Goal: Task Accomplishment & Management: Manage account settings

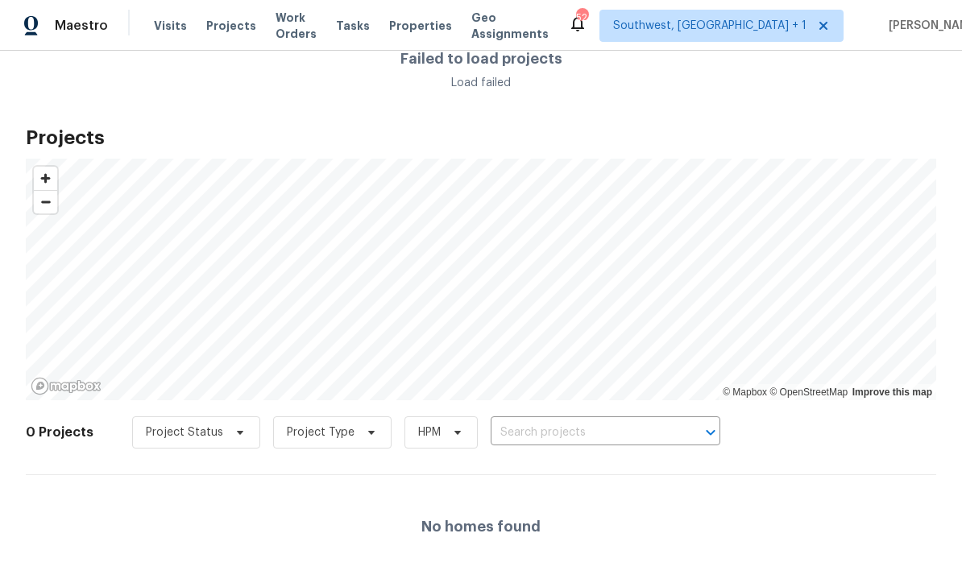
click at [607, 446] on input "text" at bounding box center [583, 433] width 185 height 25
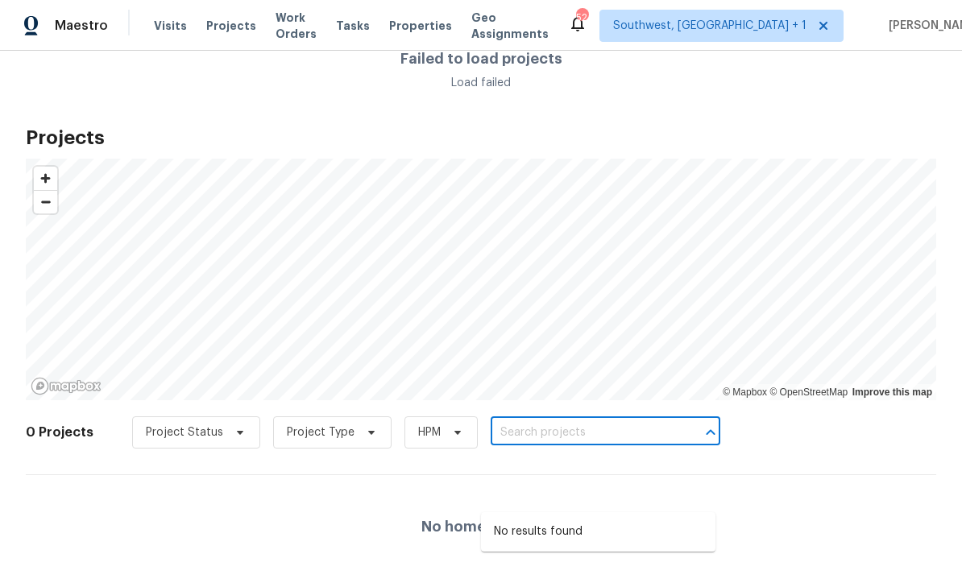
scroll to position [31, 0]
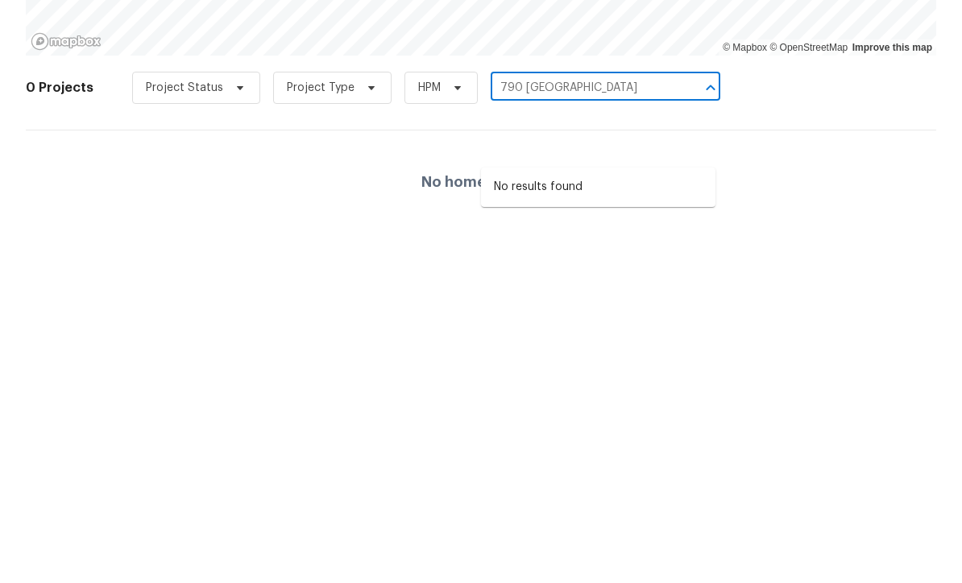
type input "790 [GEOGRAPHIC_DATA]"
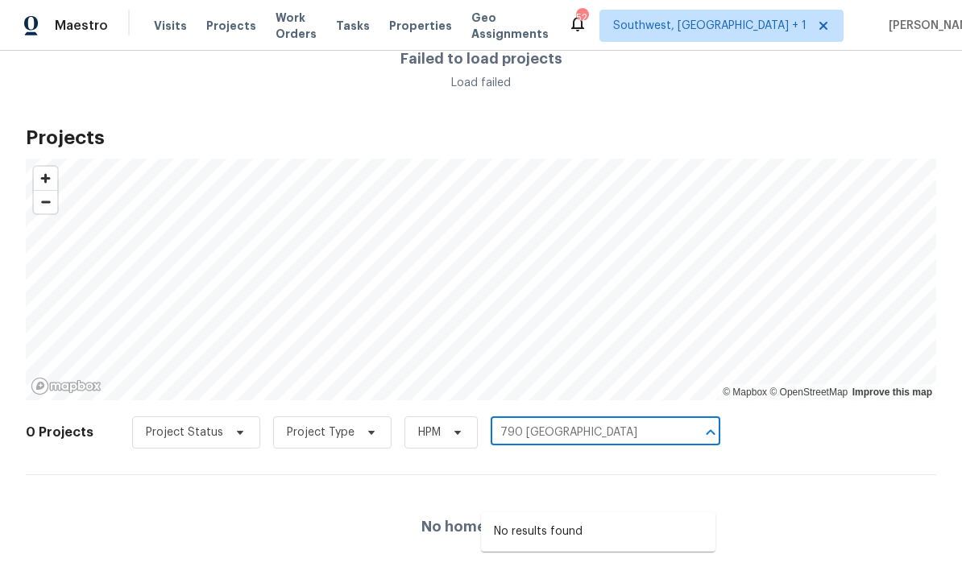
scroll to position [0, 0]
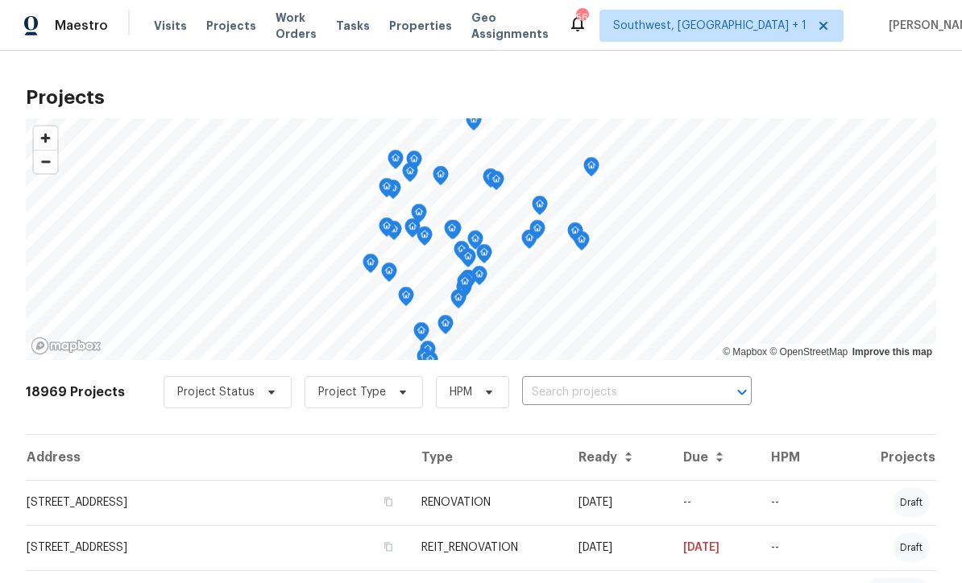
click at [634, 395] on input "text" at bounding box center [614, 392] width 185 height 25
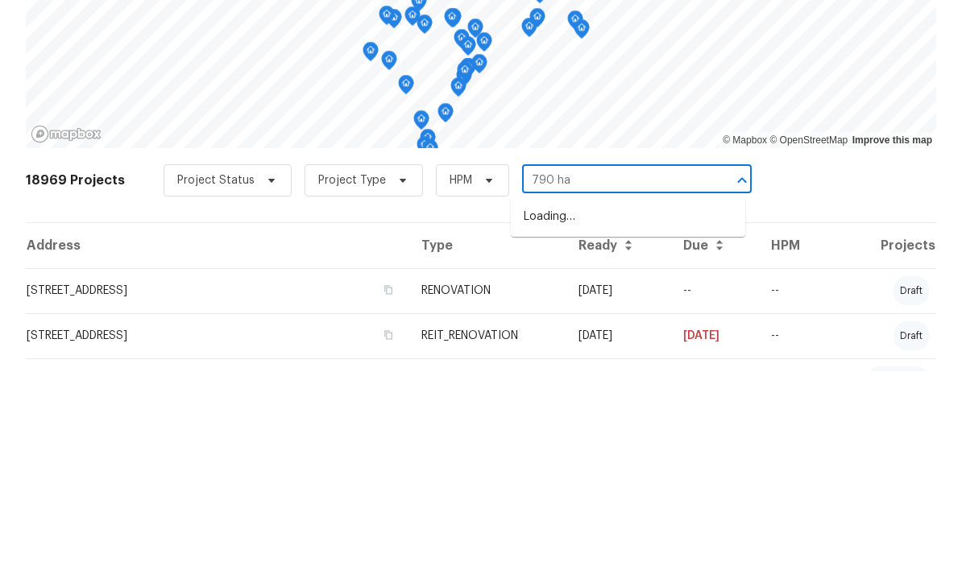
type input "790 har"
click at [612, 416] on li "790 Harvard St, Englewood, FL 34223" at bounding box center [628, 429] width 234 height 27
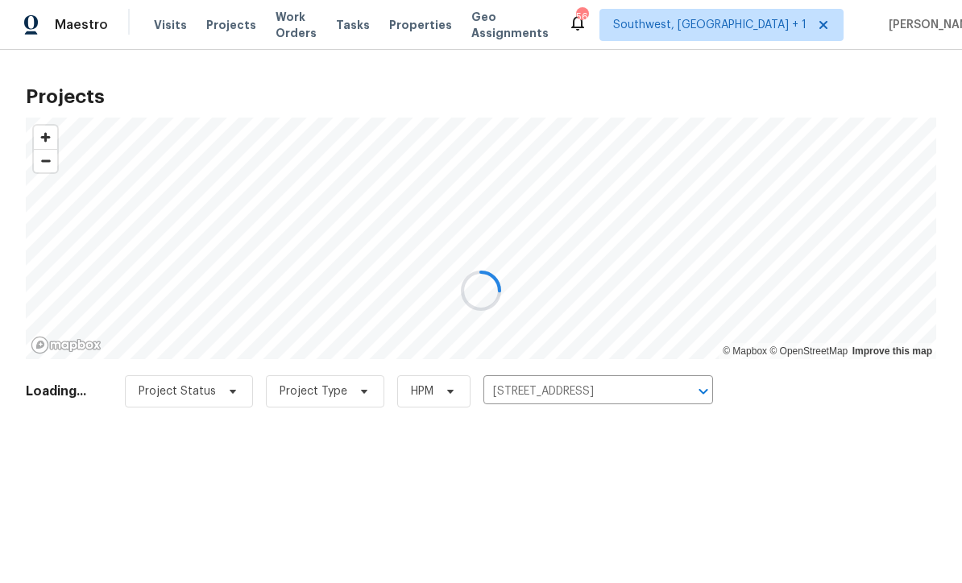
scroll to position [1, 0]
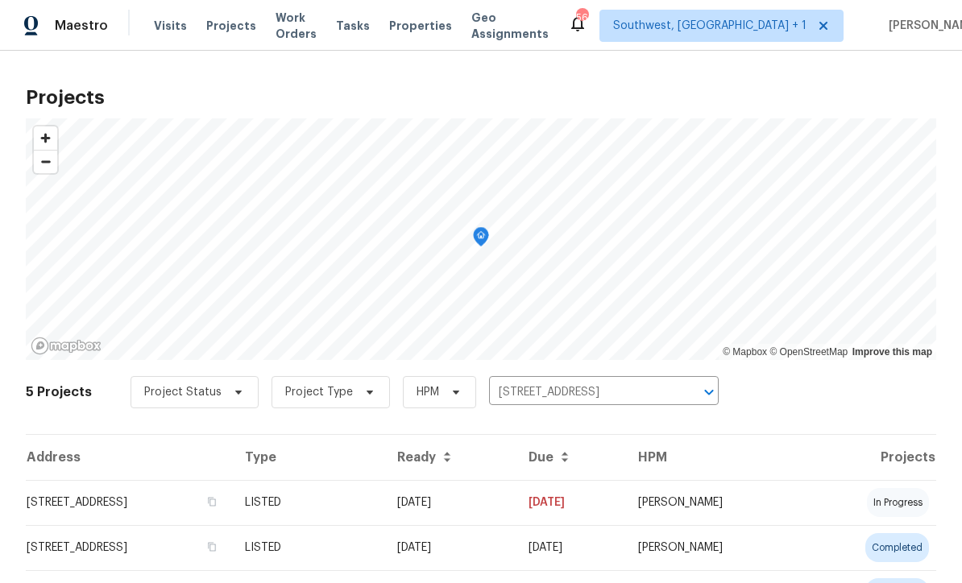
click at [516, 508] on td "03/30/25" at bounding box center [449, 502] width 131 height 45
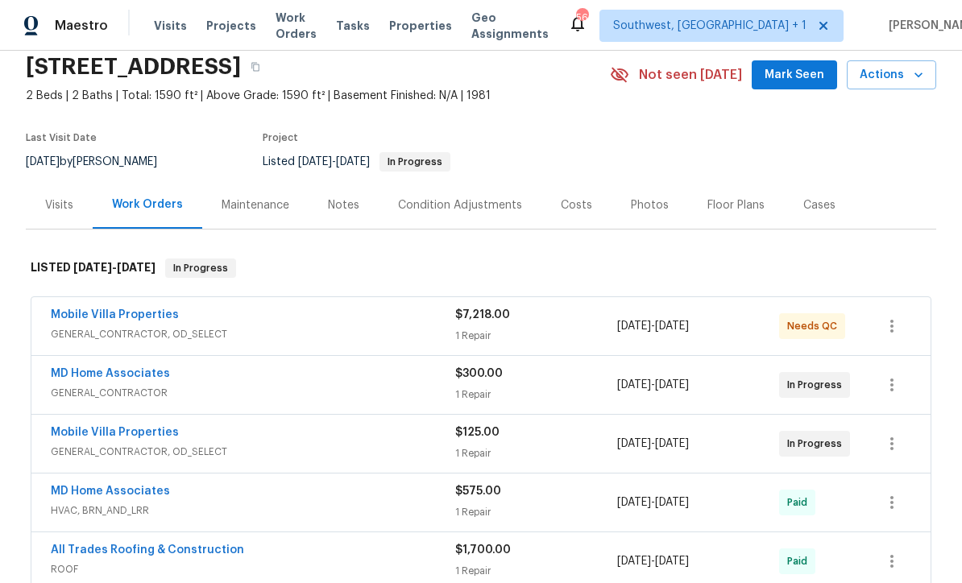
scroll to position [82, 0]
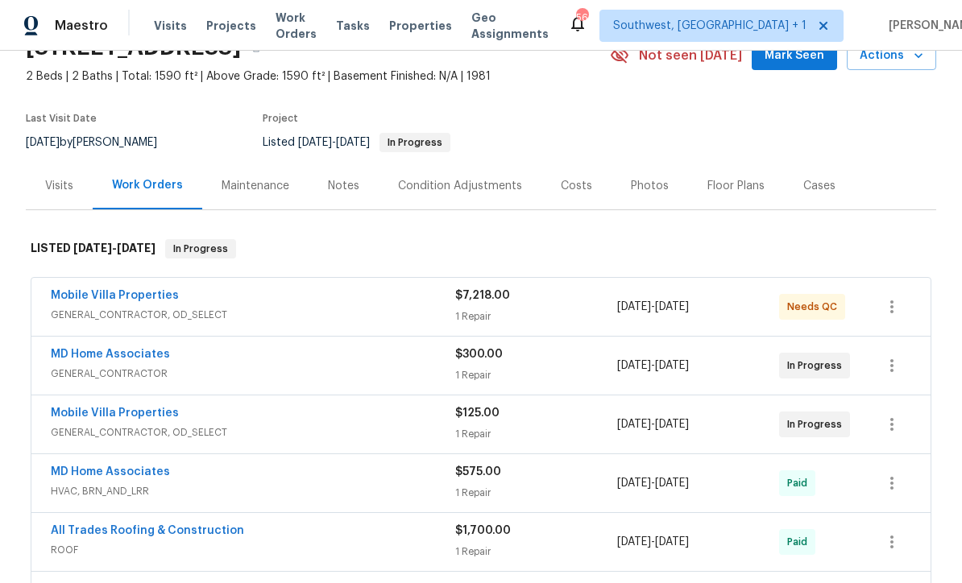
click at [147, 293] on link "Mobile Villa Properties" at bounding box center [115, 295] width 128 height 11
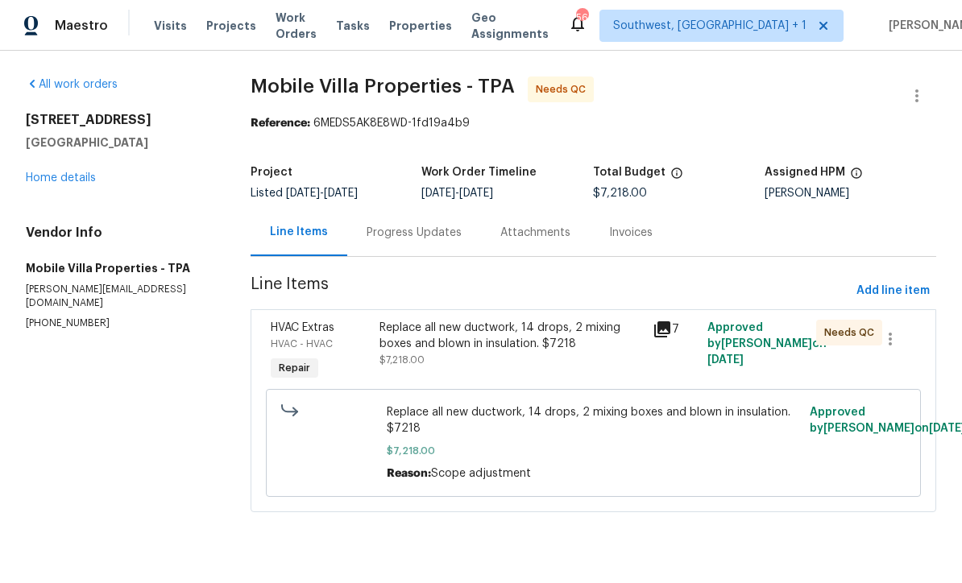
click at [531, 355] on div "Replace all new ductwork, 14 drops, 2 mixing boxes and blown in insulation. $72…" at bounding box center [512, 344] width 264 height 48
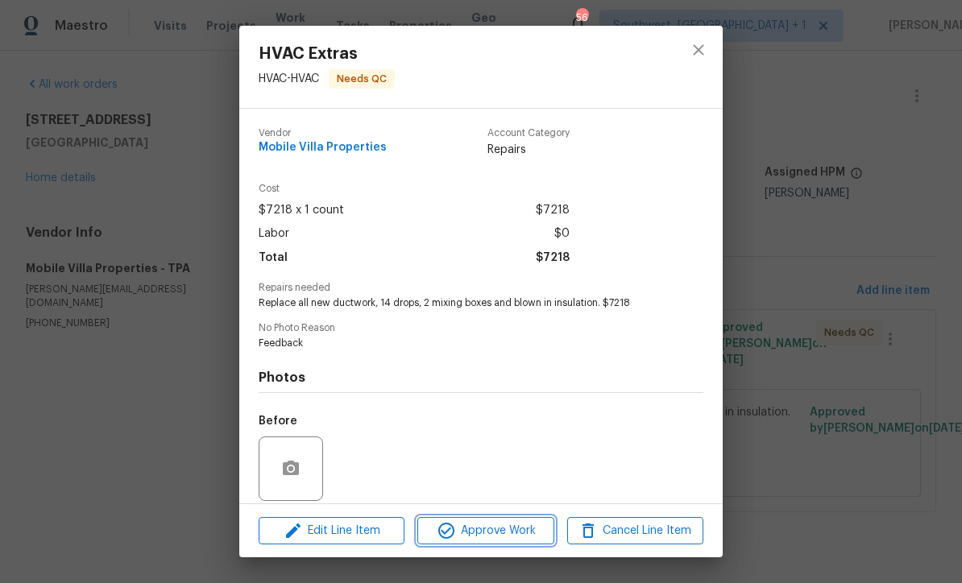
click at [508, 537] on span "Approve Work" at bounding box center [485, 531] width 127 height 20
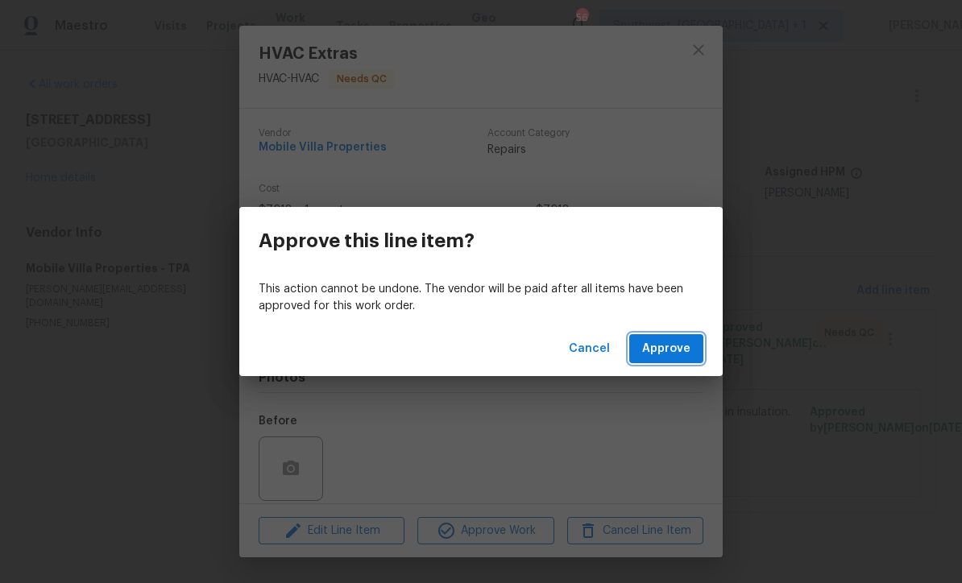
click at [670, 356] on span "Approve" at bounding box center [666, 349] width 48 height 20
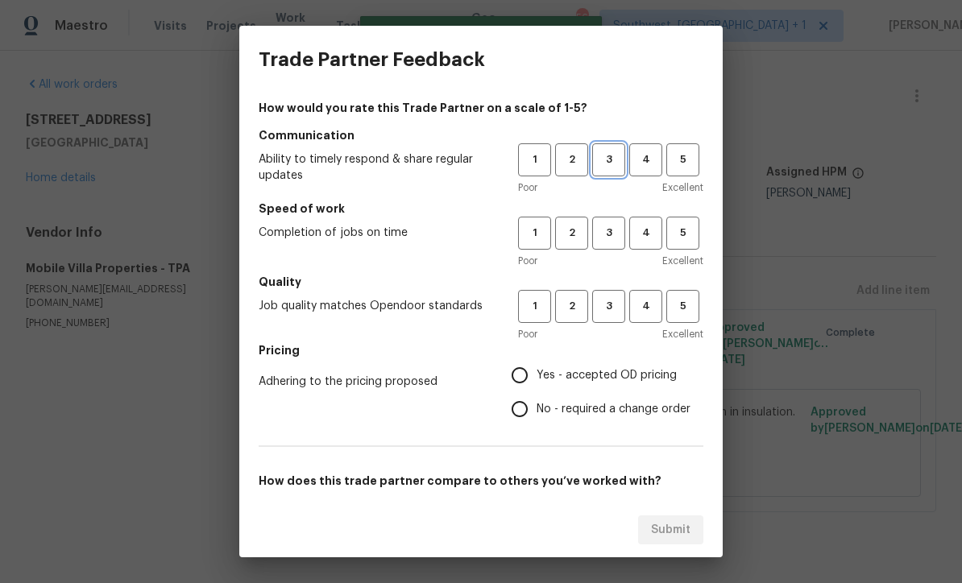
click at [612, 160] on span "3" at bounding box center [609, 160] width 30 height 19
click at [608, 228] on span "3" at bounding box center [609, 233] width 30 height 19
click at [603, 318] on button "3" at bounding box center [608, 306] width 33 height 33
click at [528, 375] on input "Yes - accepted OD pricing" at bounding box center [520, 376] width 34 height 34
radio input "true"
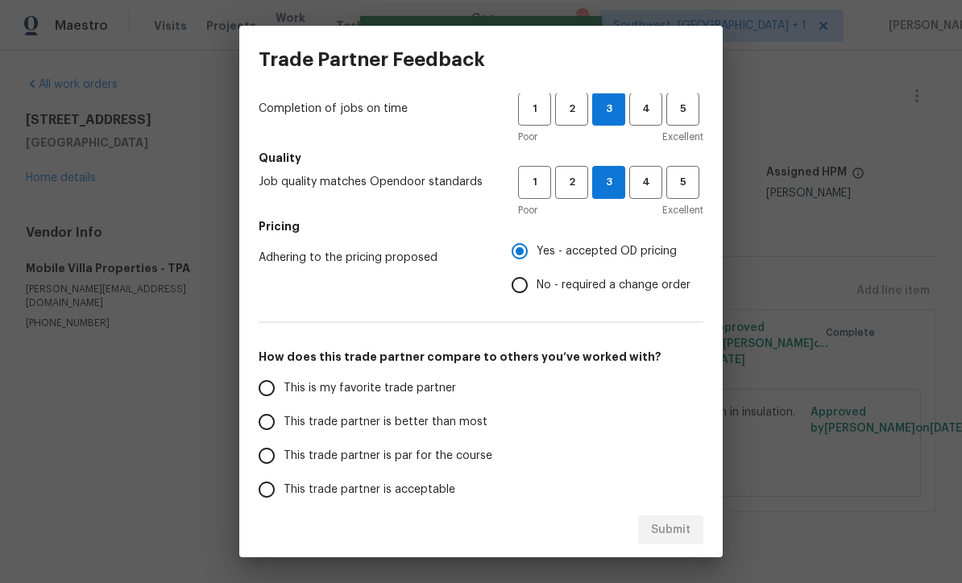
scroll to position [127, 0]
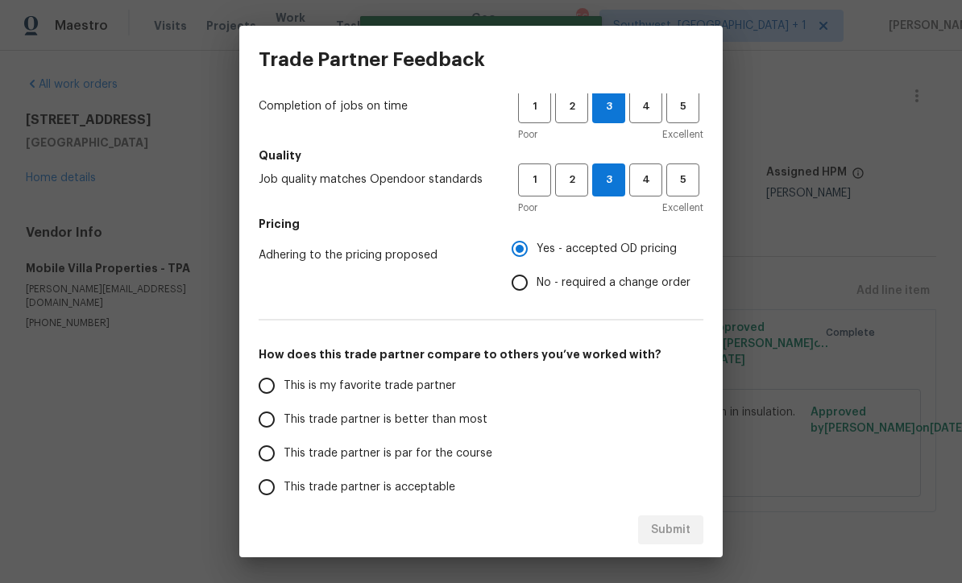
click at [264, 459] on input "This trade partner is par for the course" at bounding box center [267, 454] width 34 height 34
click at [674, 533] on span "Submit" at bounding box center [670, 531] width 39 height 20
radio input "true"
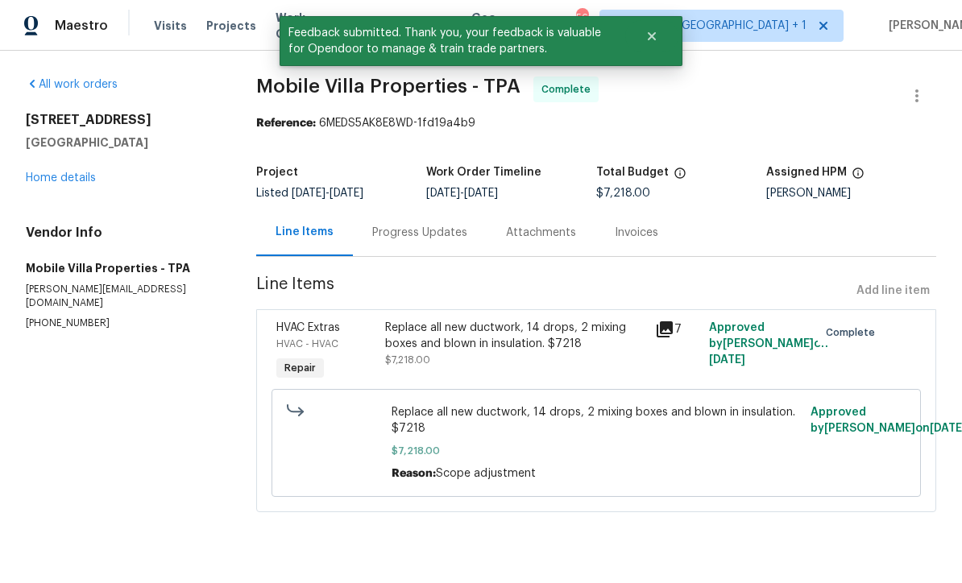
click at [68, 183] on link "Home details" at bounding box center [61, 177] width 70 height 11
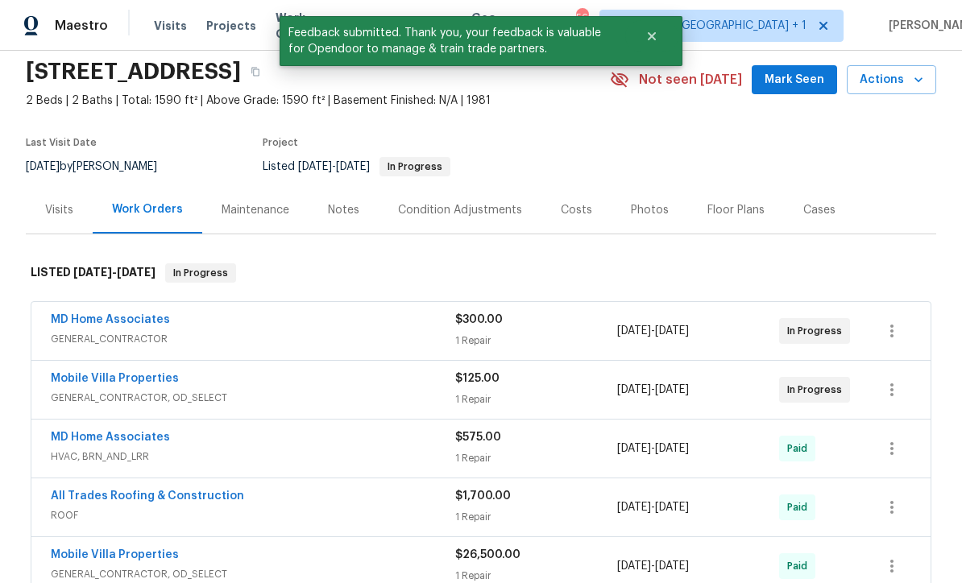
scroll to position [148, 0]
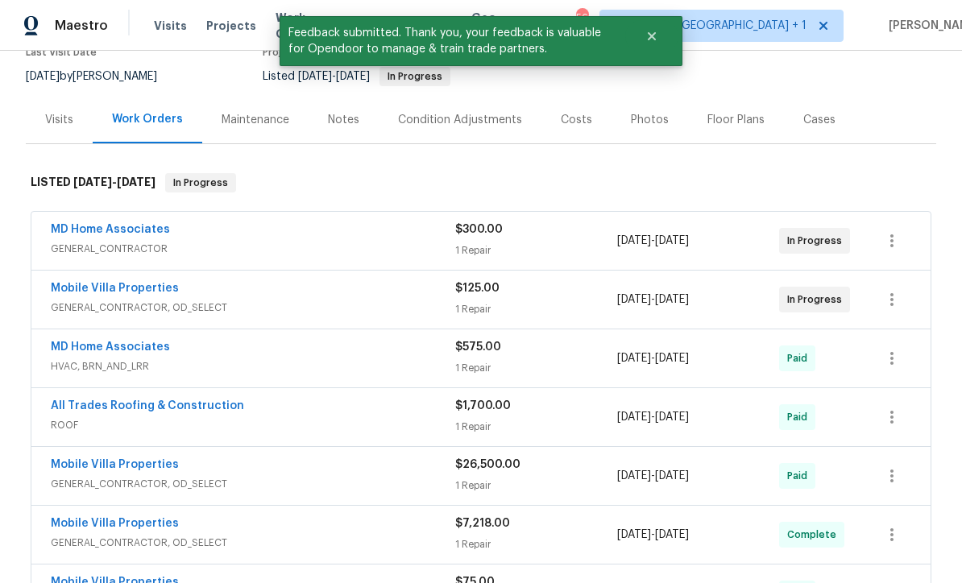
click at [150, 289] on link "Mobile Villa Properties" at bounding box center [115, 288] width 128 height 11
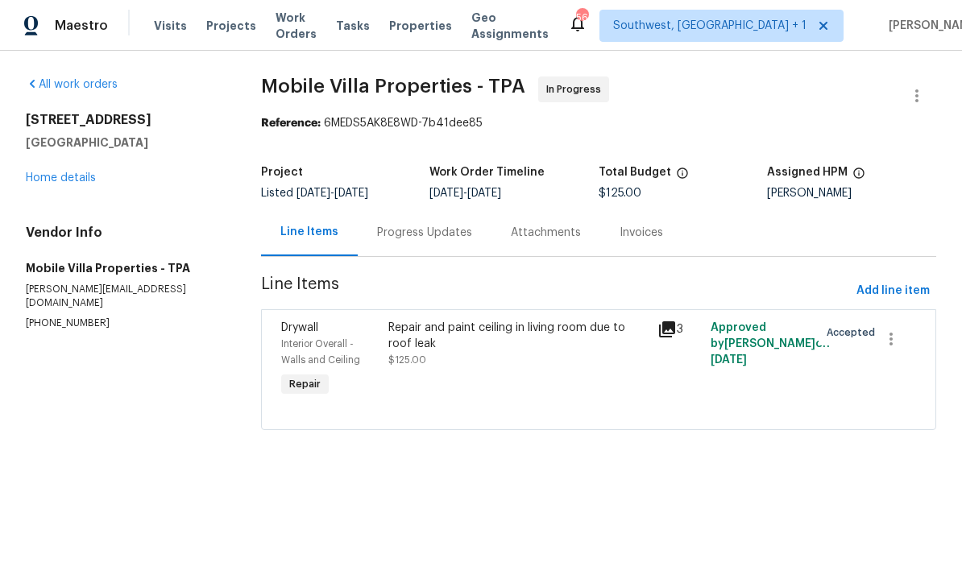
click at [526, 383] on div "Repair and paint ceiling in living room due to roof leak $125.00" at bounding box center [518, 360] width 268 height 90
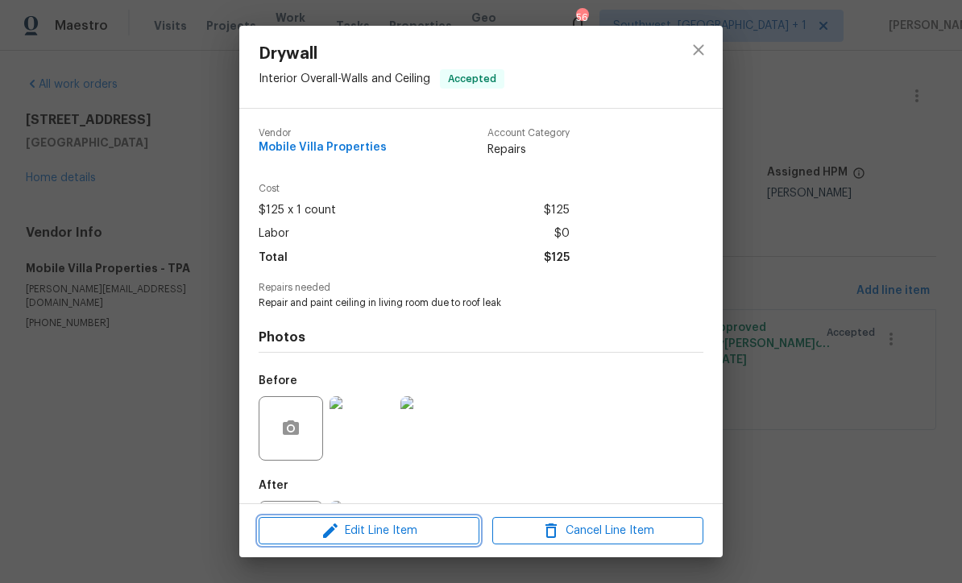
click at [435, 541] on span "Edit Line Item" at bounding box center [369, 531] width 211 height 20
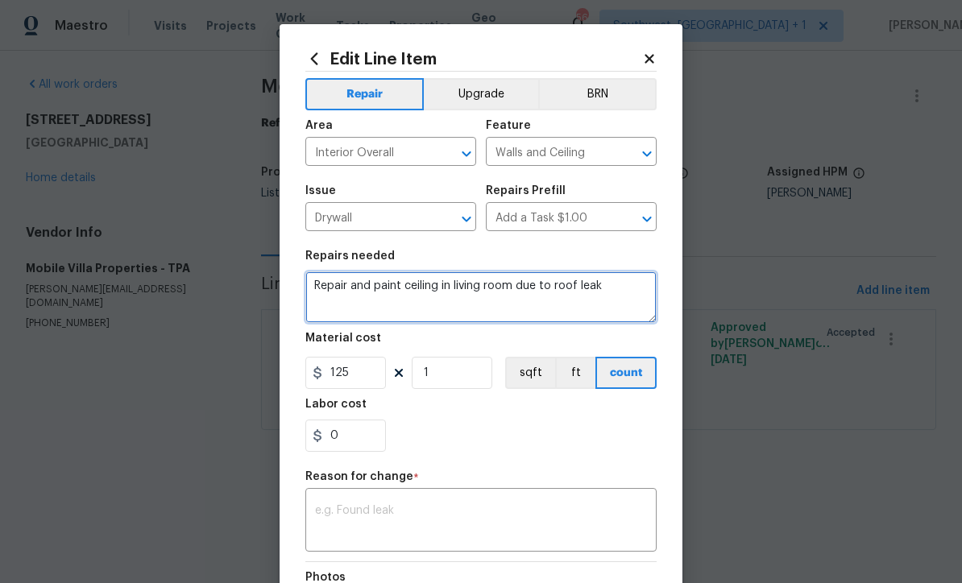
click at [513, 285] on textarea "Repair and paint ceiling in living room due to roof leak" at bounding box center [480, 298] width 351 height 52
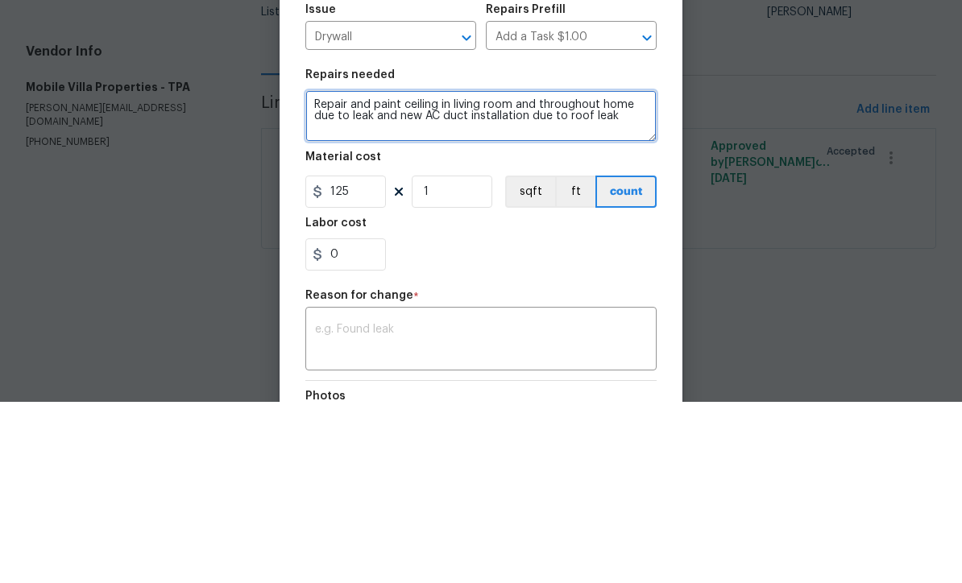
click at [629, 272] on textarea "Repair and paint ceiling in living room and throughout home due to leak and new…" at bounding box center [480, 298] width 351 height 52
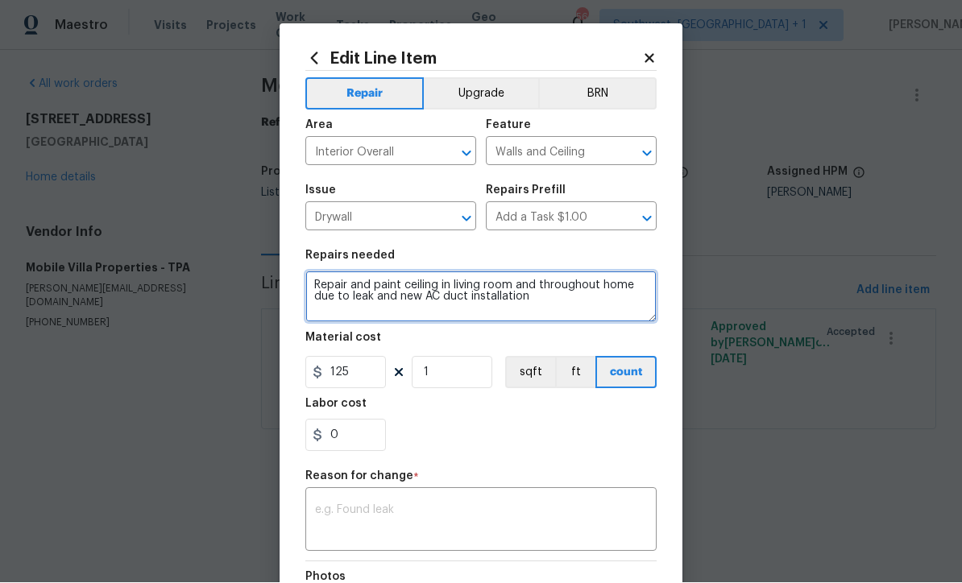
type textarea "Repair and paint ceiling in living room and throughout home due to leak and new…"
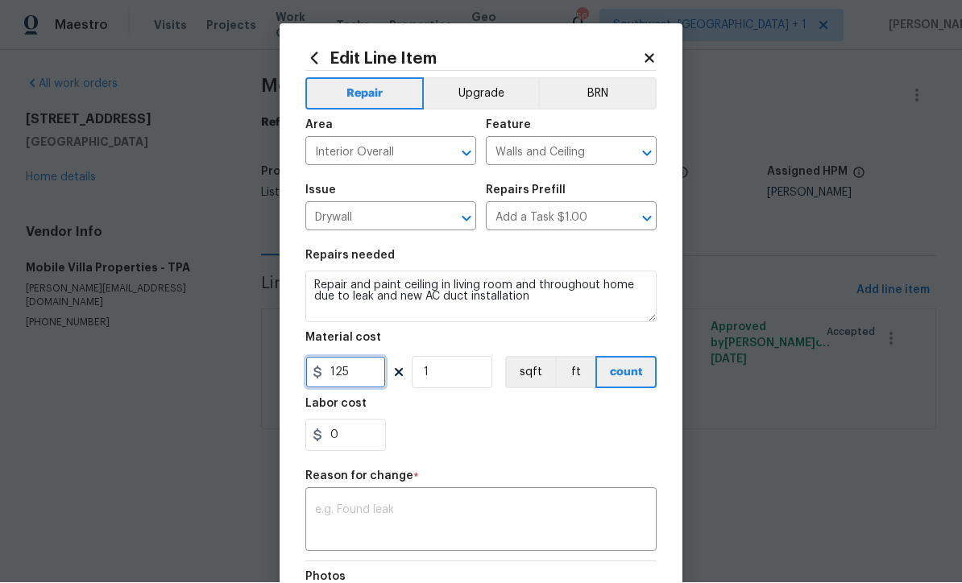
click at [376, 386] on input "125" at bounding box center [345, 373] width 81 height 32
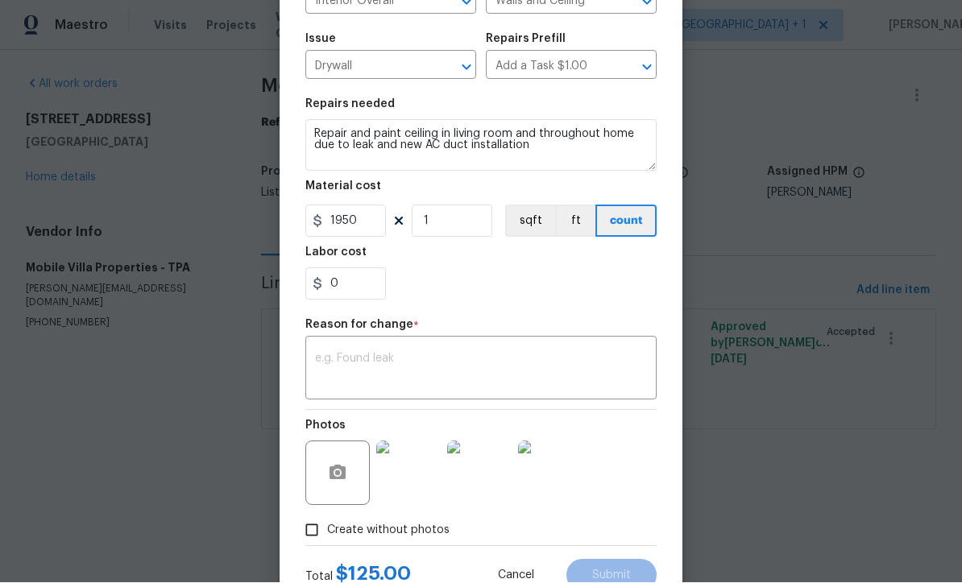
scroll to position [152, 0]
type input "1950"
click at [480, 360] on textarea at bounding box center [481, 370] width 332 height 34
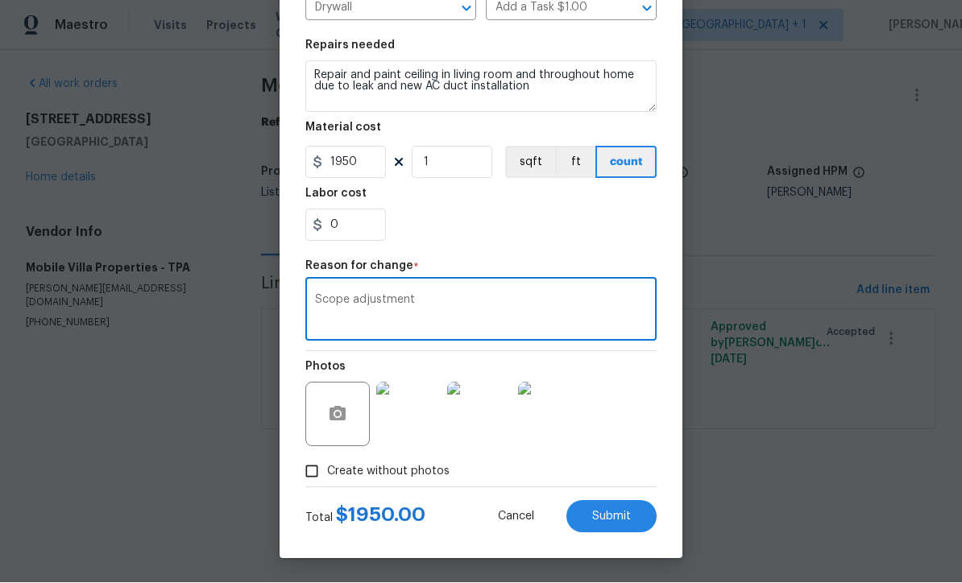
scroll to position [214, 0]
type textarea "Scope adjustment"
click at [620, 516] on span "Submit" at bounding box center [611, 518] width 39 height 12
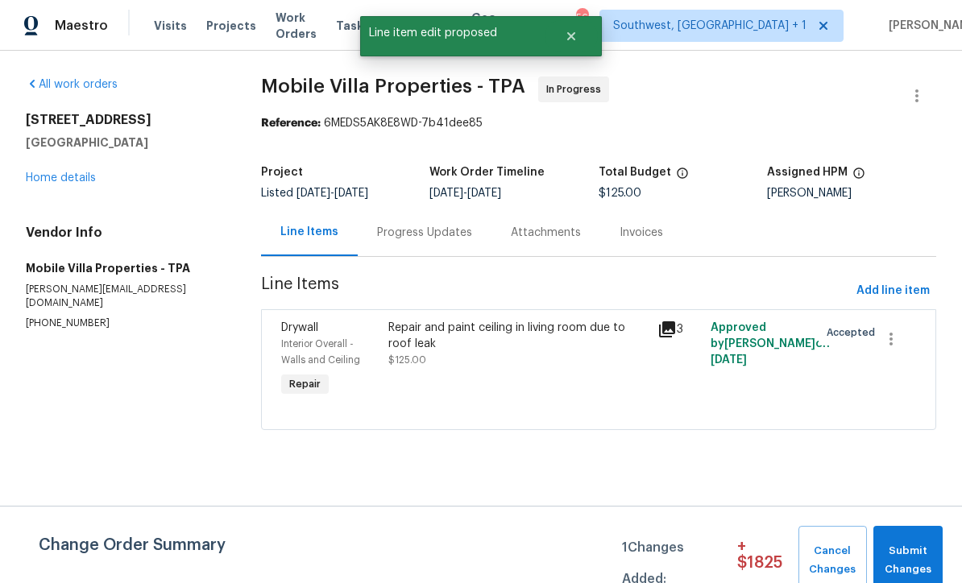
scroll to position [0, 0]
click at [901, 289] on span "Add line item" at bounding box center [893, 291] width 73 height 20
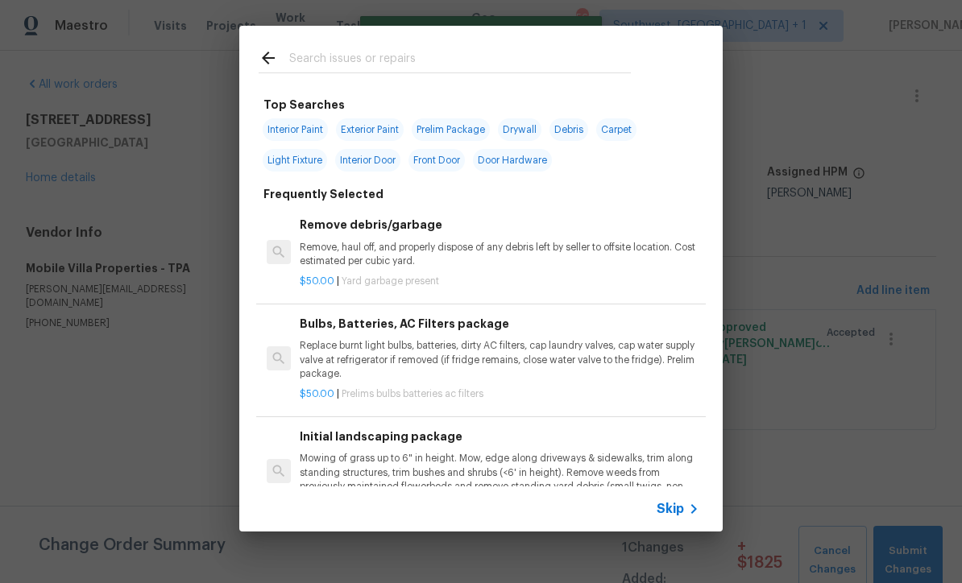
click at [671, 517] on span "Skip" at bounding box center [670, 509] width 27 height 16
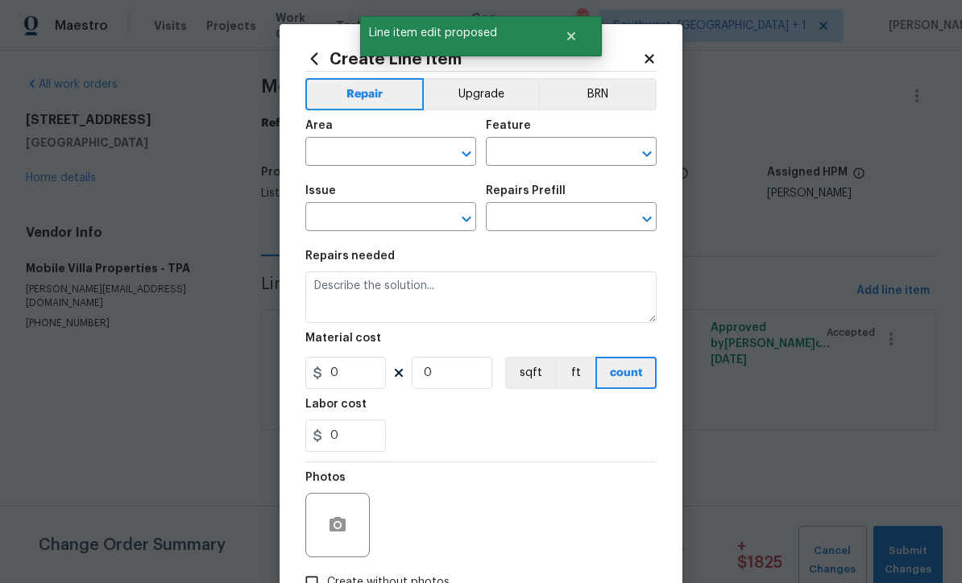
click at [382, 151] on input "text" at bounding box center [368, 153] width 126 height 25
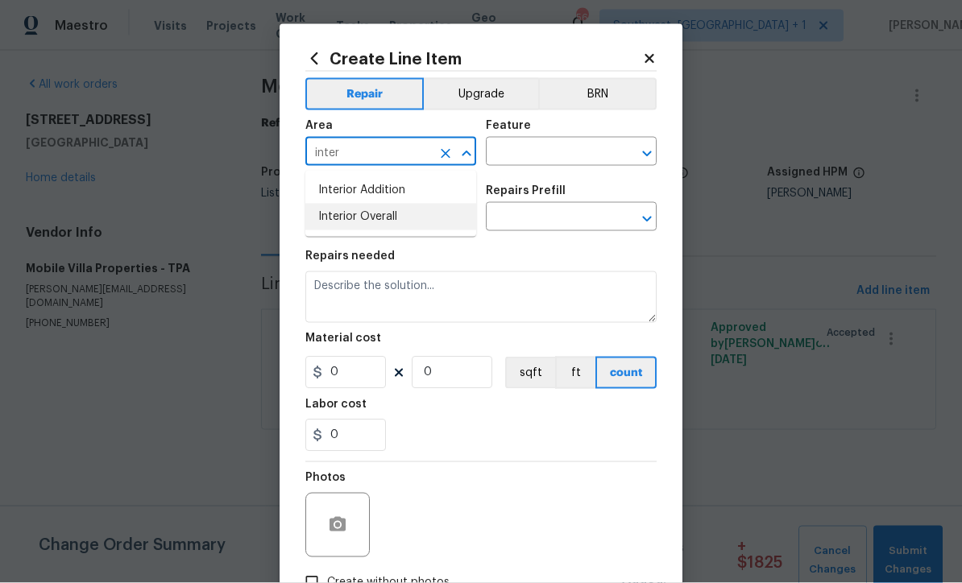
click at [393, 218] on li "Interior Overall" at bounding box center [390, 217] width 171 height 27
type input "Interior Overall"
click at [564, 156] on input "text" at bounding box center [549, 153] width 126 height 25
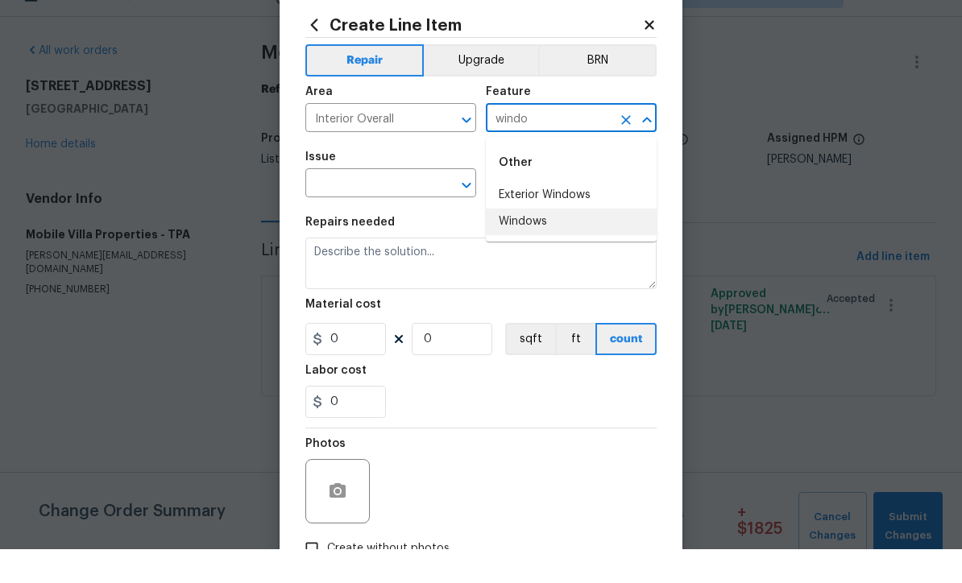
click at [538, 243] on li "Windows" at bounding box center [571, 256] width 171 height 27
type input "Windows"
click at [411, 206] on input "text" at bounding box center [368, 218] width 126 height 25
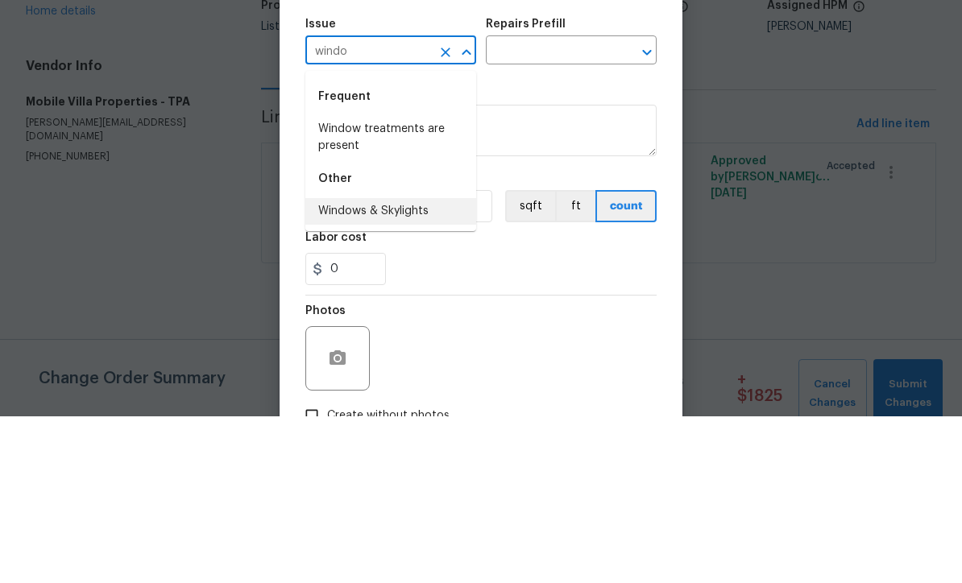
click at [426, 365] on li "Windows & Skylights" at bounding box center [390, 378] width 171 height 27
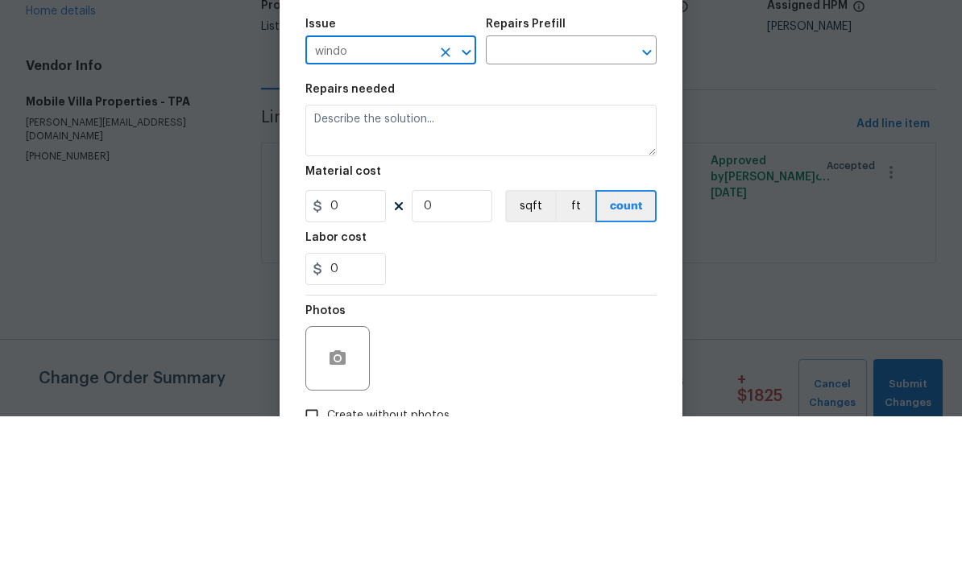
type input "Windows & Skylights"
click at [566, 206] on input "text" at bounding box center [549, 218] width 126 height 25
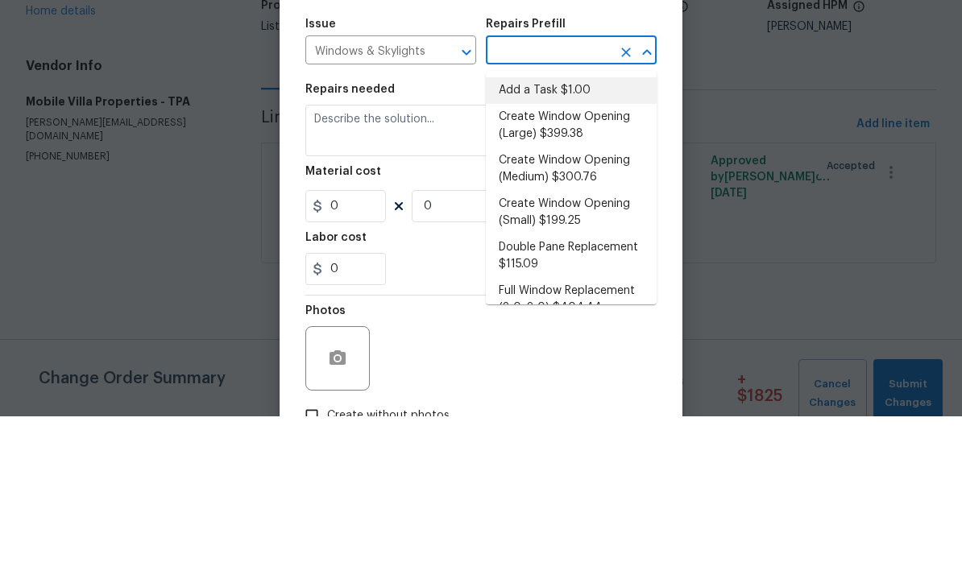
click at [566, 244] on li "Add a Task $1.00" at bounding box center [571, 257] width 171 height 27
type input "Add a Task $1.00"
type textarea "HPM to detail"
type input "1"
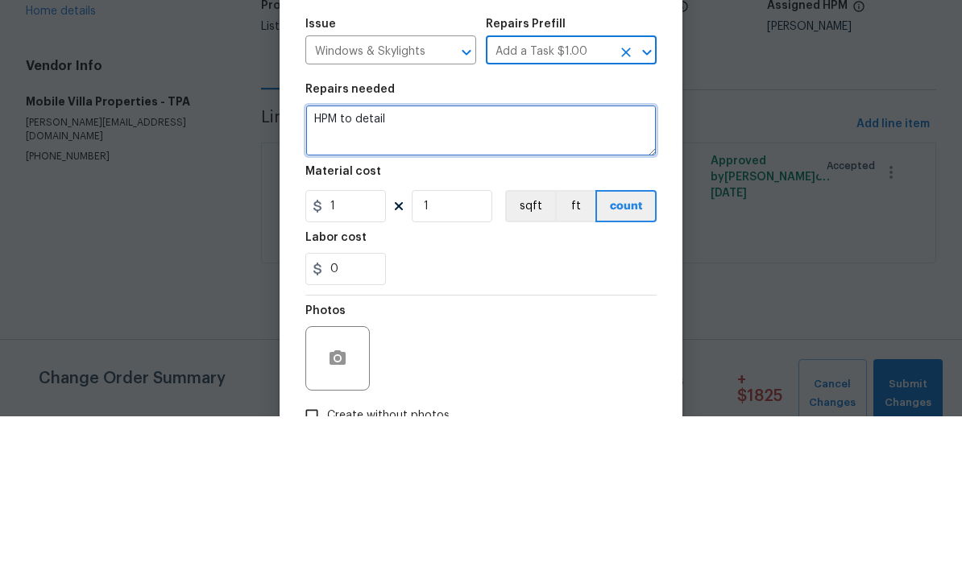
click at [483, 272] on textarea "HPM to detail" at bounding box center [480, 298] width 351 height 52
type textarea "H"
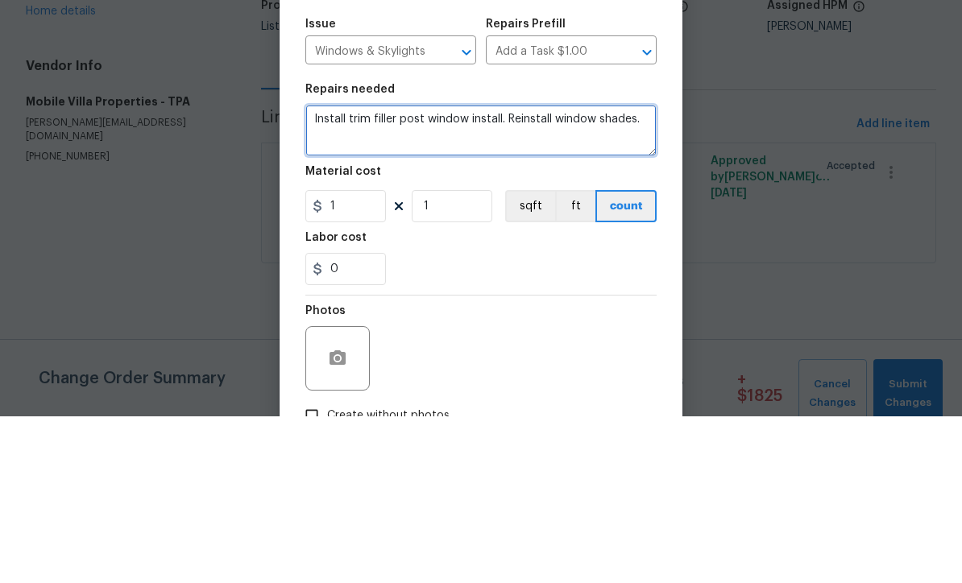
type textarea "Install trim filler post window install. Reinstall window shades."
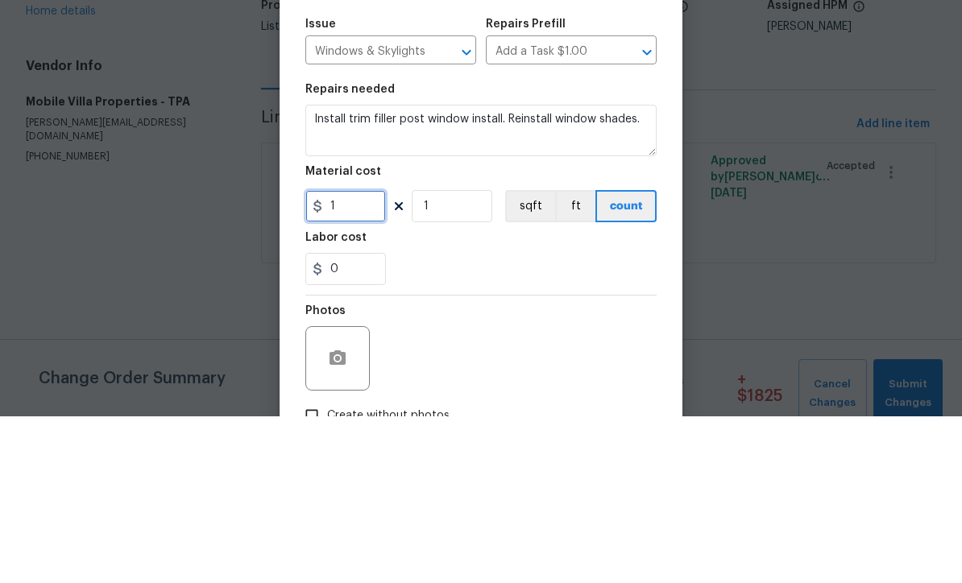
click at [375, 357] on input "1" at bounding box center [345, 373] width 81 height 32
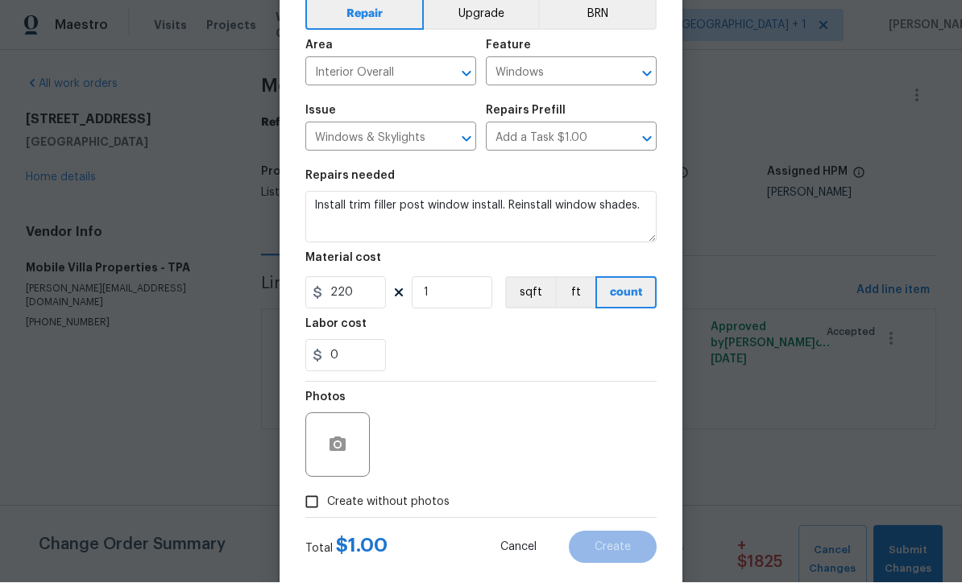
scroll to position [102, 0]
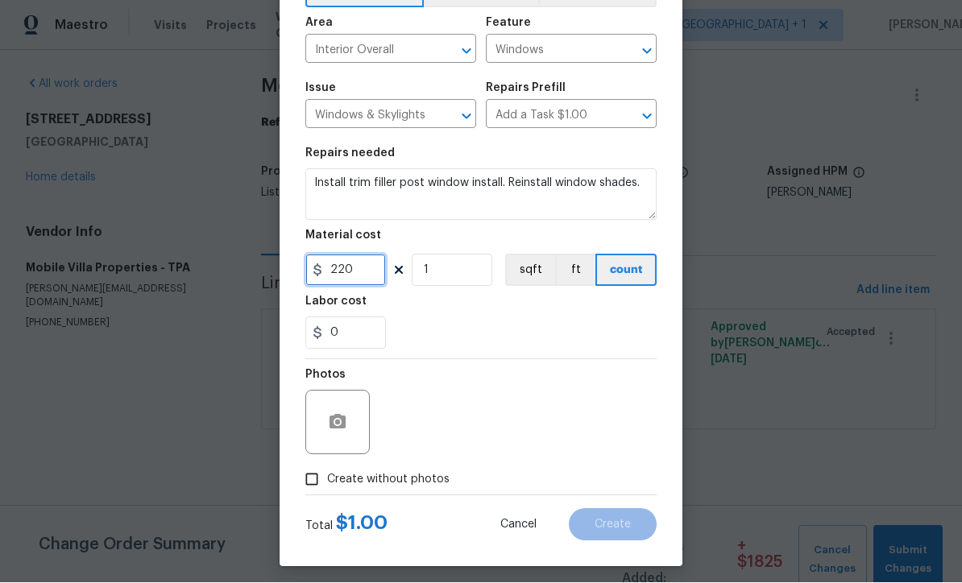
type input "220"
click at [317, 494] on input "Create without photos" at bounding box center [312, 480] width 31 height 31
checkbox input "true"
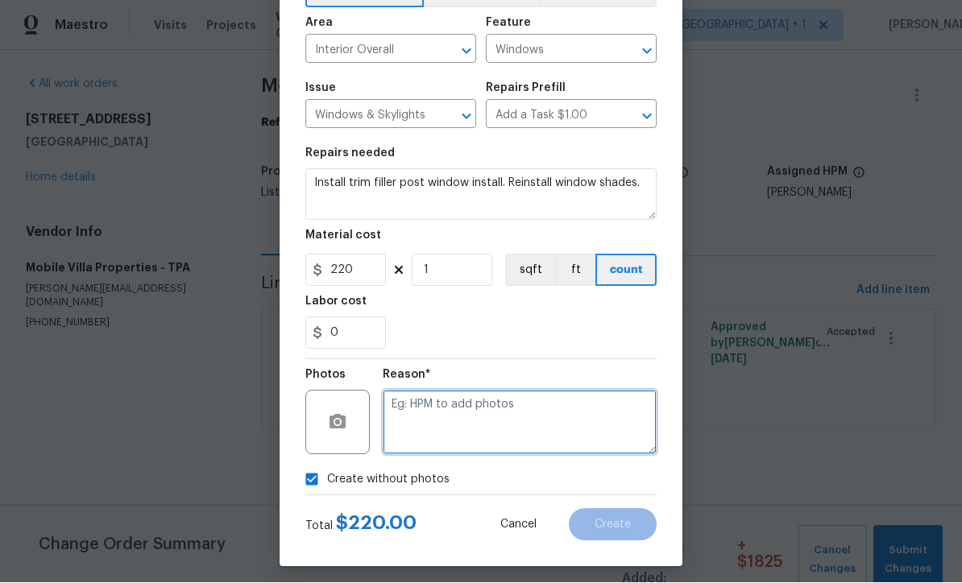
click at [488, 423] on textarea at bounding box center [520, 423] width 274 height 64
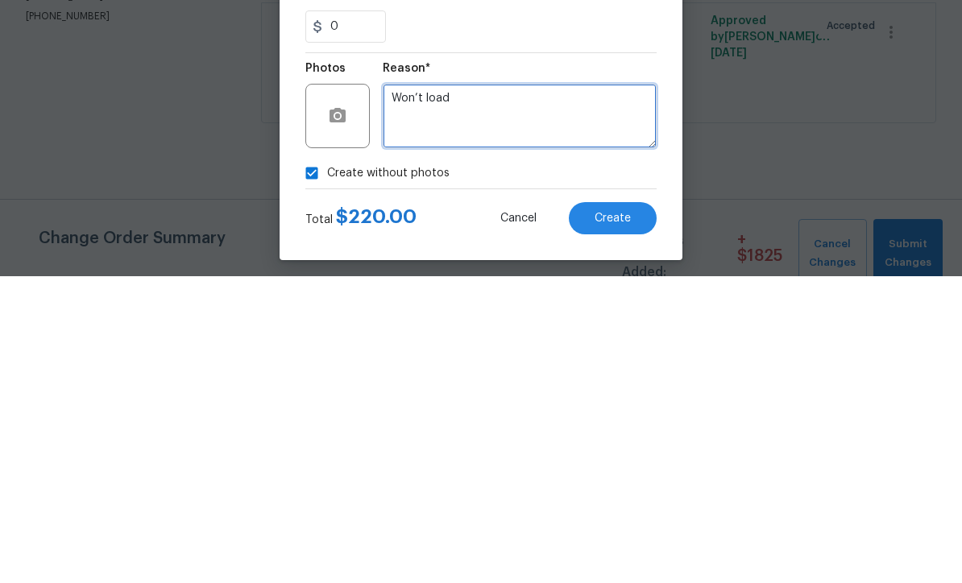
type textarea "Won’t load"
click at [618, 520] on span "Create" at bounding box center [613, 526] width 36 height 12
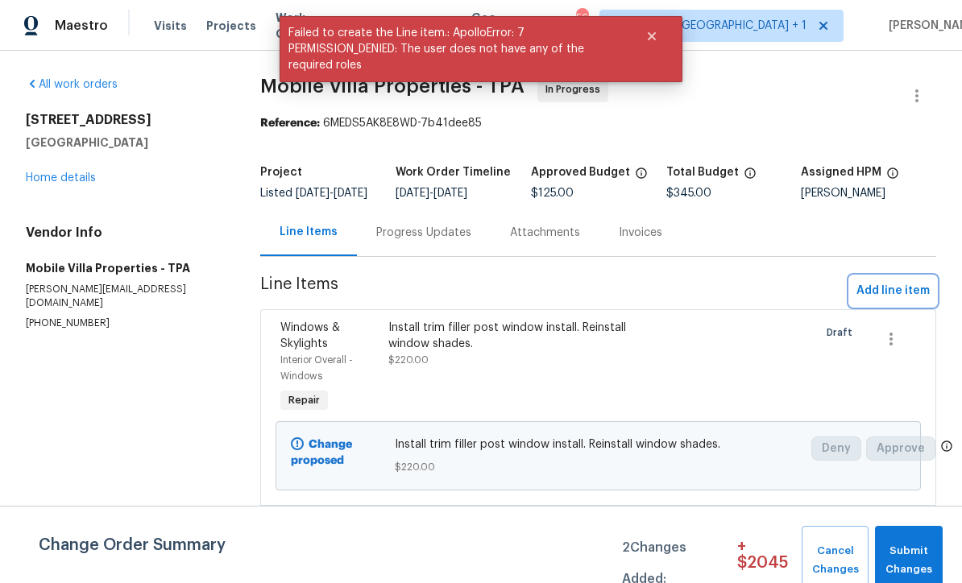
click at [890, 301] on span "Add line item" at bounding box center [893, 291] width 73 height 20
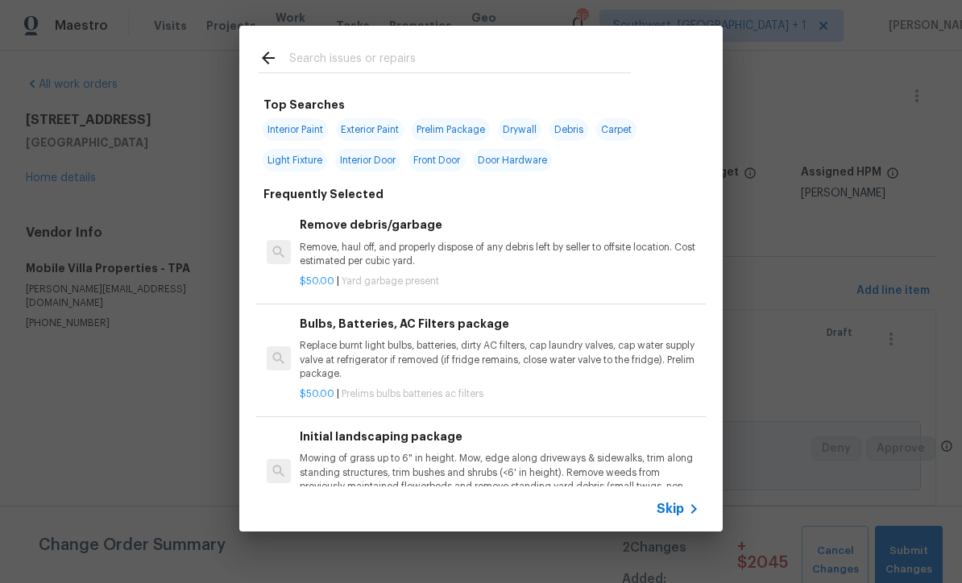
click at [680, 509] on span "Skip" at bounding box center [670, 509] width 27 height 16
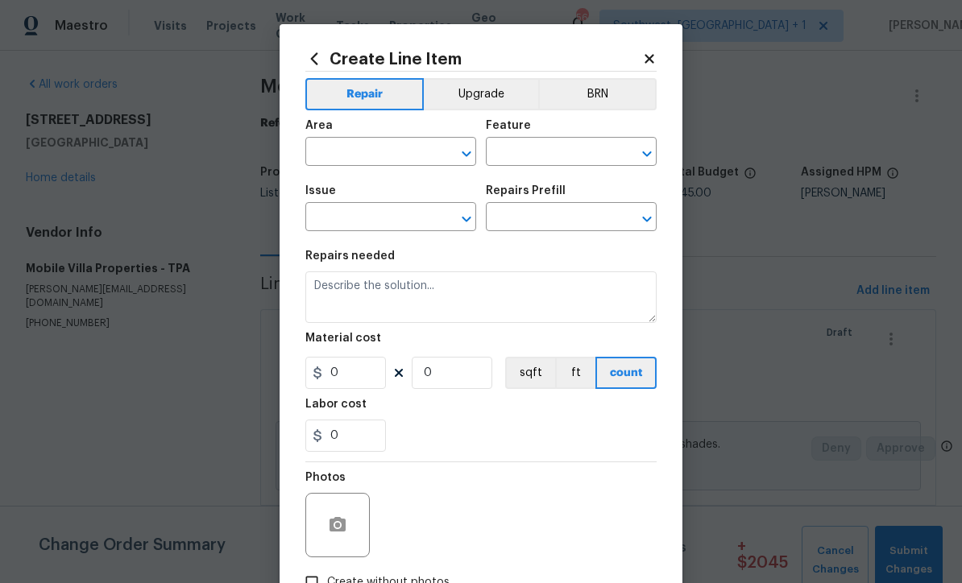
click at [396, 159] on input "text" at bounding box center [368, 153] width 126 height 25
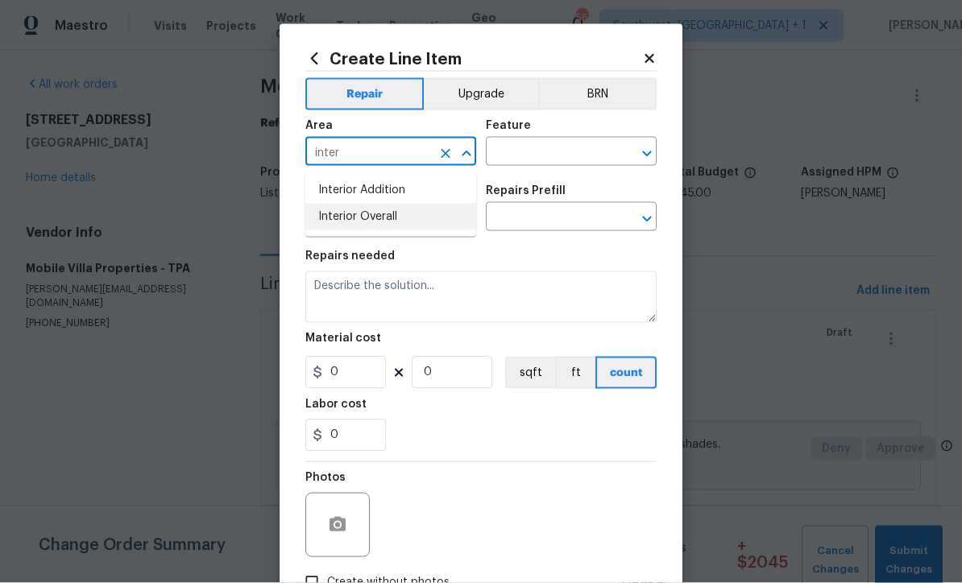
click at [390, 219] on li "Interior Overall" at bounding box center [390, 217] width 171 height 27
type input "Interior Overall"
click at [581, 148] on input "text" at bounding box center [549, 153] width 126 height 25
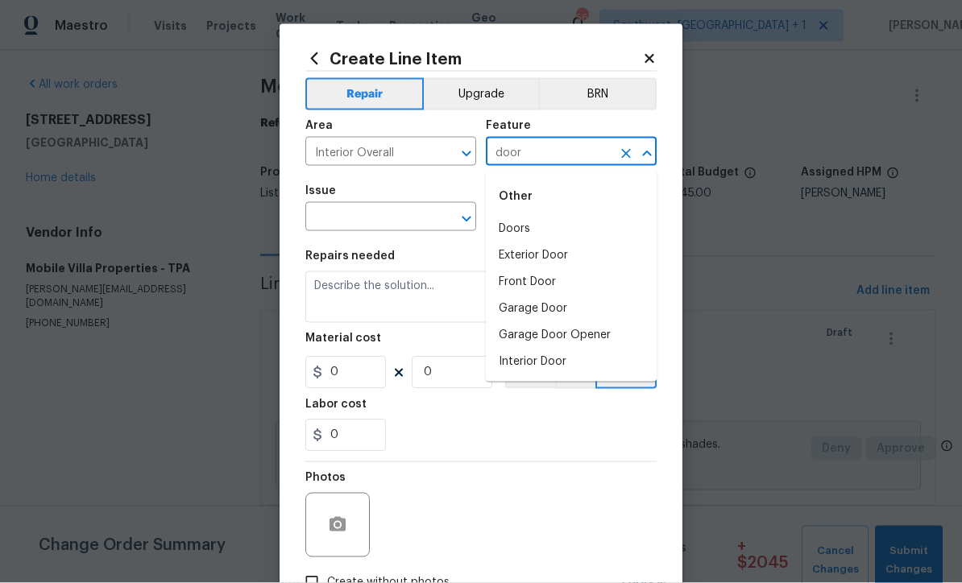
click at [521, 231] on li "Doors" at bounding box center [571, 229] width 171 height 27
type input "Doors"
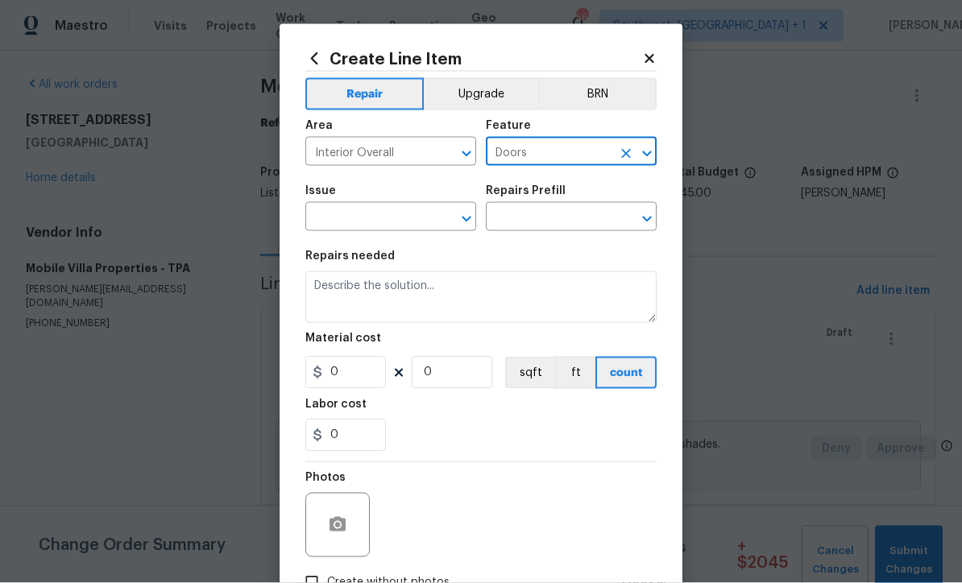
click at [427, 215] on input "text" at bounding box center [368, 218] width 126 height 25
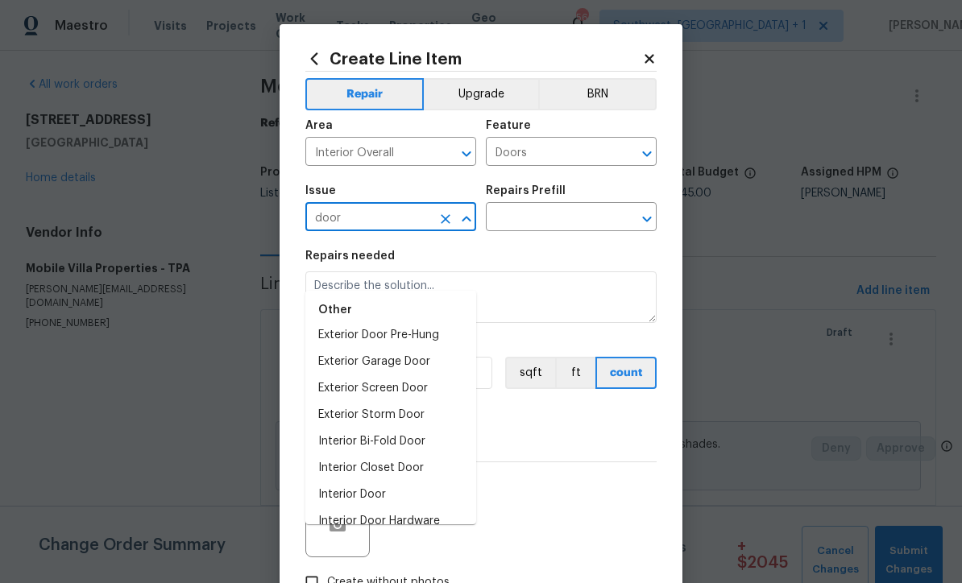
scroll to position [65, 0]
click at [391, 483] on li "Interior Door" at bounding box center [390, 496] width 171 height 27
type input "Interior Door"
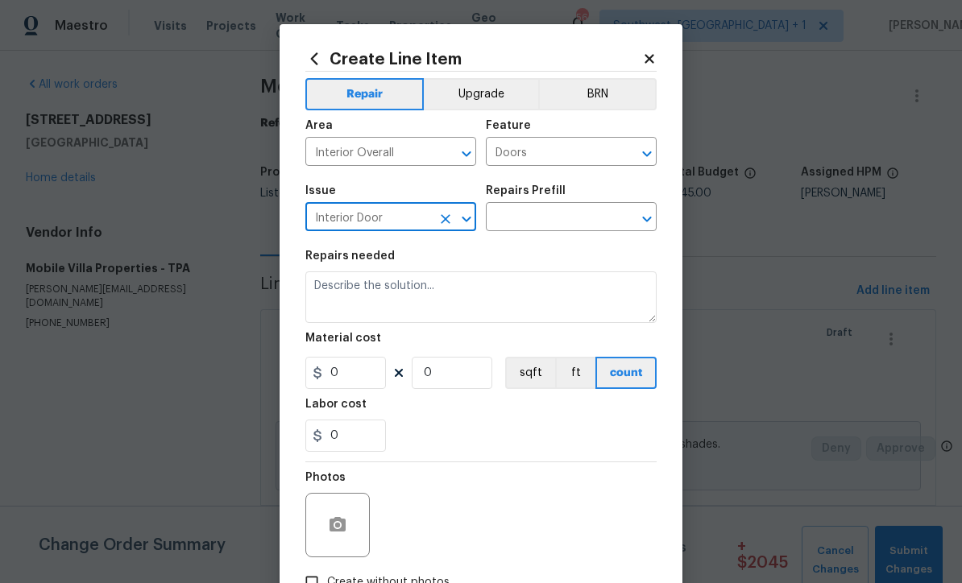
click at [574, 222] on input "text" at bounding box center [549, 218] width 126 height 25
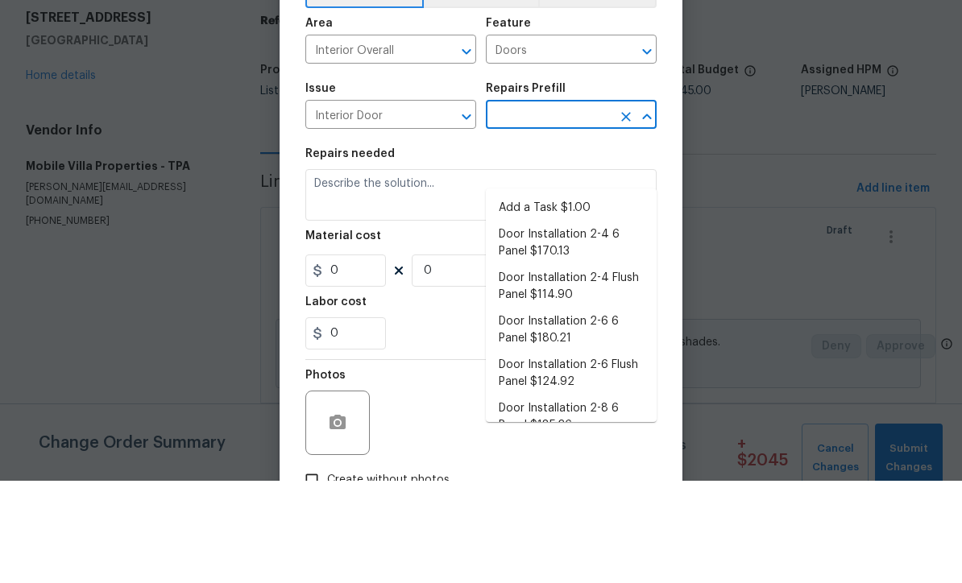
click at [562, 297] on li "Add a Task $1.00" at bounding box center [571, 310] width 171 height 27
type input "Add a Task $1.00"
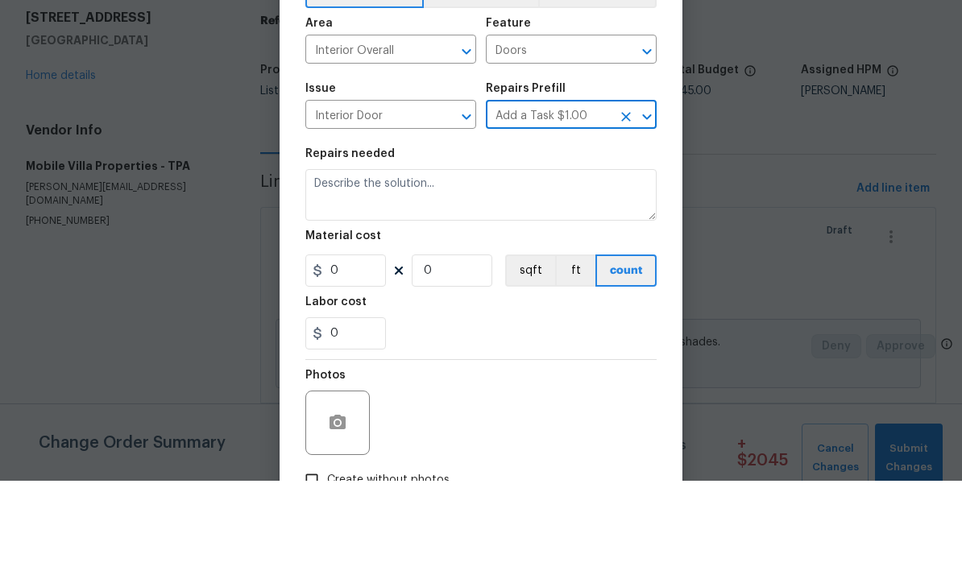
type input "Interior Door"
type textarea "HPM to detail"
type input "1"
type input "Add a Task $1.00"
type input "1"
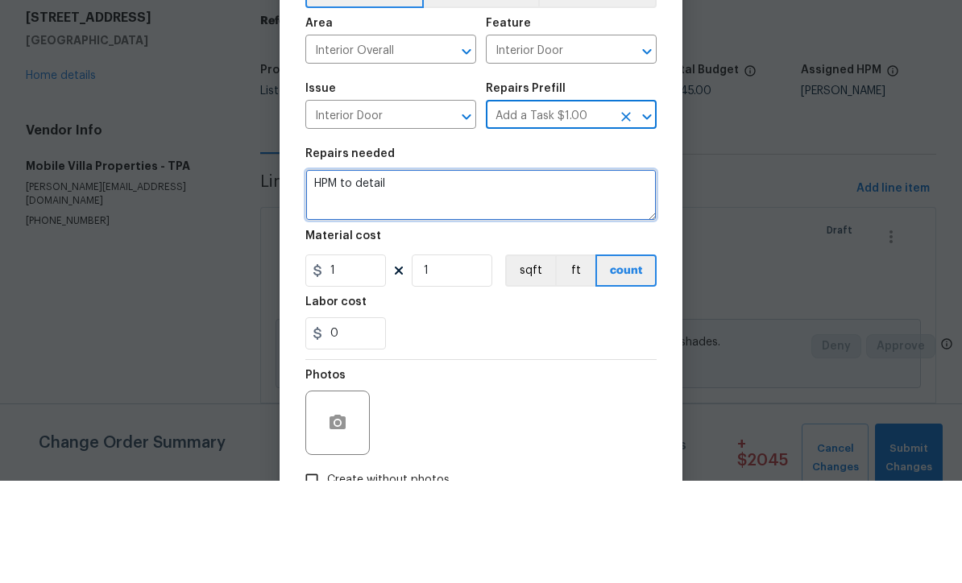
click at [477, 272] on textarea "HPM to detail" at bounding box center [480, 298] width 351 height 52
type textarea "H"
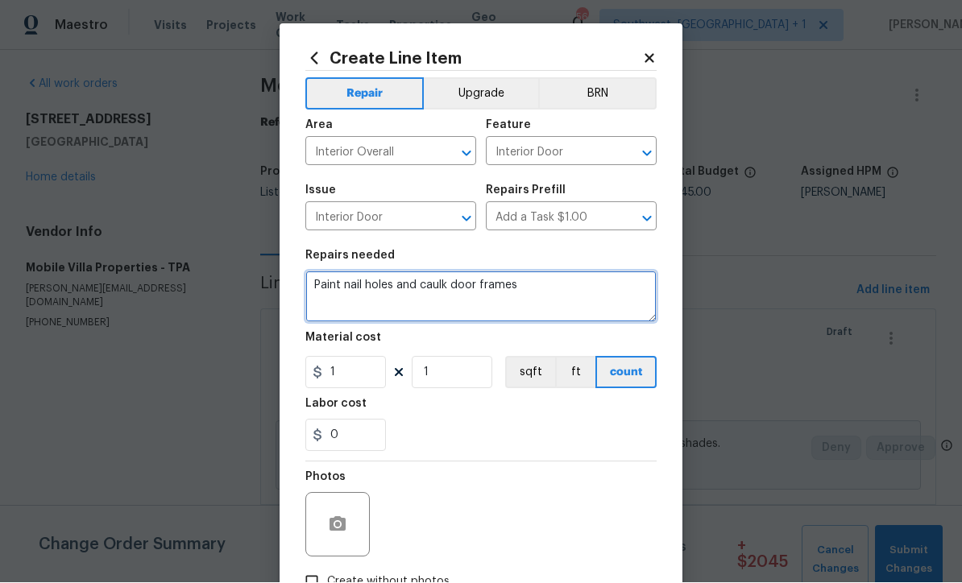
type textarea "Paint nail holes and caulk door frames"
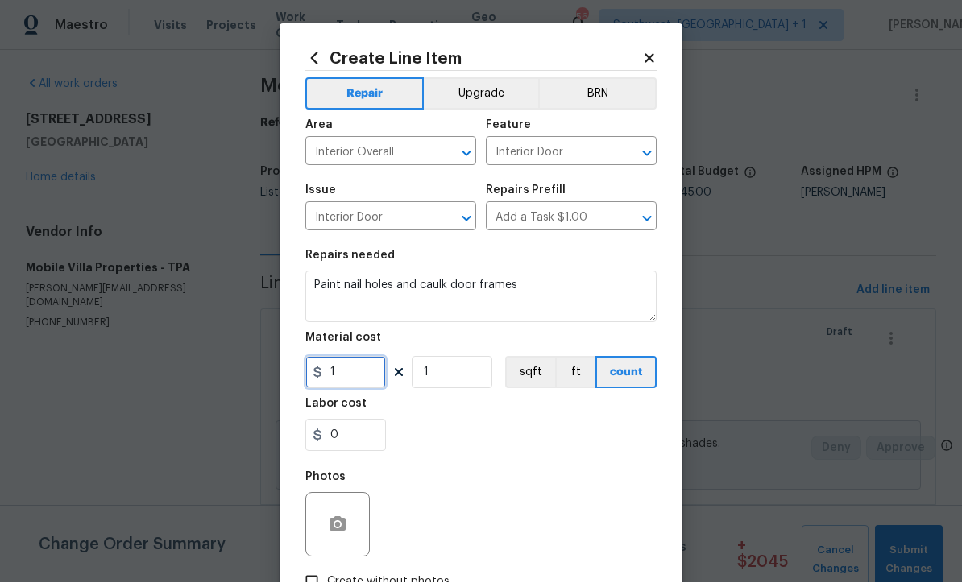
click at [371, 386] on input "1" at bounding box center [345, 373] width 81 height 32
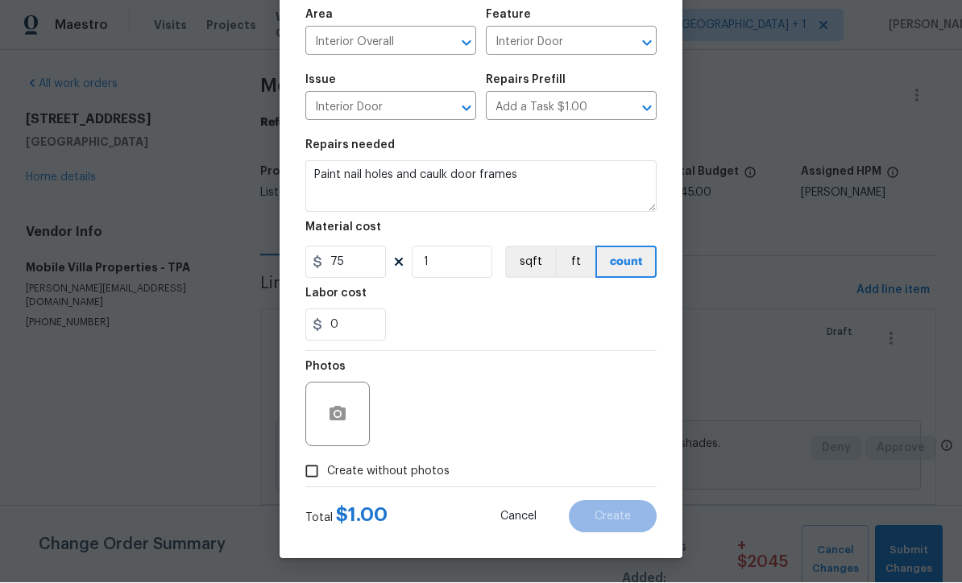
scroll to position [114, 0]
type input "75"
click at [310, 478] on input "Create without photos" at bounding box center [312, 472] width 31 height 31
checkbox input "true"
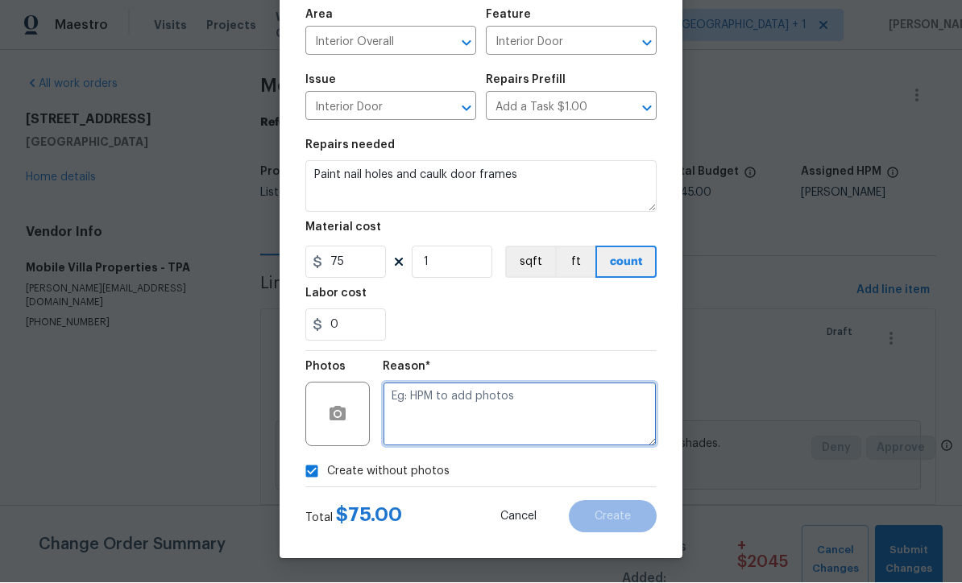
click at [495, 424] on textarea at bounding box center [520, 415] width 274 height 64
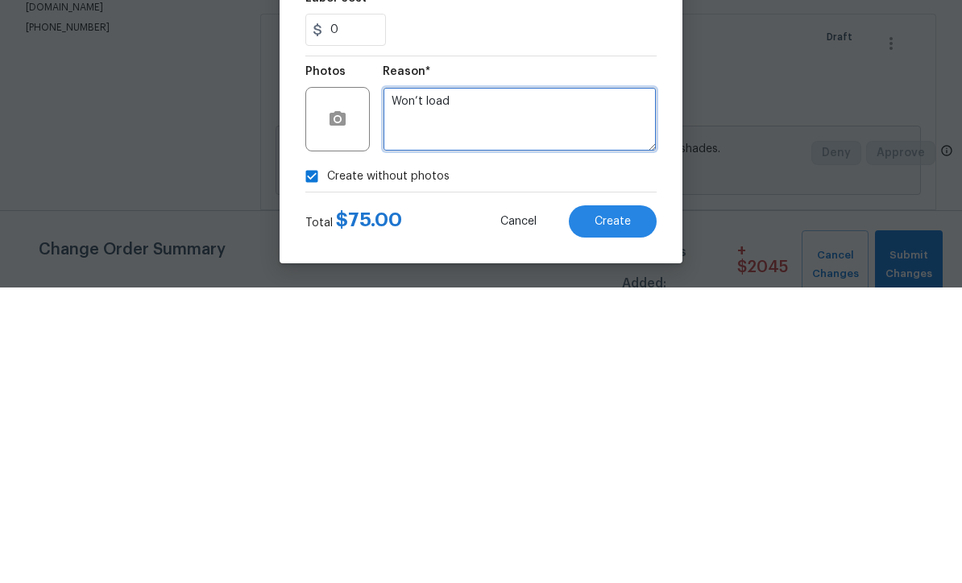
type textarea "Won’t load"
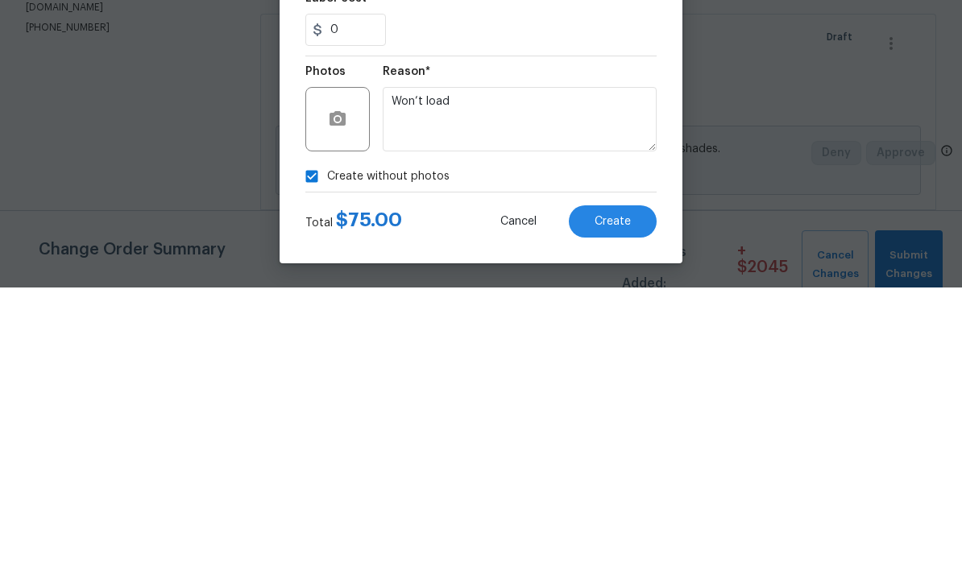
click at [615, 512] on span "Create" at bounding box center [613, 518] width 36 height 12
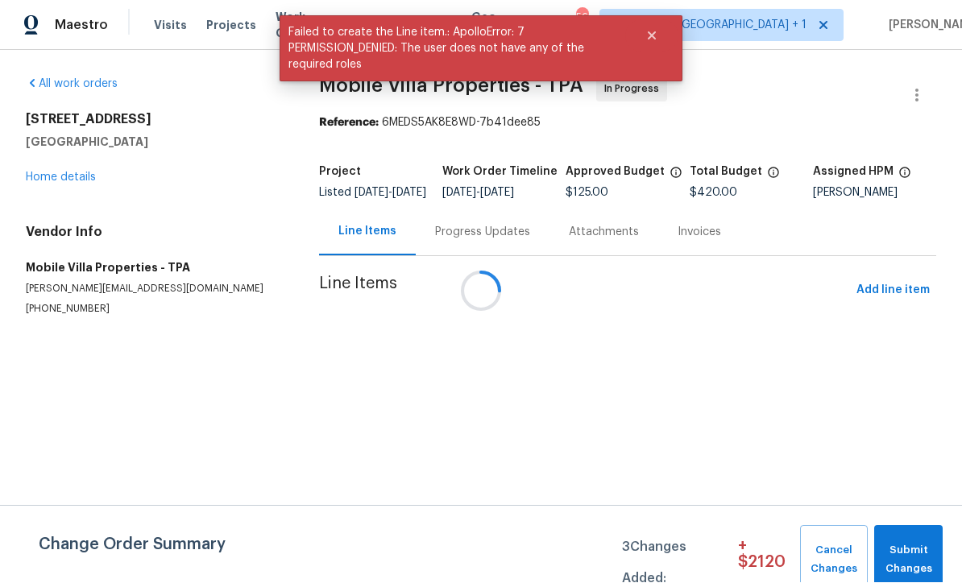
scroll to position [1, 0]
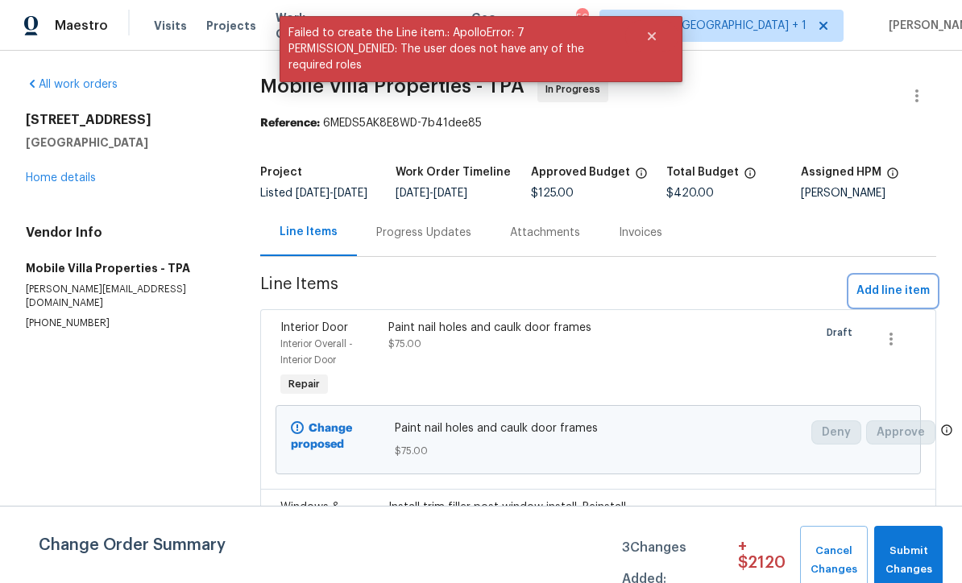
click at [903, 301] on span "Add line item" at bounding box center [893, 291] width 73 height 20
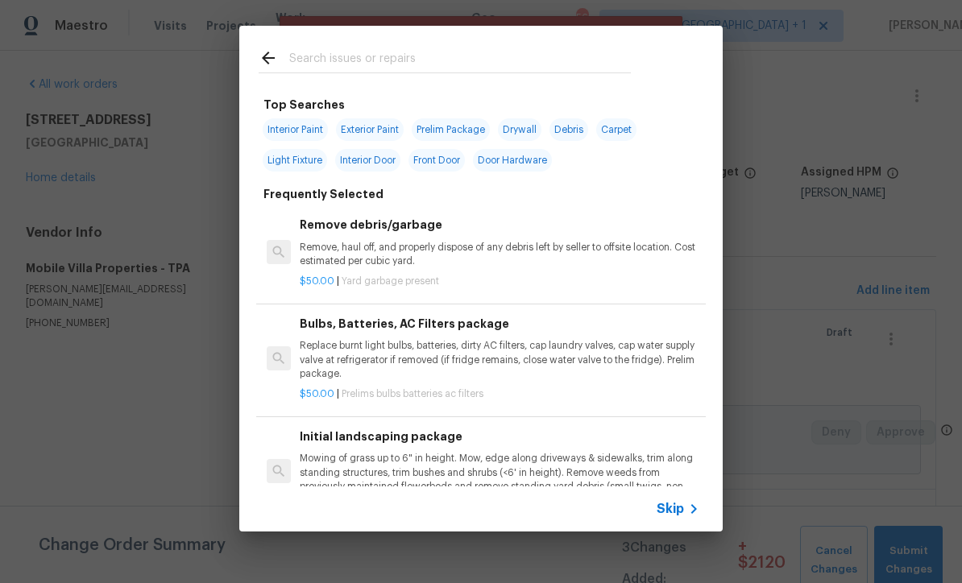
click at [679, 518] on div "Skip" at bounding box center [680, 509] width 47 height 19
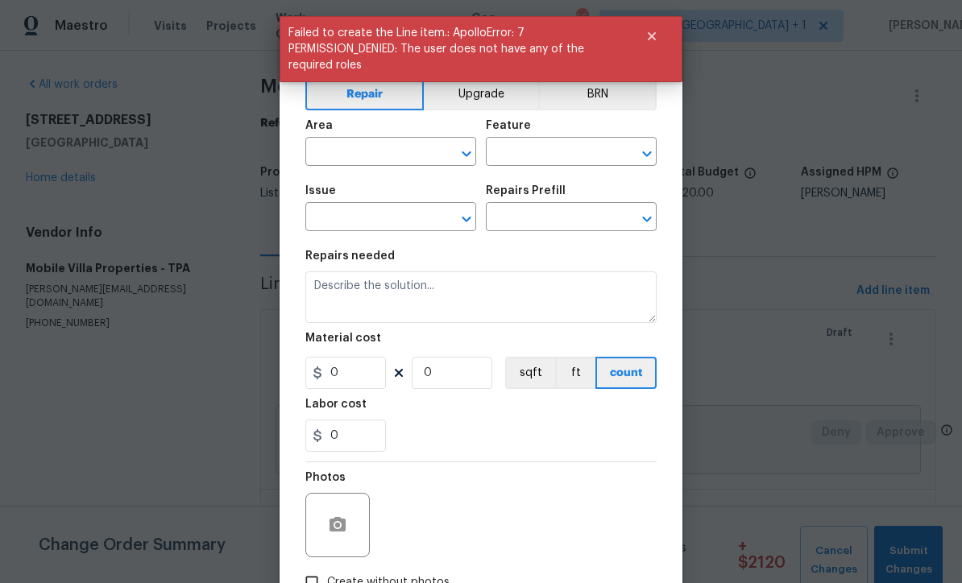
click at [385, 148] on input "text" at bounding box center [368, 153] width 126 height 25
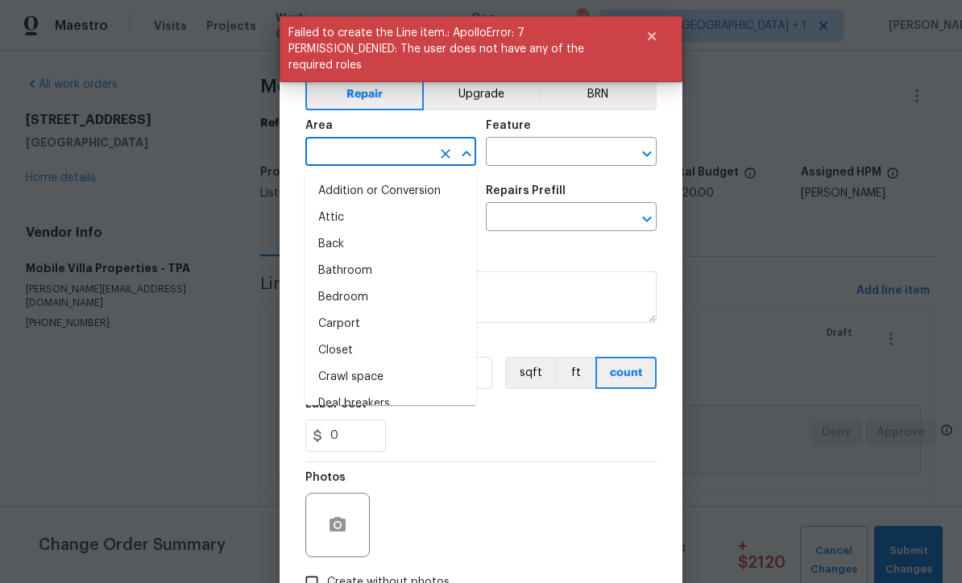
scroll to position [0, 0]
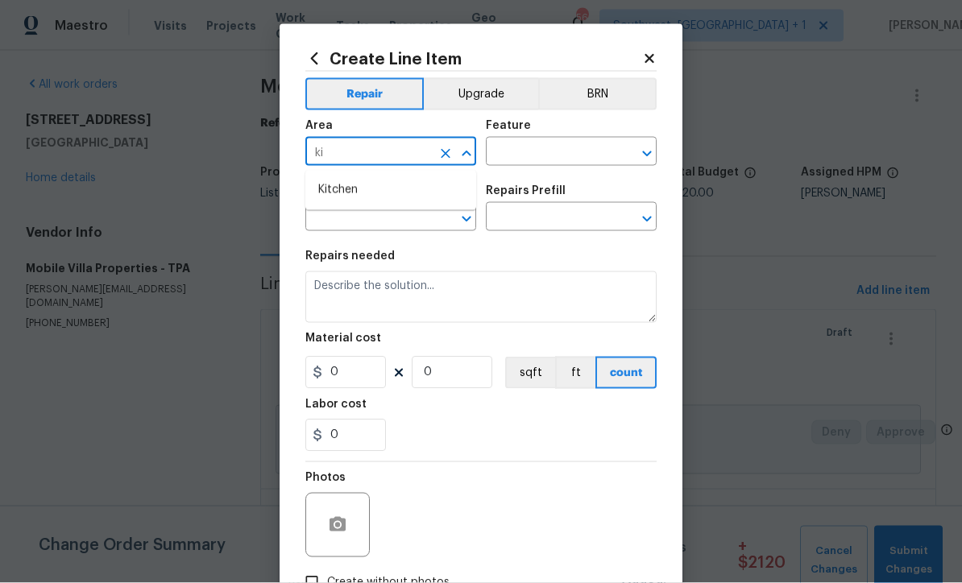
click at [357, 198] on li "Kitchen" at bounding box center [390, 190] width 171 height 27
type input "Kitchen"
click at [538, 155] on input "text" at bounding box center [549, 153] width 126 height 25
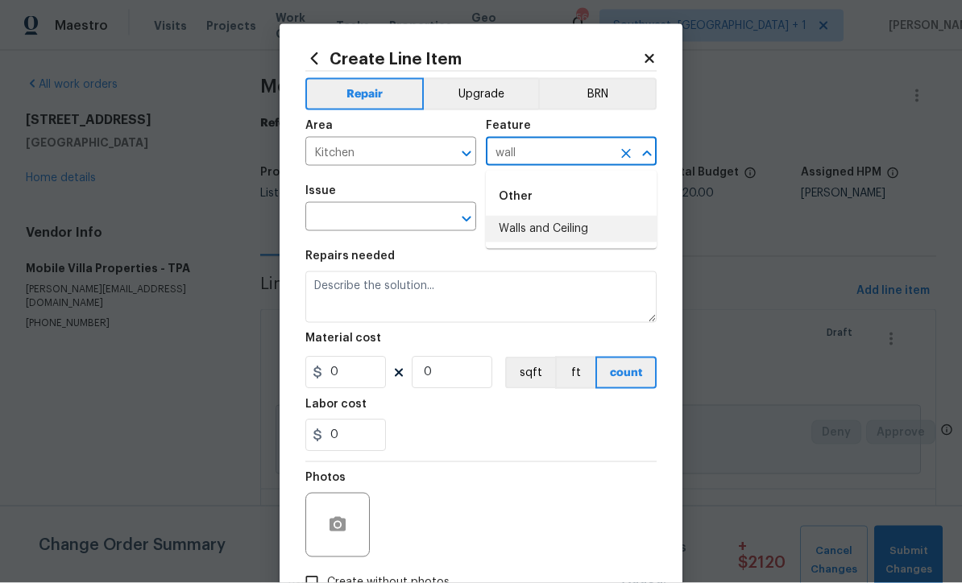
click at [554, 234] on li "Walls and Ceiling" at bounding box center [571, 229] width 171 height 27
type input "Walls and Ceiling"
click at [411, 224] on input "text" at bounding box center [368, 218] width 126 height 25
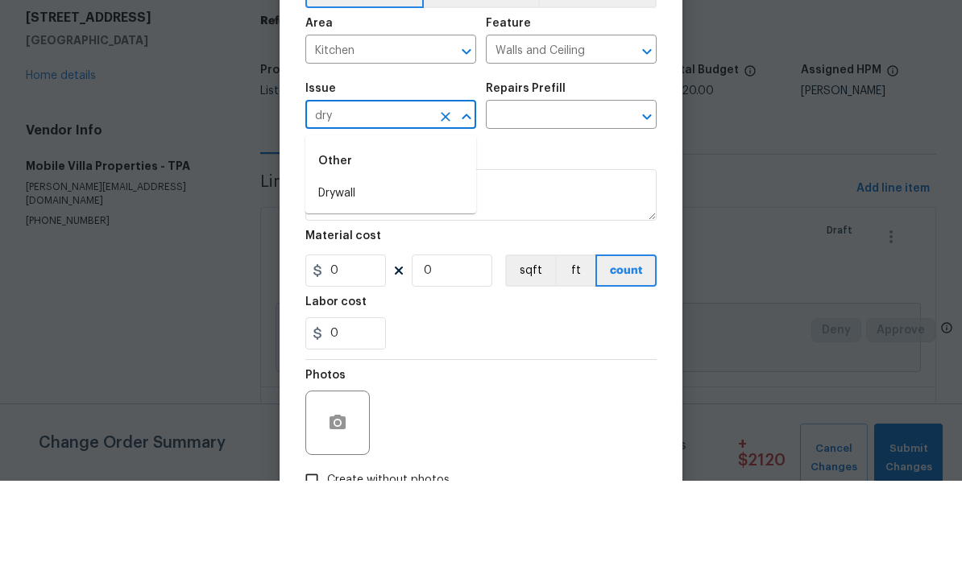
click at [357, 283] on li "Drywall" at bounding box center [390, 296] width 171 height 27
type input "Drywall"
click at [575, 206] on input "text" at bounding box center [549, 218] width 126 height 25
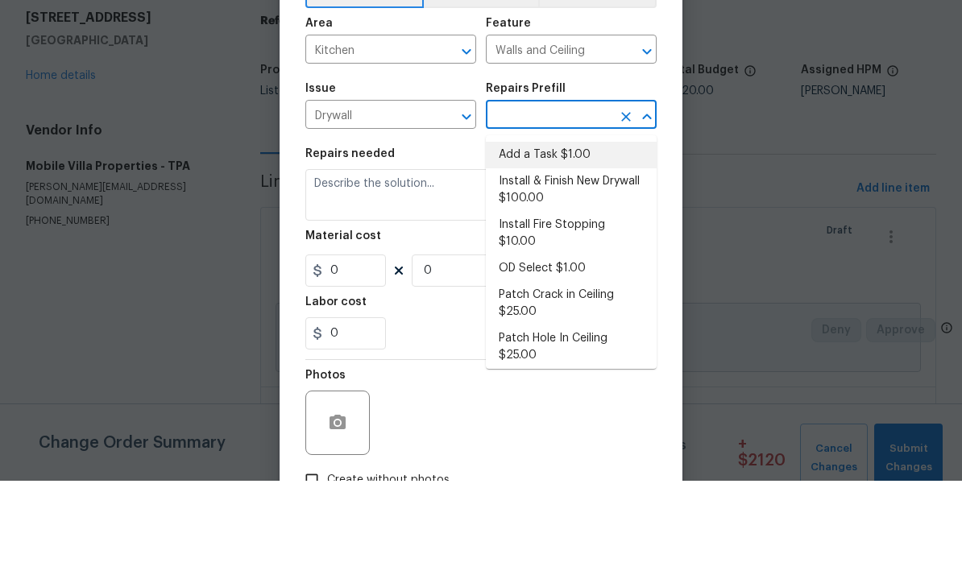
click at [566, 244] on li "Add a Task $1.00" at bounding box center [571, 257] width 171 height 27
type input "Add a Task $1.00"
type textarea "HPM to detail"
type input "1"
type input "Add a Task $1.00"
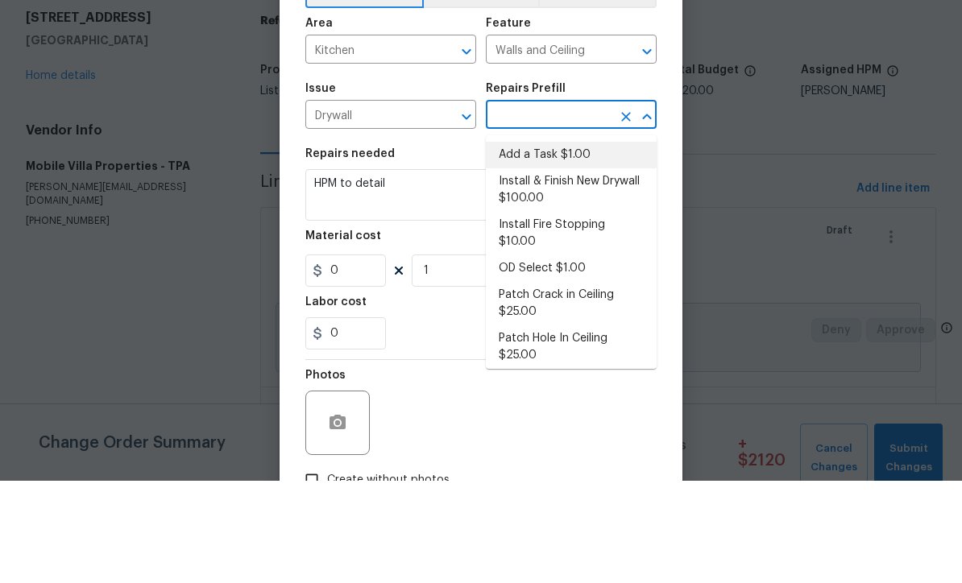
type input "1"
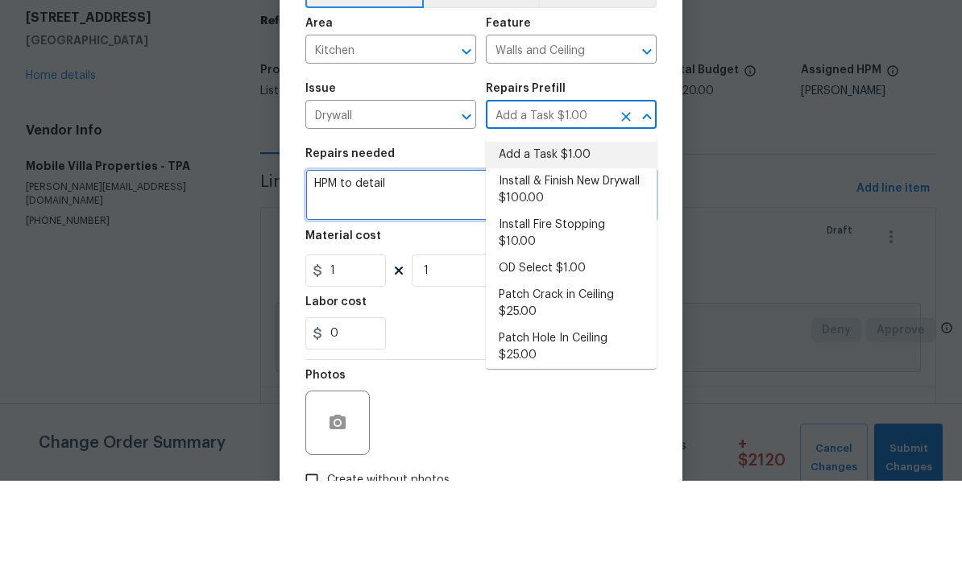
click at [462, 272] on textarea "HPM to detail" at bounding box center [480, 298] width 351 height 52
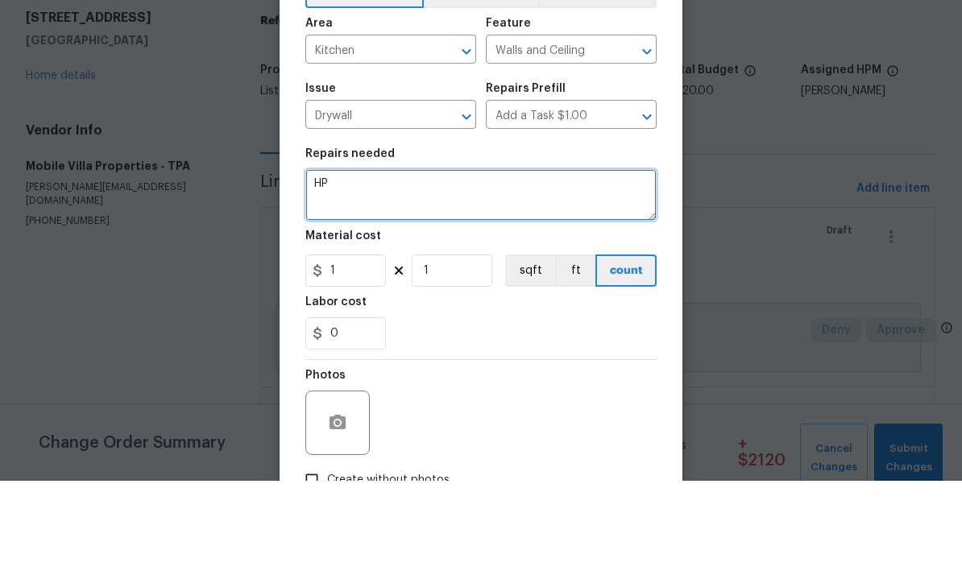
type textarea "H"
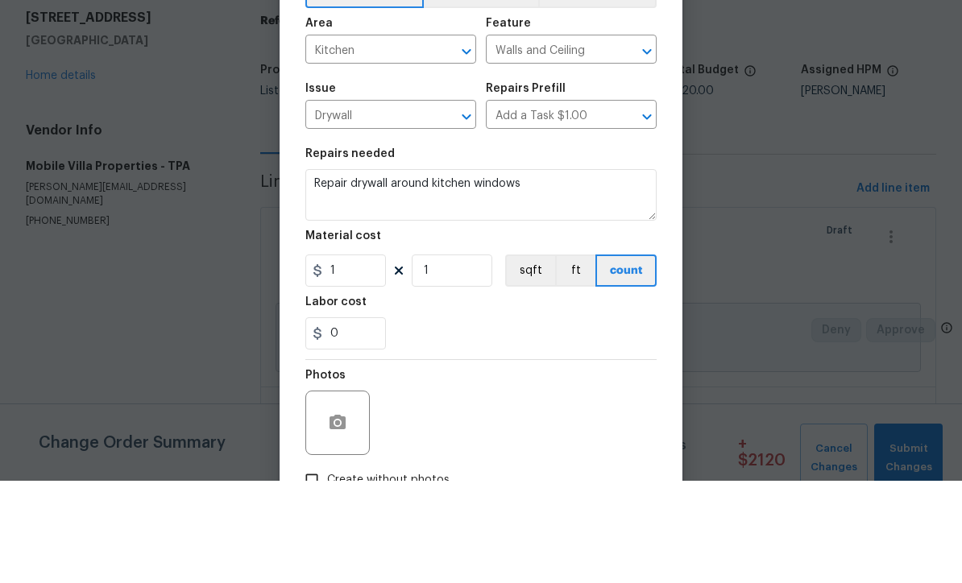
scroll to position [53, 0]
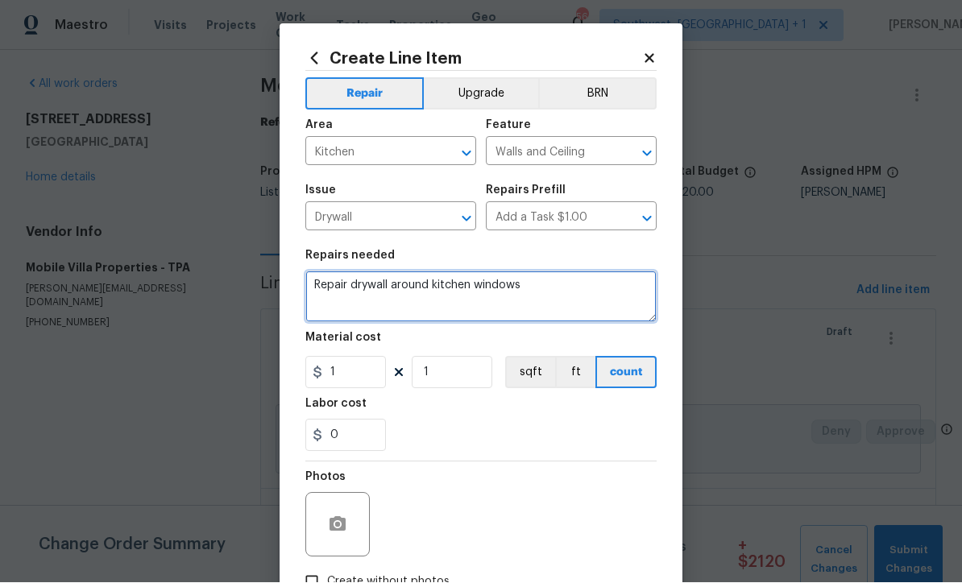
type textarea "Repair drywall around kitchen windows"
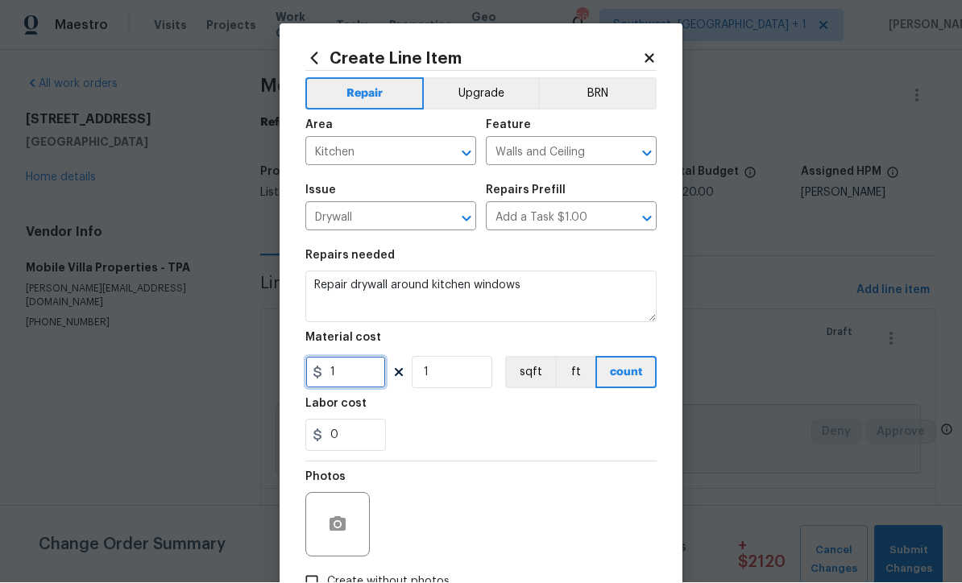
click at [369, 380] on input "1" at bounding box center [345, 373] width 81 height 32
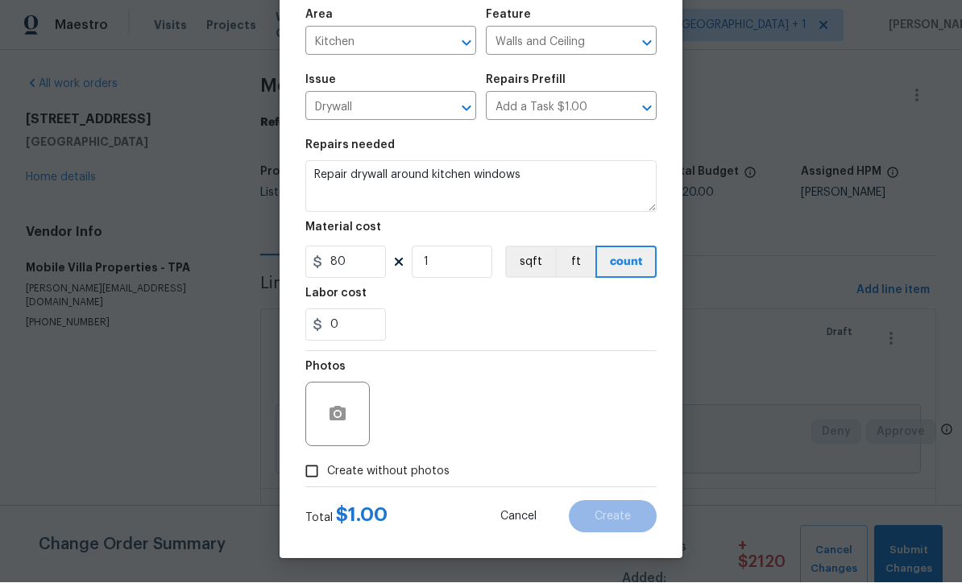
scroll to position [114, 0]
type input "80"
click at [344, 421] on icon "button" at bounding box center [338, 414] width 16 height 15
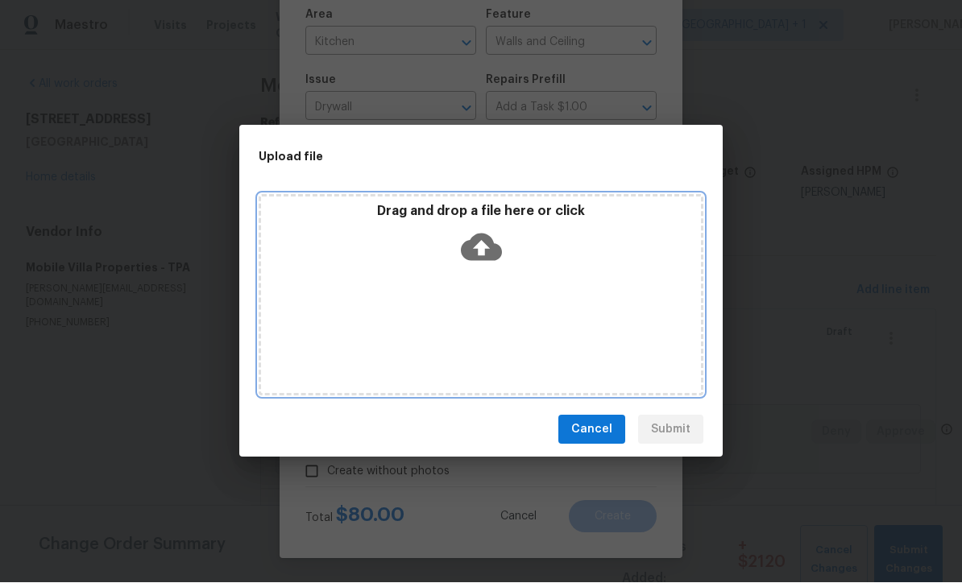
click at [488, 254] on icon at bounding box center [481, 247] width 41 height 27
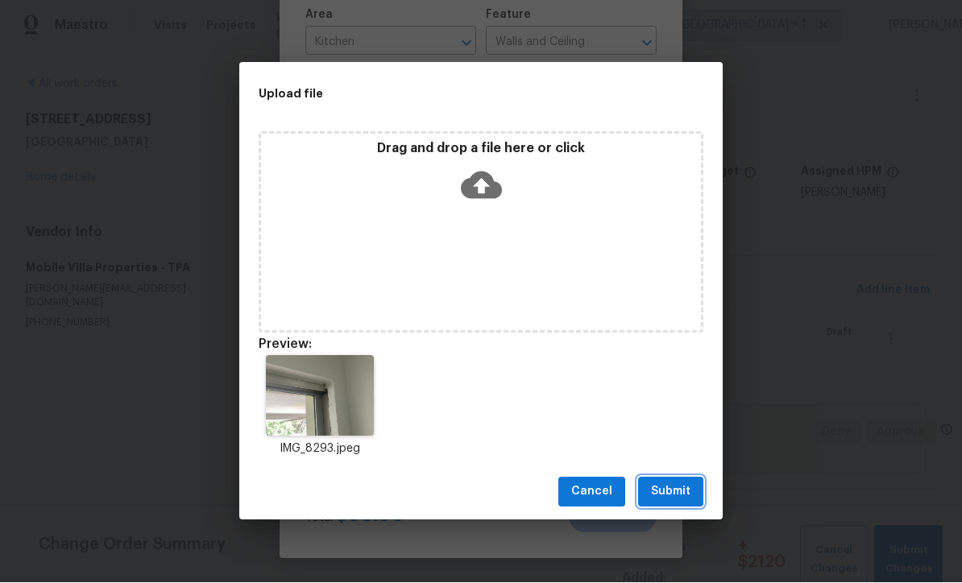
click at [677, 498] on span "Submit" at bounding box center [670, 493] width 39 height 20
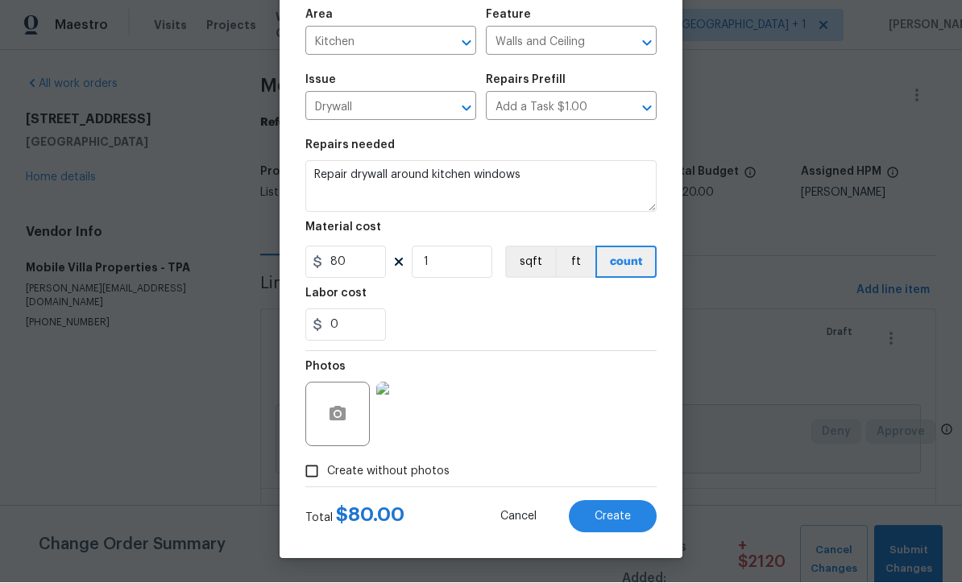
click at [622, 524] on button "Create" at bounding box center [613, 517] width 88 height 32
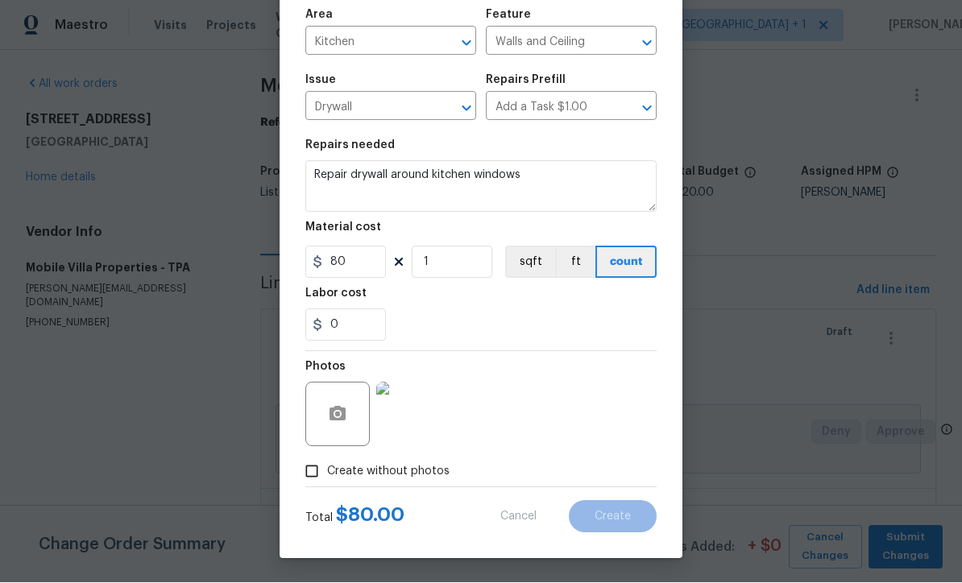
scroll to position [0, 0]
type input "0"
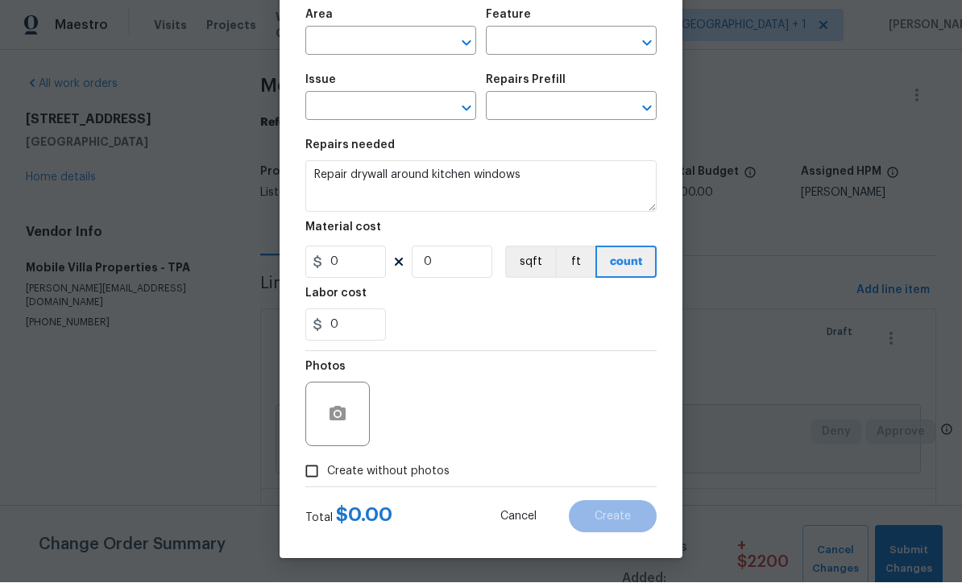
scroll to position [1, 0]
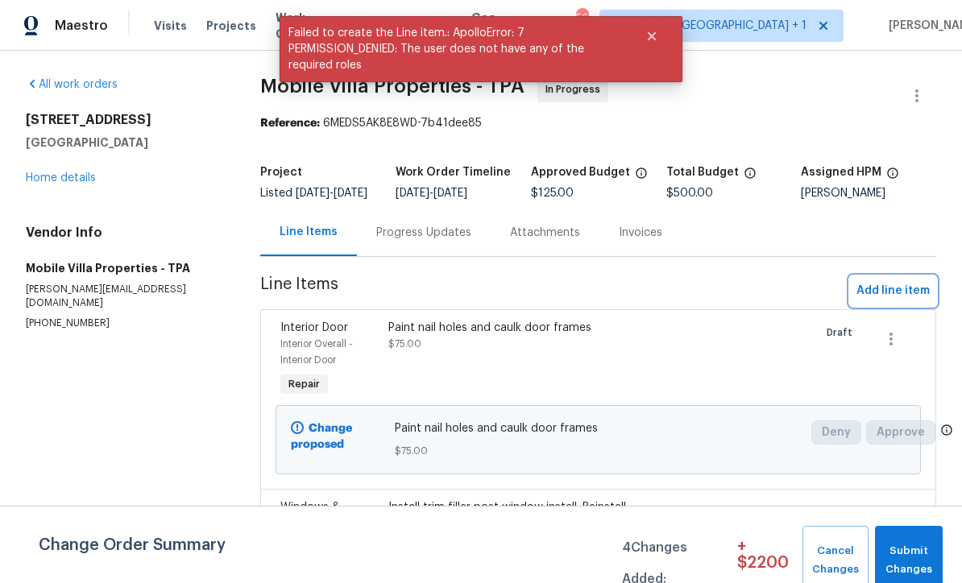
click at [895, 297] on span "Add line item" at bounding box center [893, 291] width 73 height 20
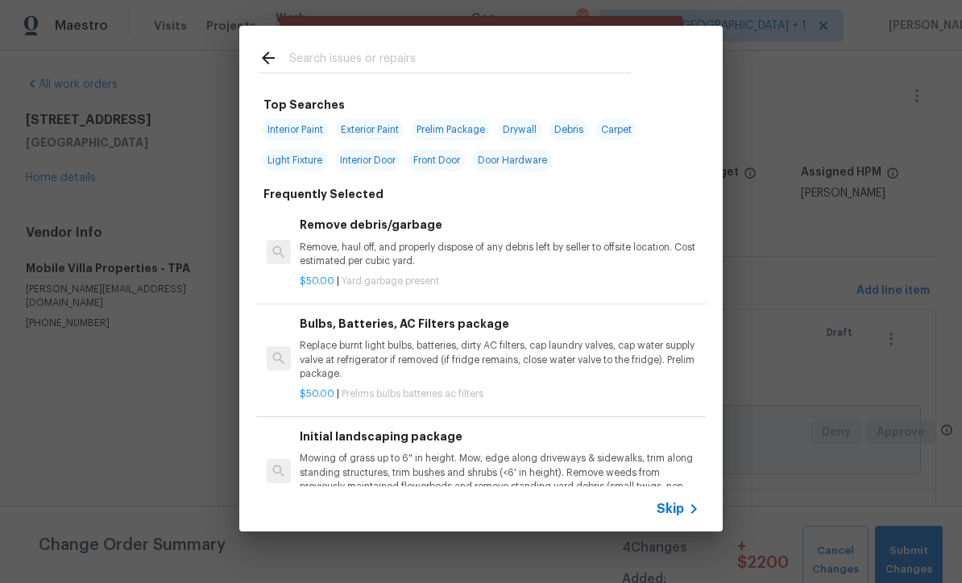
click at [683, 508] on span "Skip" at bounding box center [670, 509] width 27 height 16
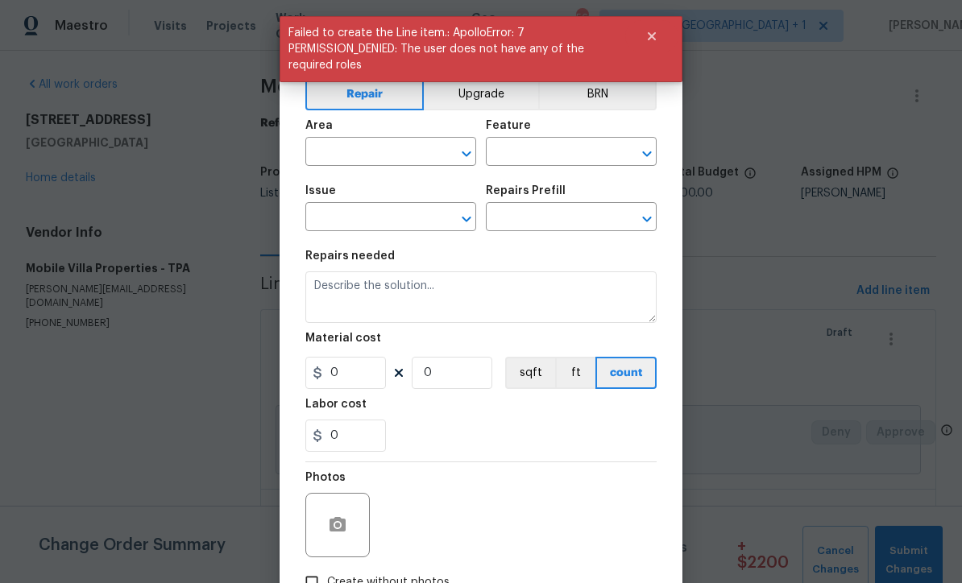
click at [380, 151] on input "text" at bounding box center [368, 153] width 126 height 25
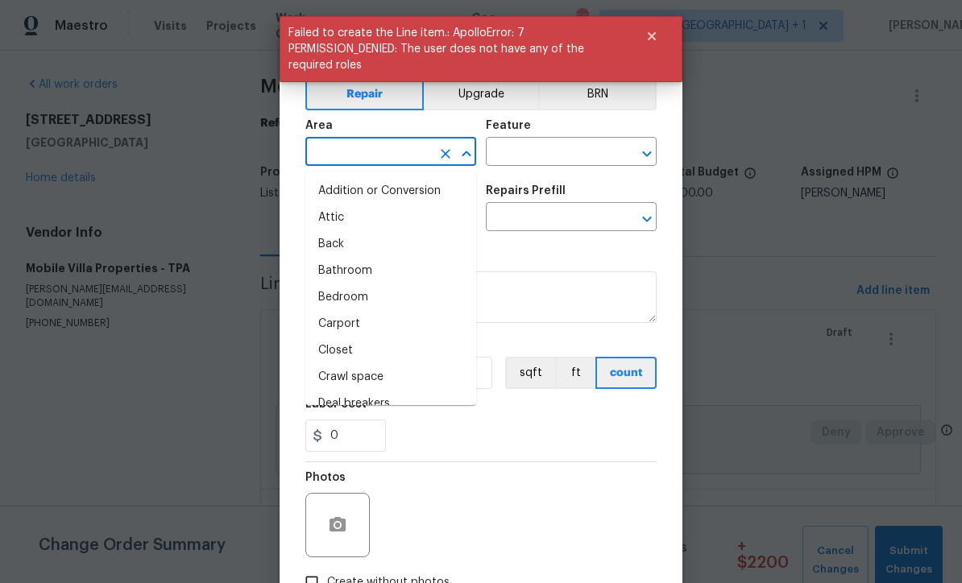
scroll to position [0, 0]
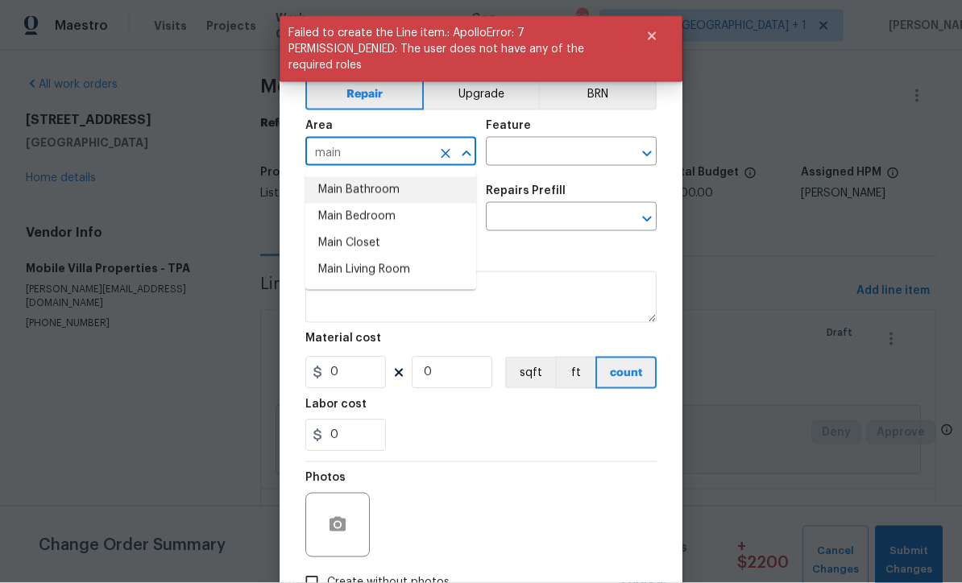
click at [389, 186] on li "Main Bathroom" at bounding box center [390, 190] width 171 height 27
type input "Main Bathroom"
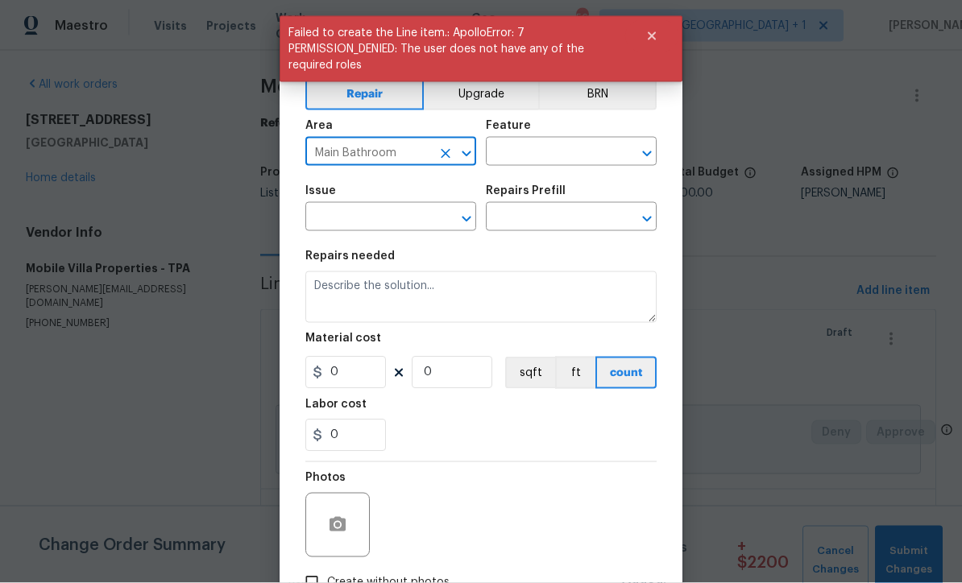
click at [568, 148] on input "text" at bounding box center [549, 153] width 126 height 25
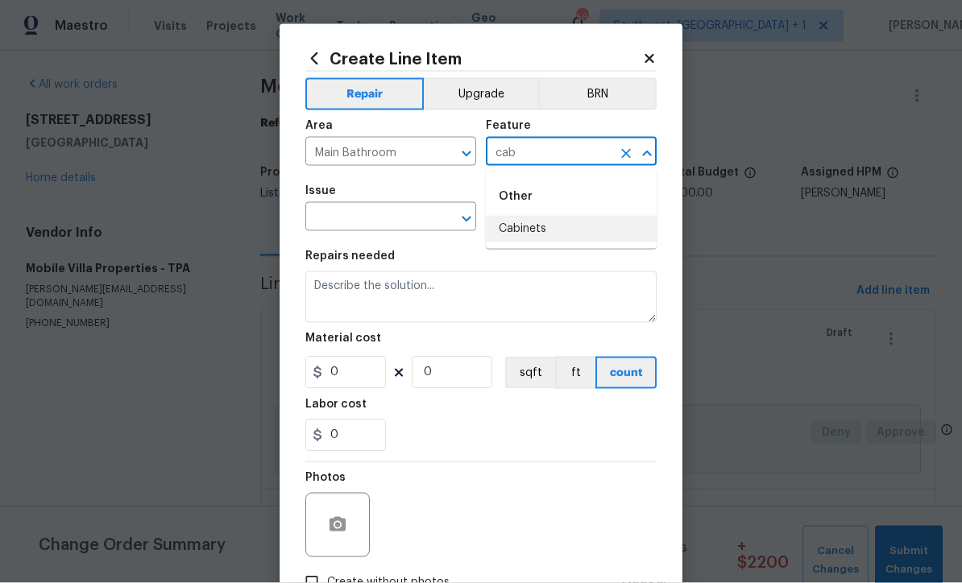
click at [546, 225] on li "Cabinets" at bounding box center [571, 229] width 171 height 27
type input "Cabinets"
click at [441, 214] on icon "Clear" at bounding box center [446, 219] width 16 height 16
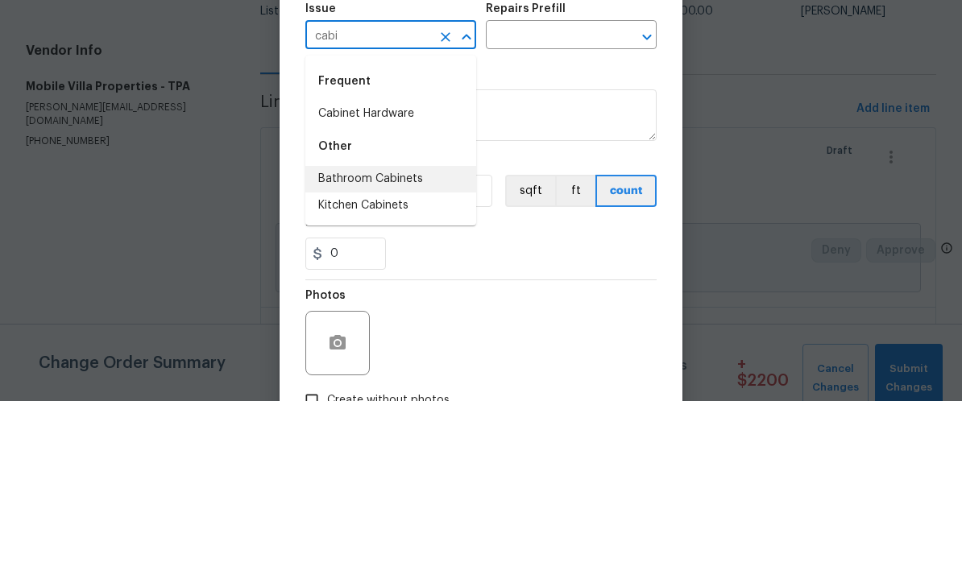
click at [420, 348] on li "Bathroom Cabinets" at bounding box center [390, 361] width 171 height 27
type input "Bathroom Cabinets"
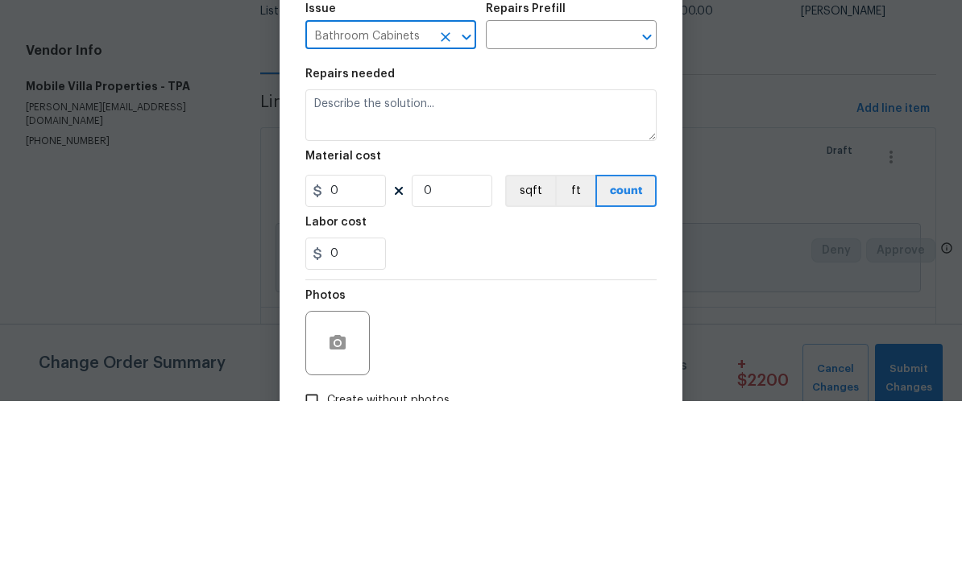
click at [581, 206] on input "text" at bounding box center [549, 218] width 126 height 25
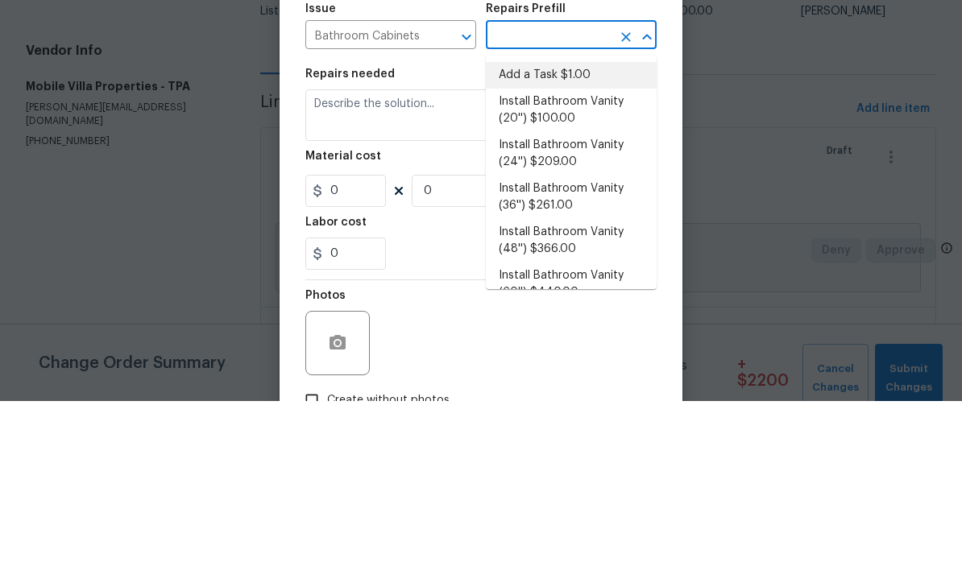
click at [575, 244] on li "Add a Task $1.00" at bounding box center [571, 257] width 171 height 27
type input "Add a Task $1.00"
type textarea "HPM to detail"
type input "1"
type input "Add a Task $1.00"
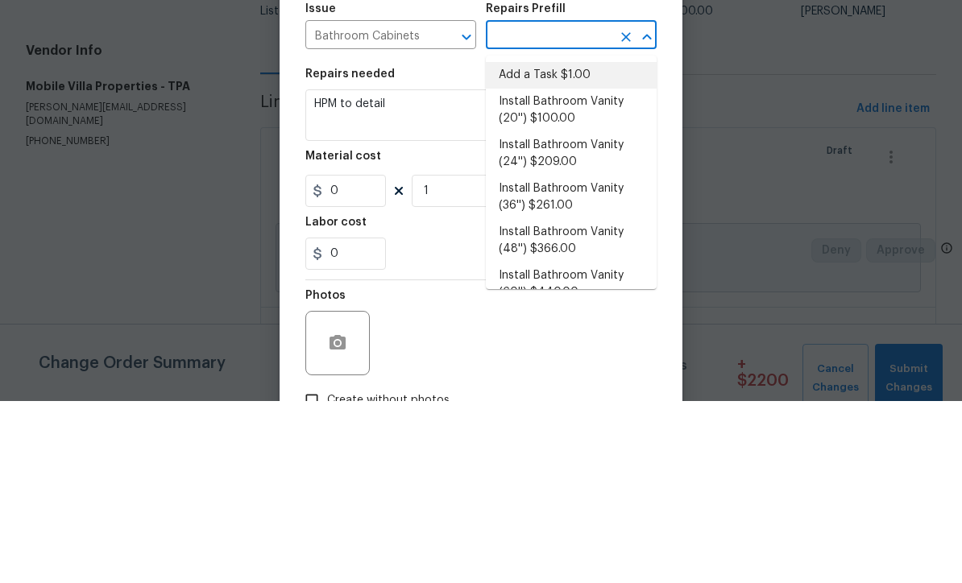
type input "1"
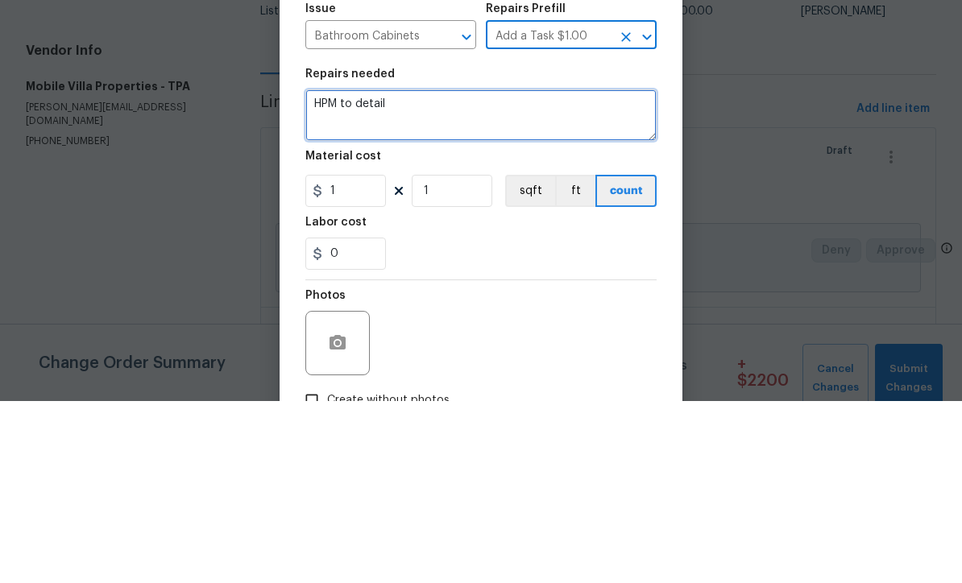
click at [483, 272] on textarea "HPM to detail" at bounding box center [480, 298] width 351 height 52
type textarea "H"
type textarea "Install tie kicks in main bathroom"
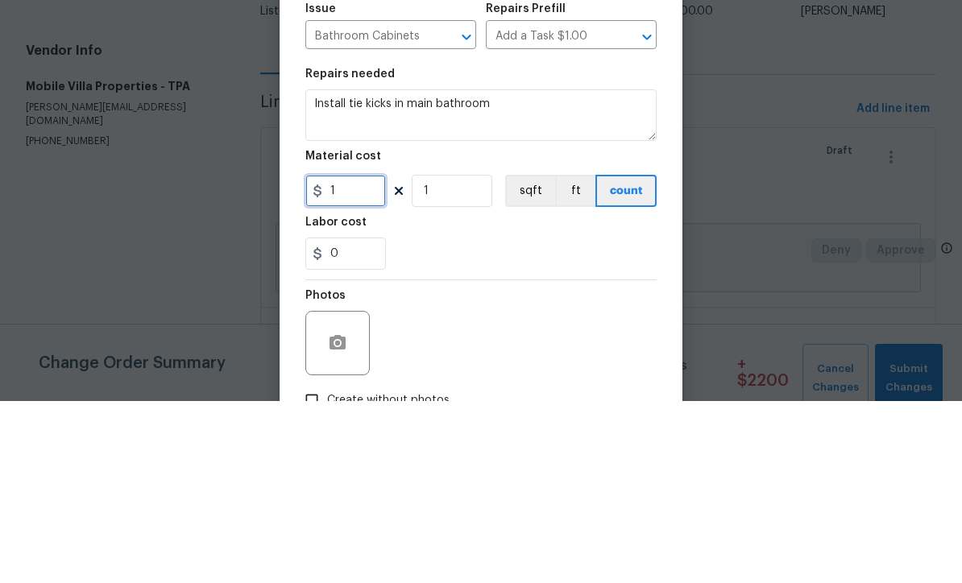
click at [377, 357] on input "1" at bounding box center [345, 373] width 81 height 32
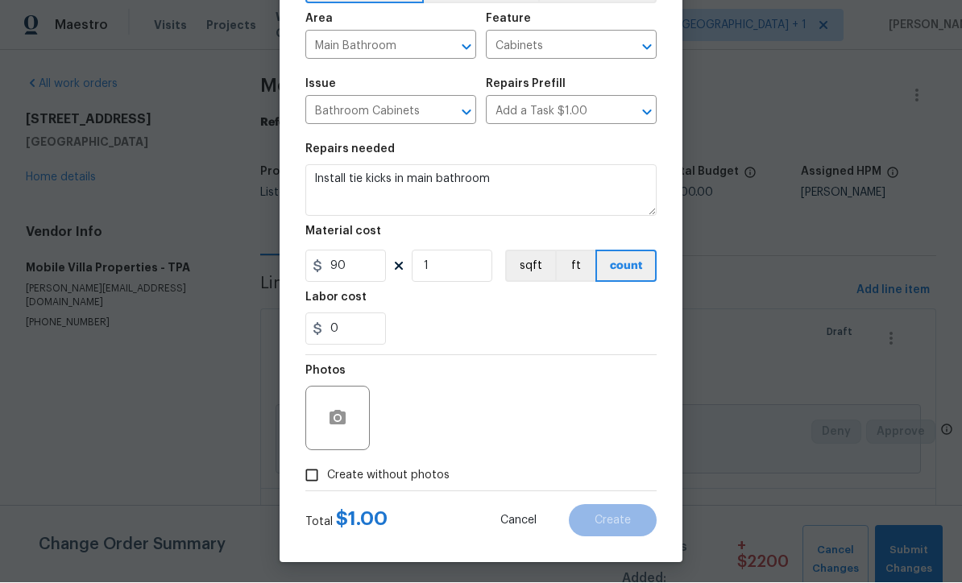
scroll to position [102, 0]
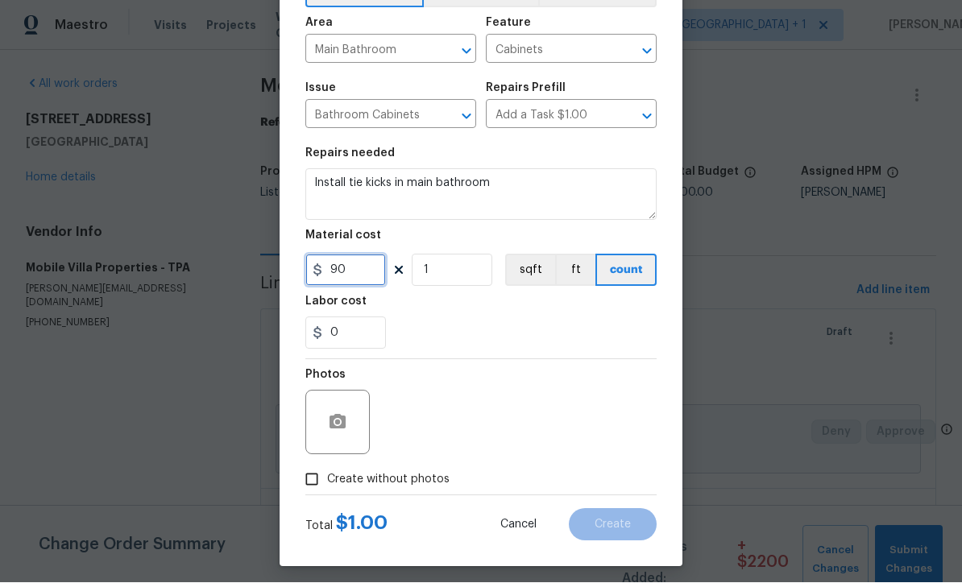
type input "90"
click at [342, 428] on icon "button" at bounding box center [338, 422] width 16 height 15
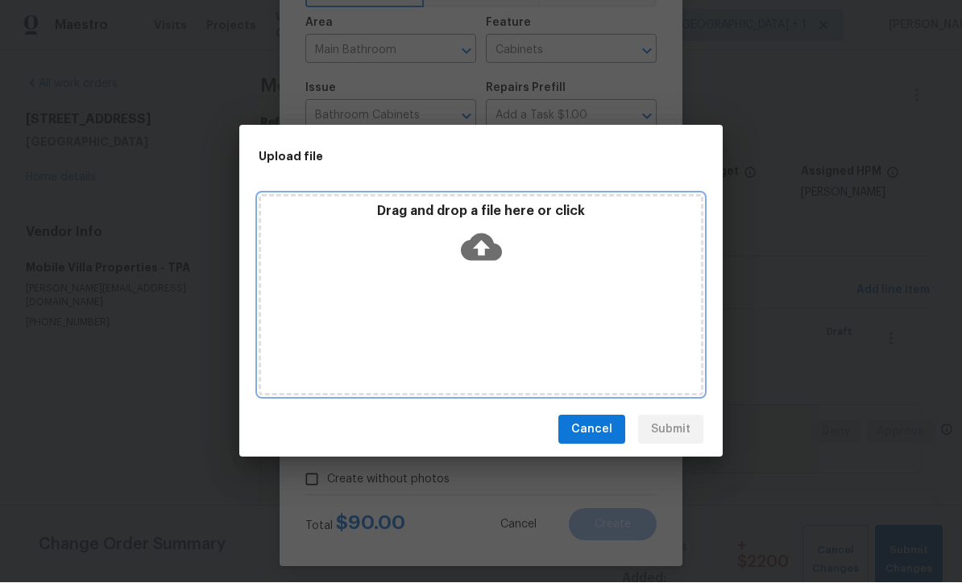
click at [483, 247] on icon at bounding box center [481, 247] width 41 height 41
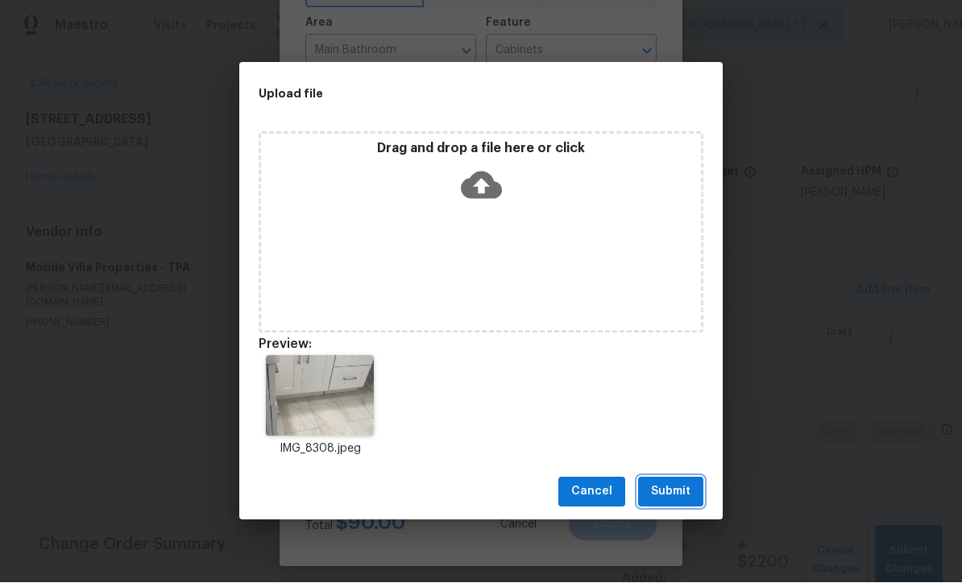
click at [670, 495] on span "Submit" at bounding box center [670, 493] width 39 height 20
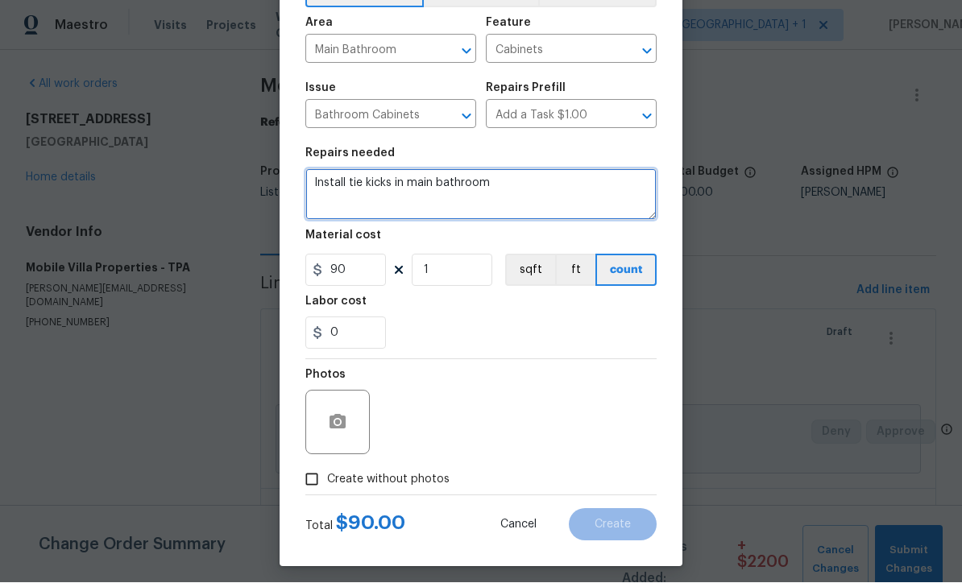
click at [358, 194] on textarea "Install tie kicks in main bathroom" at bounding box center [480, 195] width 351 height 52
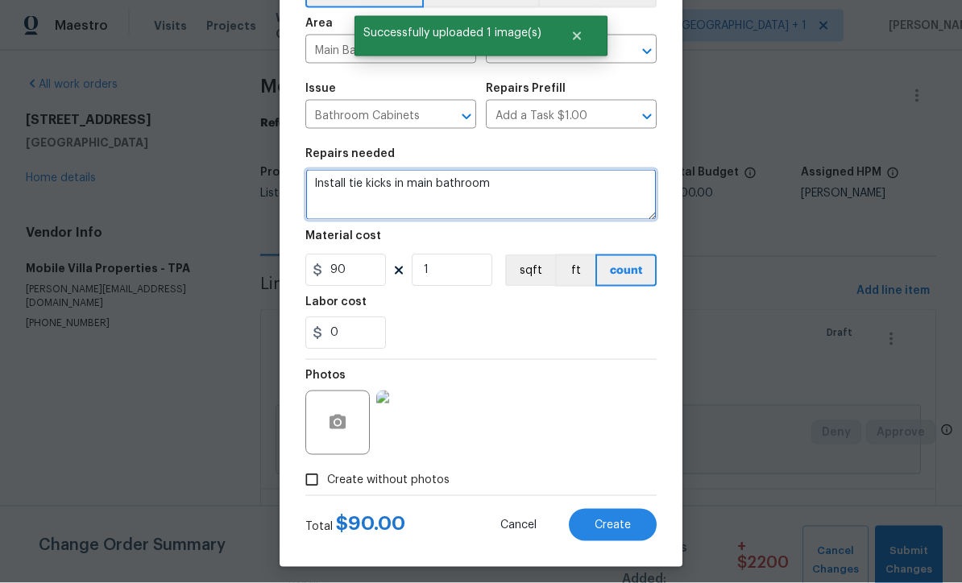
click at [371, 185] on textarea "Install tie kicks in main bathroom" at bounding box center [480, 195] width 351 height 52
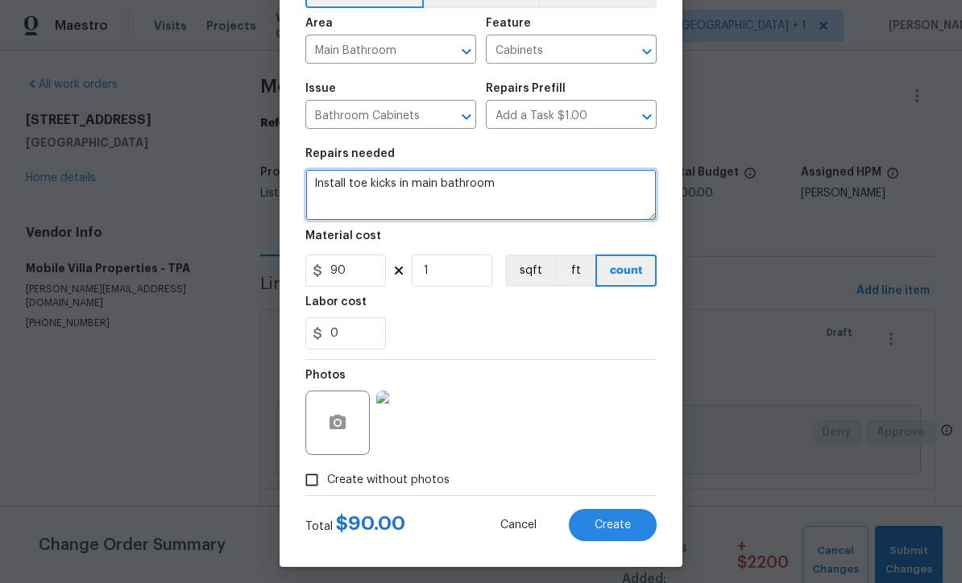
type textarea "Install toe kicks in main bathroom"
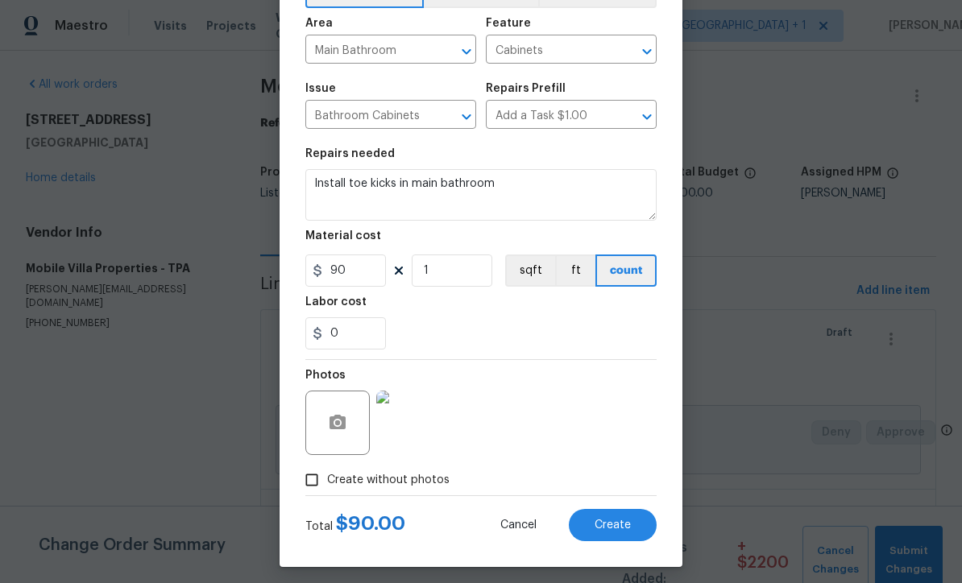
click at [625, 540] on button "Create" at bounding box center [613, 525] width 88 height 32
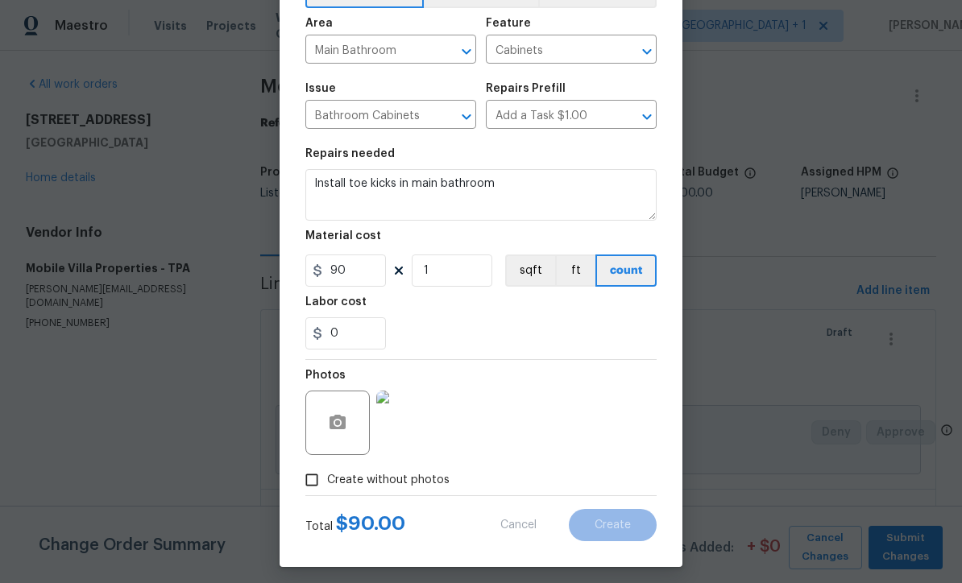
scroll to position [0, 0]
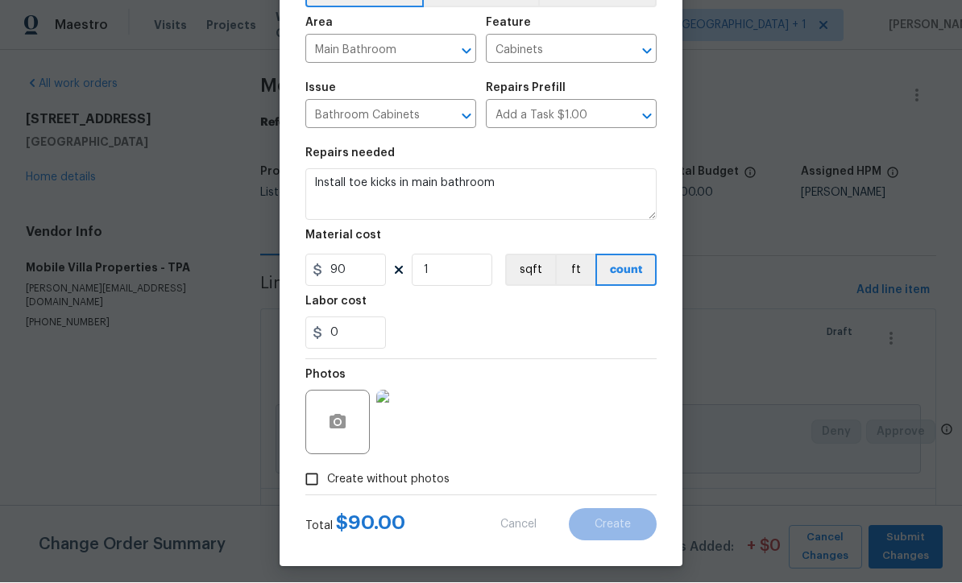
type input "0"
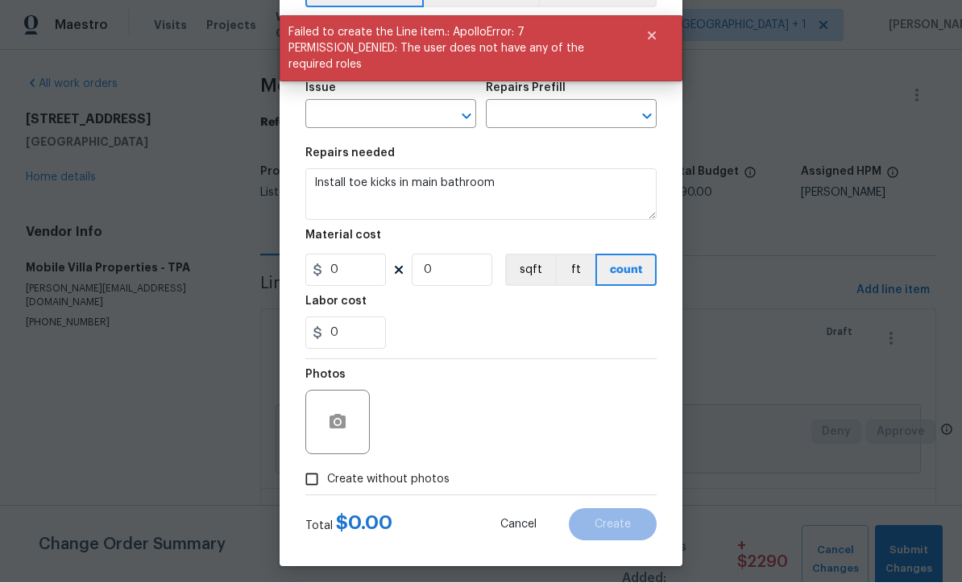
scroll to position [1, 0]
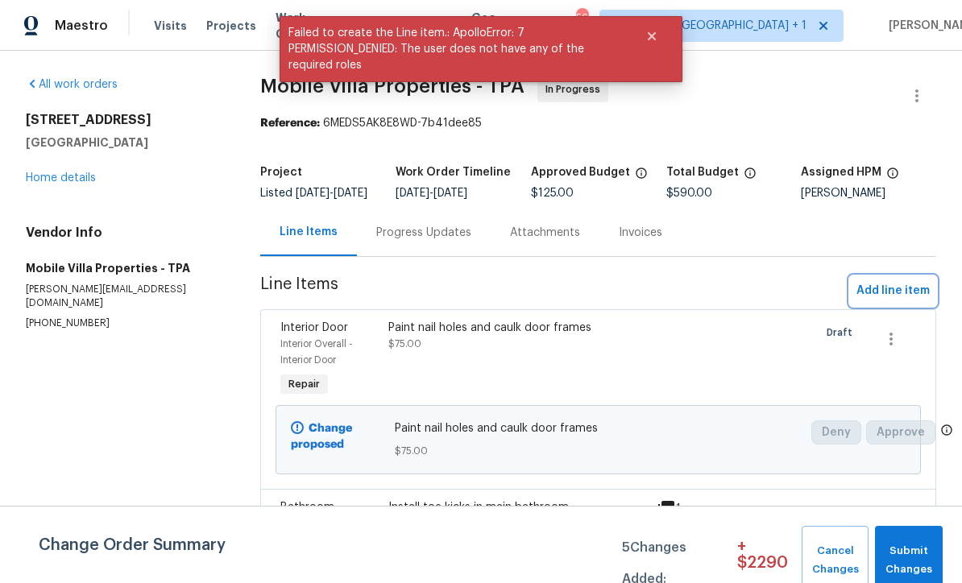
click at [898, 299] on span "Add line item" at bounding box center [893, 291] width 73 height 20
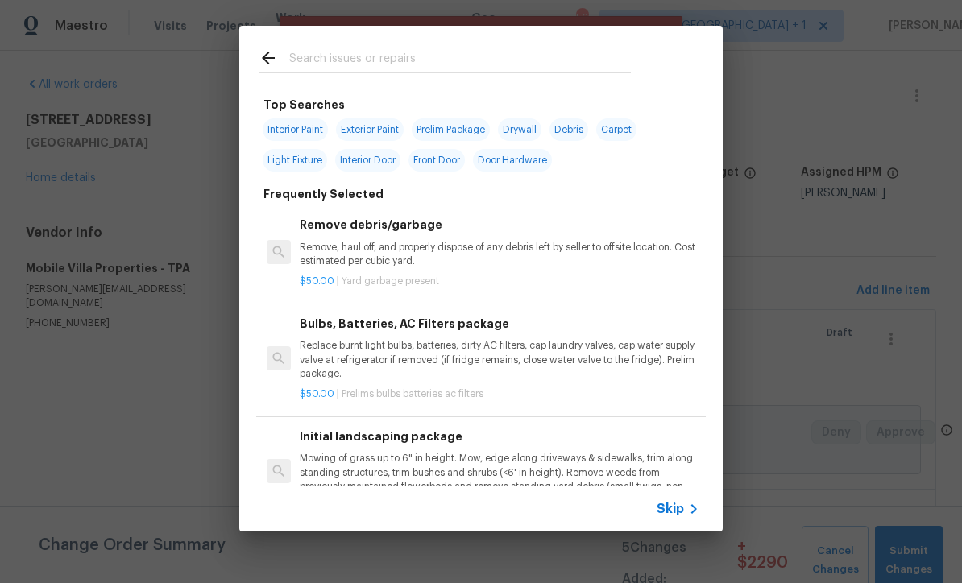
click at [683, 517] on span "Skip" at bounding box center [670, 509] width 27 height 16
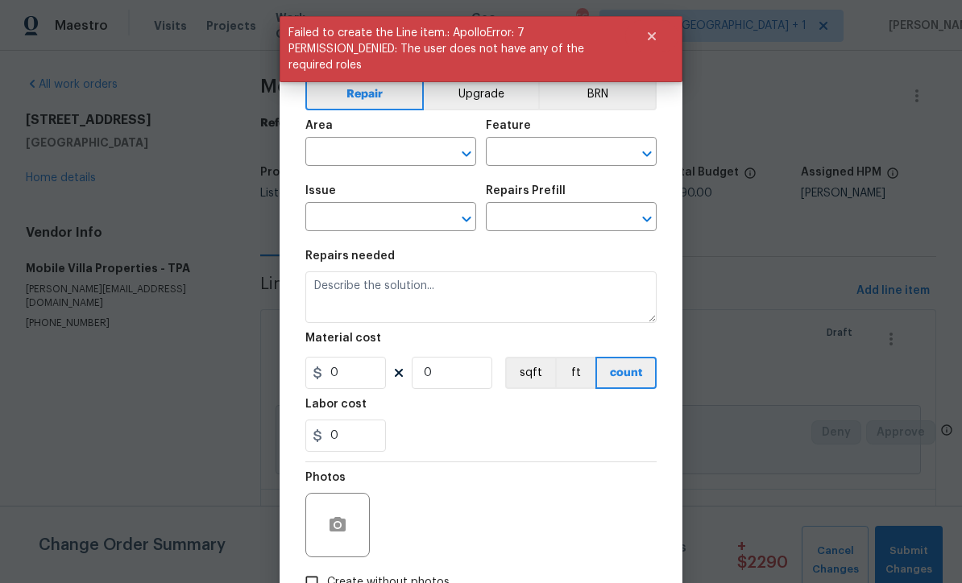
click at [422, 151] on input "text" at bounding box center [368, 153] width 126 height 25
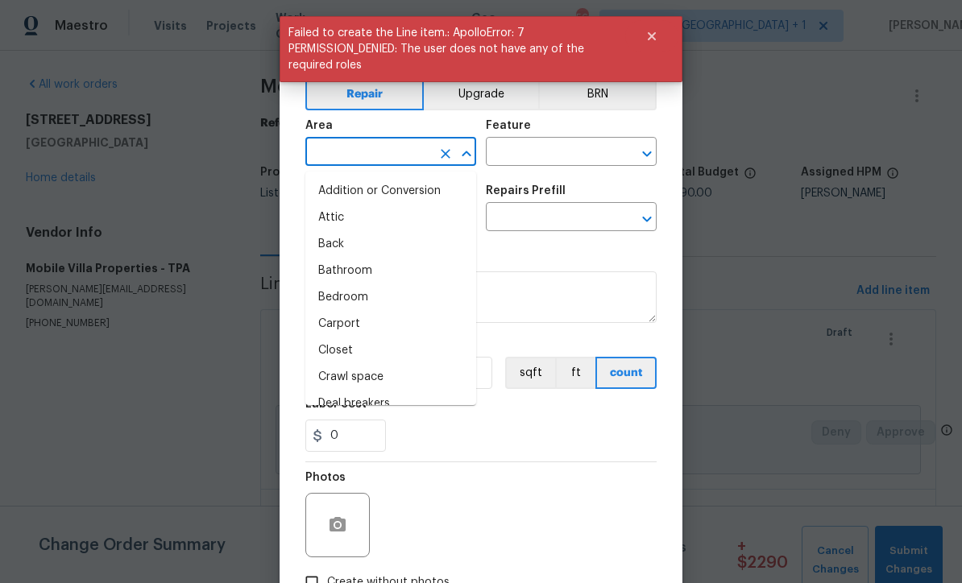
scroll to position [0, 0]
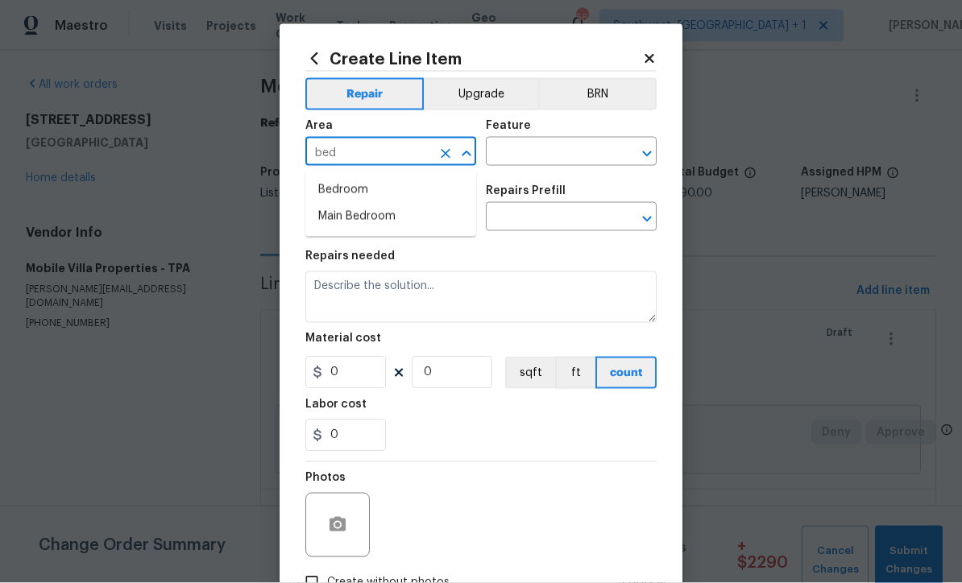
click at [366, 189] on li "Bedroom" at bounding box center [390, 190] width 171 height 27
type input "Bedroom"
click at [560, 147] on input "text" at bounding box center [549, 153] width 126 height 25
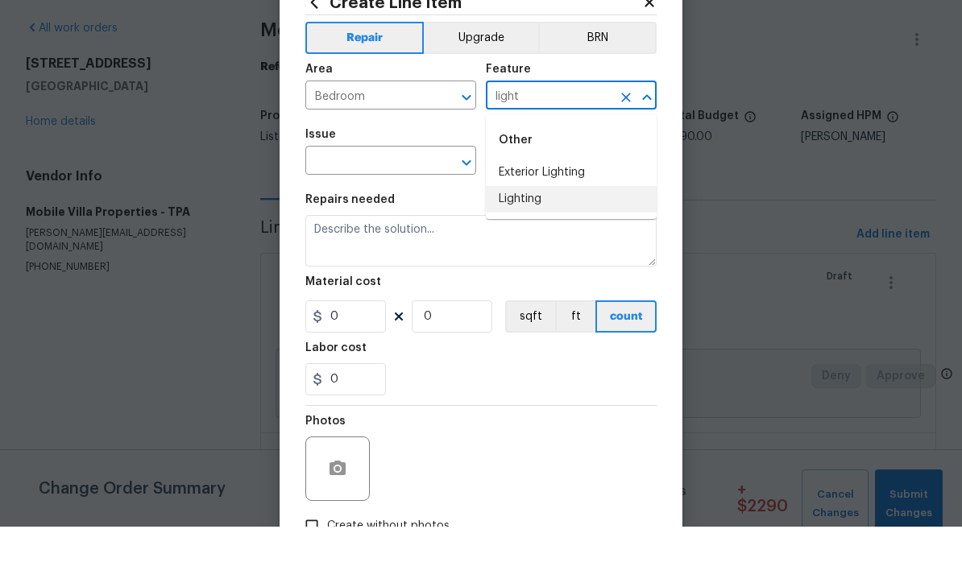
click at [547, 243] on li "Lighting" at bounding box center [571, 256] width 171 height 27
type input "Lighting"
click at [427, 206] on input "text" at bounding box center [368, 218] width 126 height 25
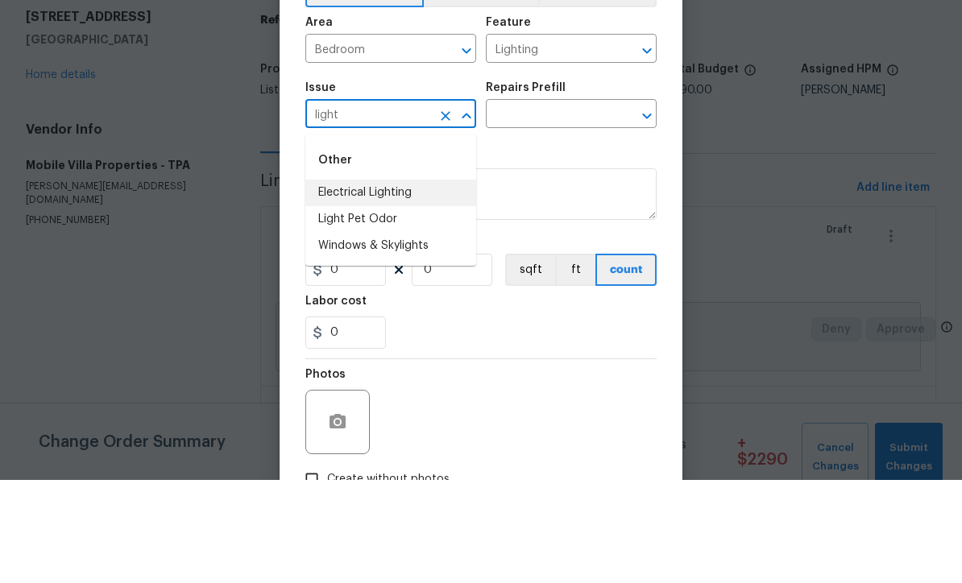
click at [415, 283] on li "Electrical Lighting" at bounding box center [390, 296] width 171 height 27
type input "Electrical Lighting"
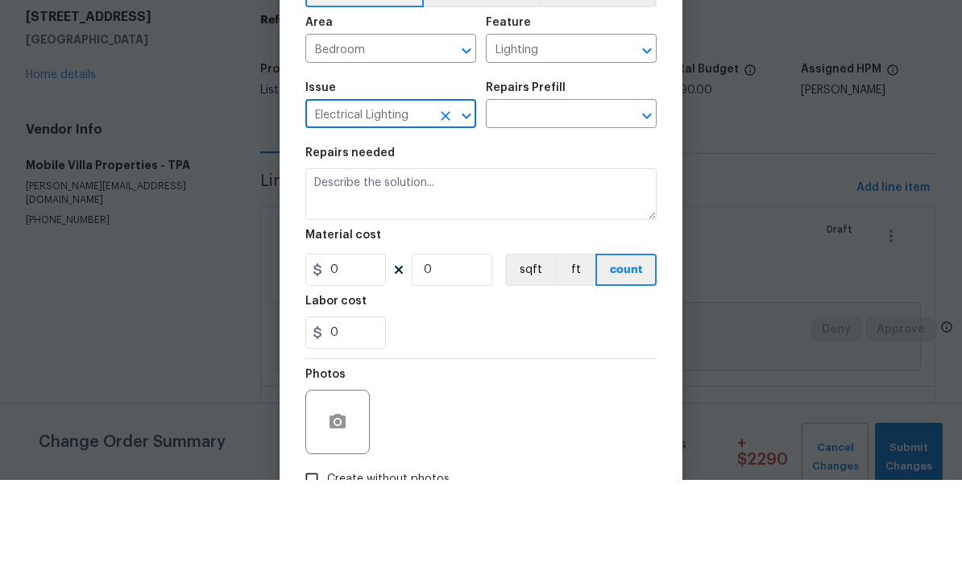
click at [563, 206] on input "text" at bounding box center [549, 218] width 126 height 25
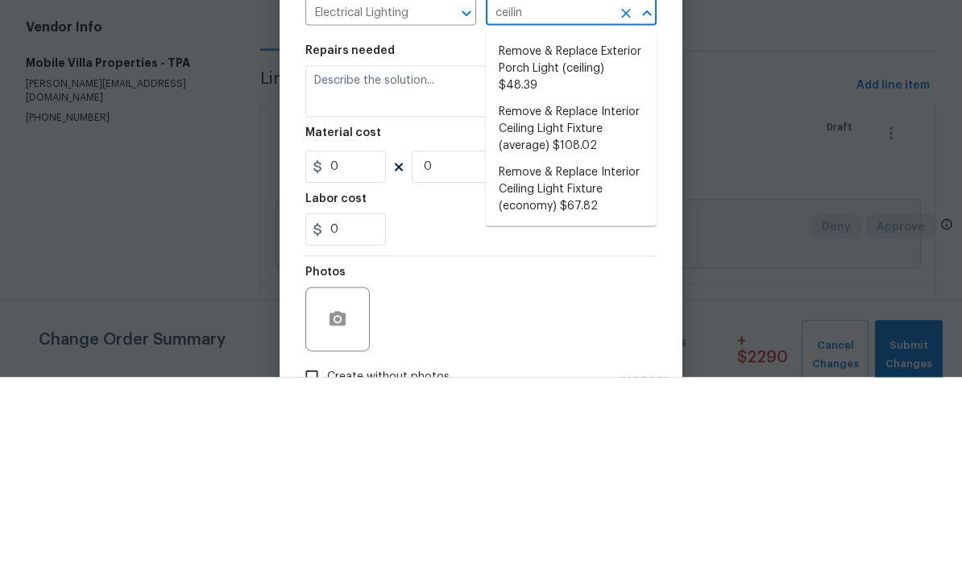
click at [616, 365] on li "Remove & Replace Interior Ceiling Light Fixture (economy) $67.82" at bounding box center [571, 395] width 171 height 60
type input "Remove & Replace Interior Ceiling Light Fixture (economy) $67.82"
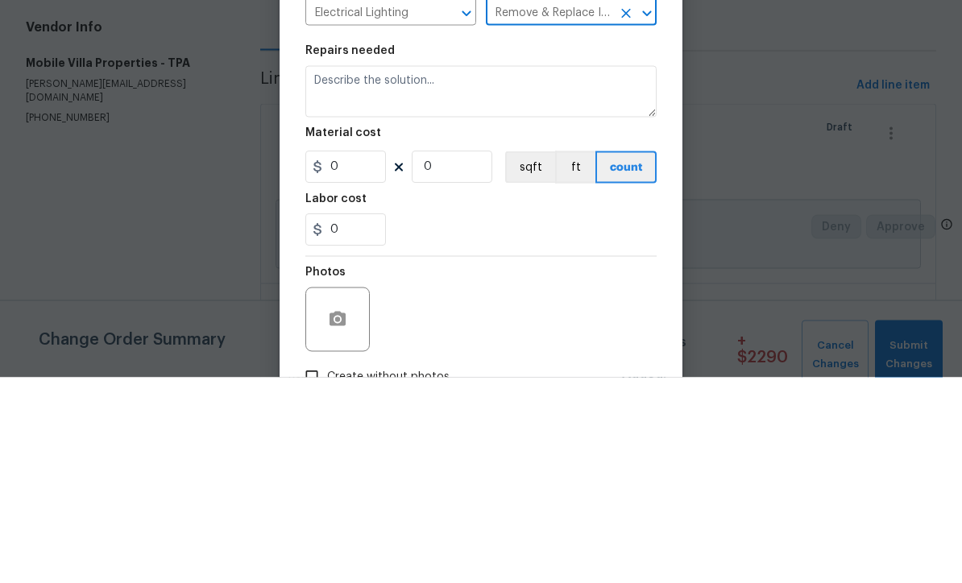
type textarea "Remove the existing interior ceiling light fixture and replace it with new ECON…"
type input "1"
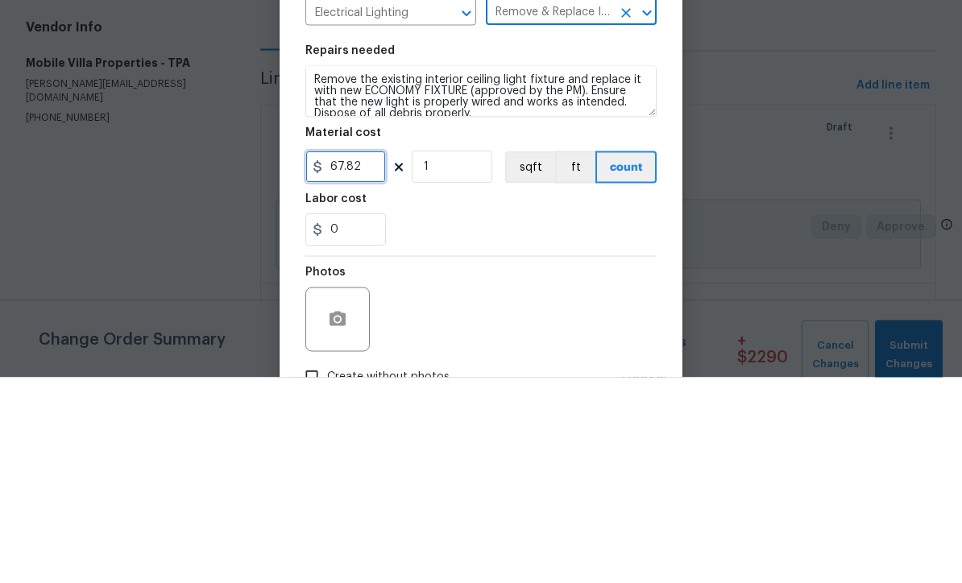
click at [376, 357] on input "67.82" at bounding box center [345, 373] width 81 height 32
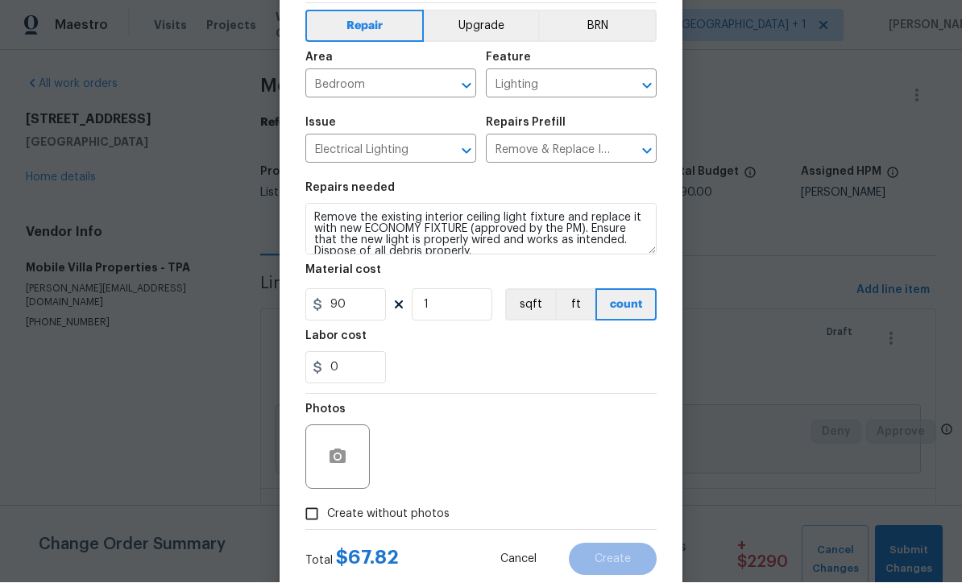
scroll to position [101, 0]
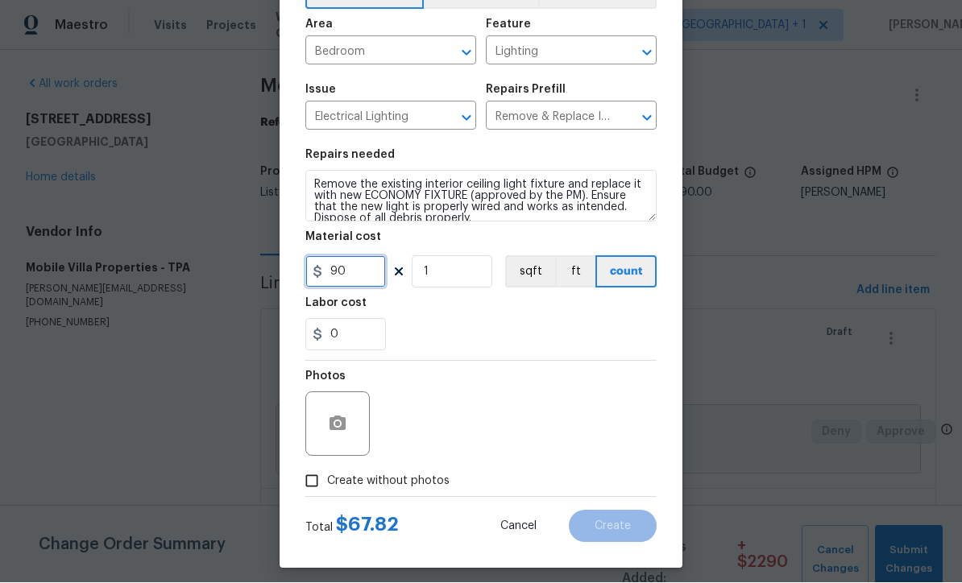
type input "90"
click at [314, 491] on input "Create without photos" at bounding box center [312, 482] width 31 height 31
checkbox input "true"
click at [334, 430] on icon "button" at bounding box center [338, 424] width 16 height 15
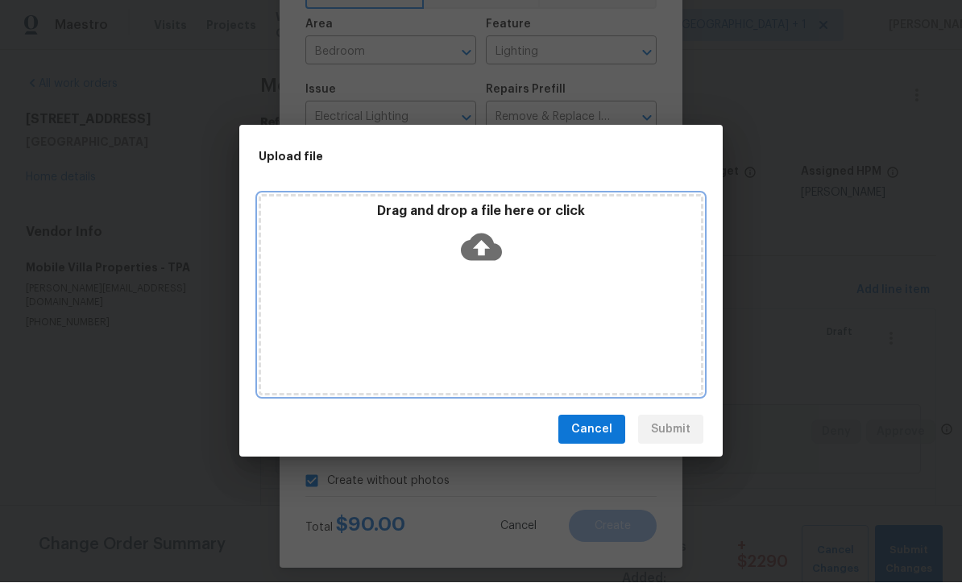
click at [476, 248] on icon at bounding box center [481, 247] width 41 height 41
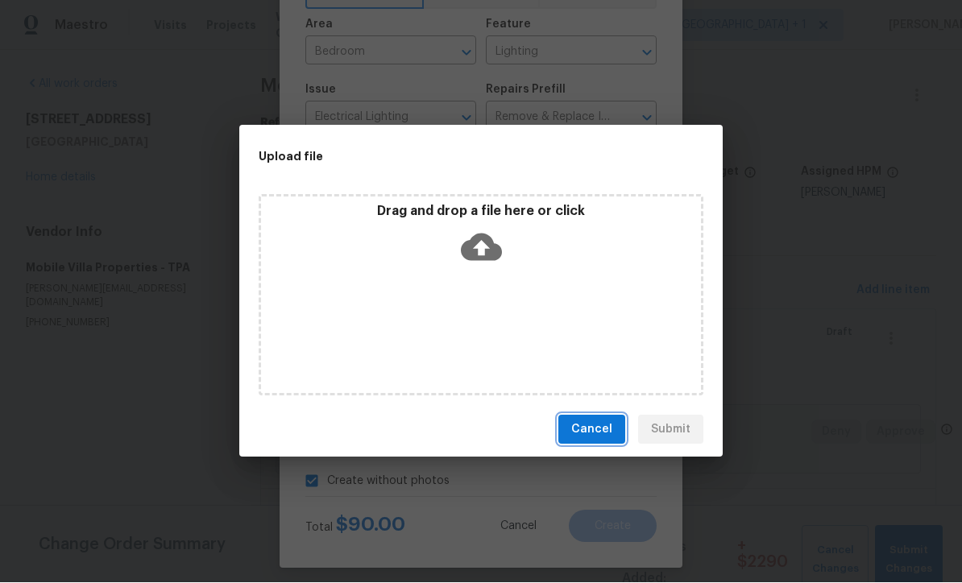
click at [608, 437] on span "Cancel" at bounding box center [591, 431] width 41 height 20
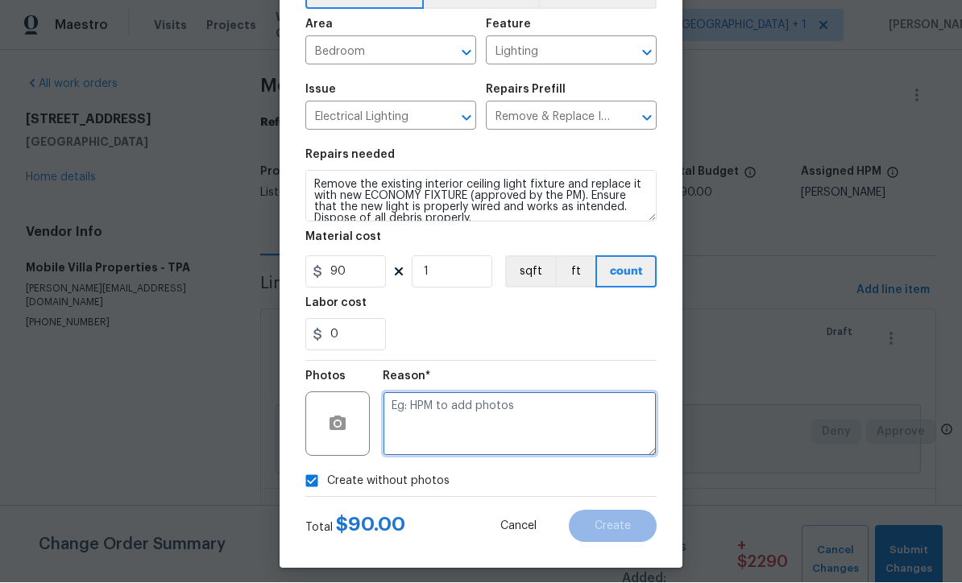
click at [526, 429] on textarea at bounding box center [520, 424] width 274 height 64
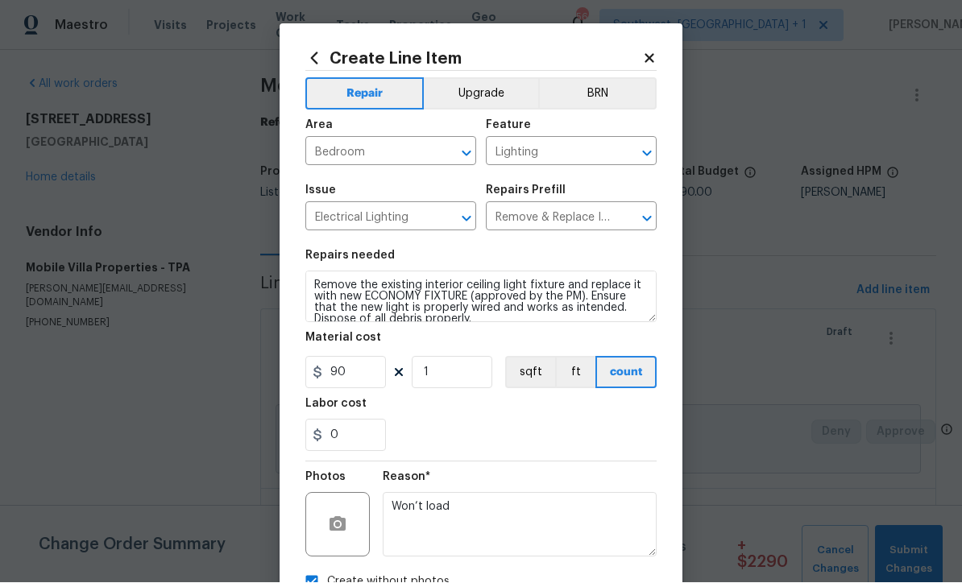
scroll to position [0, 0]
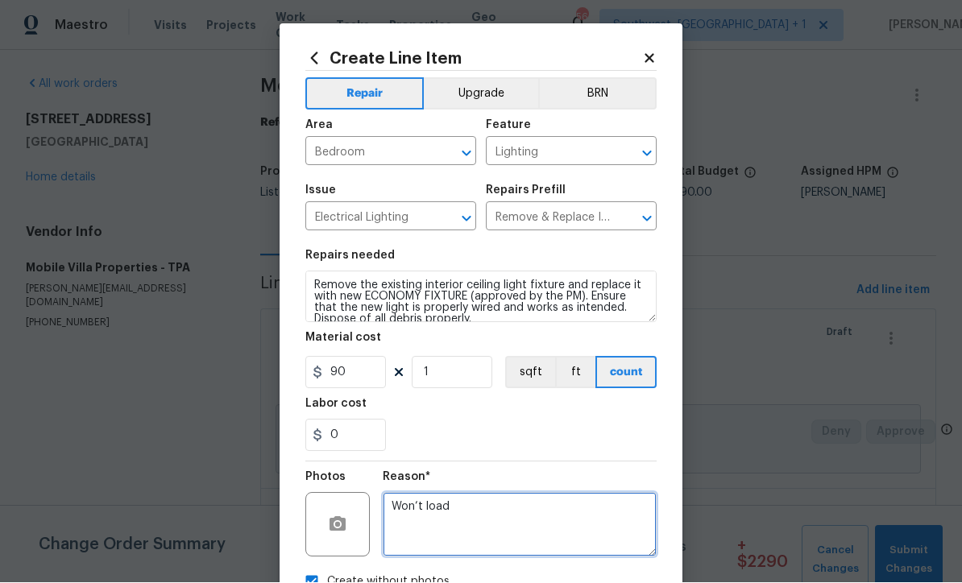
type textarea "Won’t load"
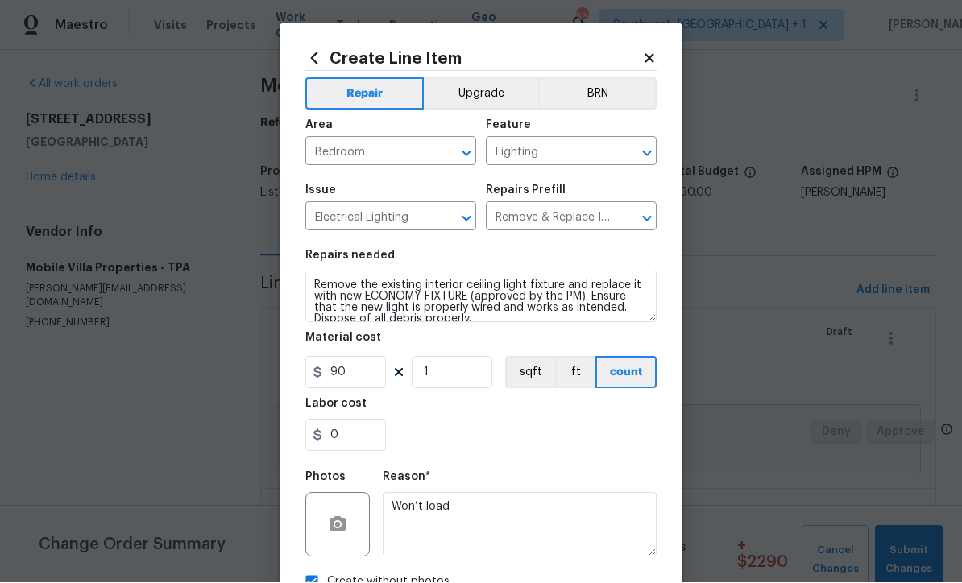
click at [488, 100] on button "Upgrade" at bounding box center [481, 94] width 115 height 32
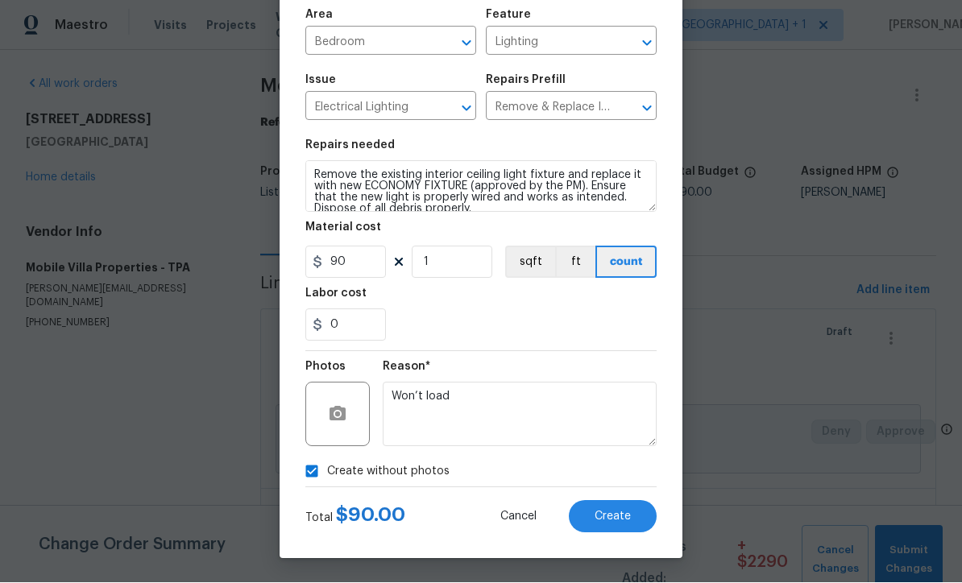
click at [619, 519] on span "Create" at bounding box center [613, 518] width 36 height 12
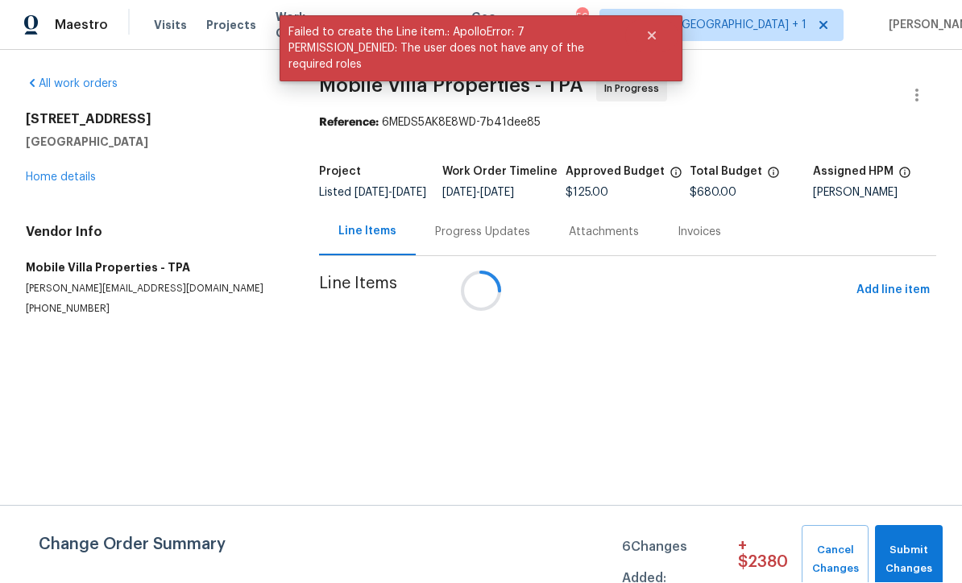
scroll to position [1, 0]
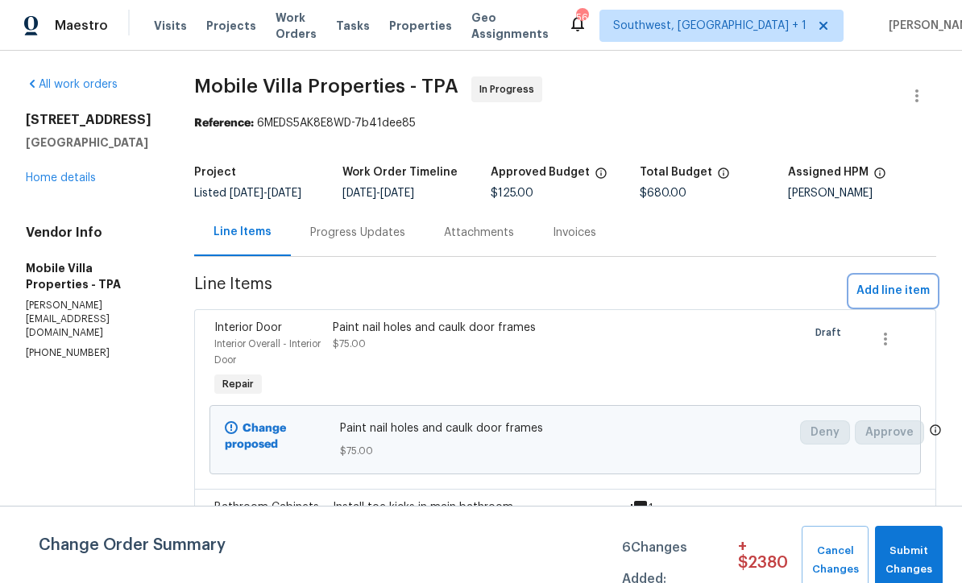
click at [902, 297] on span "Add line item" at bounding box center [893, 291] width 73 height 20
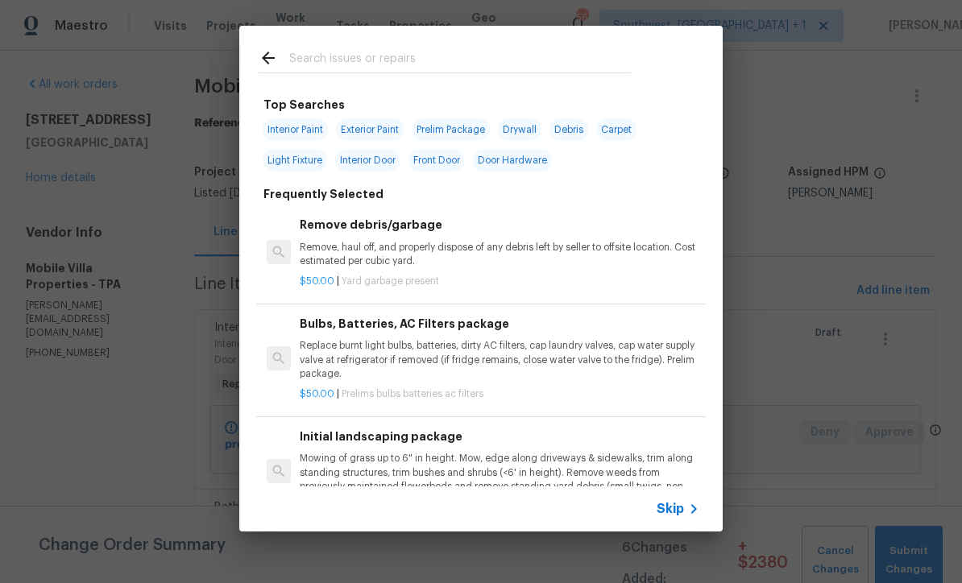
click at [675, 506] on span "Skip" at bounding box center [670, 509] width 27 height 16
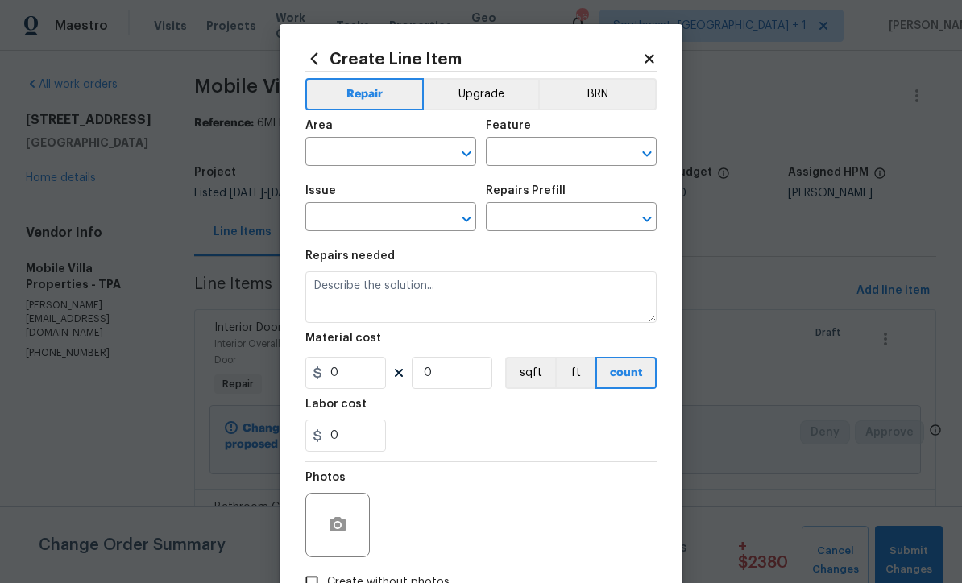
click at [391, 156] on input "text" at bounding box center [368, 153] width 126 height 25
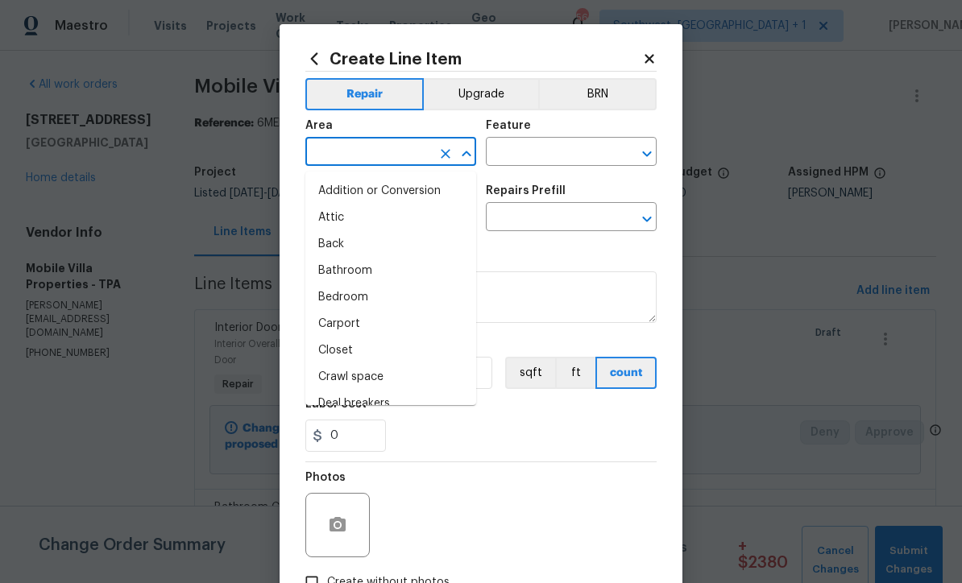
scroll to position [0, 0]
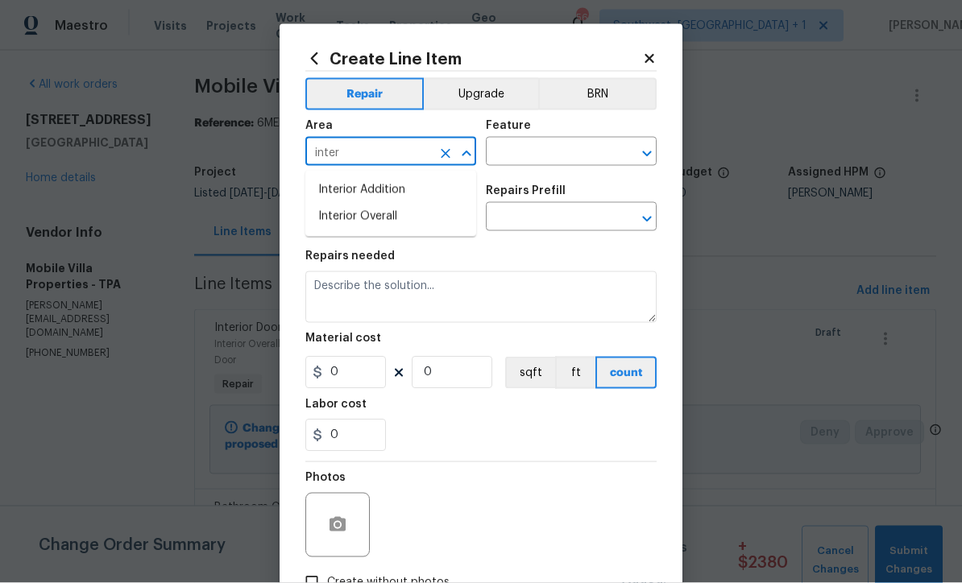
click at [400, 218] on li "Interior Overall" at bounding box center [390, 217] width 171 height 27
type input "Interior Overall"
click at [569, 149] on input "text" at bounding box center [549, 153] width 126 height 25
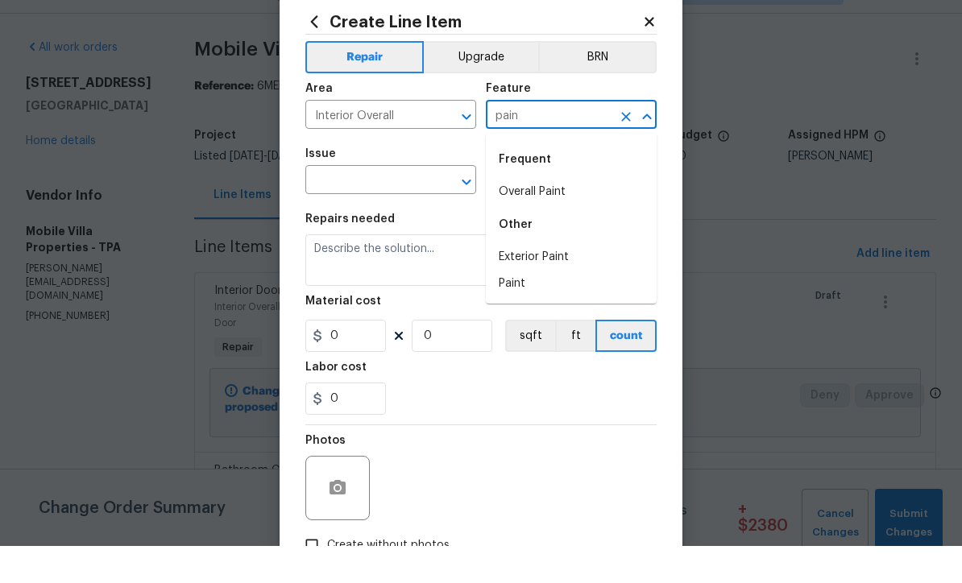
click at [555, 216] on li "Overall Paint" at bounding box center [571, 229] width 171 height 27
type input "Overall Paint"
click at [417, 206] on input "text" at bounding box center [368, 218] width 126 height 25
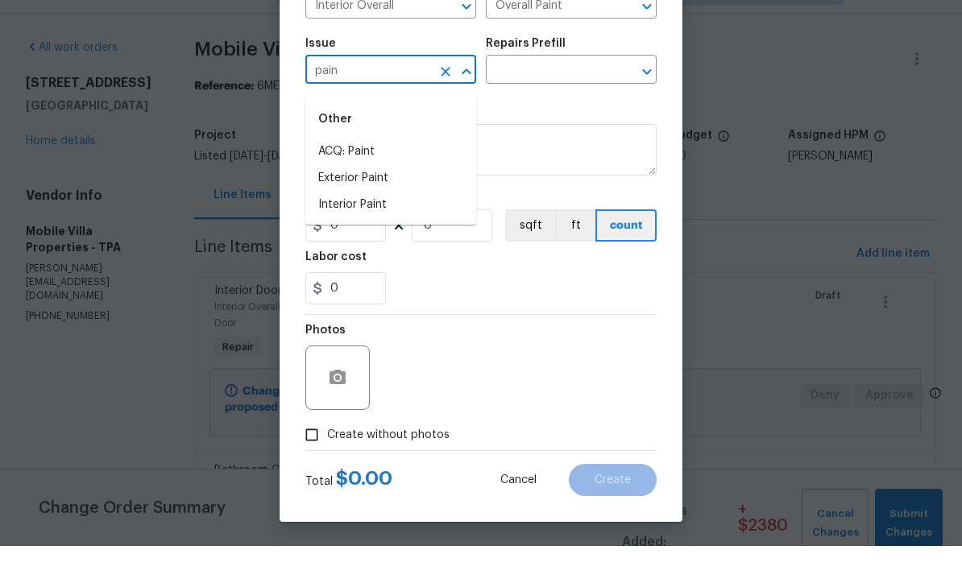
scroll to position [110, 0]
click at [395, 226] on li "Interior Paint" at bounding box center [390, 239] width 171 height 27
type input "Interior Paint"
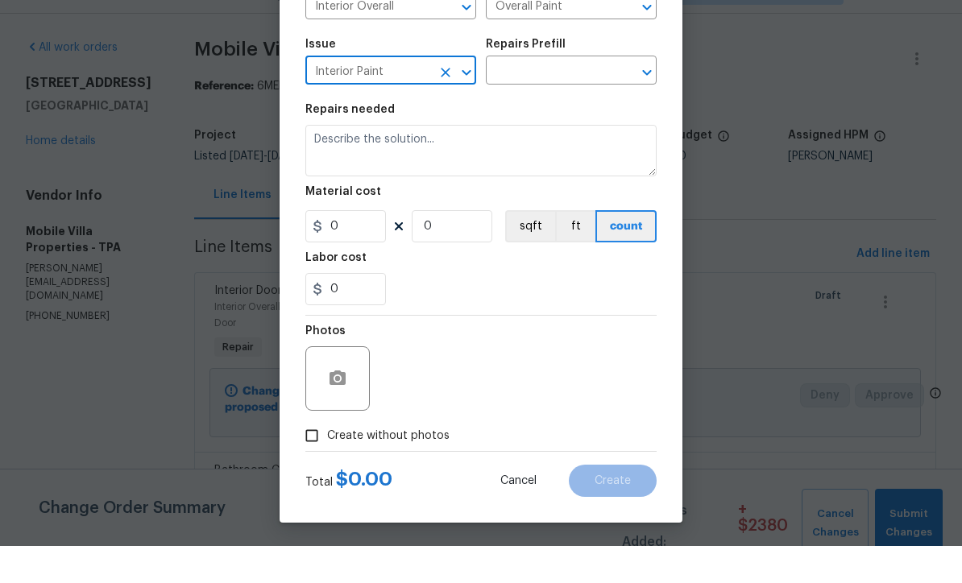
click at [570, 97] on input "text" at bounding box center [549, 109] width 126 height 25
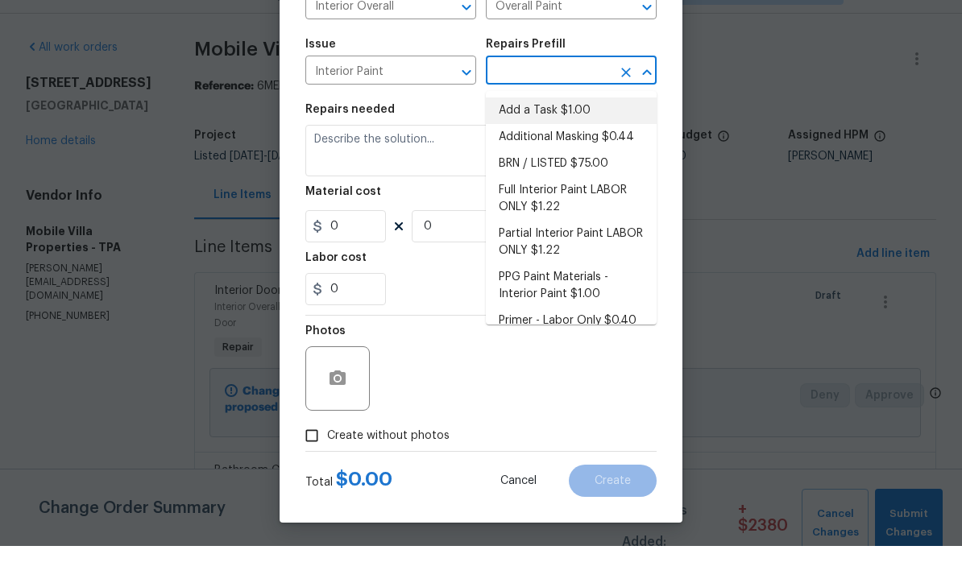
click at [564, 135] on li "Add a Task $1.00" at bounding box center [571, 148] width 171 height 27
type input "Add a Task $1.00"
type textarea "HPM to detail"
type input "1"
type input "Add a Task $1.00"
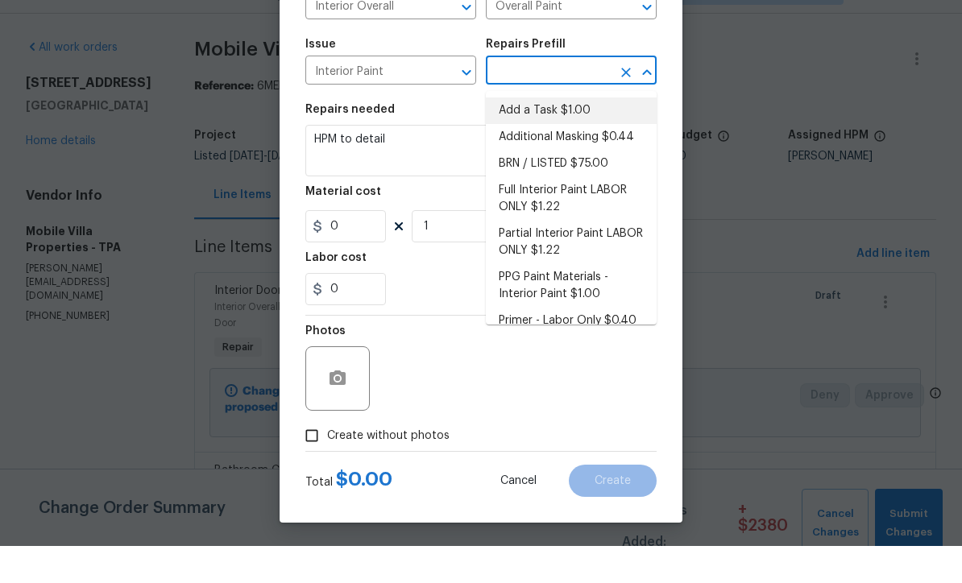
type input "1"
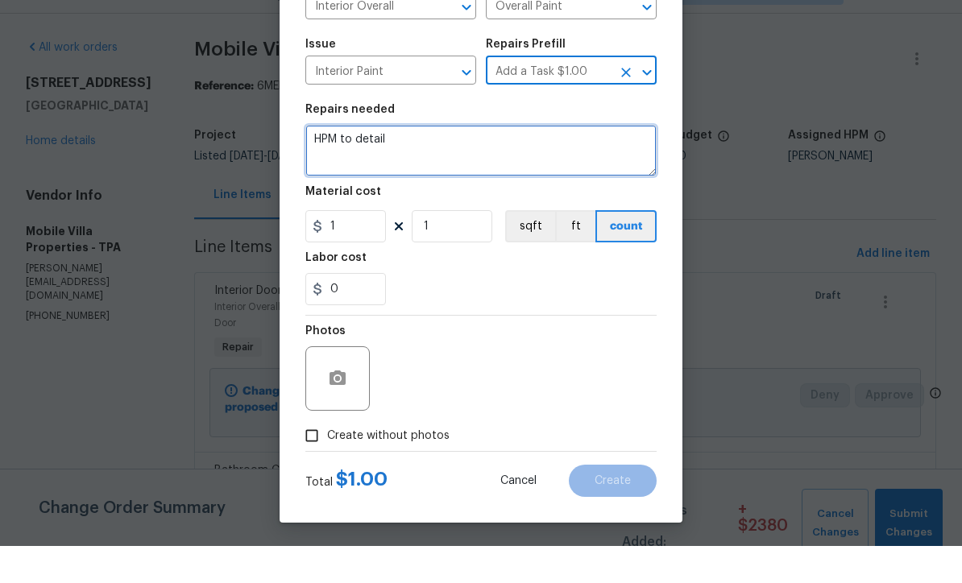
click at [488, 162] on textarea "HPM to detail" at bounding box center [480, 188] width 351 height 52
type textarea "H"
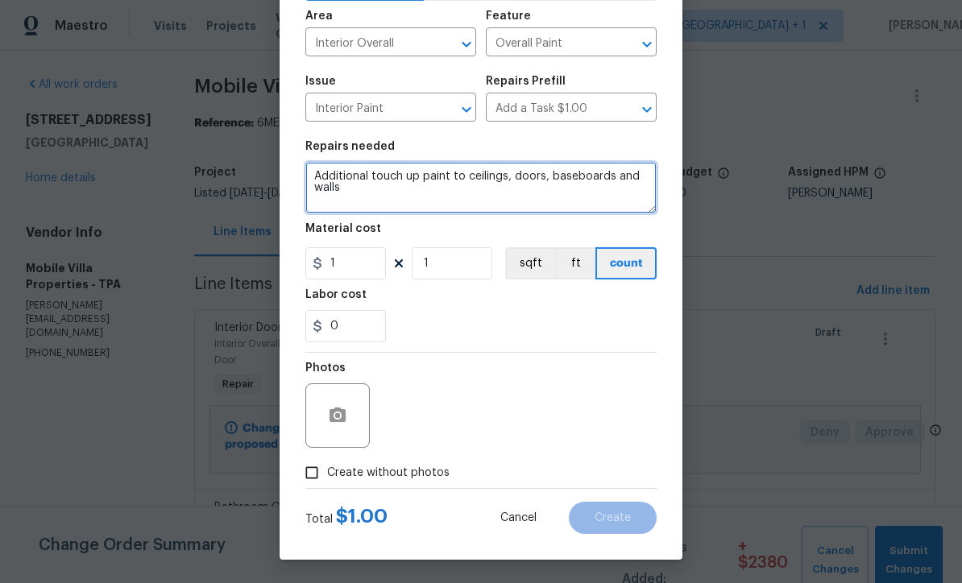
type textarea "Additional touch up paint to ceilings, doors, baseboards and walls"
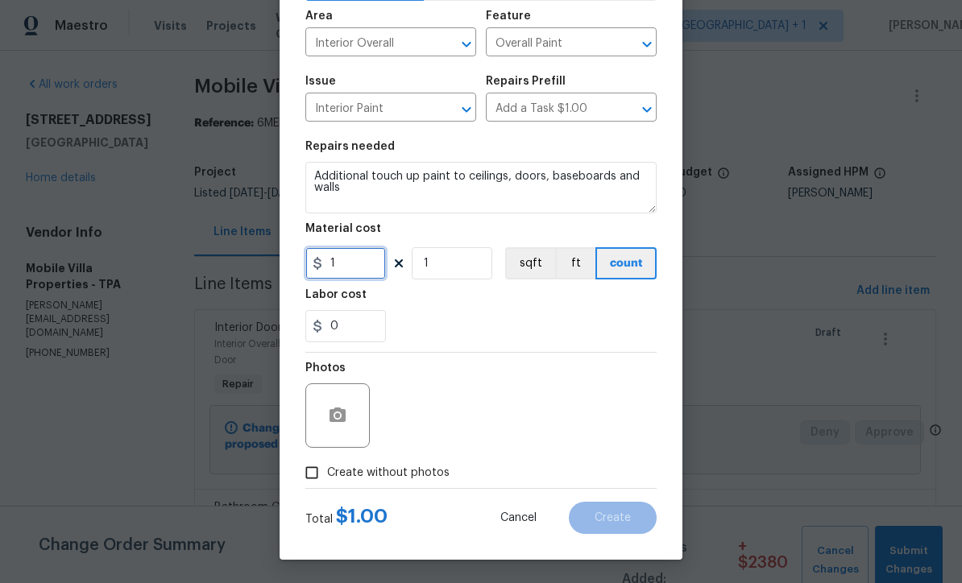
click at [383, 276] on input "1" at bounding box center [345, 263] width 81 height 32
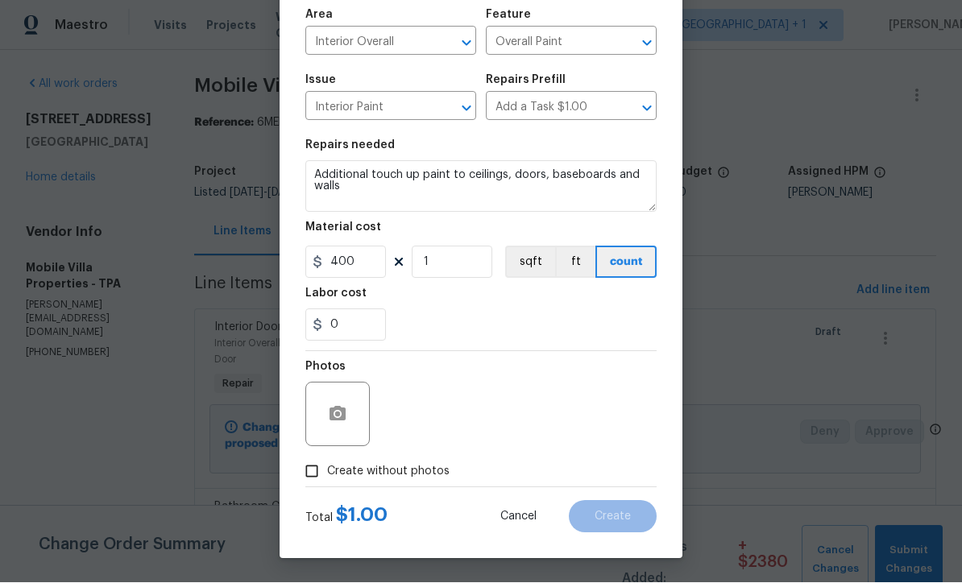
scroll to position [114, 0]
type input "400"
click at [315, 478] on input "Create without photos" at bounding box center [312, 472] width 31 height 31
checkbox input "true"
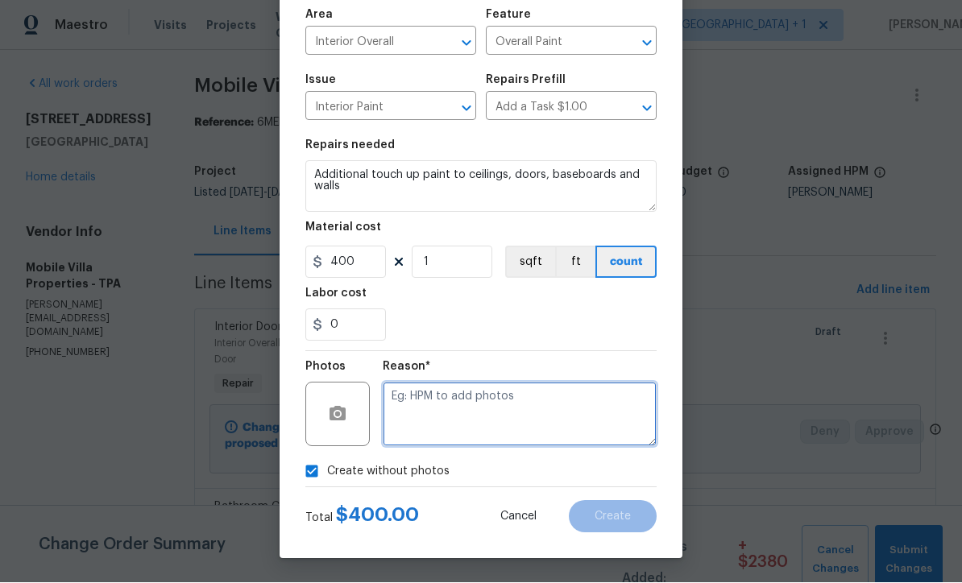
click at [496, 426] on textarea at bounding box center [520, 415] width 274 height 64
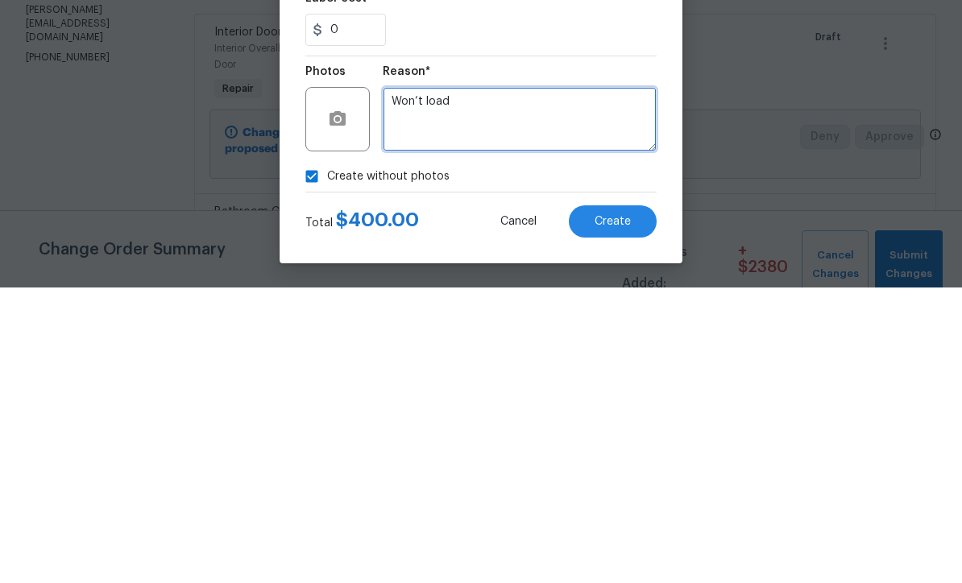
type textarea "Won’t load"
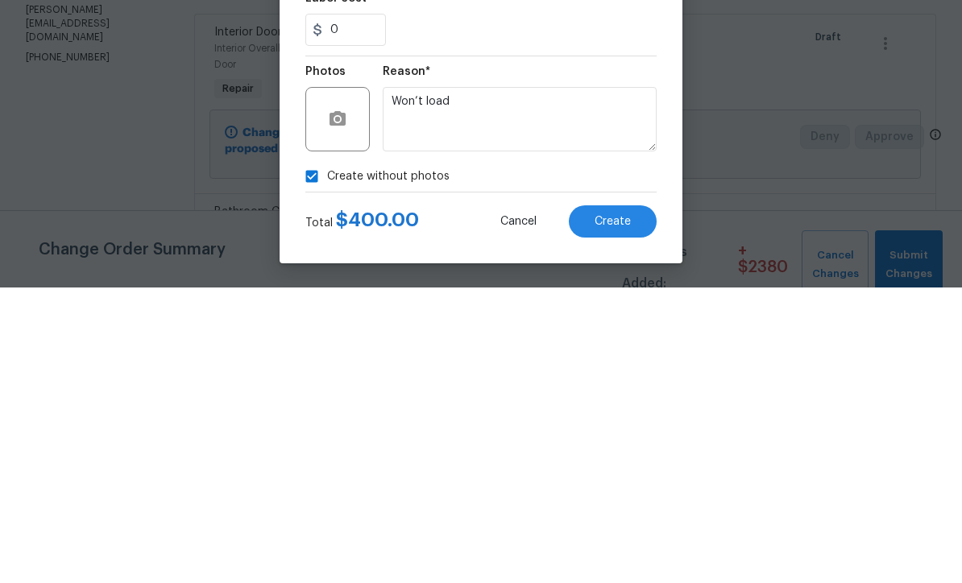
click at [611, 512] on span "Create" at bounding box center [613, 518] width 36 height 12
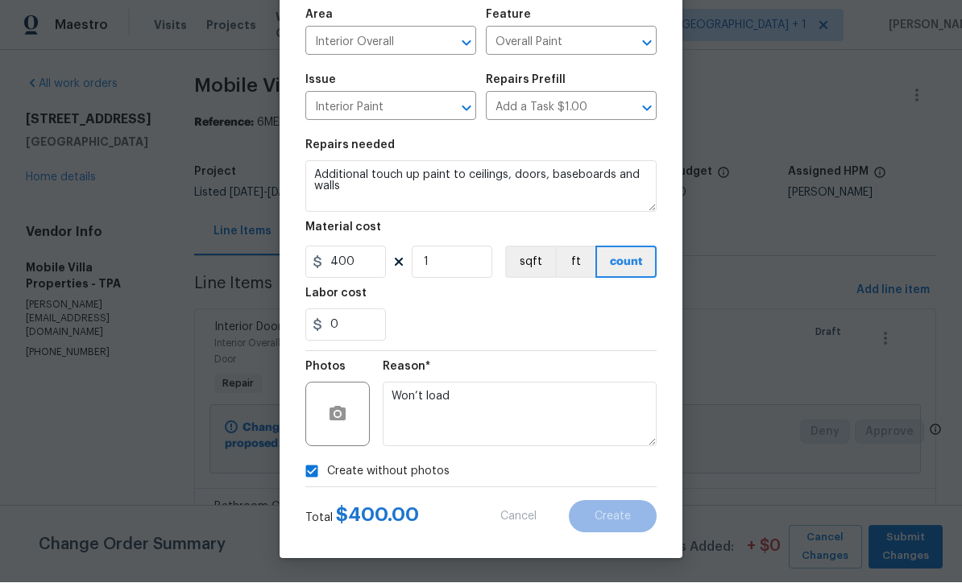
scroll to position [0, 0]
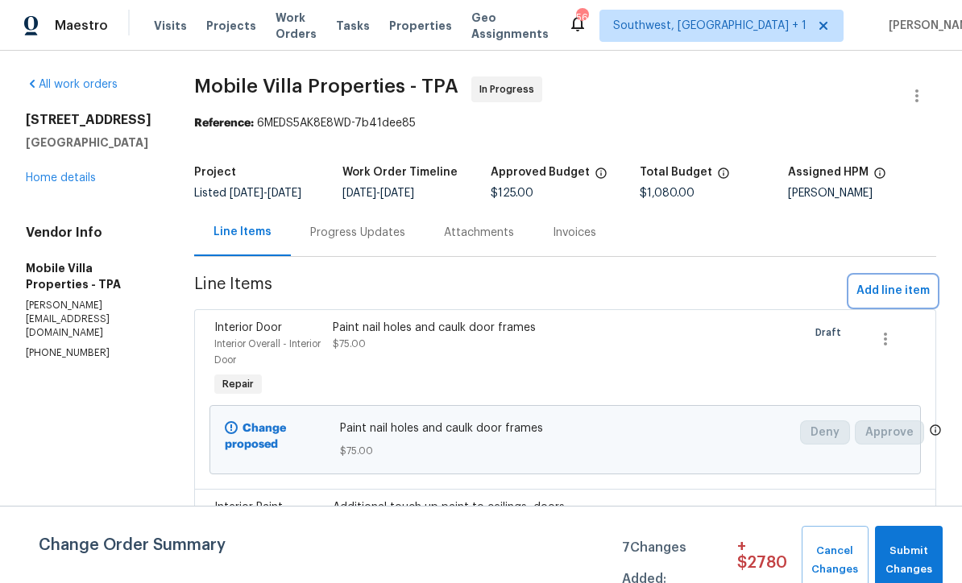
click at [899, 306] on button "Add line item" at bounding box center [893, 291] width 86 height 30
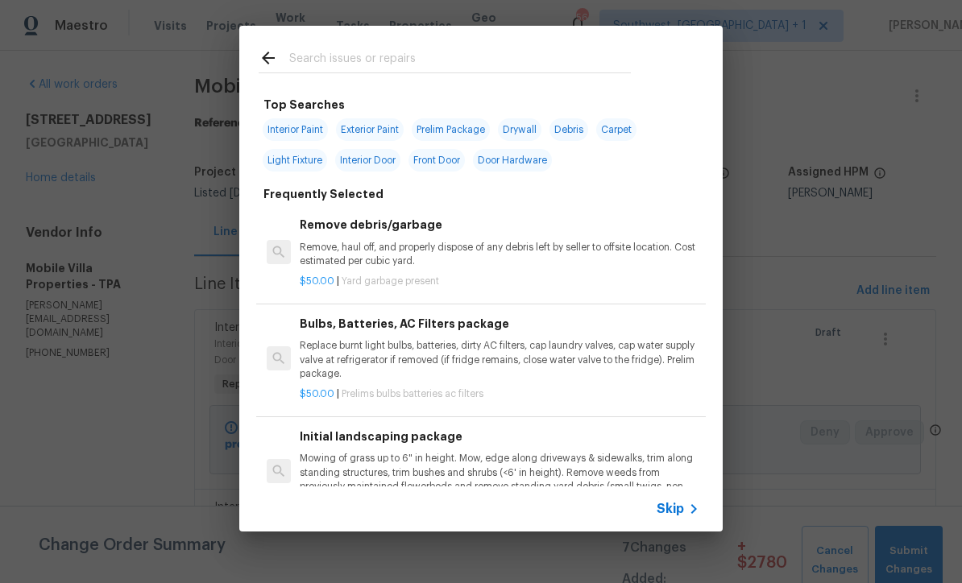
click at [681, 516] on span "Skip" at bounding box center [670, 509] width 27 height 16
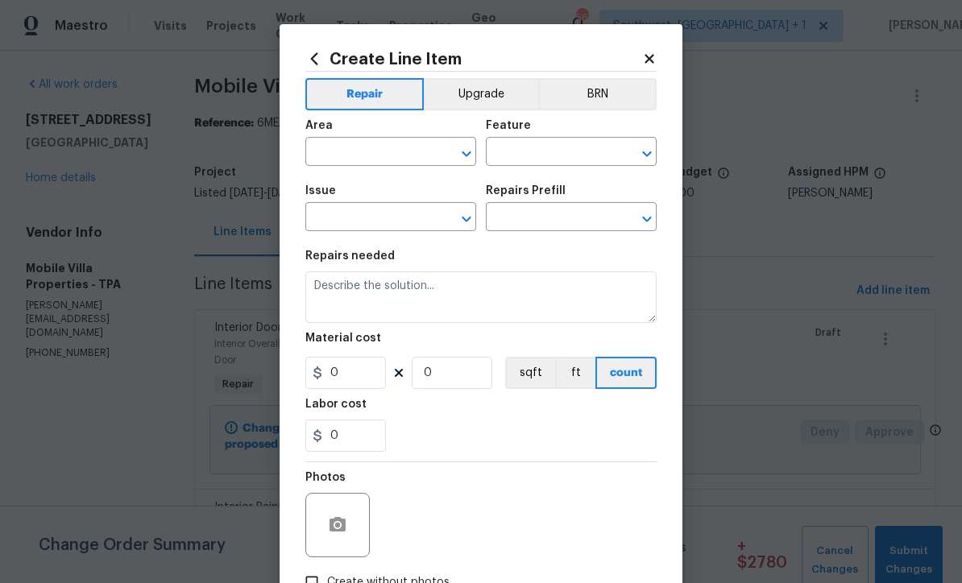
click at [383, 147] on input "text" at bounding box center [368, 153] width 126 height 25
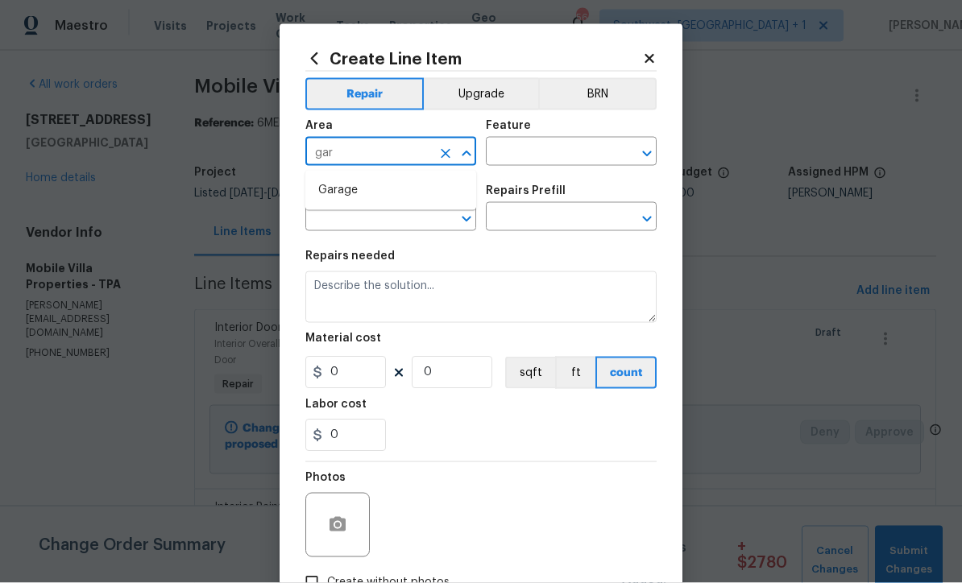
click at [367, 196] on li "Garage" at bounding box center [390, 190] width 171 height 27
type input "Garage"
click at [566, 154] on input "text" at bounding box center [549, 153] width 126 height 25
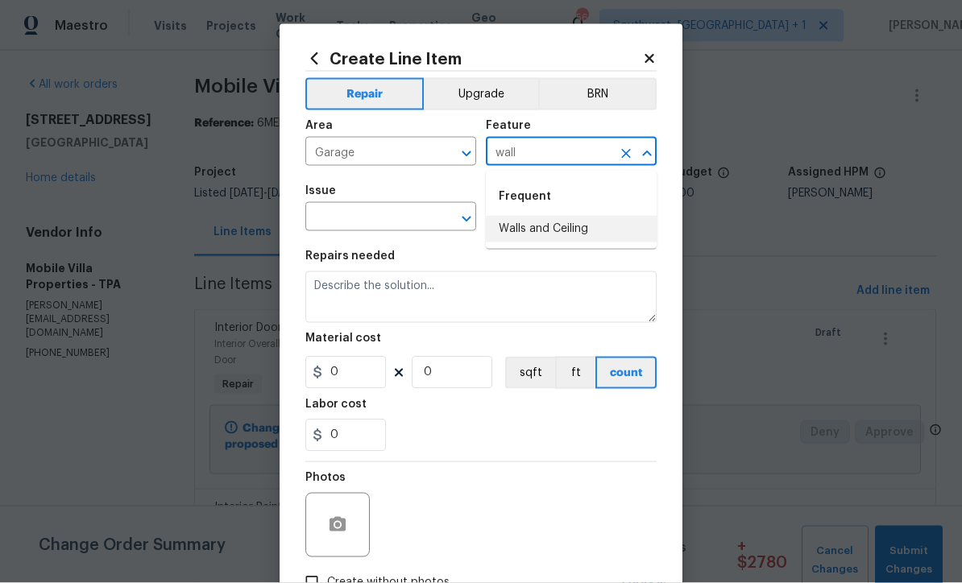
click at [547, 234] on li "Walls and Ceiling" at bounding box center [571, 229] width 171 height 27
type input "Walls and Ceiling"
click at [413, 221] on input "text" at bounding box center [368, 218] width 126 height 25
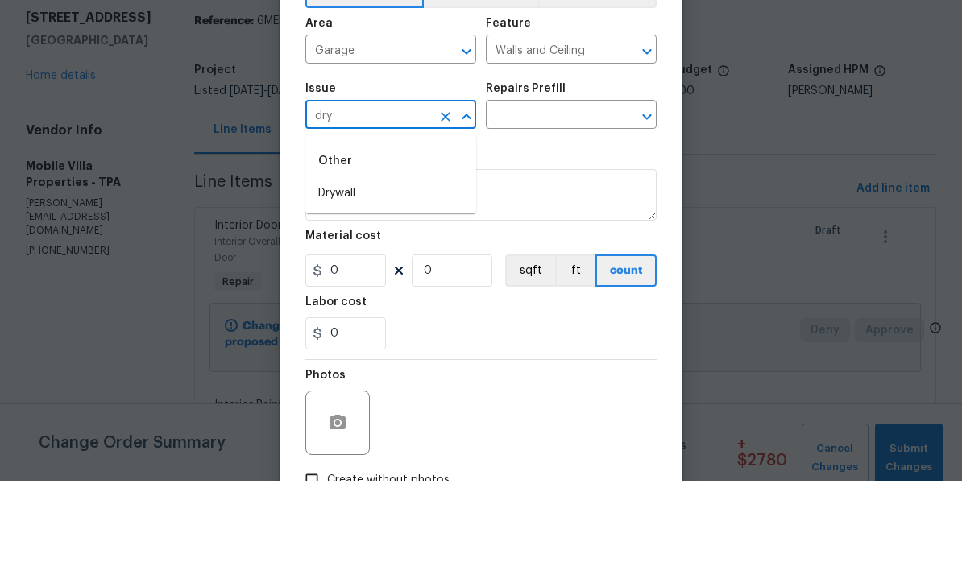
click at [364, 283] on li "Drywall" at bounding box center [390, 296] width 171 height 27
type input "Drywall"
click at [574, 206] on input "text" at bounding box center [549, 218] width 126 height 25
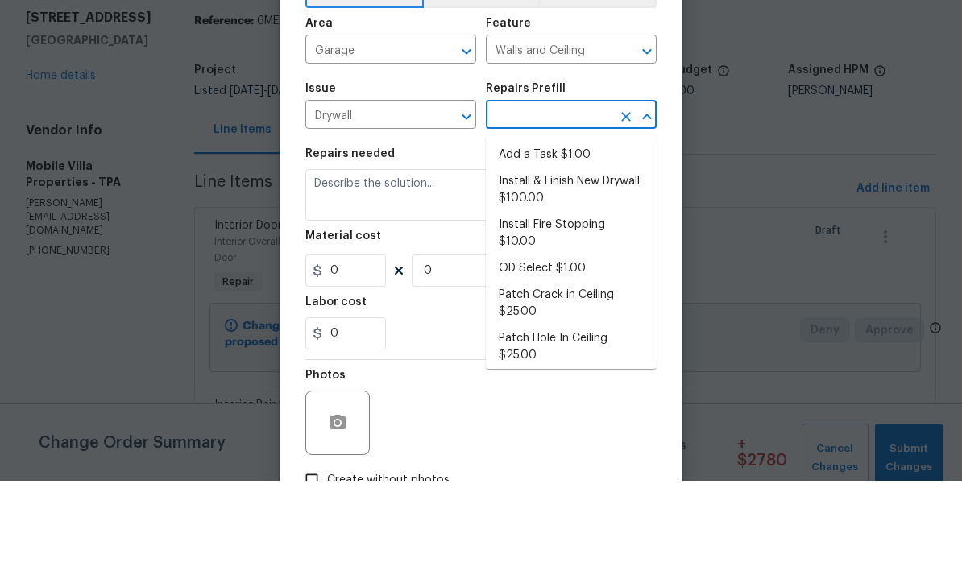
click at [575, 244] on li "Add a Task $1.00" at bounding box center [571, 257] width 171 height 27
type input "Add a Task $1.00"
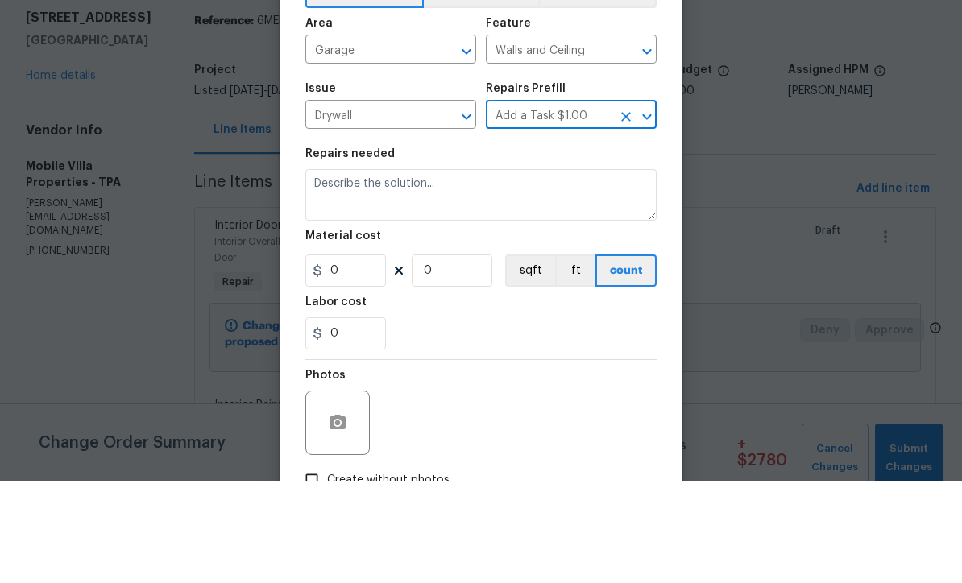
type textarea "HPM to detail"
type input "1"
type input "Add a Task $1.00"
type input "1"
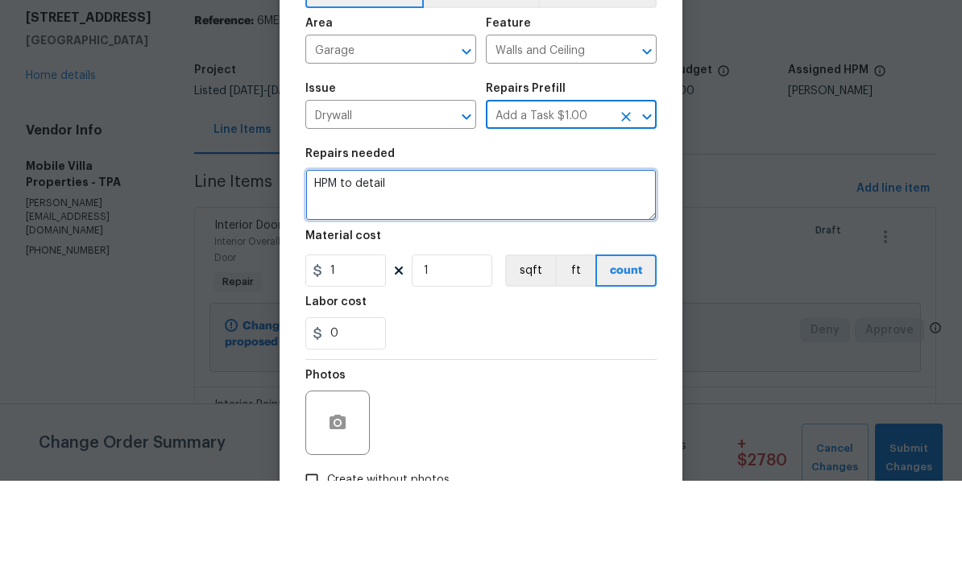
click at [474, 272] on textarea "HPM to detail" at bounding box center [480, 298] width 351 height 52
type textarea "H"
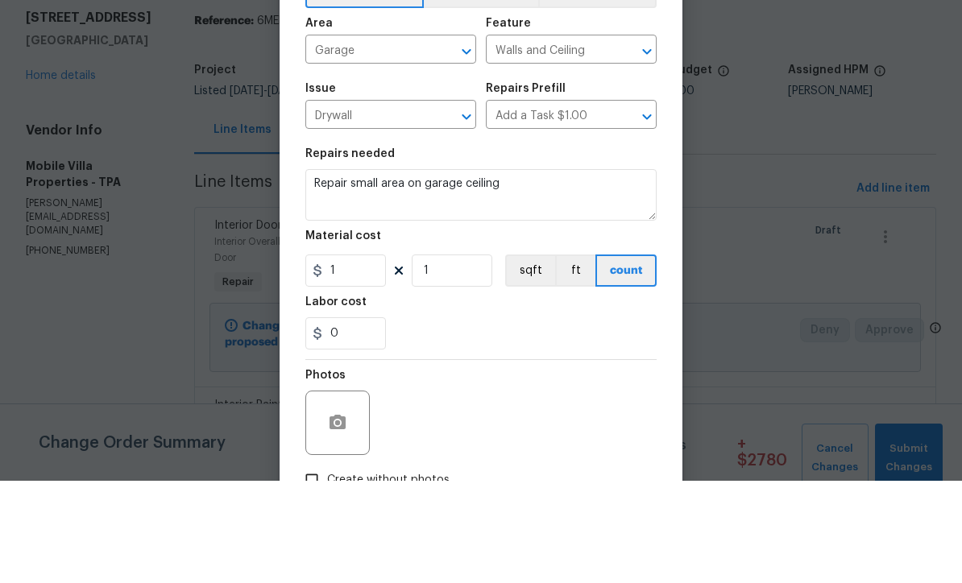
scroll to position [53, 0]
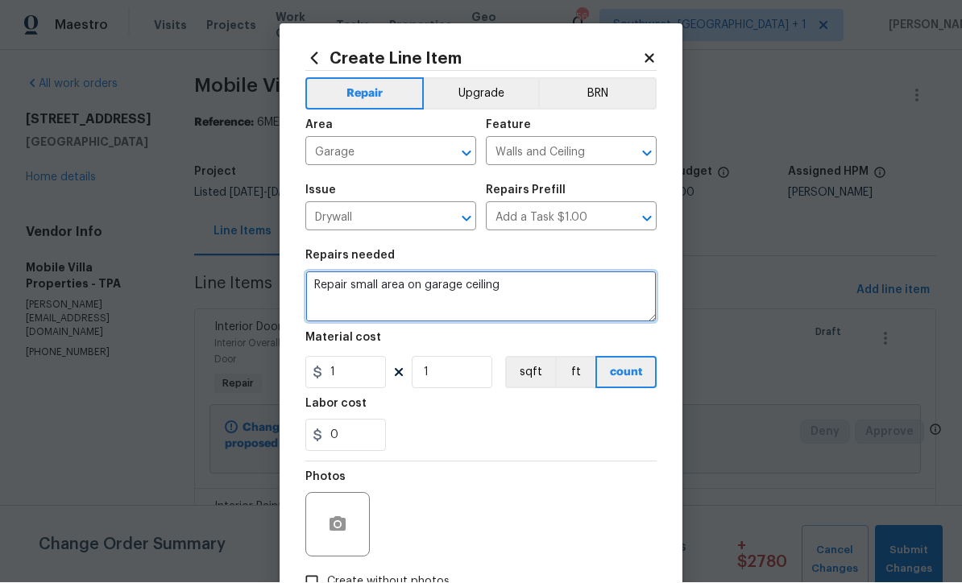
type textarea "Repair small area on garage ceiling"
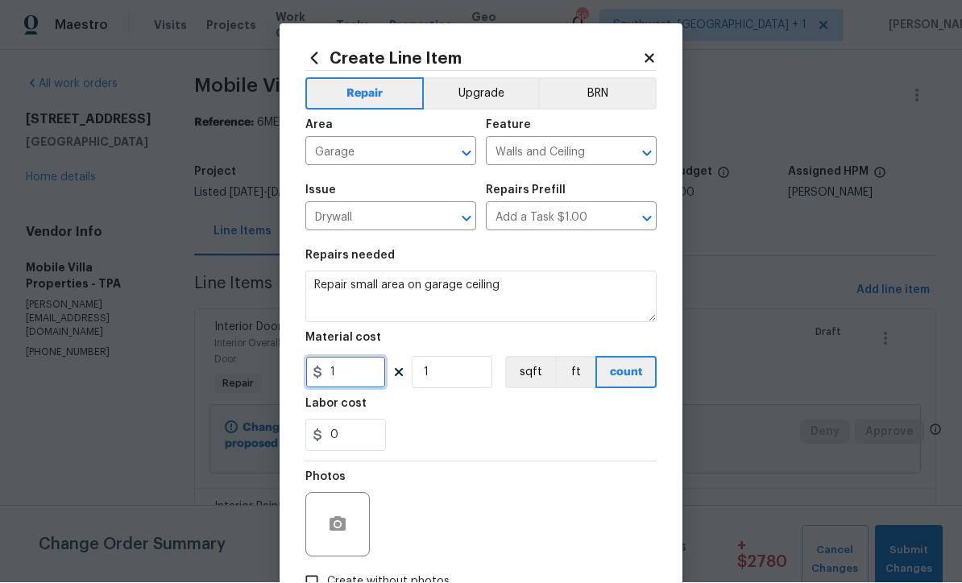
click at [376, 376] on input "1" at bounding box center [345, 373] width 81 height 32
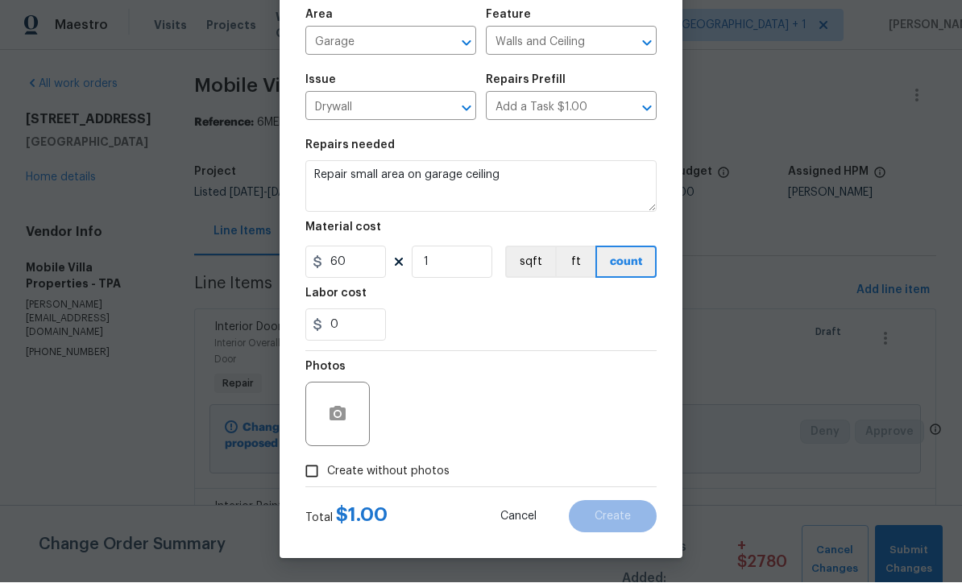
scroll to position [114, 0]
type input "60"
click at [312, 473] on input "Create without photos" at bounding box center [312, 472] width 31 height 31
checkbox input "true"
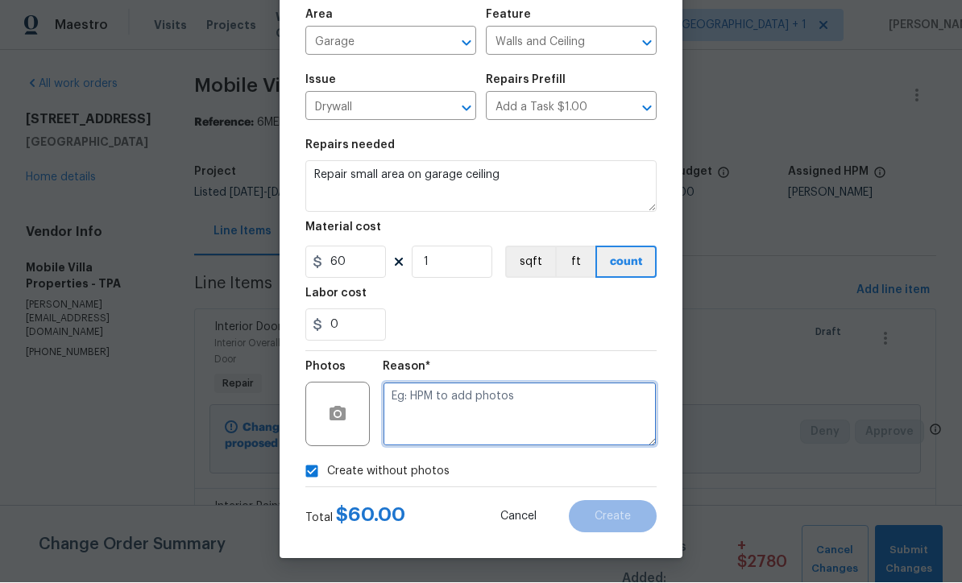
click at [475, 407] on textarea at bounding box center [520, 415] width 274 height 64
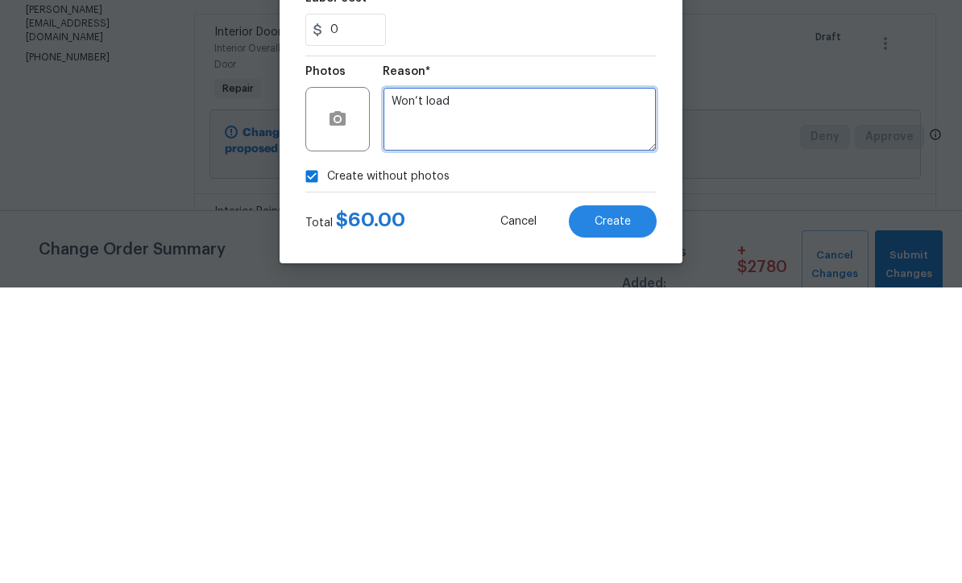
type textarea "Won’t load"
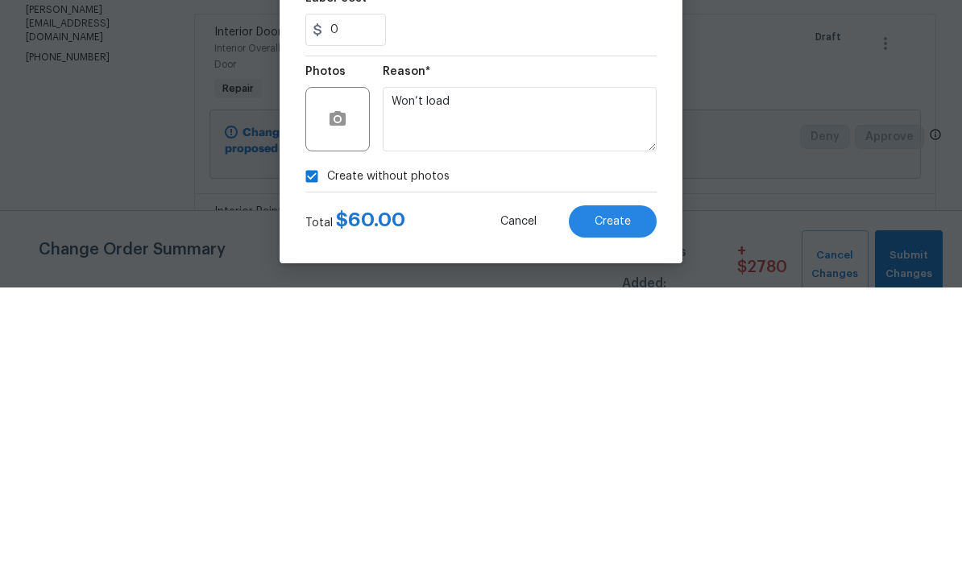
click at [620, 512] on span "Create" at bounding box center [613, 518] width 36 height 12
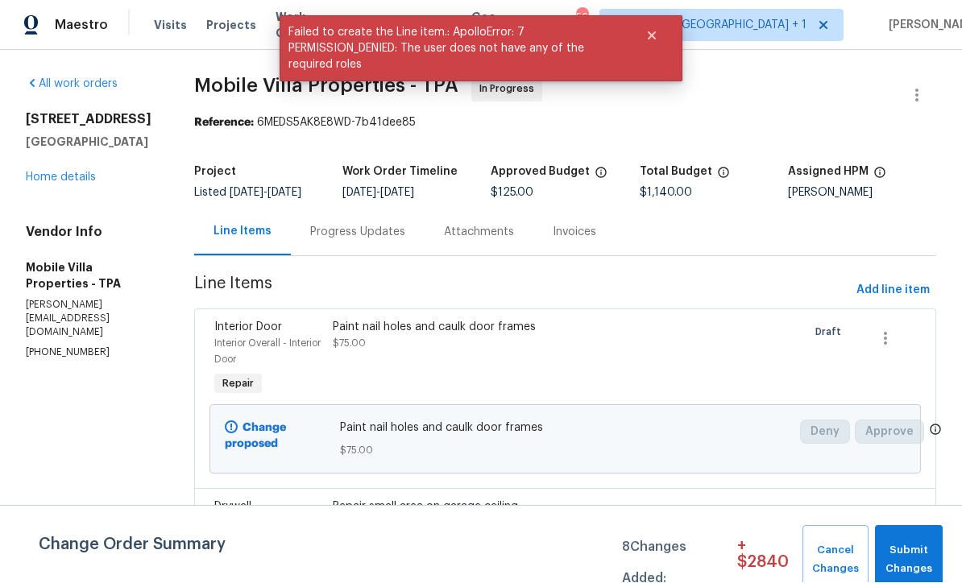
scroll to position [1, 0]
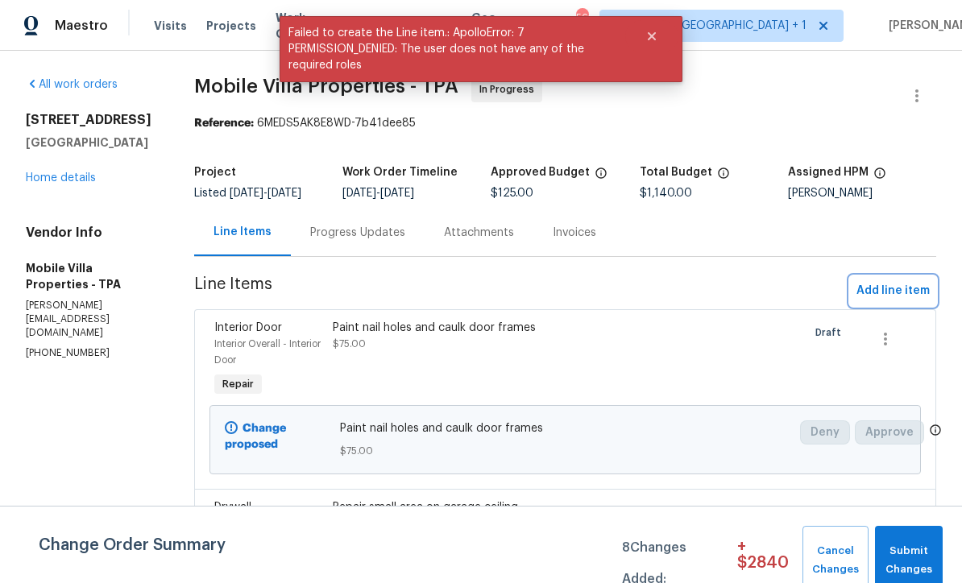
click at [901, 301] on span "Add line item" at bounding box center [893, 291] width 73 height 20
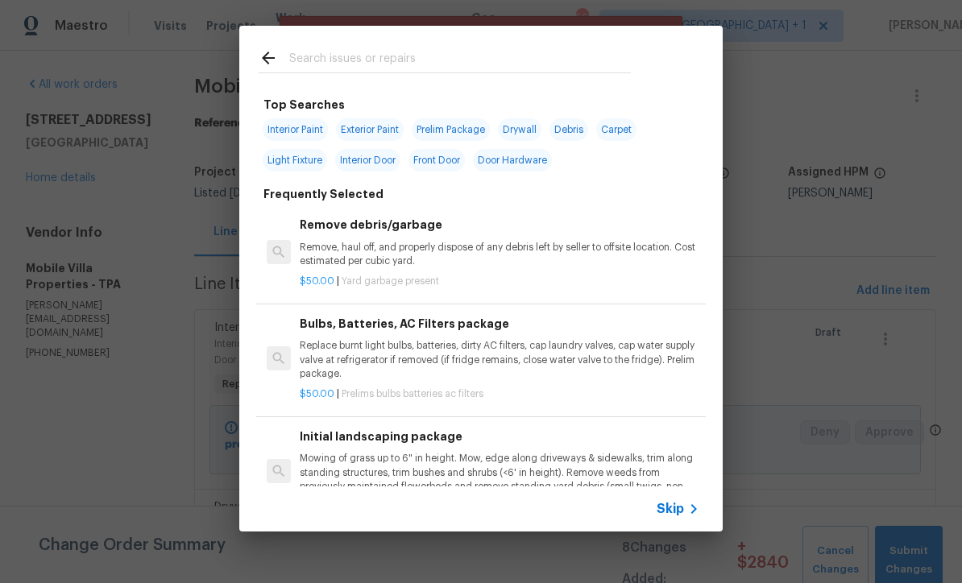
click at [679, 514] on span "Skip" at bounding box center [670, 509] width 27 height 16
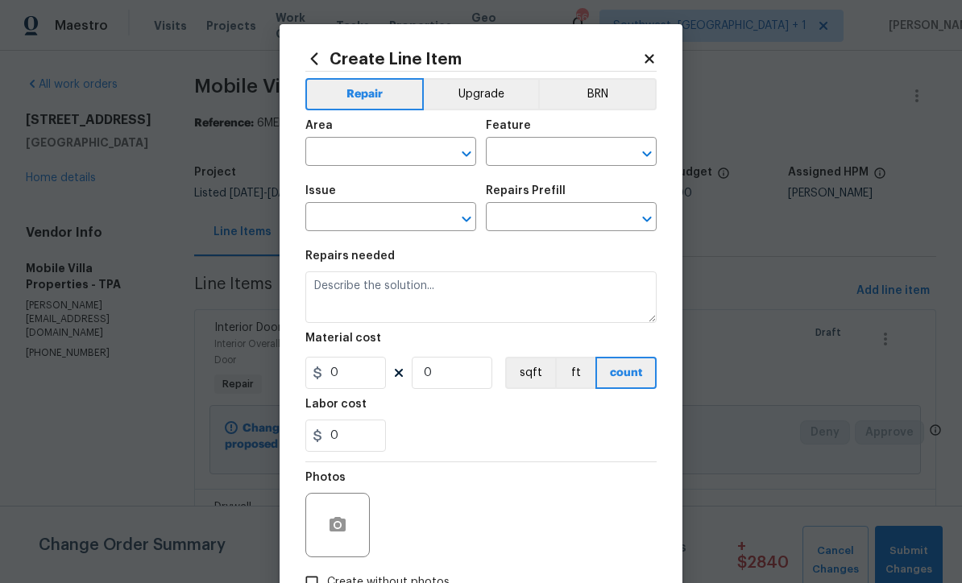
click at [369, 156] on input "text" at bounding box center [368, 153] width 126 height 25
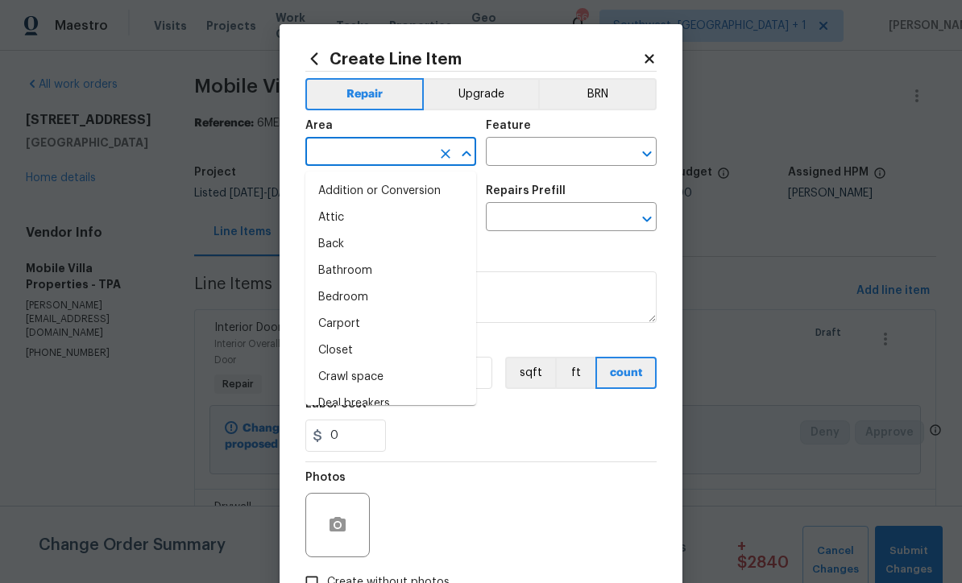
scroll to position [0, 0]
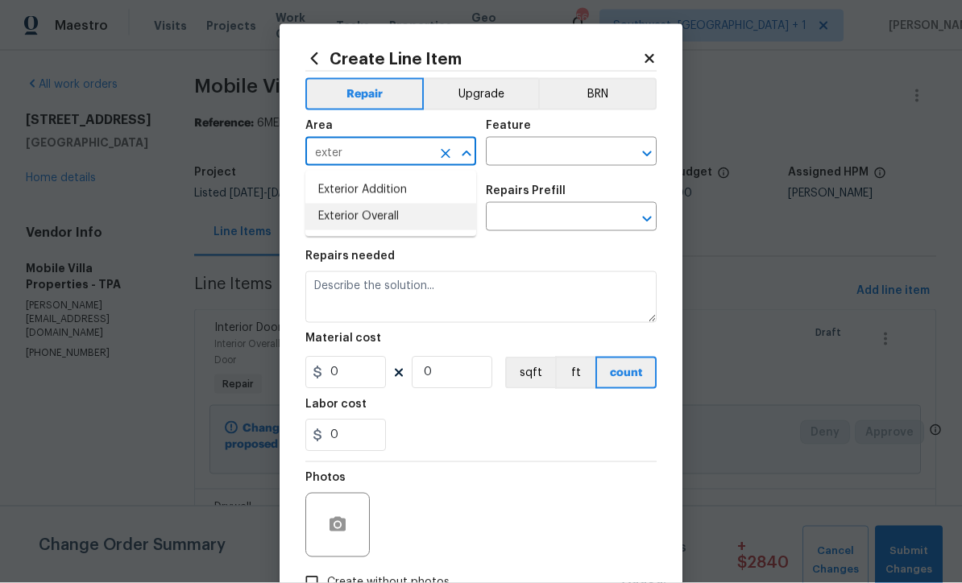
click at [405, 217] on li "Exterior Overall" at bounding box center [390, 217] width 171 height 27
type input "Exterior Overall"
click at [556, 151] on input "text" at bounding box center [549, 153] width 126 height 25
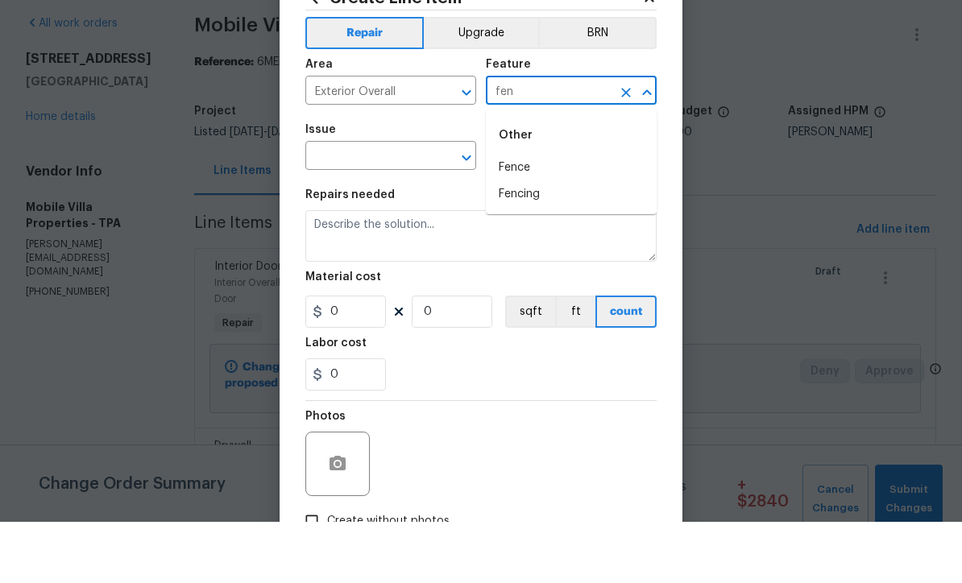
click at [537, 243] on li "Fencing" at bounding box center [571, 256] width 171 height 27
type input "Fencing"
click at [417, 206] on input "text" at bounding box center [368, 218] width 126 height 25
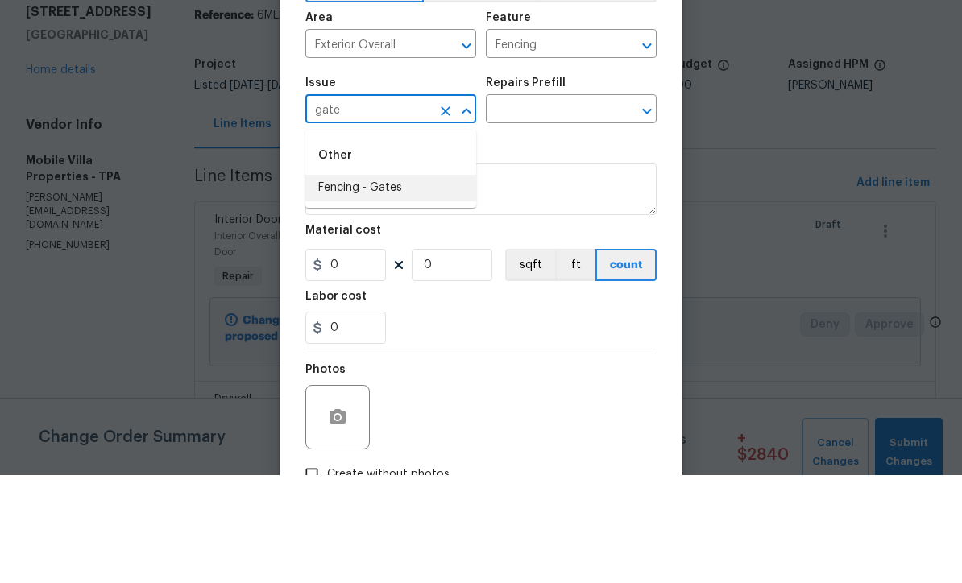
click at [422, 283] on li "Fencing - Gates" at bounding box center [390, 296] width 171 height 27
type input "Fencing - Gates"
click at [575, 206] on input "text" at bounding box center [549, 218] width 126 height 25
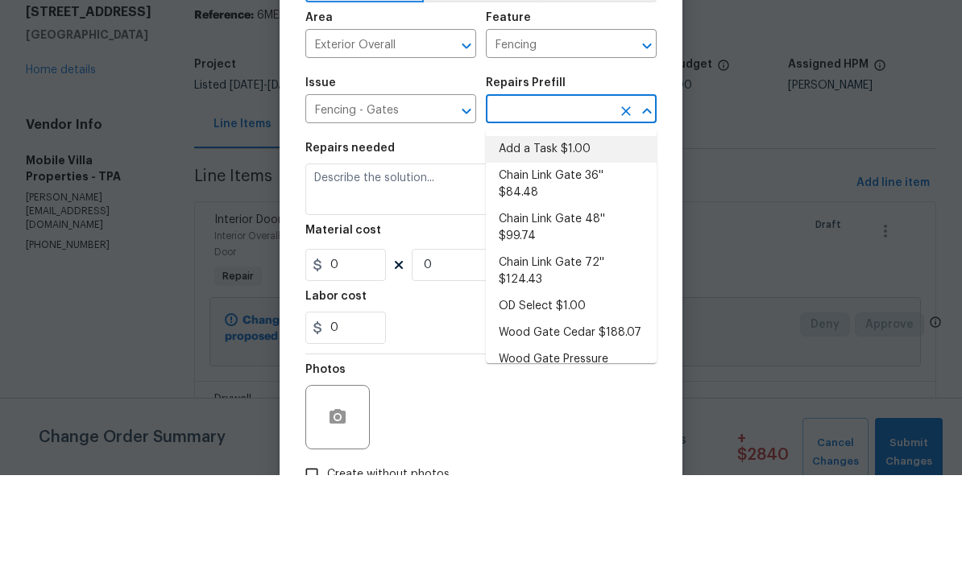
click at [572, 244] on li "Add a Task $1.00" at bounding box center [571, 257] width 171 height 27
type input "Add a Task $1.00"
type textarea "HPM to detail"
type input "1"
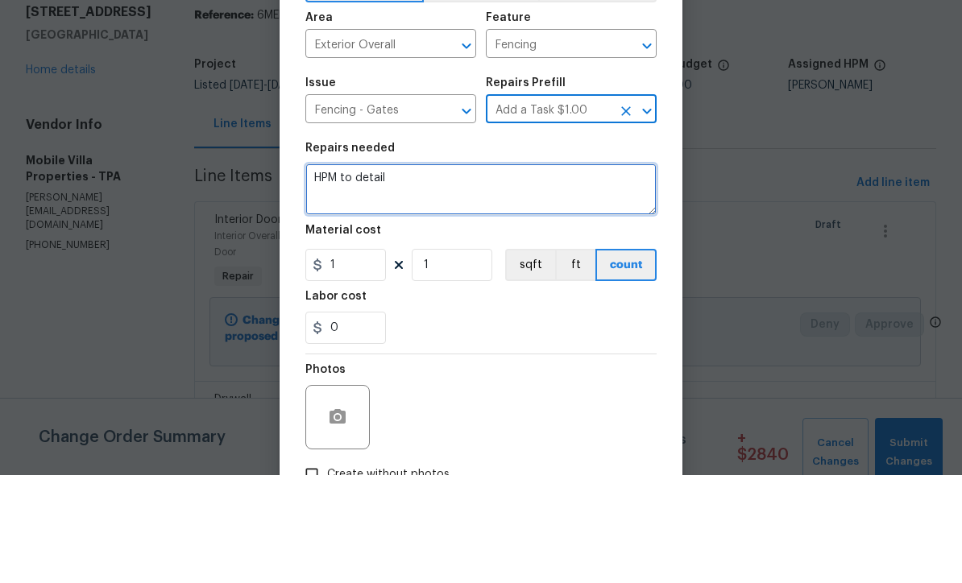
click at [499, 272] on textarea "HPM to detail" at bounding box center [480, 298] width 351 height 52
type textarea "H"
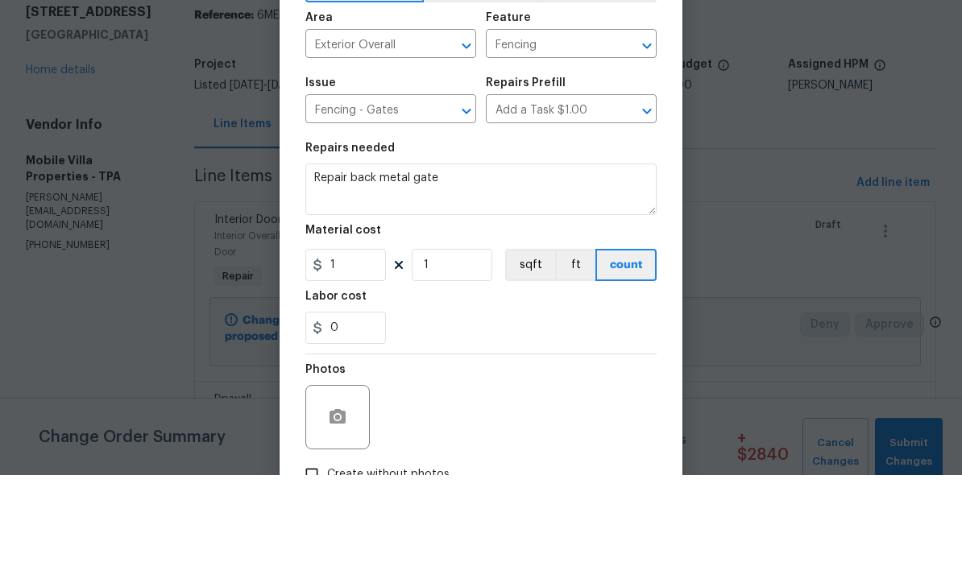
scroll to position [53, 0]
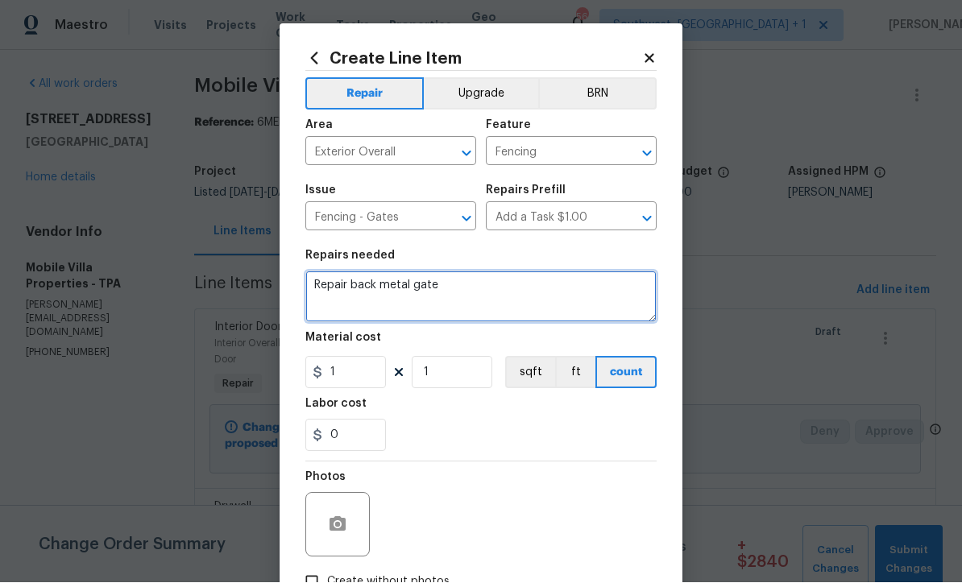
type textarea "Repair back metal gate"
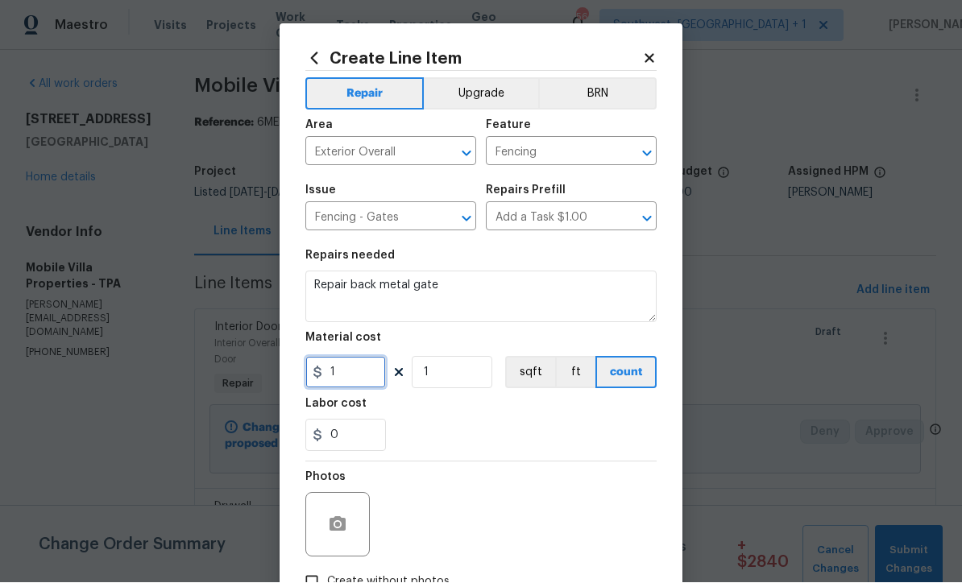
click at [378, 380] on input "1" at bounding box center [345, 373] width 81 height 32
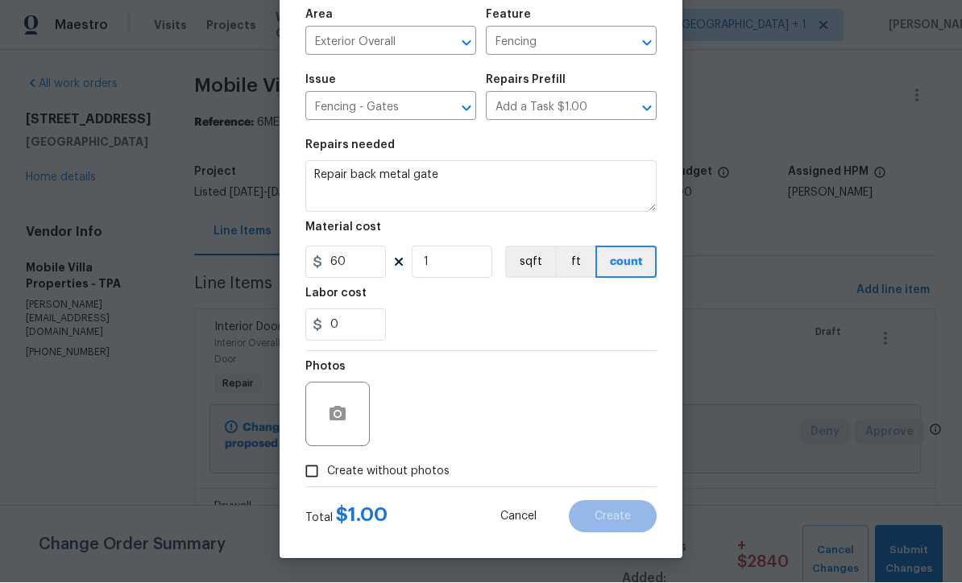
scroll to position [114, 0]
type input "60"
click at [346, 428] on button "button" at bounding box center [337, 415] width 39 height 39
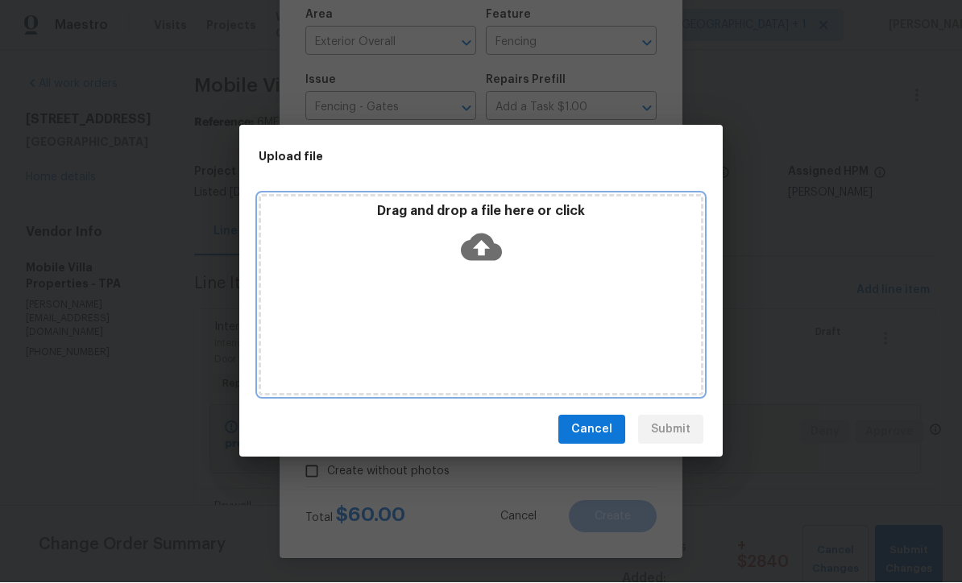
click at [483, 244] on icon at bounding box center [481, 247] width 41 height 41
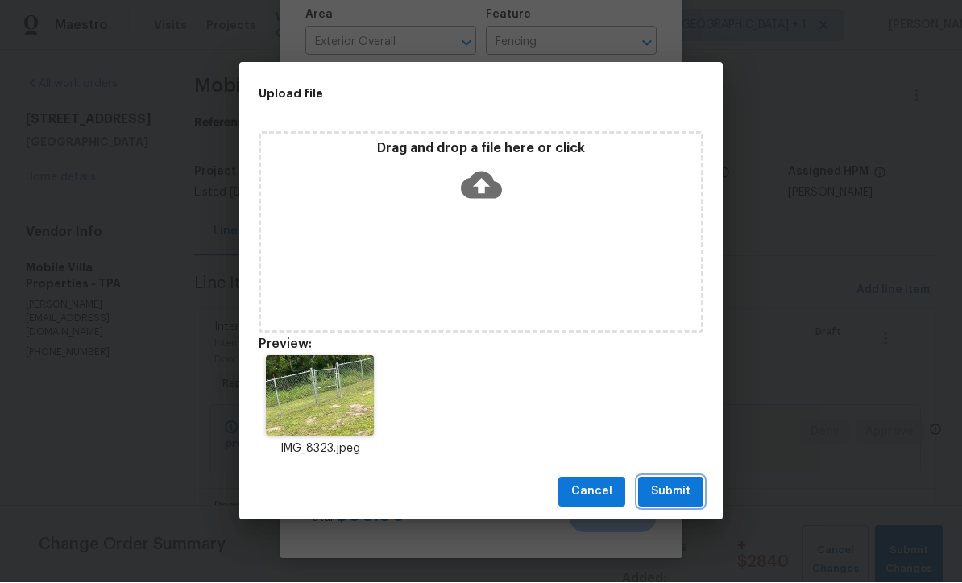
click at [675, 505] on button "Submit" at bounding box center [670, 493] width 65 height 30
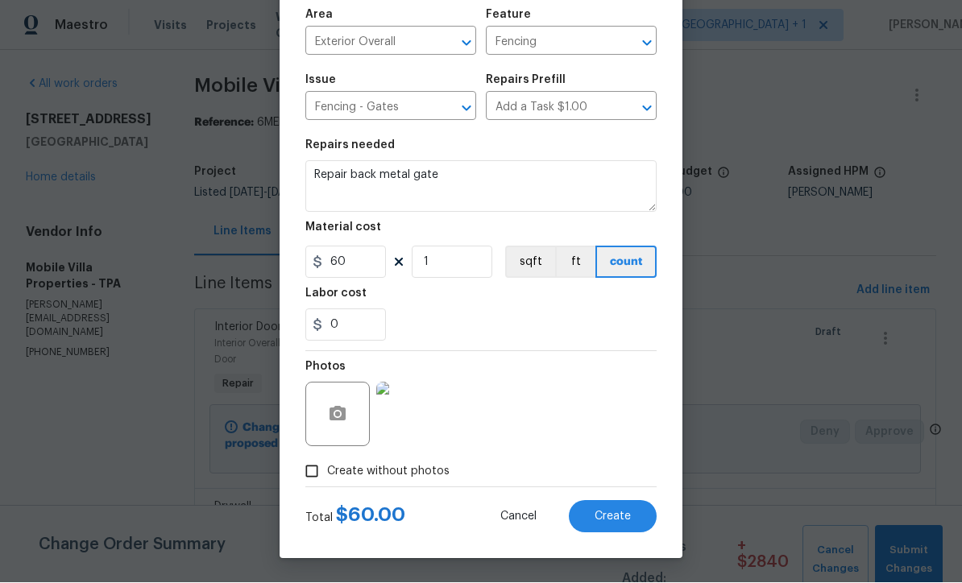
click at [619, 523] on button "Create" at bounding box center [613, 517] width 88 height 32
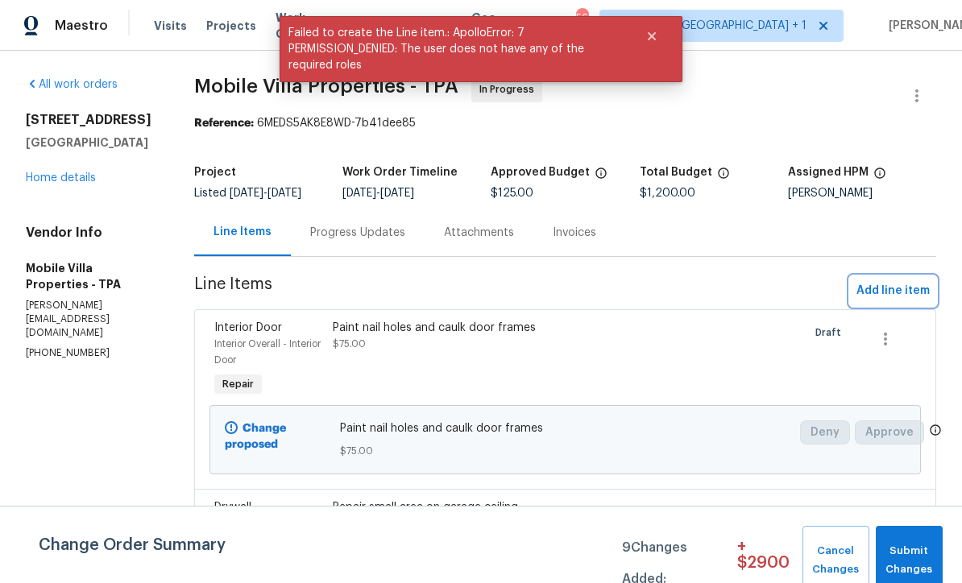
click at [900, 301] on span "Add line item" at bounding box center [893, 291] width 73 height 20
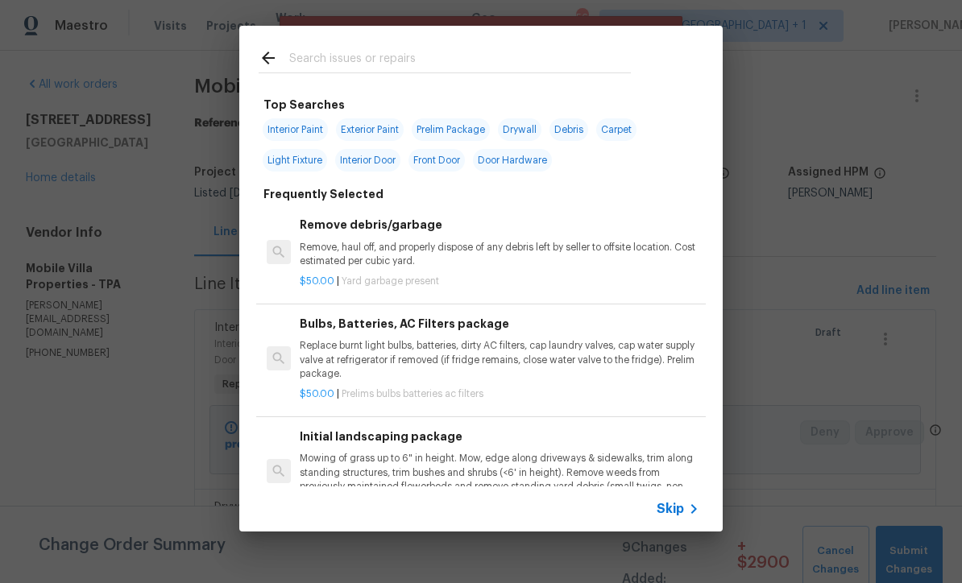
click at [684, 508] on icon at bounding box center [693, 509] width 19 height 19
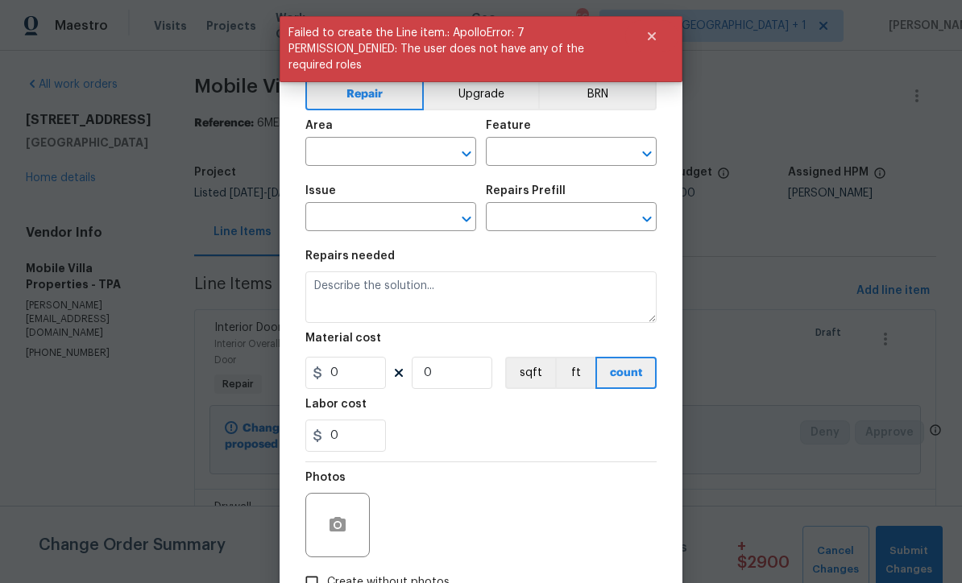
click at [396, 156] on input "text" at bounding box center [368, 153] width 126 height 25
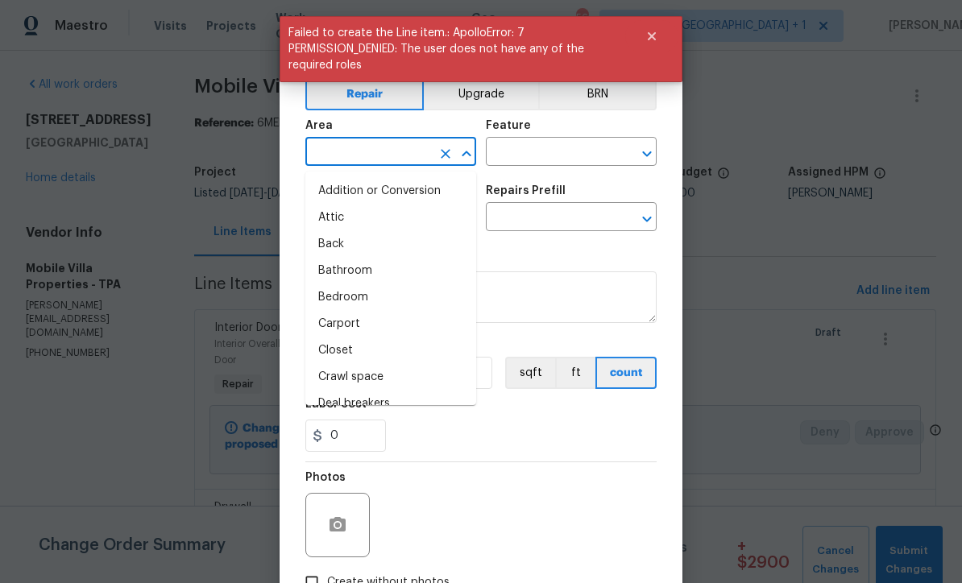
scroll to position [0, 0]
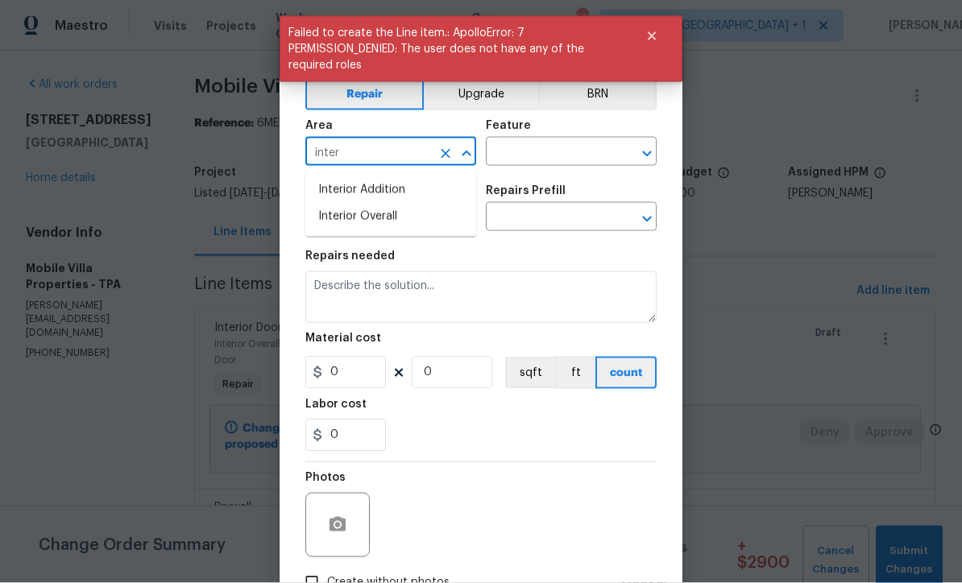
click at [405, 213] on li "Interior Overall" at bounding box center [390, 217] width 171 height 27
type input "Interior Overall"
click at [575, 147] on input "text" at bounding box center [549, 153] width 126 height 25
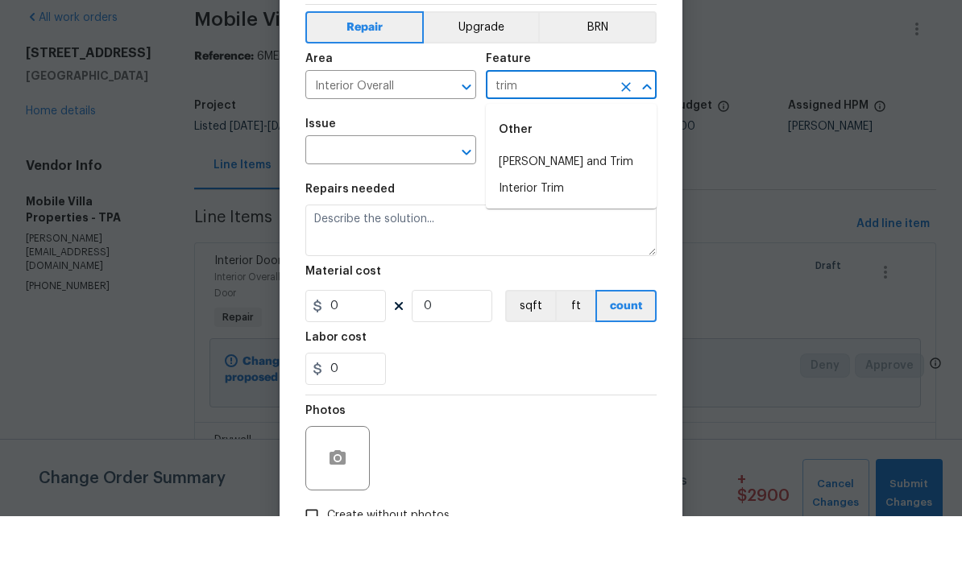
click at [557, 243] on li "Interior Trim" at bounding box center [571, 256] width 171 height 27
type input "Interior Trim"
click at [415, 206] on input "text" at bounding box center [368, 218] width 126 height 25
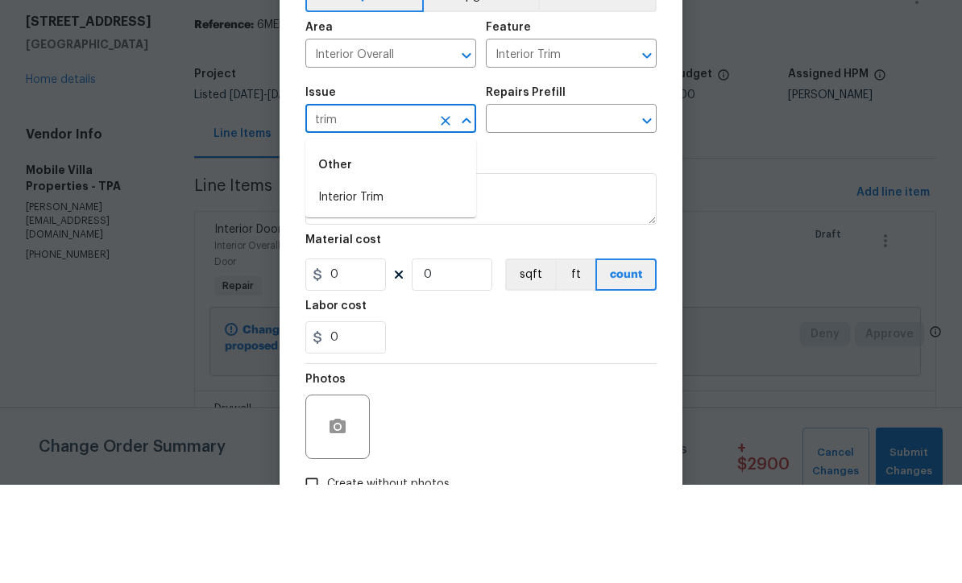
click at [404, 283] on li "Interior Trim" at bounding box center [390, 296] width 171 height 27
type input "Interior Trim"
click at [586, 206] on input "text" at bounding box center [549, 218] width 126 height 25
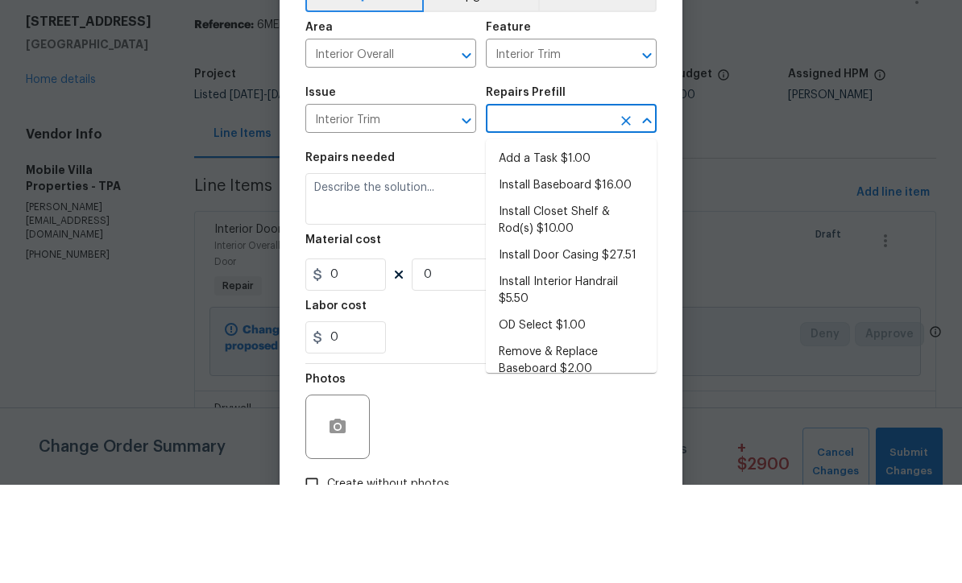
click at [583, 244] on li "Add a Task $1.00" at bounding box center [571, 257] width 171 height 27
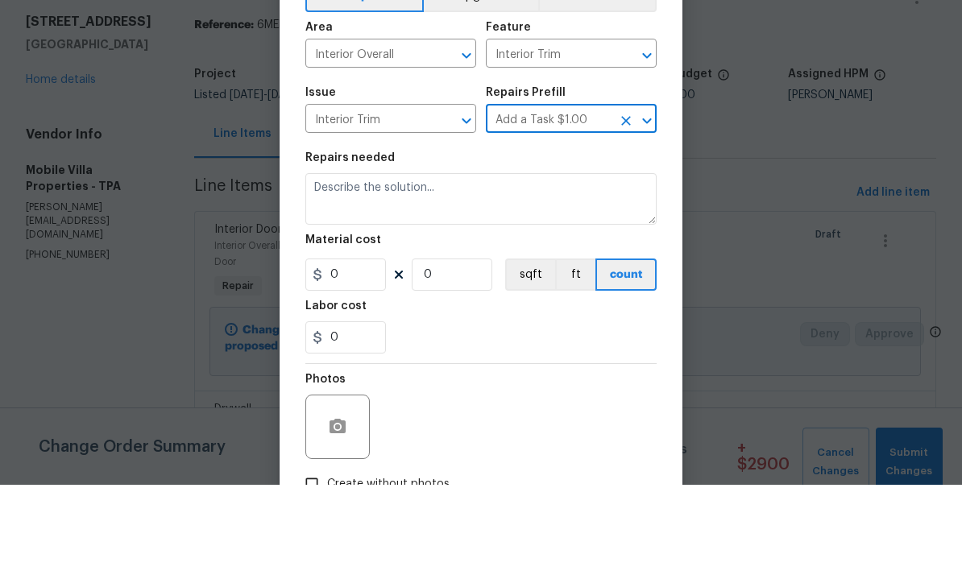
type input "Add a Task $1.00"
type textarea "HPM to detail"
type input "1"
type input "Add a Task $1.00"
type input "1"
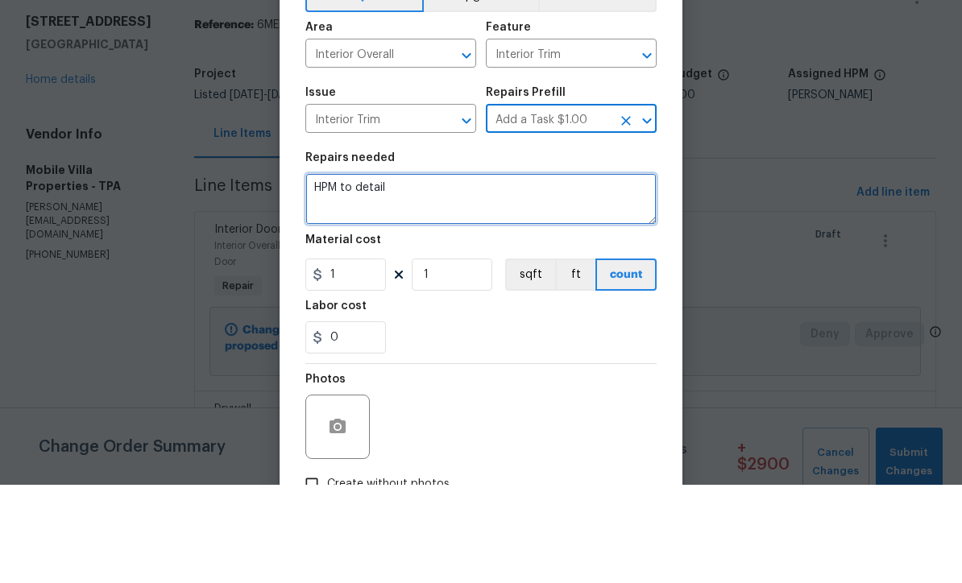
click at [533, 272] on textarea "HPM to detail" at bounding box center [480, 298] width 351 height 52
type textarea "H"
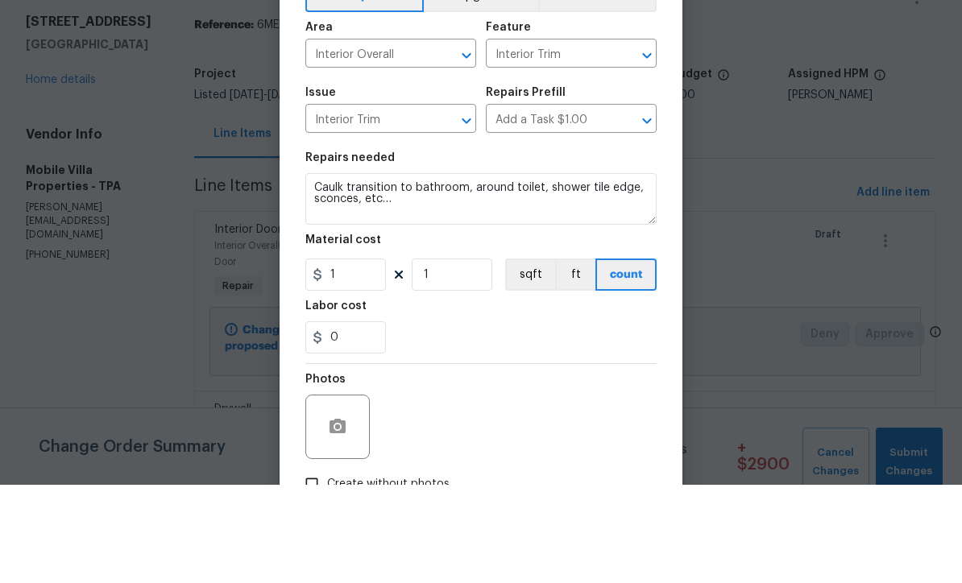
scroll to position [53, 0]
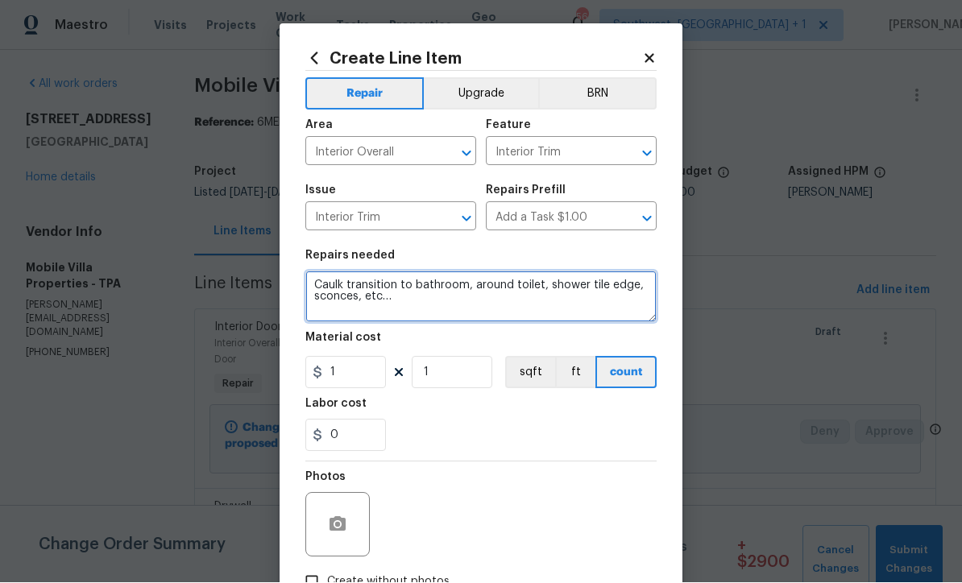
type textarea "Caulk transition to bathroom, around toilet, shower tile edge, sconces, etc…"
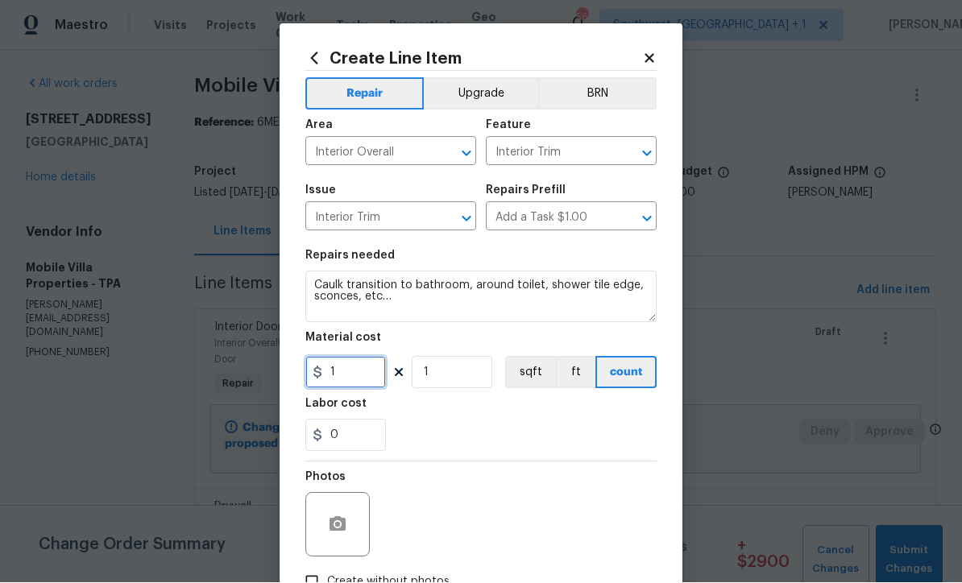
click at [380, 389] on input "1" at bounding box center [345, 373] width 81 height 32
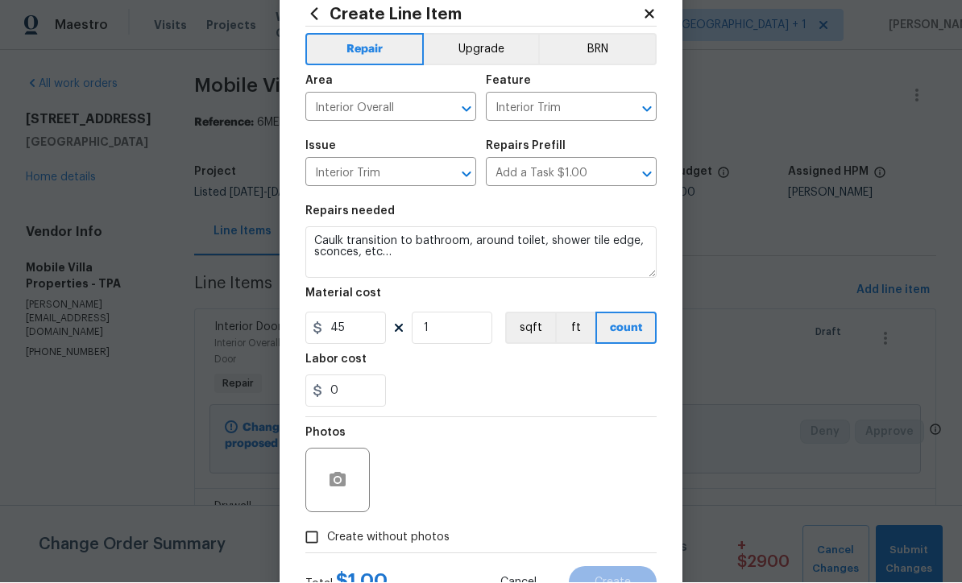
scroll to position [45, 0]
type input "45"
click at [313, 539] on input "Create without photos" at bounding box center [312, 537] width 31 height 31
checkbox input "true"
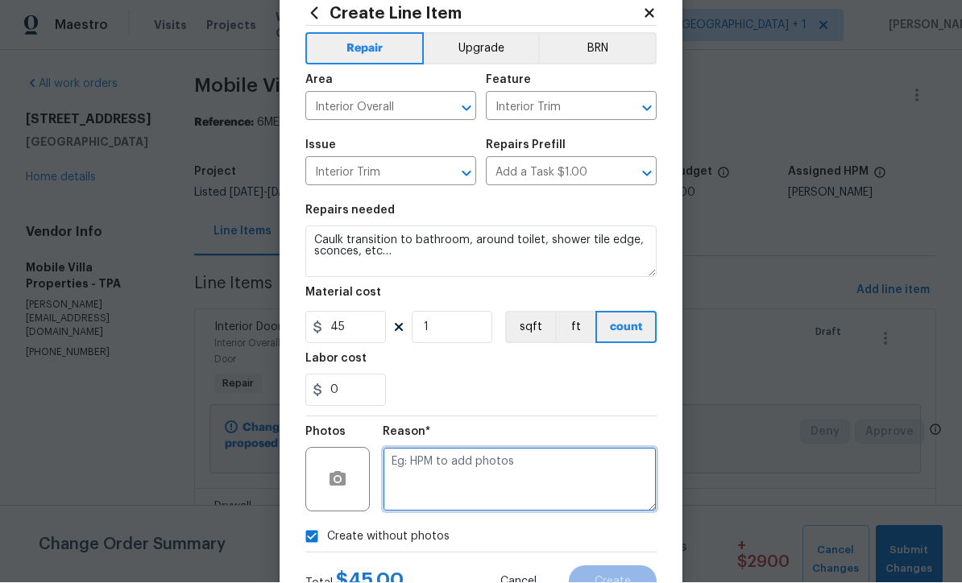
click at [477, 475] on textarea at bounding box center [520, 480] width 274 height 64
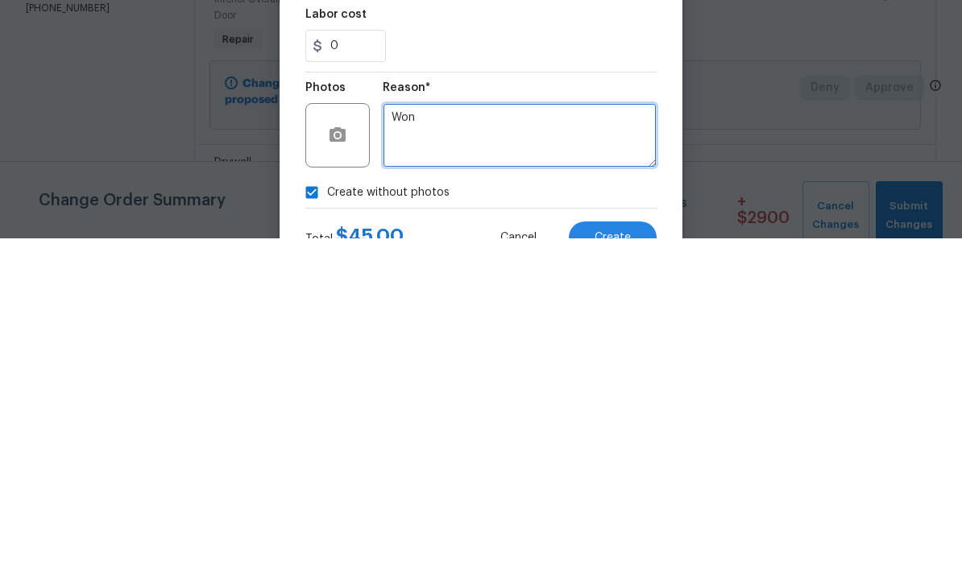
scroll to position [53, 0]
type textarea "Won’t load"
click at [617, 566] on button "Create" at bounding box center [613, 582] width 88 height 32
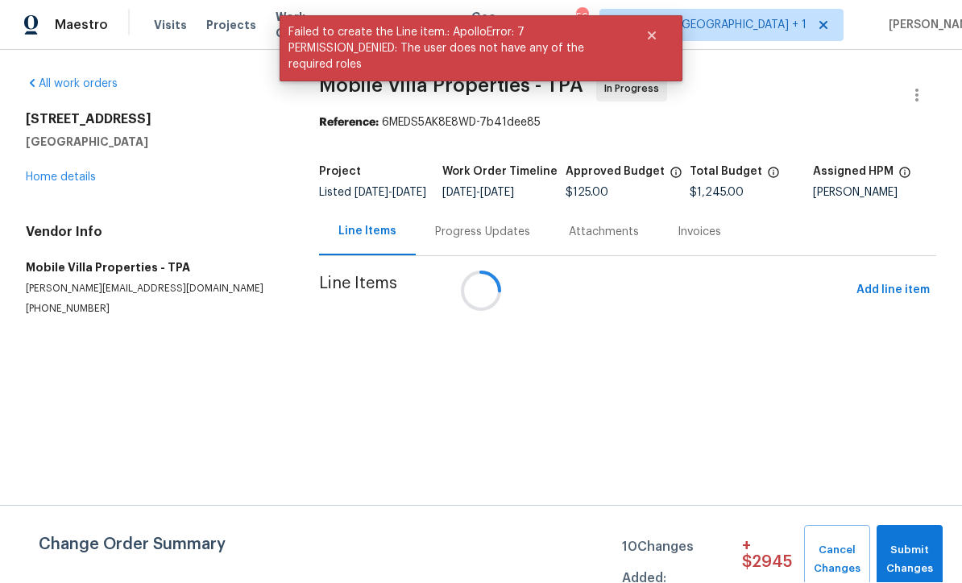
scroll to position [1, 0]
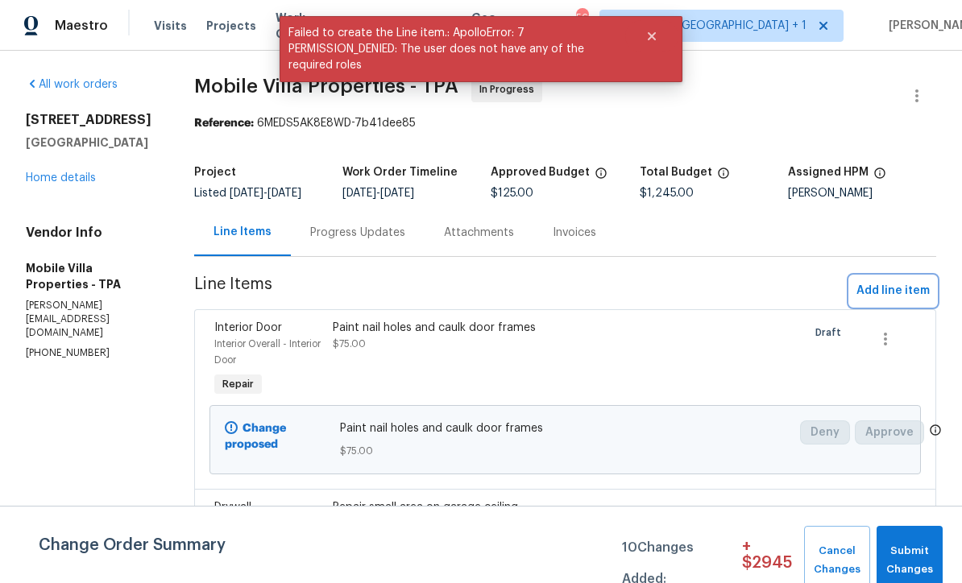
click at [894, 300] on span "Add line item" at bounding box center [893, 291] width 73 height 20
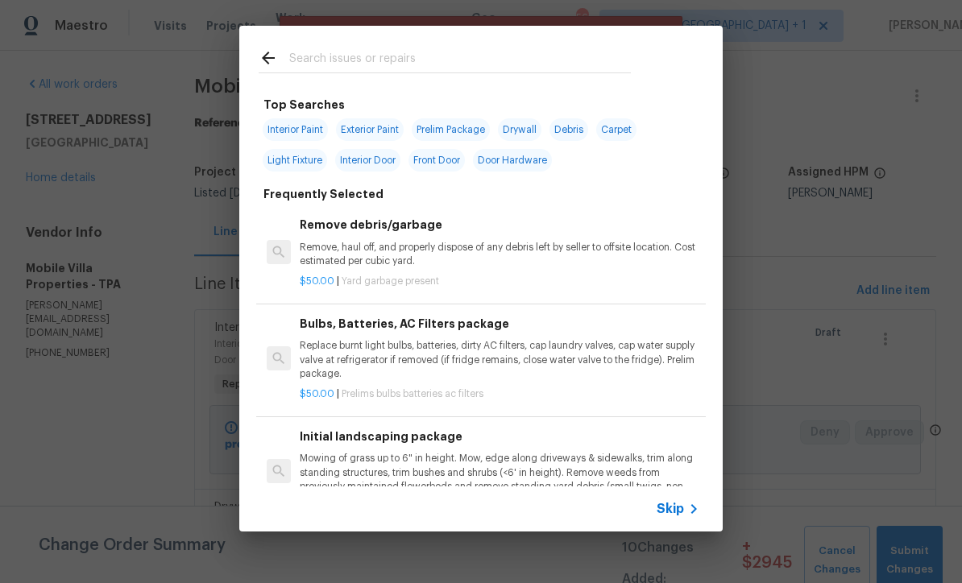
click at [674, 511] on span "Skip" at bounding box center [670, 509] width 27 height 16
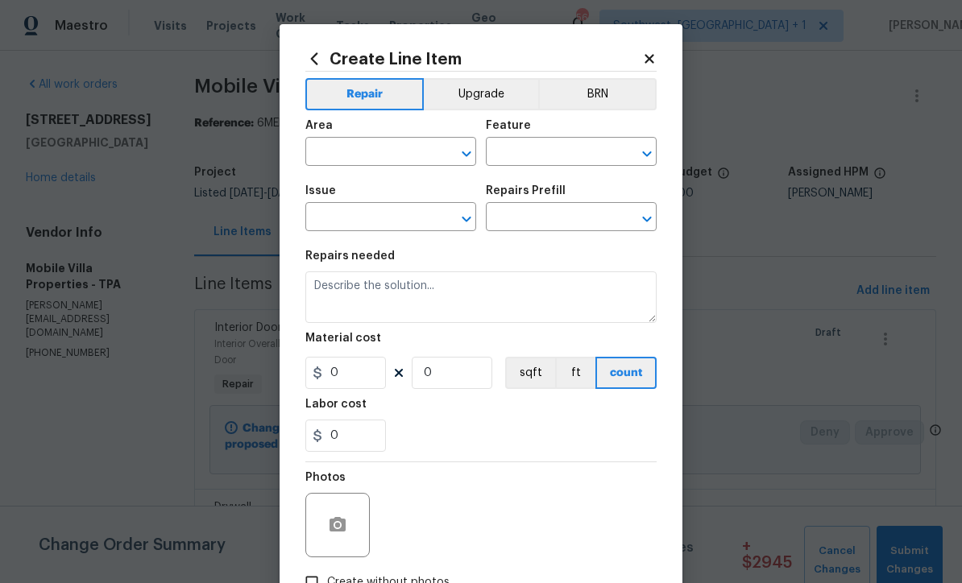
click at [384, 151] on input "text" at bounding box center [368, 153] width 126 height 25
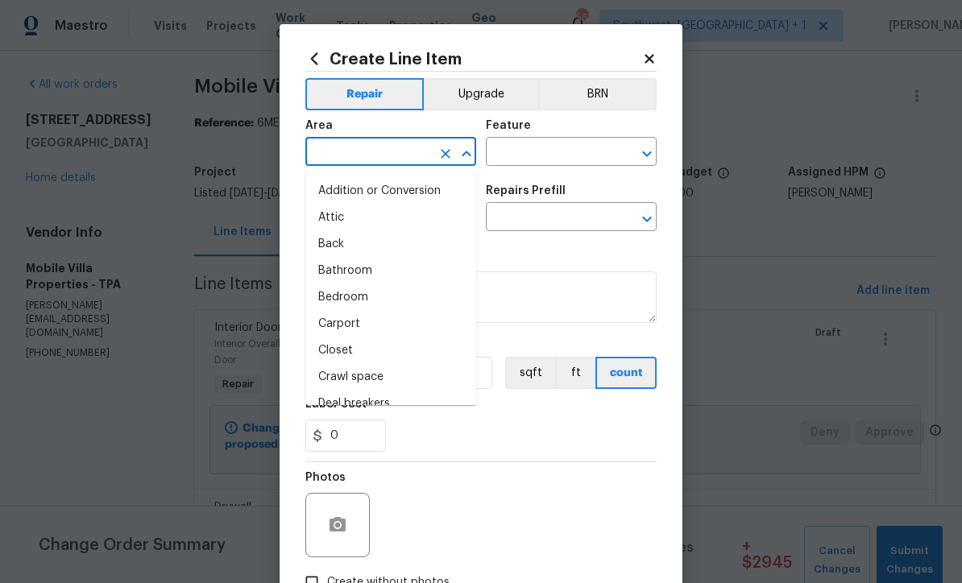
scroll to position [0, 0]
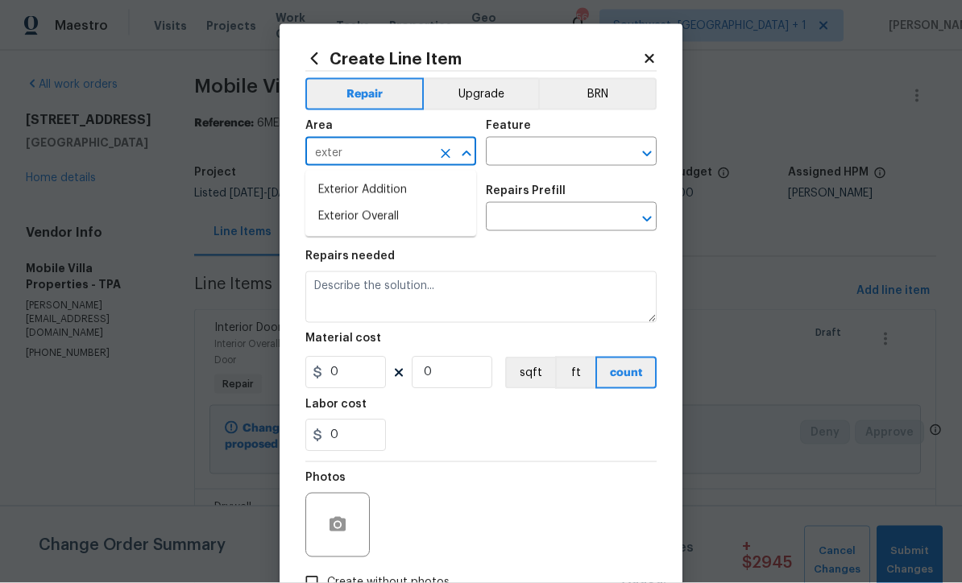
click at [392, 226] on li "Exterior Overall" at bounding box center [390, 217] width 171 height 27
type input "Exterior Overall"
click at [551, 157] on input "text" at bounding box center [549, 153] width 126 height 25
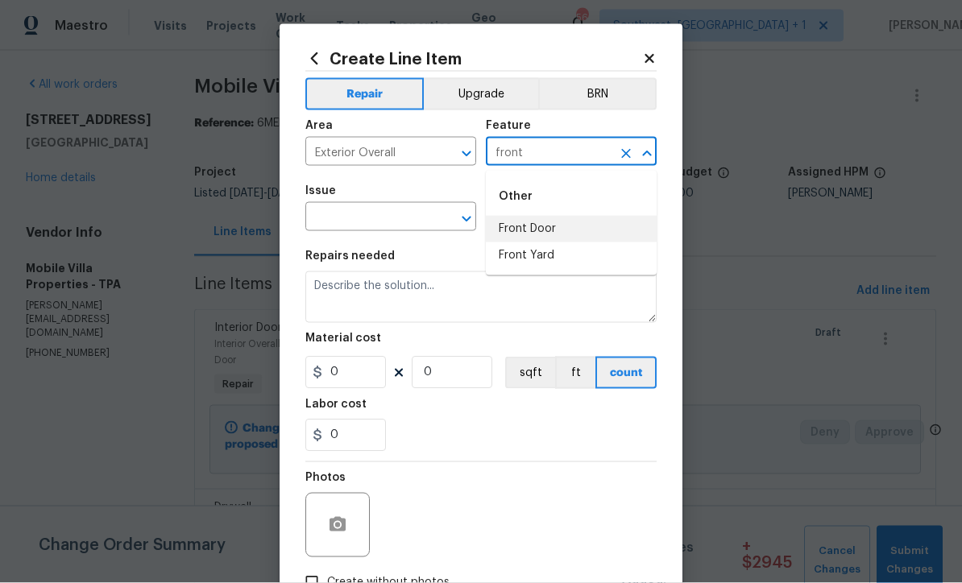
click at [545, 234] on li "Front Door" at bounding box center [571, 229] width 171 height 27
type input "Front Door"
click at [435, 218] on button "Clear" at bounding box center [445, 219] width 23 height 23
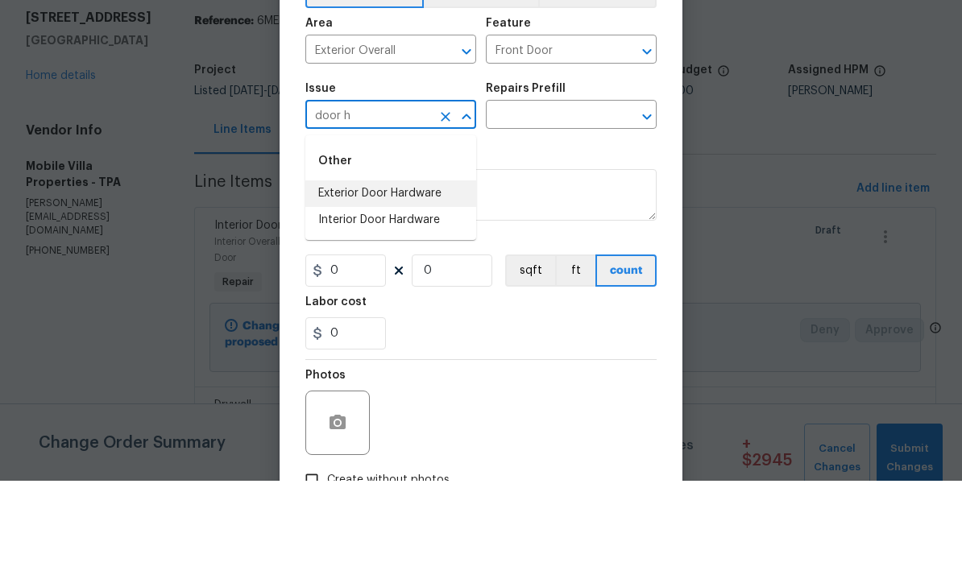
click at [425, 283] on li "Exterior Door Hardware" at bounding box center [390, 296] width 171 height 27
type input "Exterior Door Hardware"
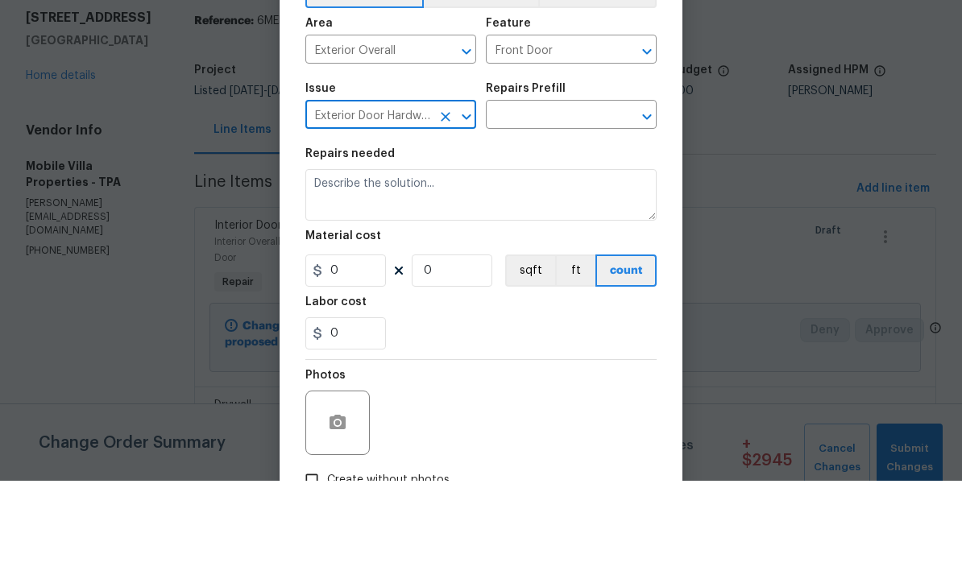
click at [571, 206] on input "text" at bounding box center [549, 218] width 126 height 25
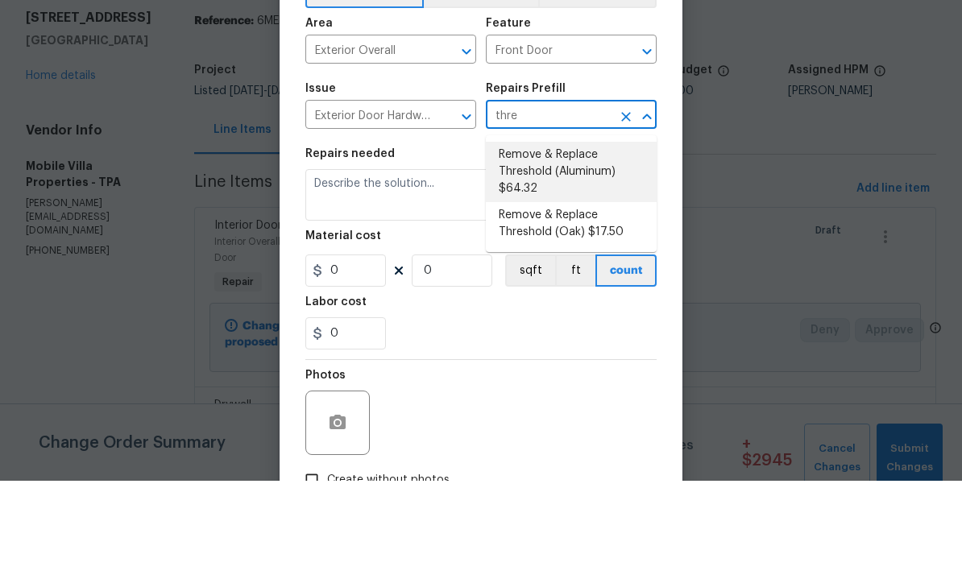
click at [579, 244] on li "Remove & Replace Threshold (Aluminum) $64.32" at bounding box center [571, 274] width 171 height 60
type input "Remove & Replace Threshold (Aluminum) $64.32"
type input "Interior Door"
type textarea "Remove the existing threshold, prep the area, apply a thick bead of exterior se…"
type input "1"
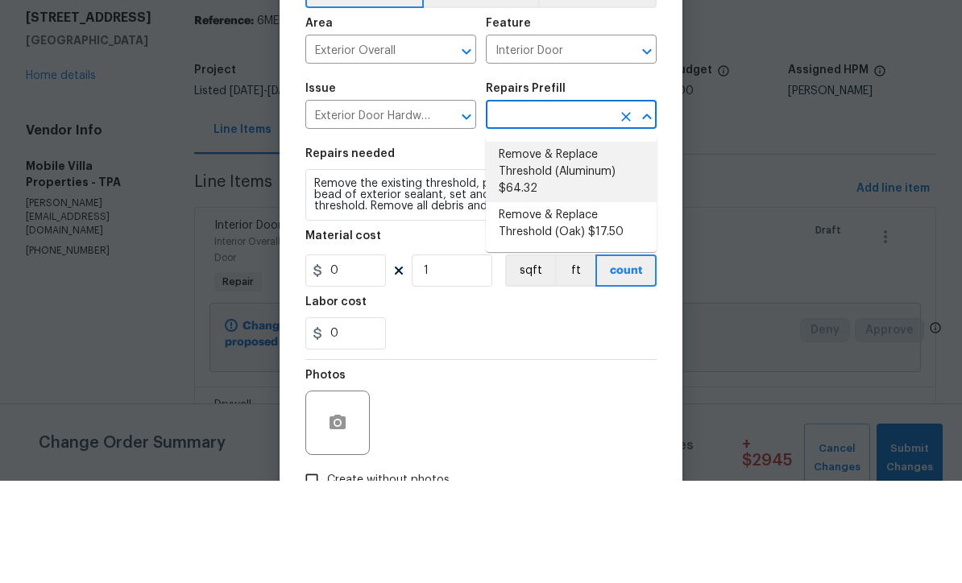
type input "Remove & Replace Threshold (Aluminum) $64.32"
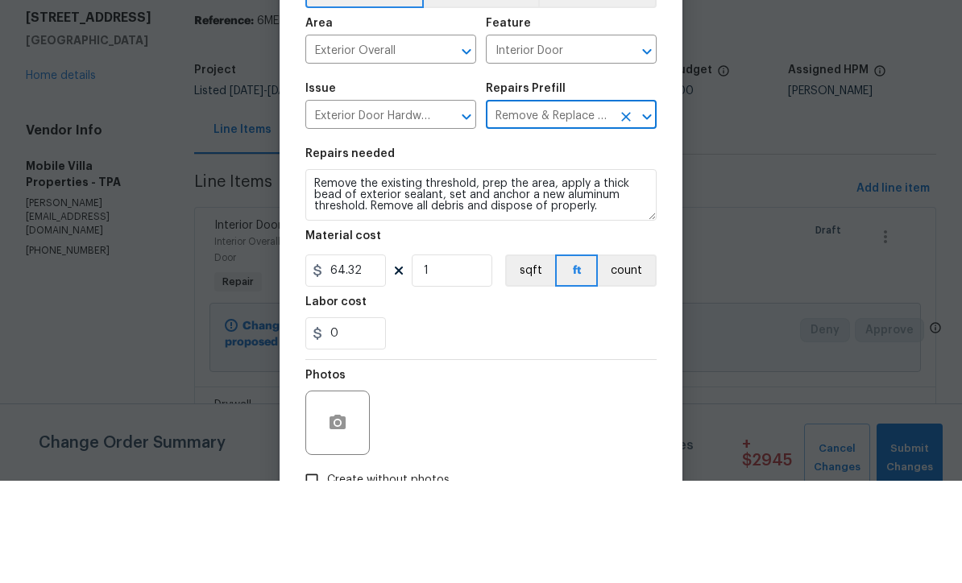
scroll to position [53, 0]
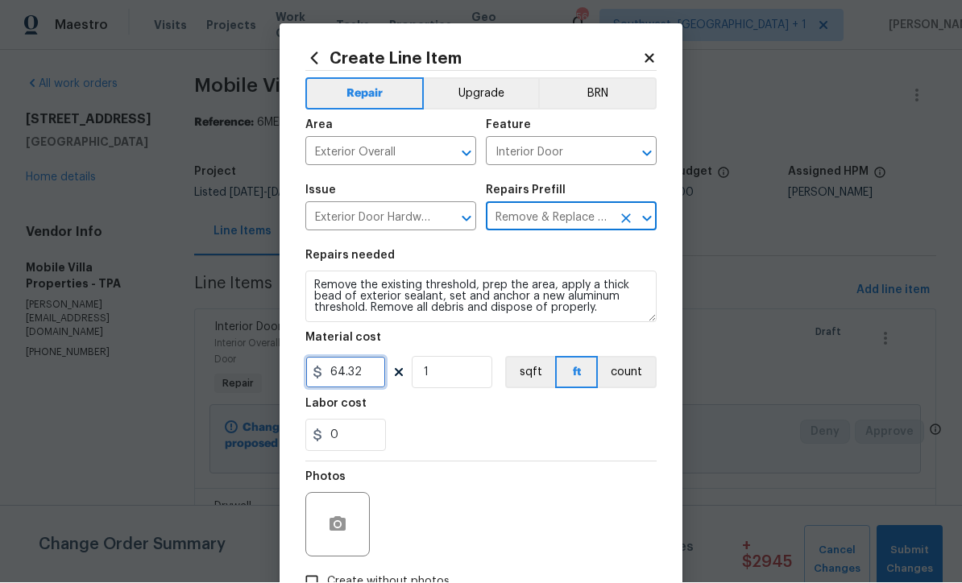
click at [383, 378] on input "64.32" at bounding box center [345, 373] width 81 height 32
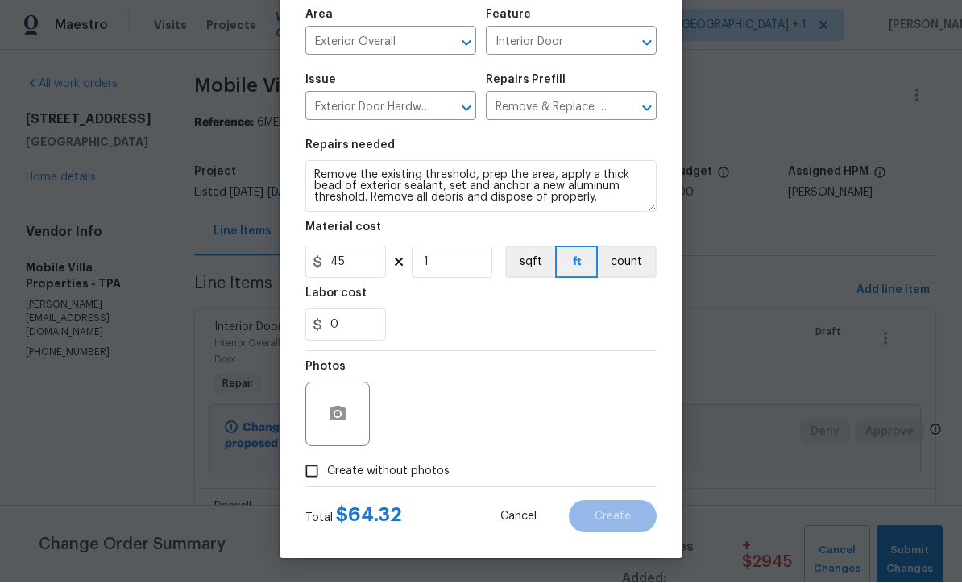
scroll to position [114, 0]
type input "45"
click at [305, 476] on input "Create without photos" at bounding box center [312, 472] width 31 height 31
checkbox input "true"
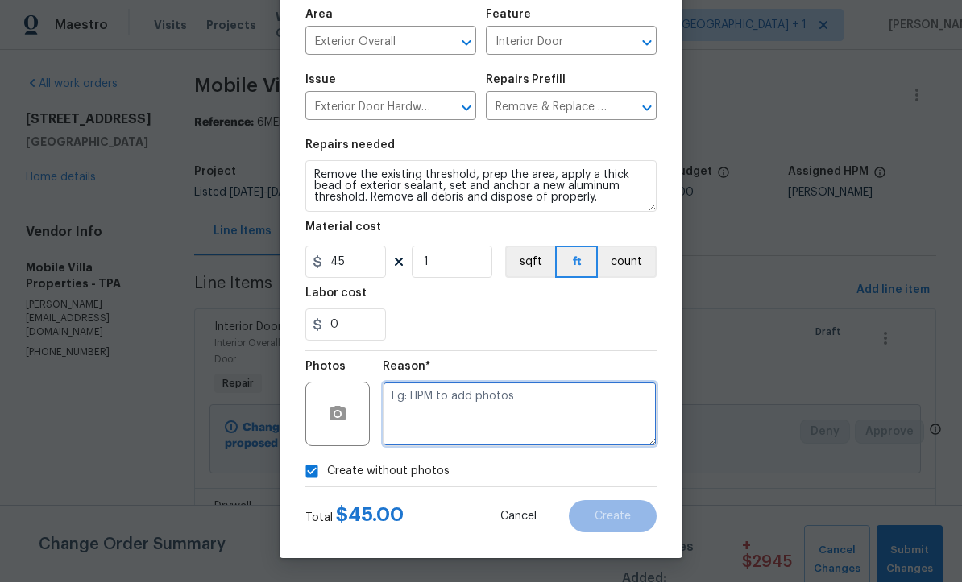
click at [533, 436] on textarea at bounding box center [520, 415] width 274 height 64
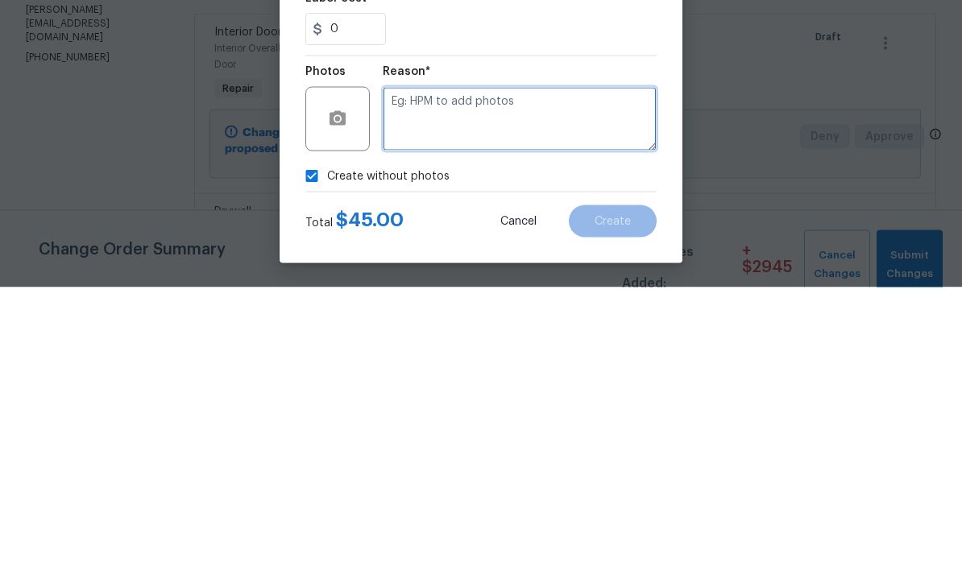
type textarea "W"
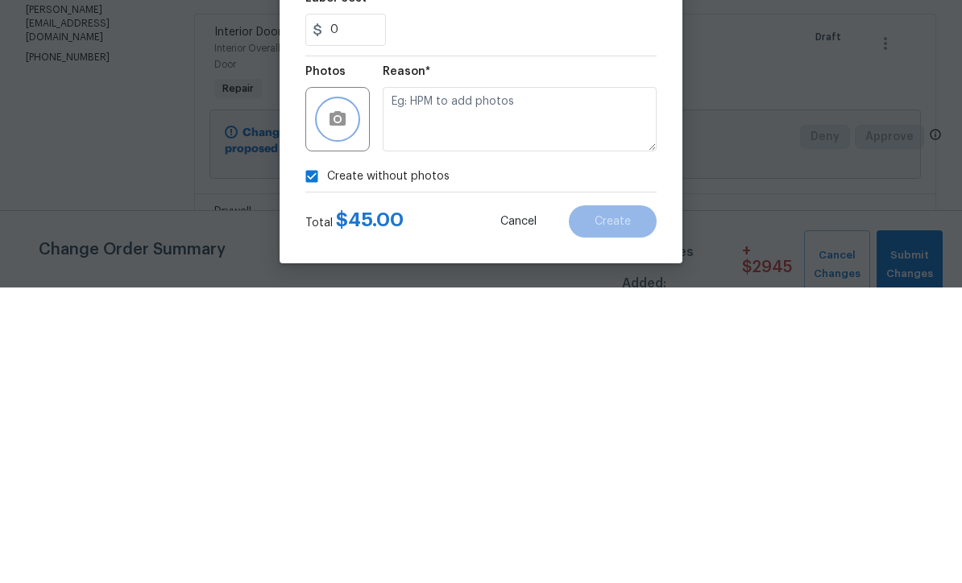
click at [338, 405] on icon "button" at bounding box center [337, 414] width 19 height 19
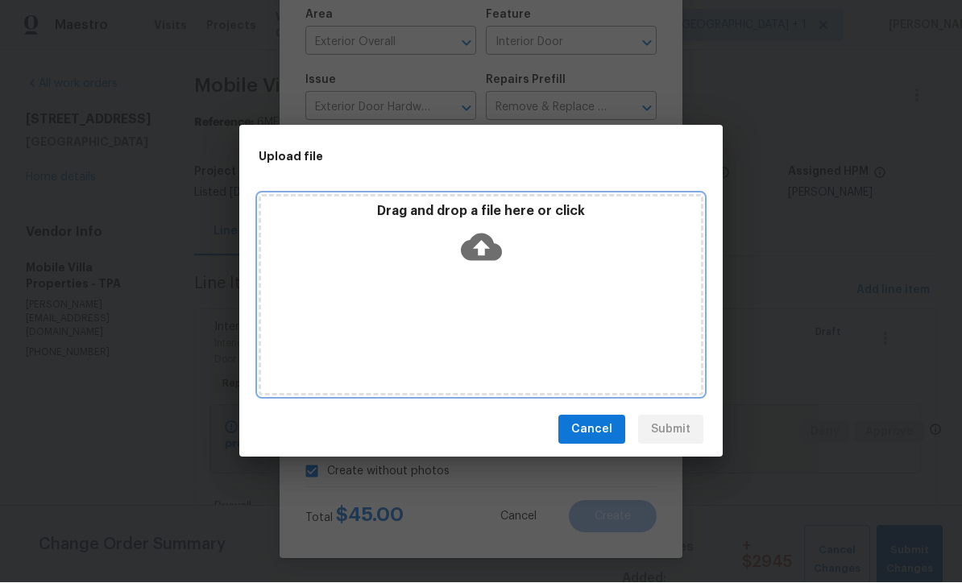
click at [497, 259] on icon at bounding box center [481, 247] width 41 height 27
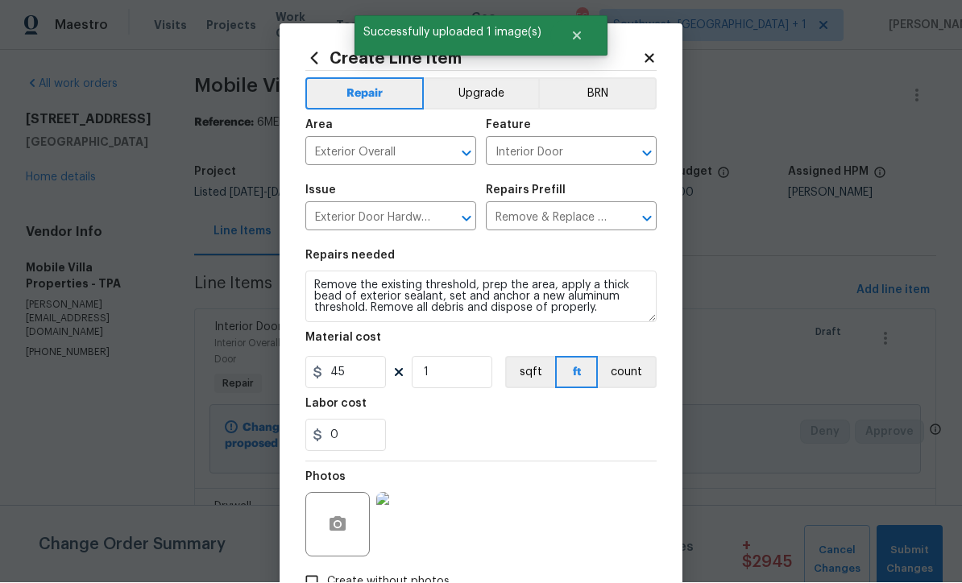
scroll to position [114, 0]
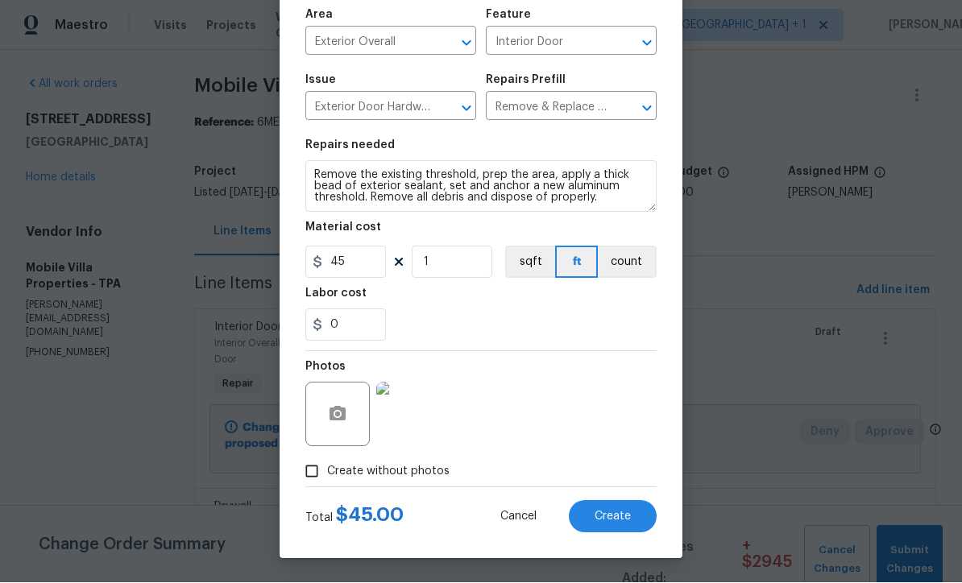
click at [621, 515] on span "Create" at bounding box center [613, 518] width 36 height 12
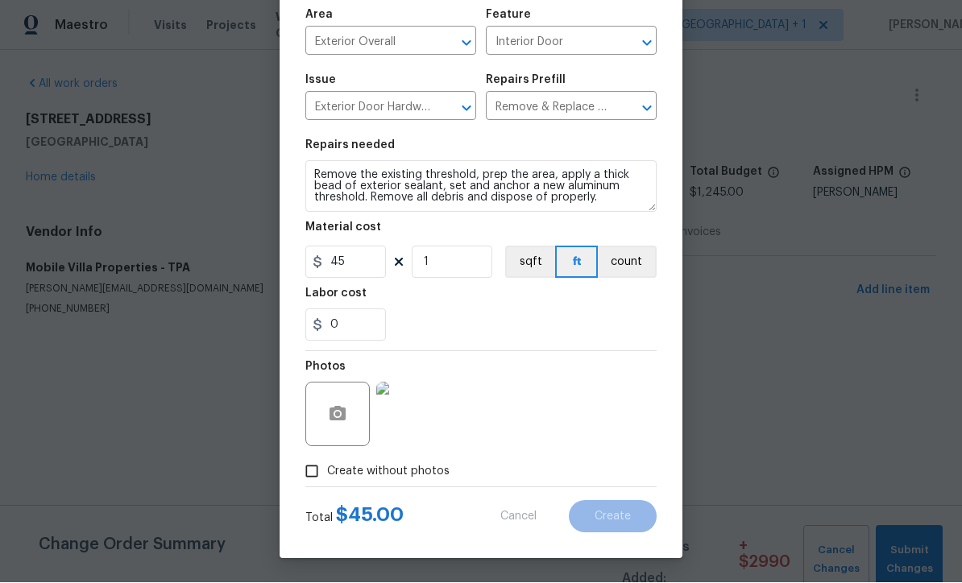
scroll to position [0, 0]
type input "0"
checkbox input "true"
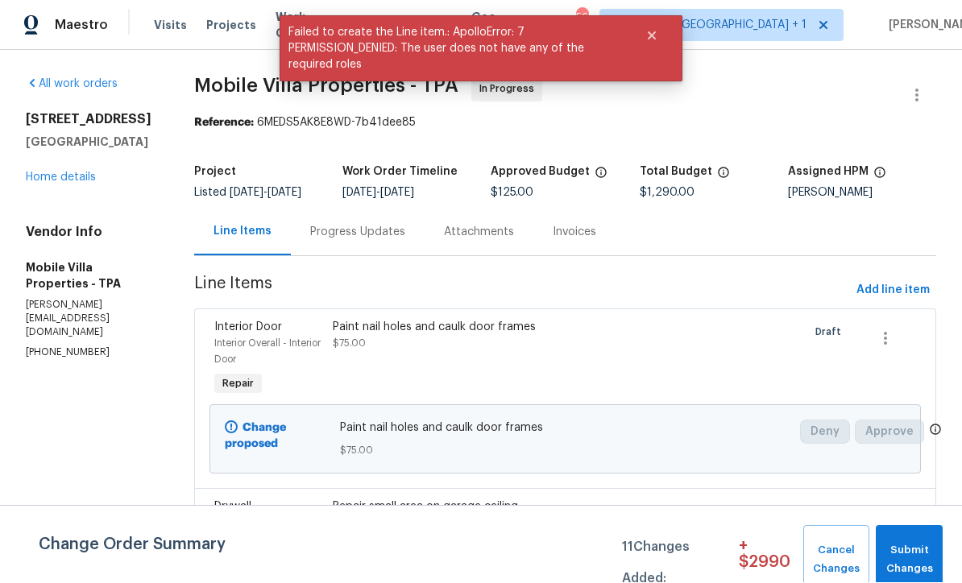
scroll to position [1, 0]
click at [898, 301] on span "Add line item" at bounding box center [893, 291] width 73 height 20
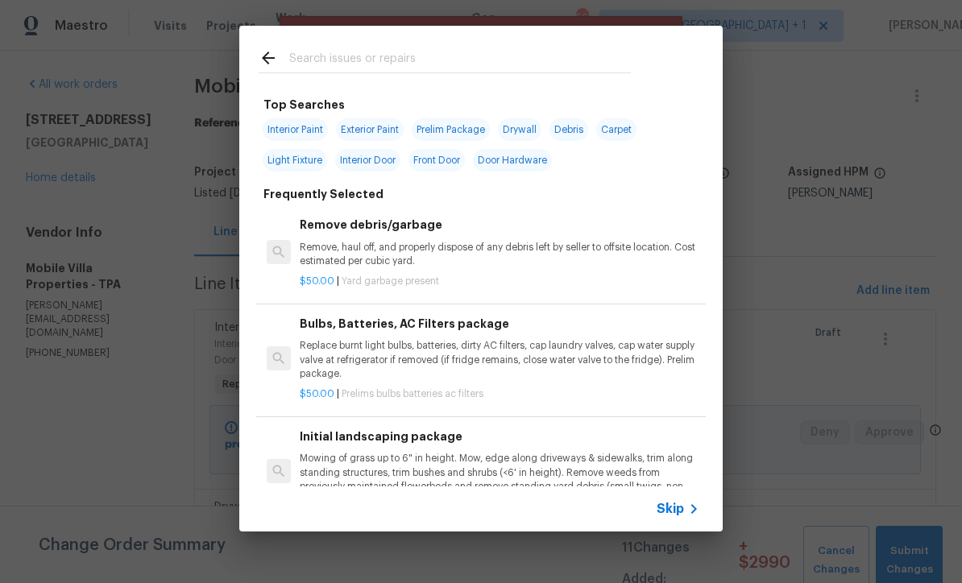
click at [677, 509] on span "Skip" at bounding box center [670, 509] width 27 height 16
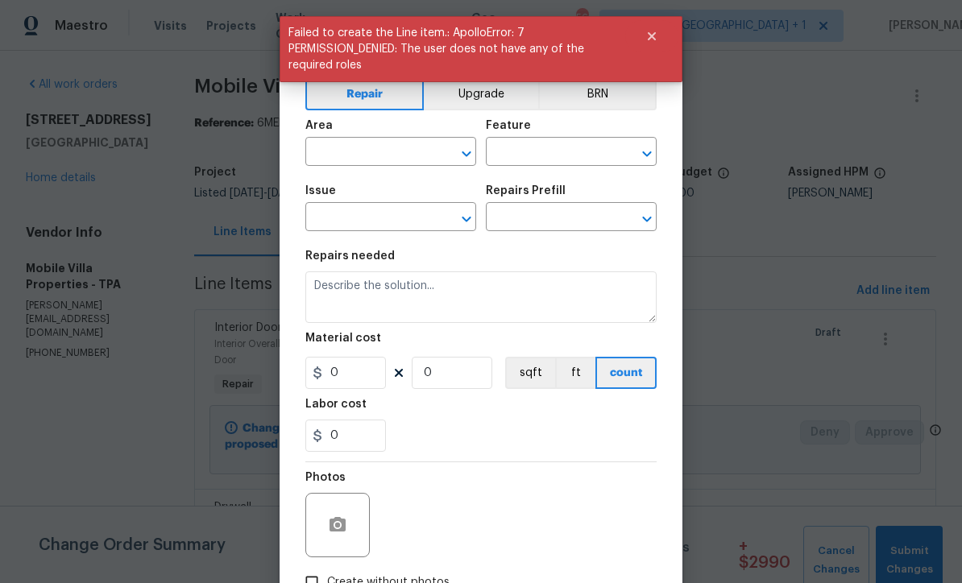
click at [378, 133] on div "Area" at bounding box center [390, 130] width 171 height 21
click at [406, 146] on input "text" at bounding box center [368, 153] width 126 height 25
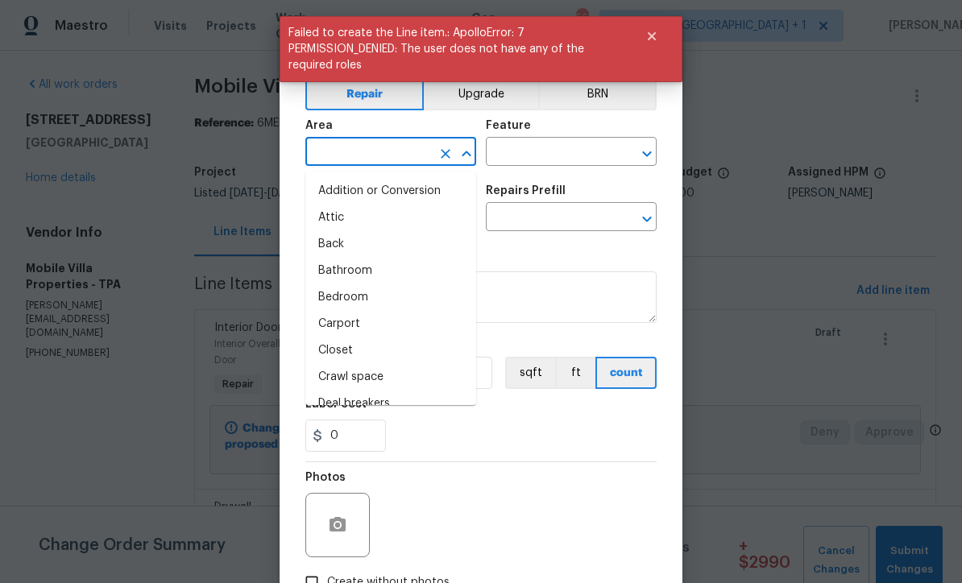
scroll to position [0, 0]
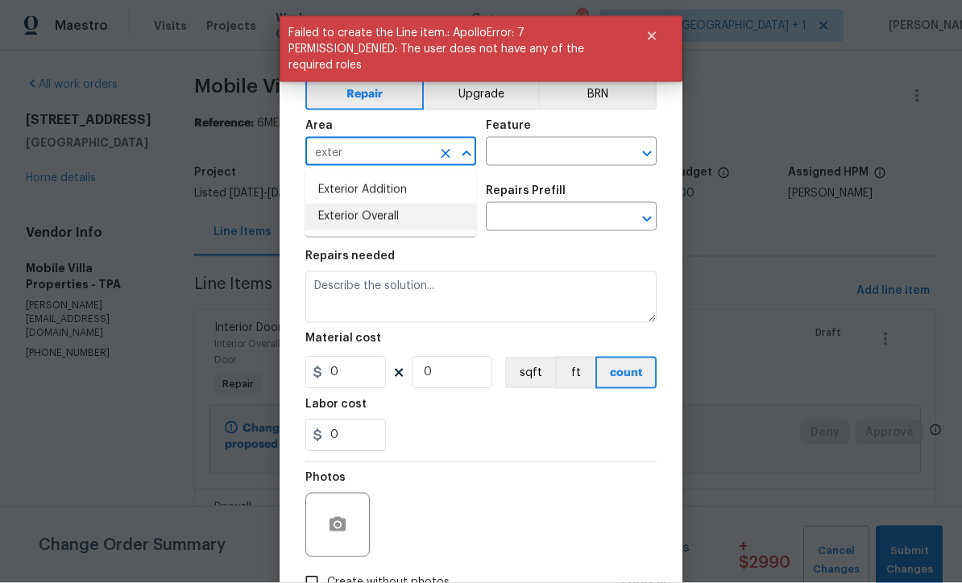
click at [399, 215] on li "Exterior Overall" at bounding box center [390, 217] width 171 height 27
type input "Exterior Overall"
click at [570, 151] on input "text" at bounding box center [549, 153] width 126 height 25
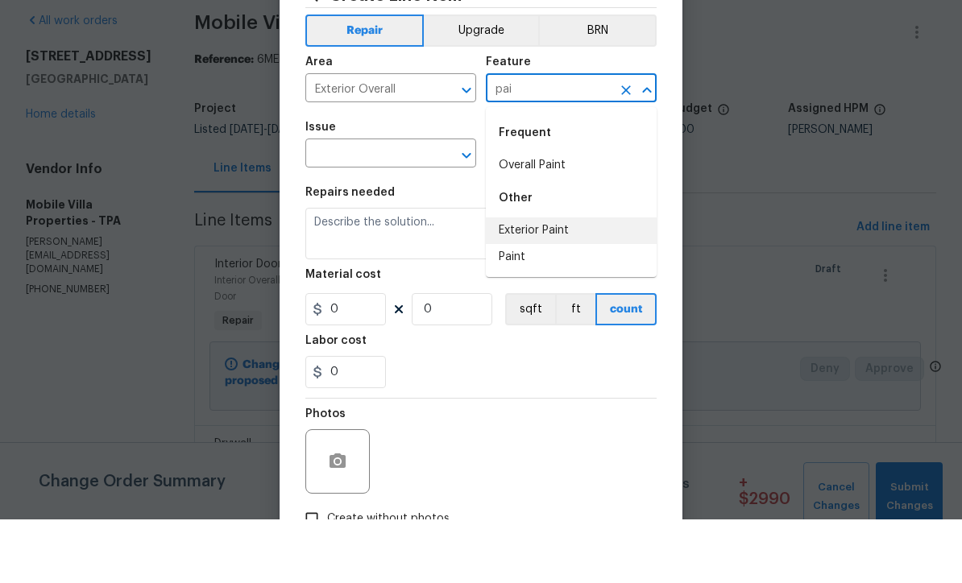
click at [575, 281] on li "Exterior Paint" at bounding box center [571, 294] width 171 height 27
type input "Exterior Paint"
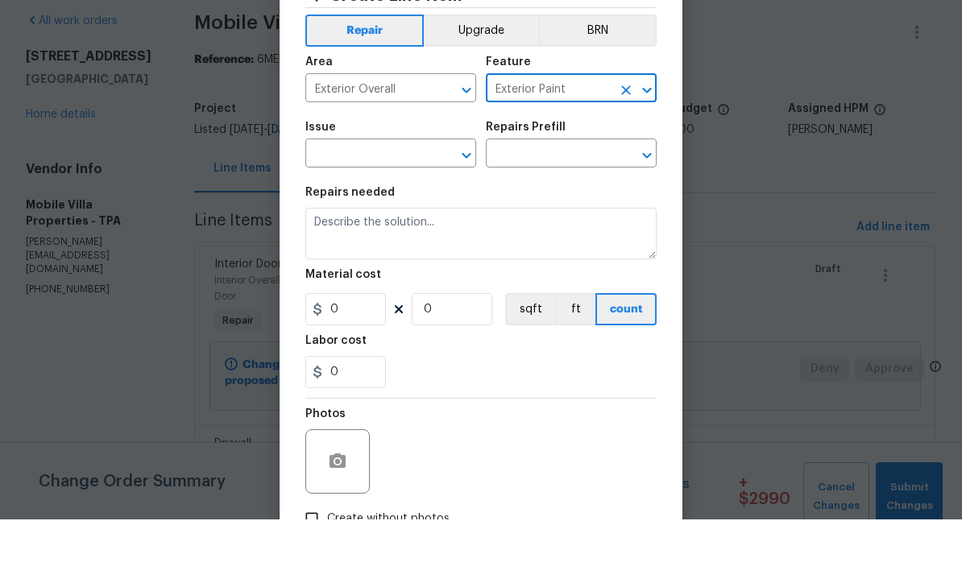
click at [400, 206] on input "text" at bounding box center [368, 218] width 126 height 25
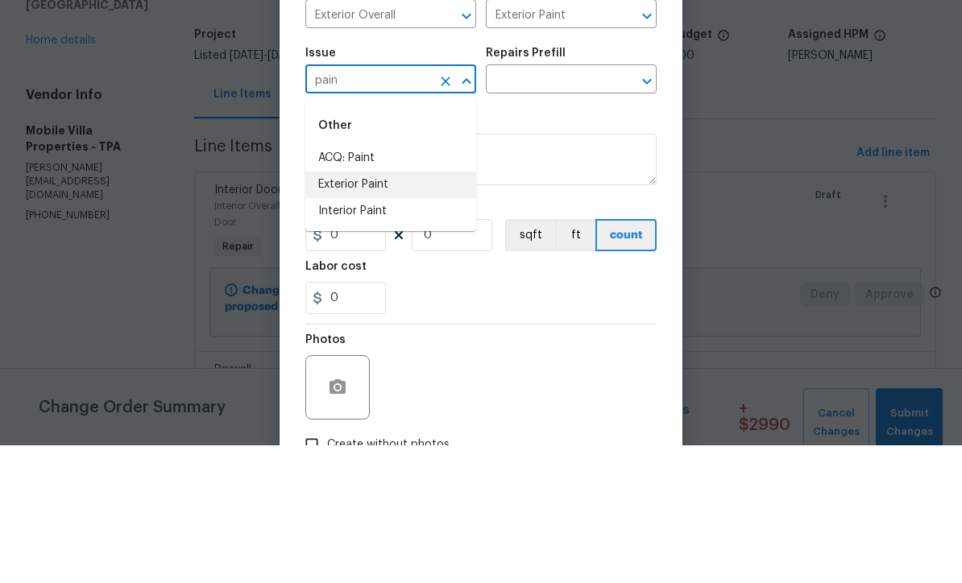
click at [409, 309] on li "Exterior Paint" at bounding box center [390, 322] width 171 height 27
type input "Exterior Paint"
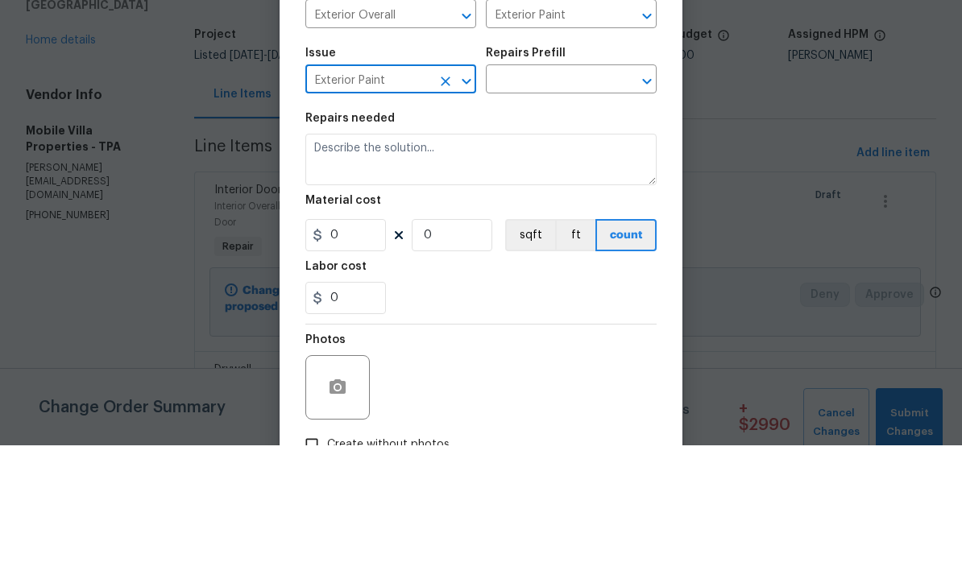
click at [576, 206] on input "text" at bounding box center [549, 218] width 126 height 25
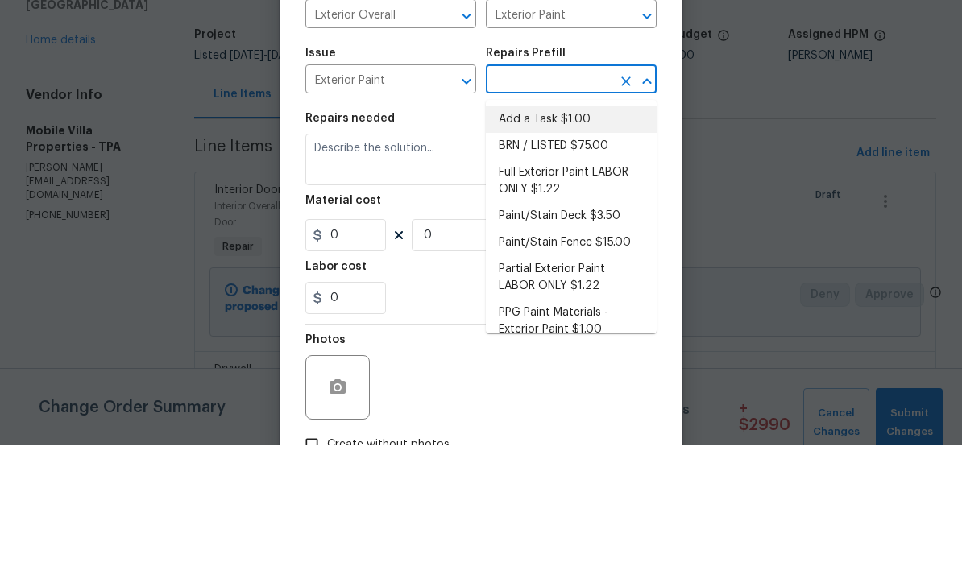
click at [562, 244] on li "Add a Task $1.00" at bounding box center [571, 257] width 171 height 27
type input "Add a Task $1.00"
type input "Overall Paint"
type textarea "HPM to detail"
type input "1"
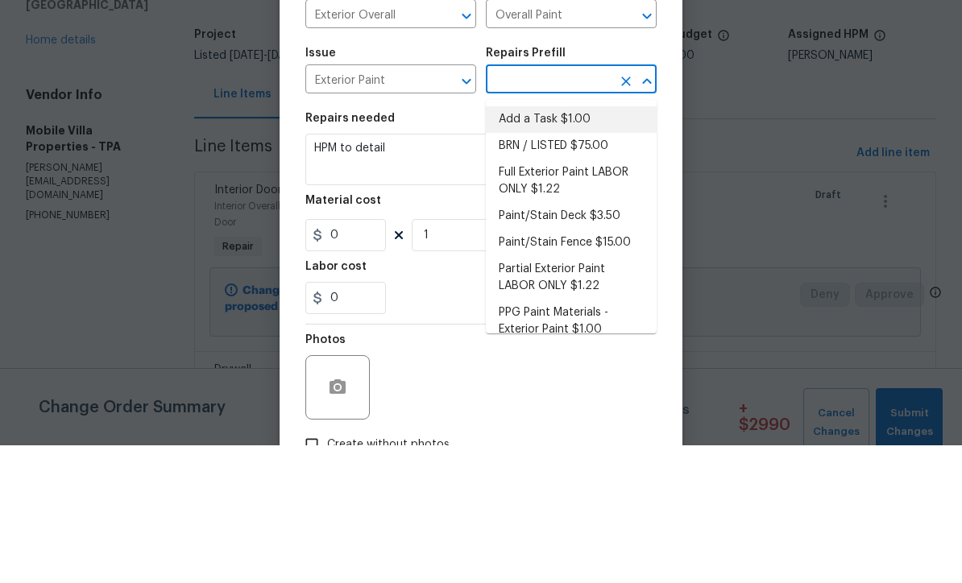
type input "Add a Task $1.00"
type input "1"
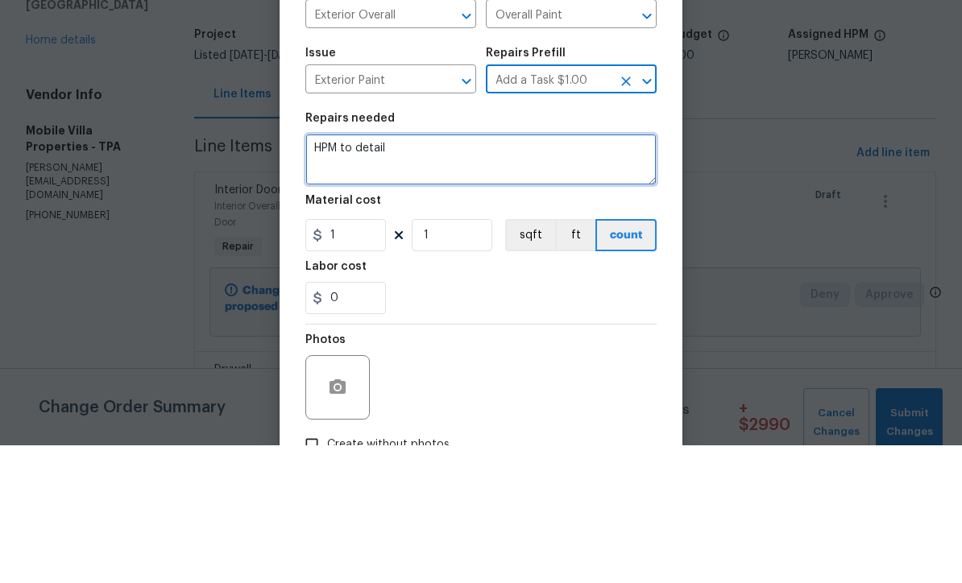
click at [467, 272] on textarea "HPM to detail" at bounding box center [480, 298] width 351 height 52
type textarea "H"
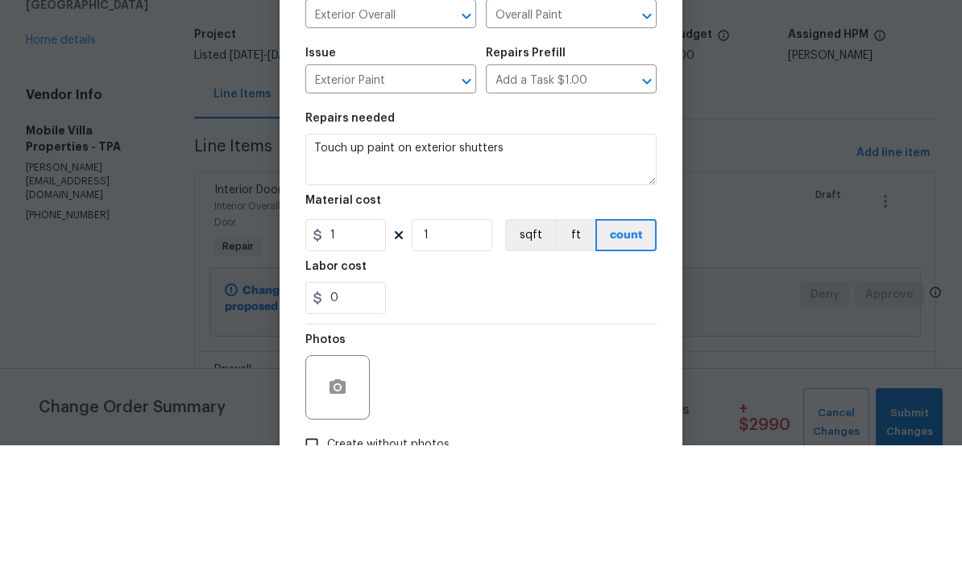
scroll to position [53, 0]
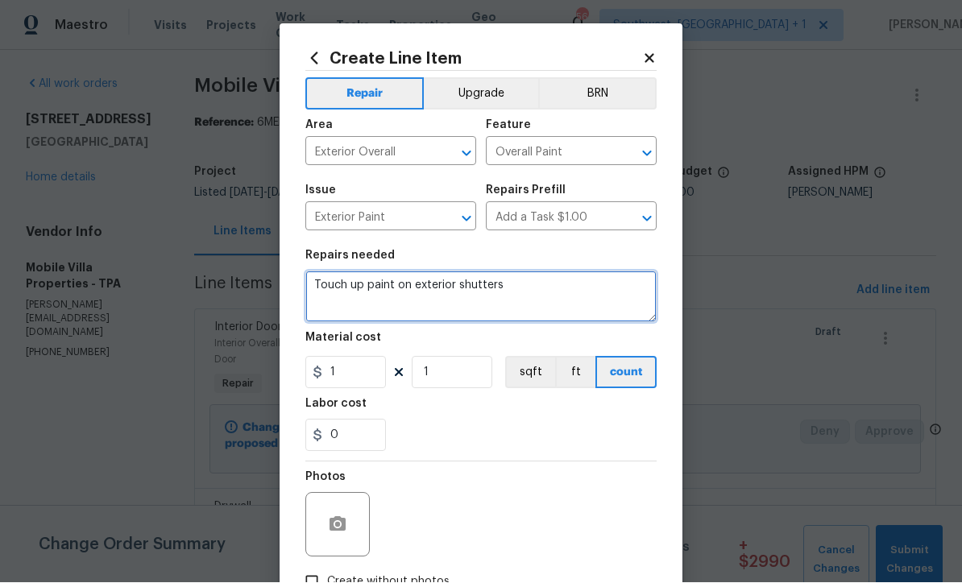
type textarea "Touch up paint on exterior shutters"
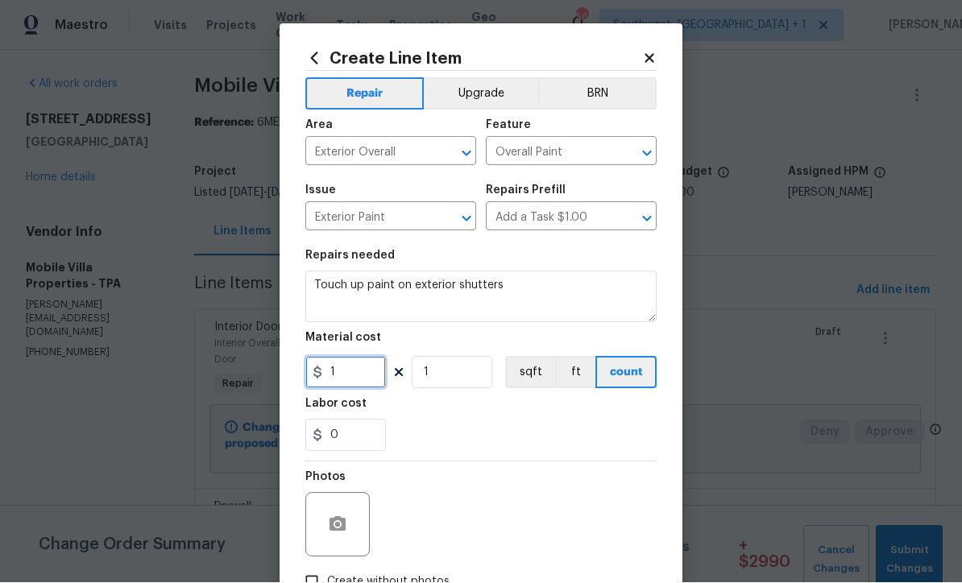
click at [367, 382] on input "1" at bounding box center [345, 373] width 81 height 32
type input "80"
click at [335, 528] on circle "button" at bounding box center [337, 525] width 5 height 5
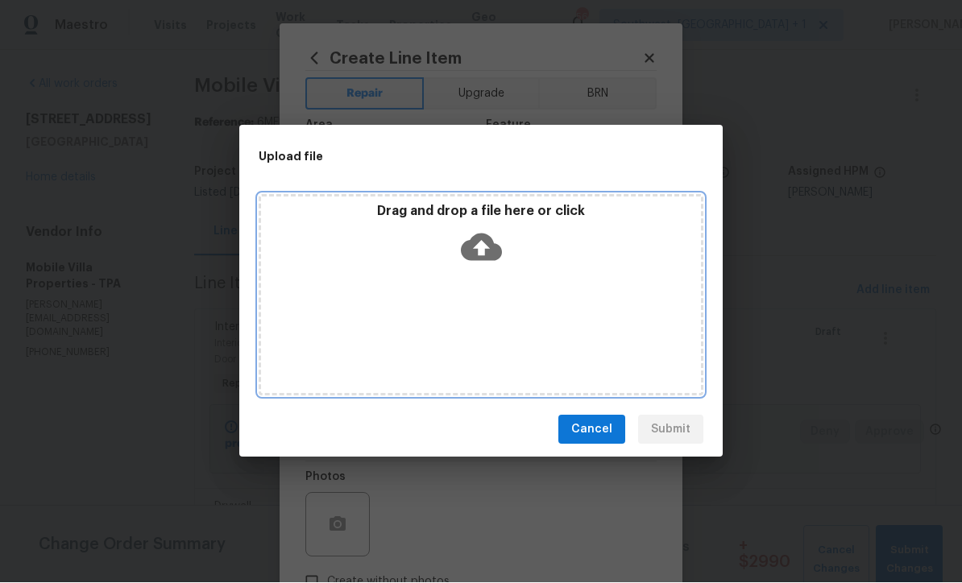
click at [483, 234] on icon at bounding box center [481, 247] width 41 height 27
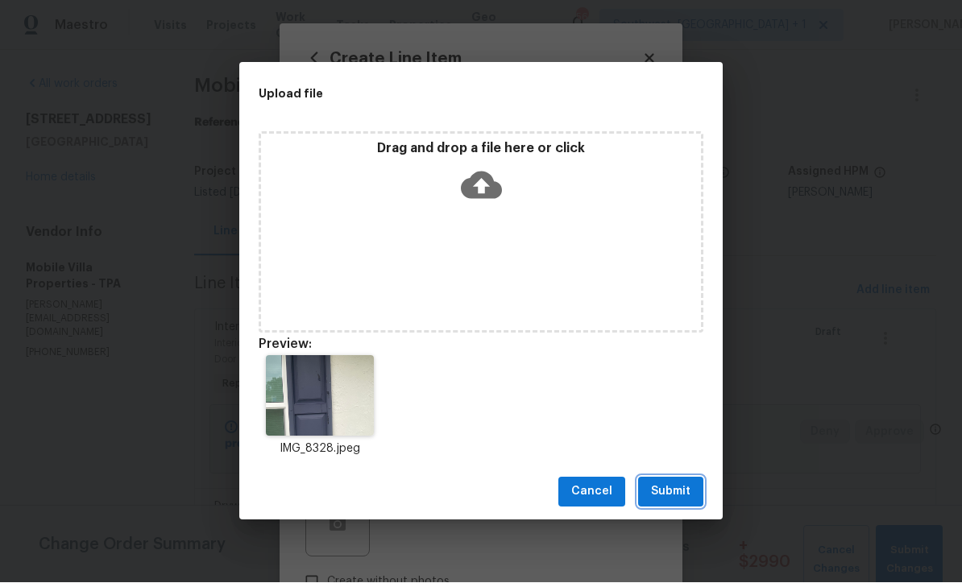
click at [675, 478] on button "Submit" at bounding box center [670, 493] width 65 height 30
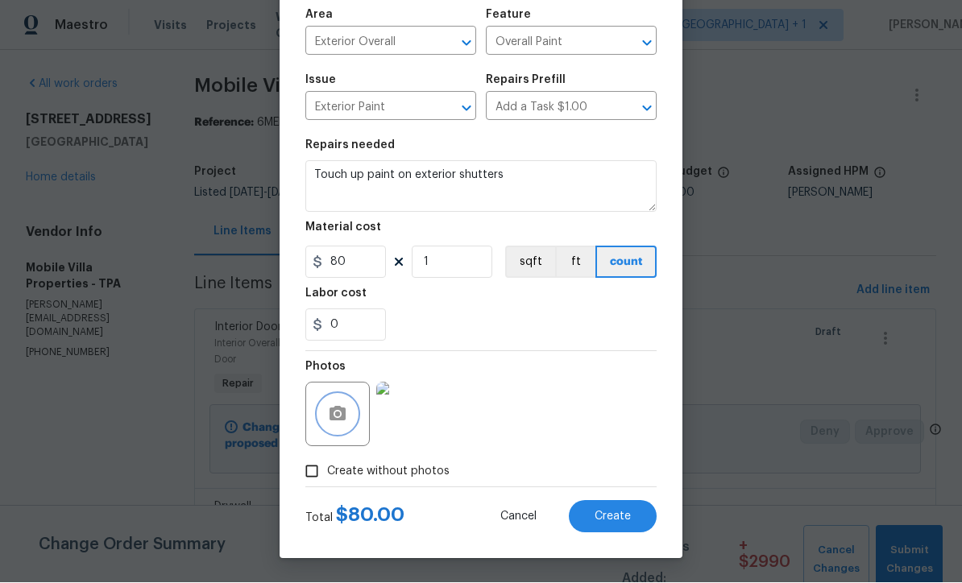
scroll to position [114, 0]
click at [626, 520] on span "Create" at bounding box center [613, 518] width 36 height 12
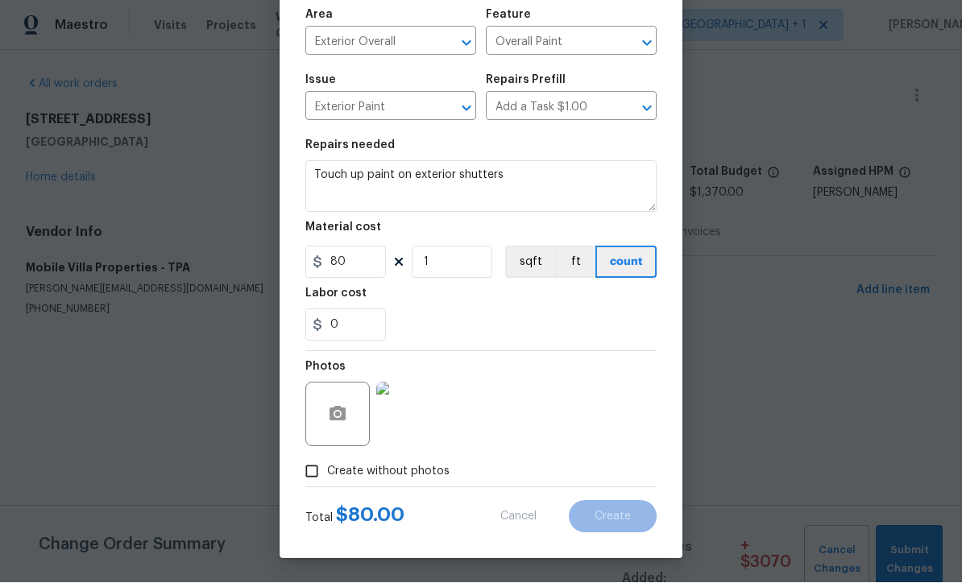
type input "0"
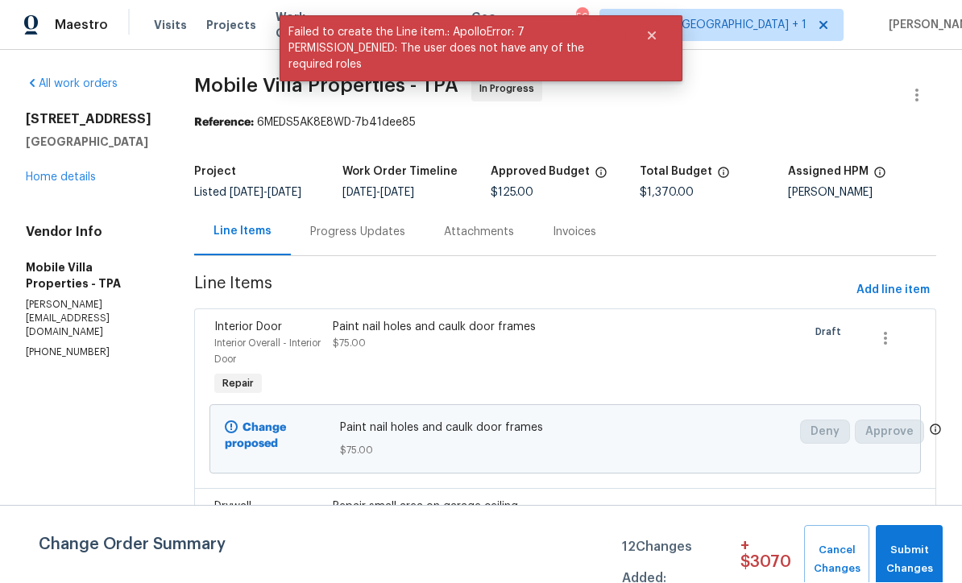
scroll to position [1, 0]
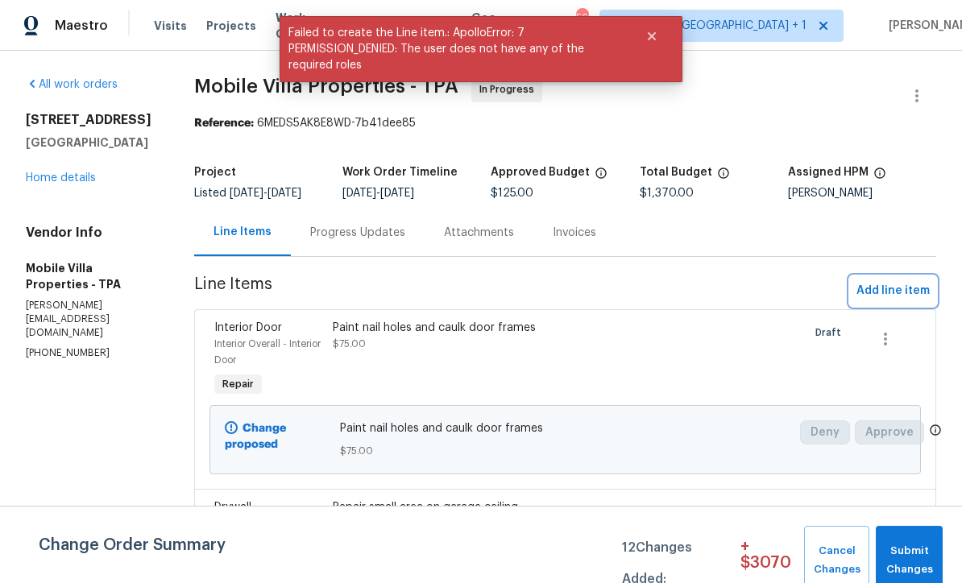
click at [896, 300] on span "Add line item" at bounding box center [893, 291] width 73 height 20
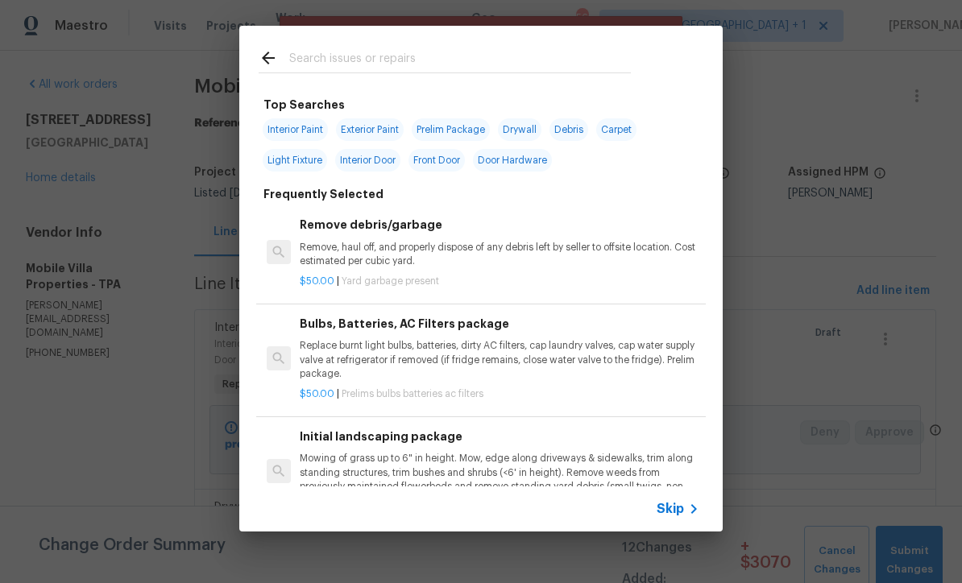
click at [678, 517] on span "Skip" at bounding box center [670, 509] width 27 height 16
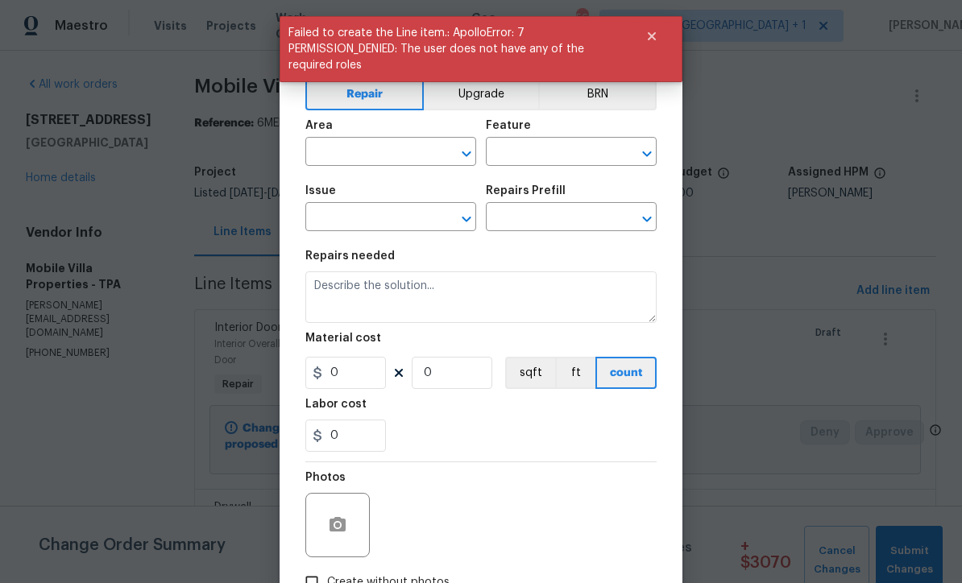
click at [372, 151] on input "text" at bounding box center [368, 153] width 126 height 25
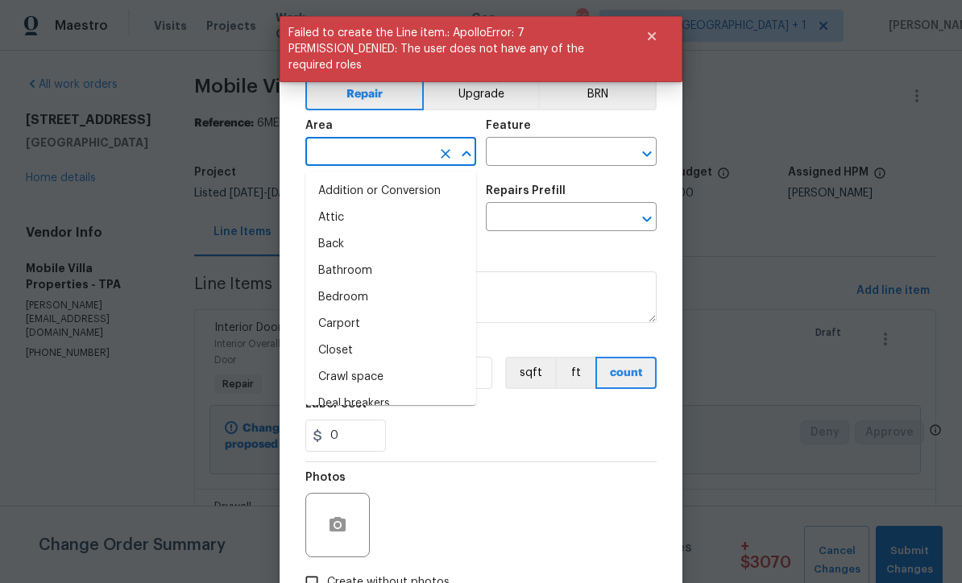
scroll to position [0, 0]
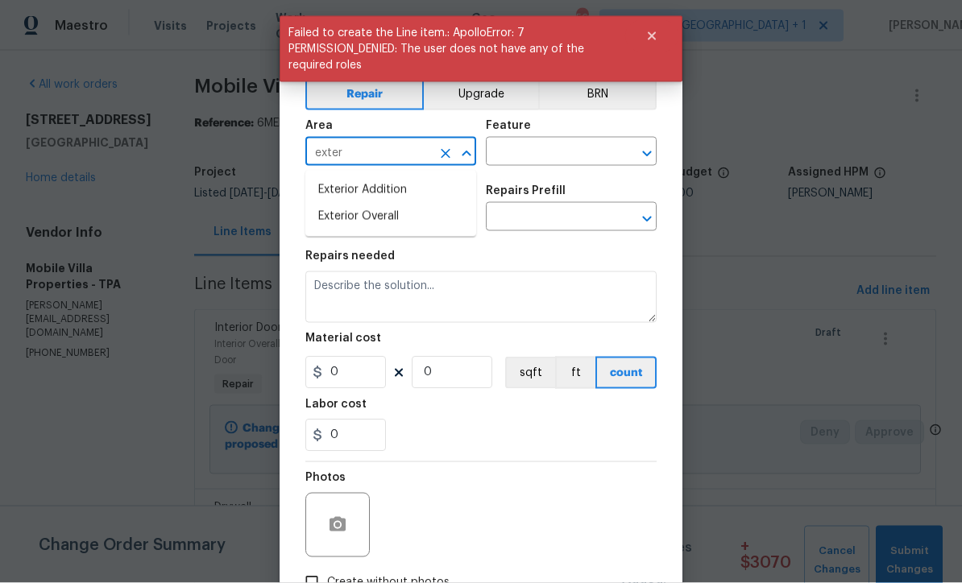
click at [392, 214] on li "Exterior Overall" at bounding box center [390, 217] width 171 height 27
type input "Exterior Overall"
click at [540, 158] on input "text" at bounding box center [549, 153] width 126 height 25
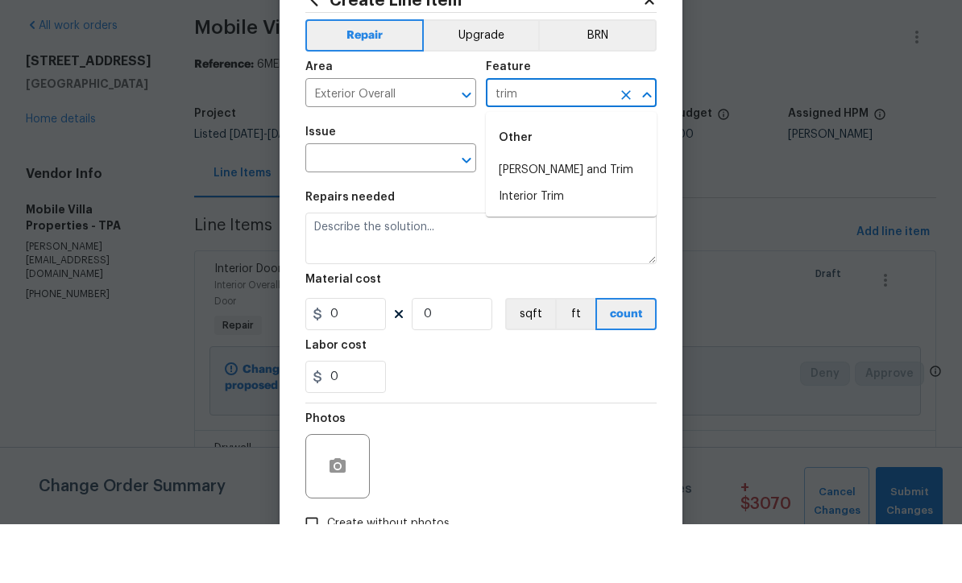
click at [575, 216] on li "Eaves and Trim" at bounding box center [571, 229] width 171 height 27
type input "Eaves and Trim"
click at [402, 206] on input "text" at bounding box center [368, 218] width 126 height 25
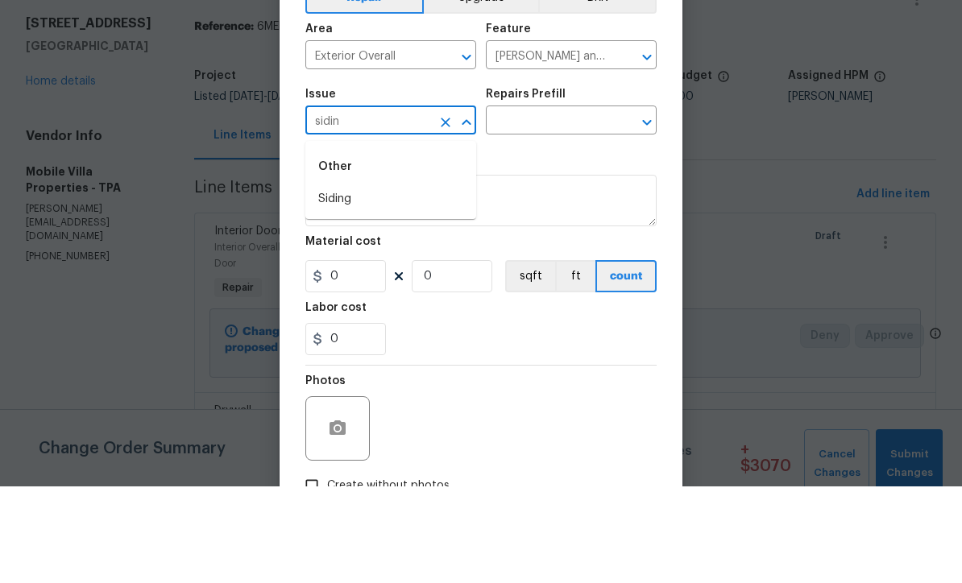
click at [384, 283] on li "Siding" at bounding box center [390, 296] width 171 height 27
type input "Siding"
click at [582, 206] on input "text" at bounding box center [549, 218] width 126 height 25
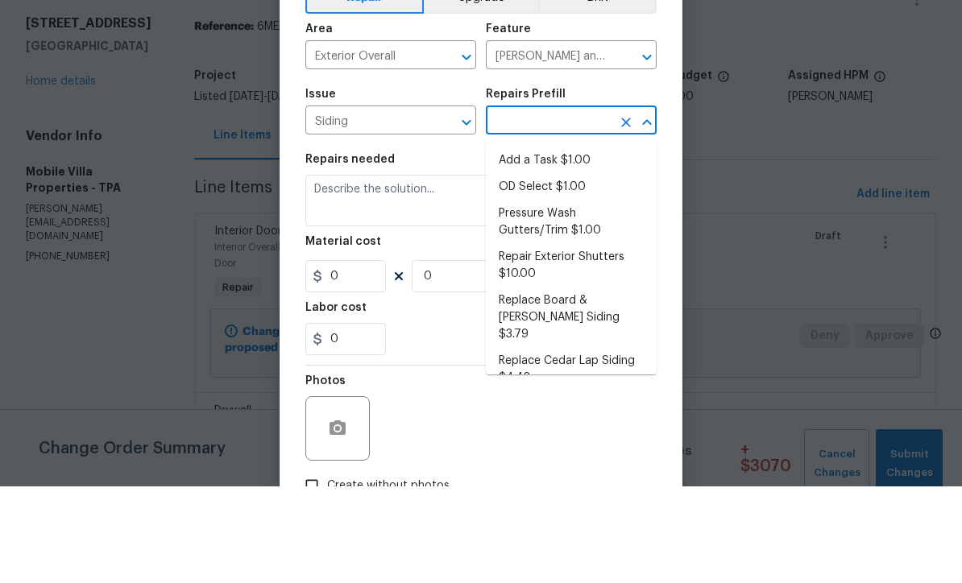
click at [570, 244] on li "Add a Task $1.00" at bounding box center [571, 257] width 171 height 27
type input "Add a Task $1.00"
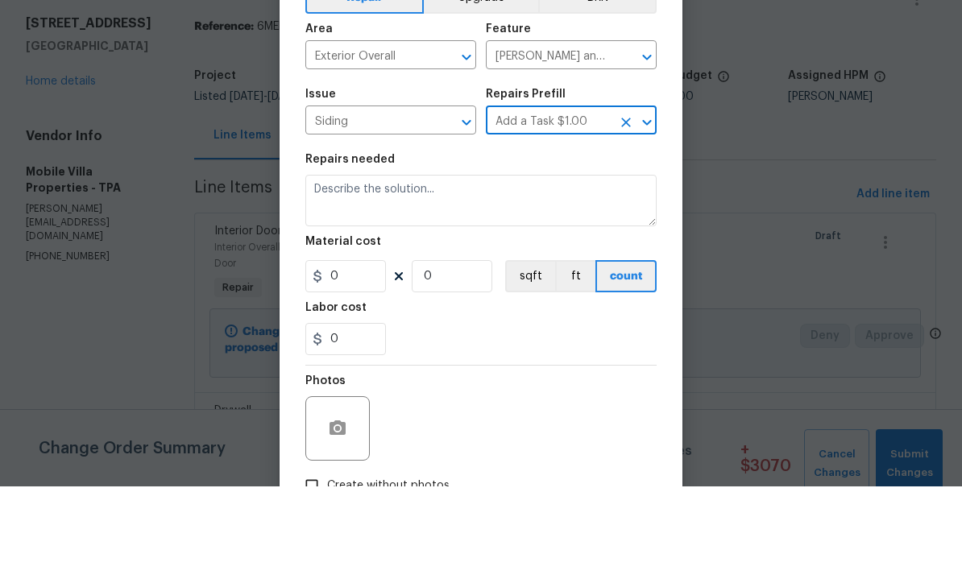
type input "Siding"
type textarea "HPM to detail"
type input "1"
type input "Add a Task $1.00"
type input "1"
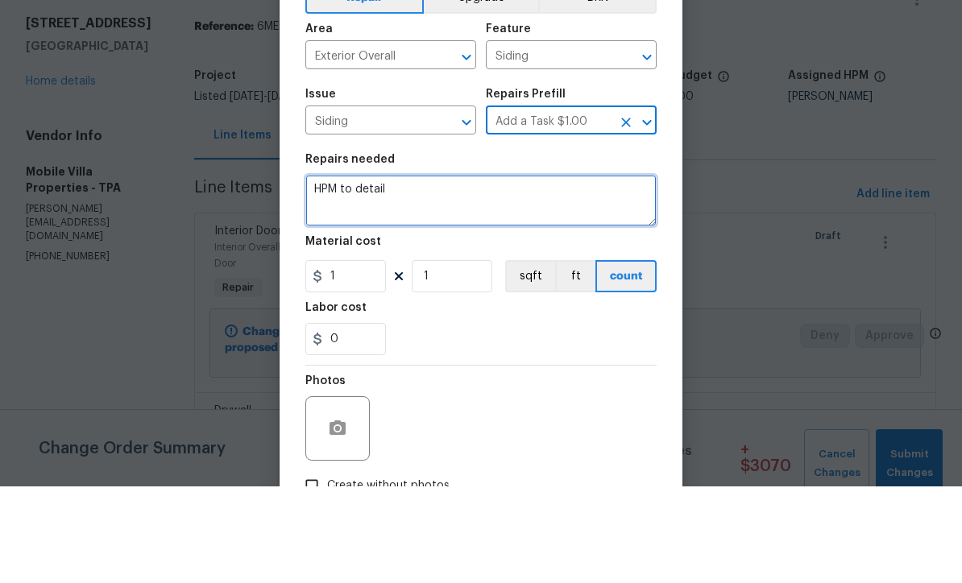
click at [492, 272] on textarea "HPM to detail" at bounding box center [480, 298] width 351 height 52
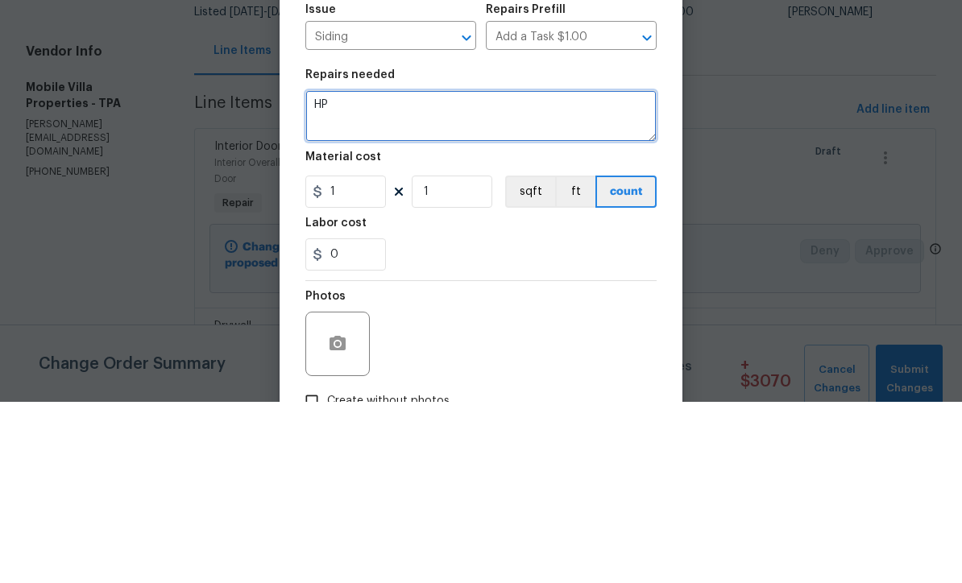
type textarea "H"
type textarea "Install trim piece along top of back exterior siding to cover gap"
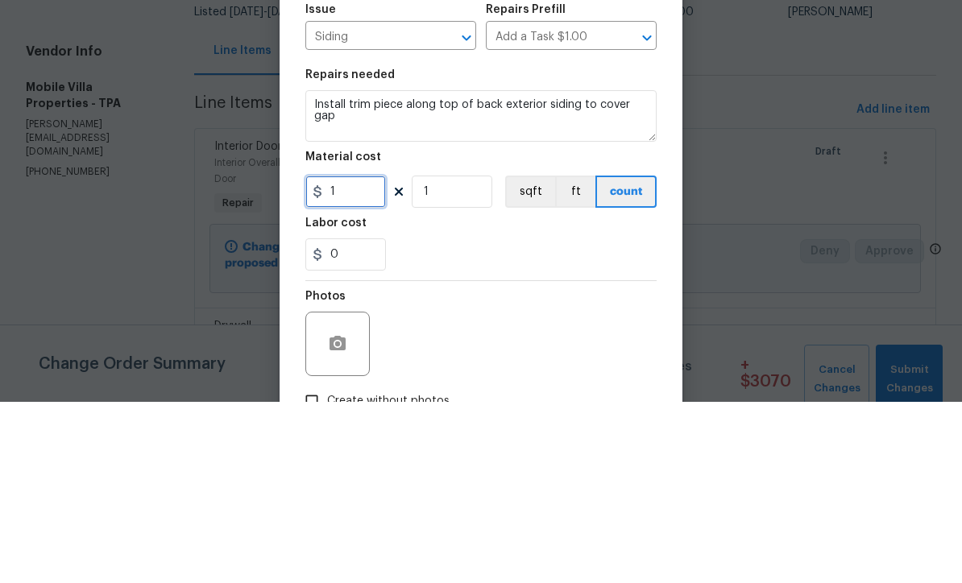
click at [369, 357] on input "1" at bounding box center [345, 373] width 81 height 32
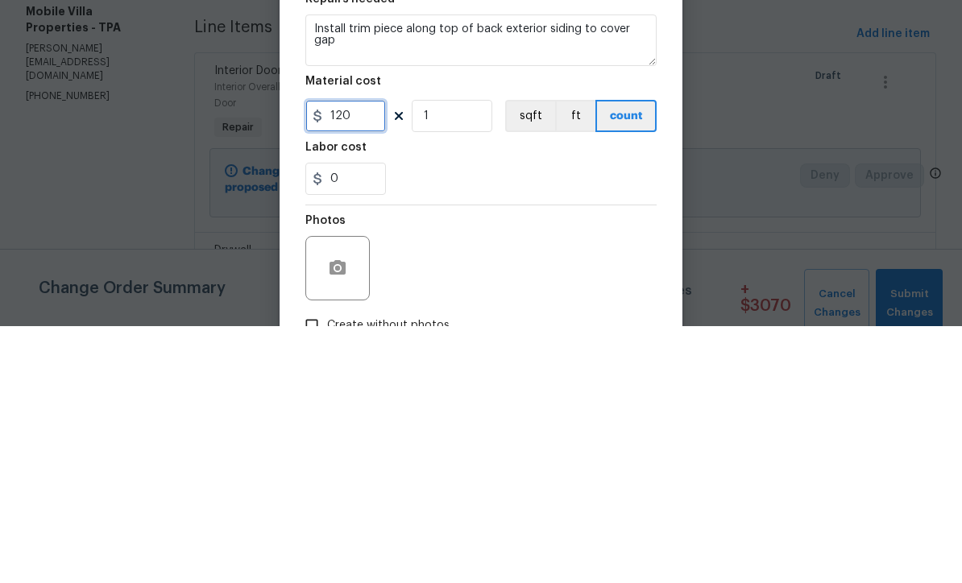
type input "120"
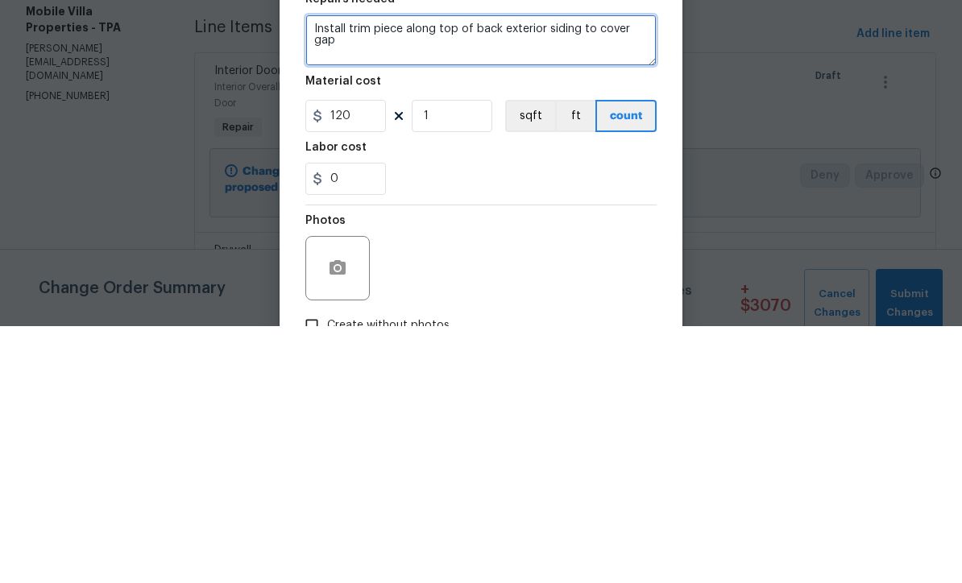
click at [651, 272] on textarea "Install trim piece along top of back exterior siding to cover gap" at bounding box center [480, 298] width 351 height 52
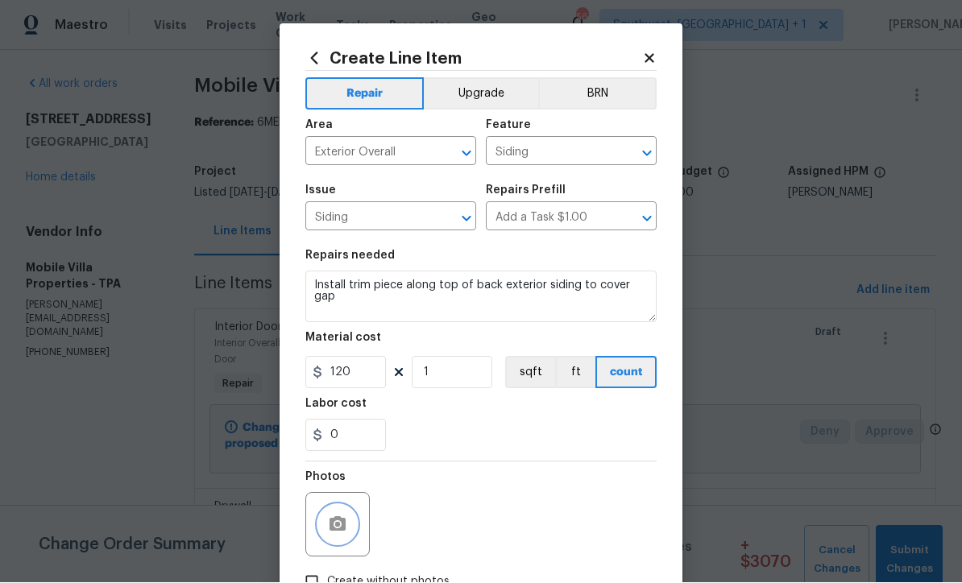
click at [338, 523] on icon "button" at bounding box center [338, 524] width 16 height 15
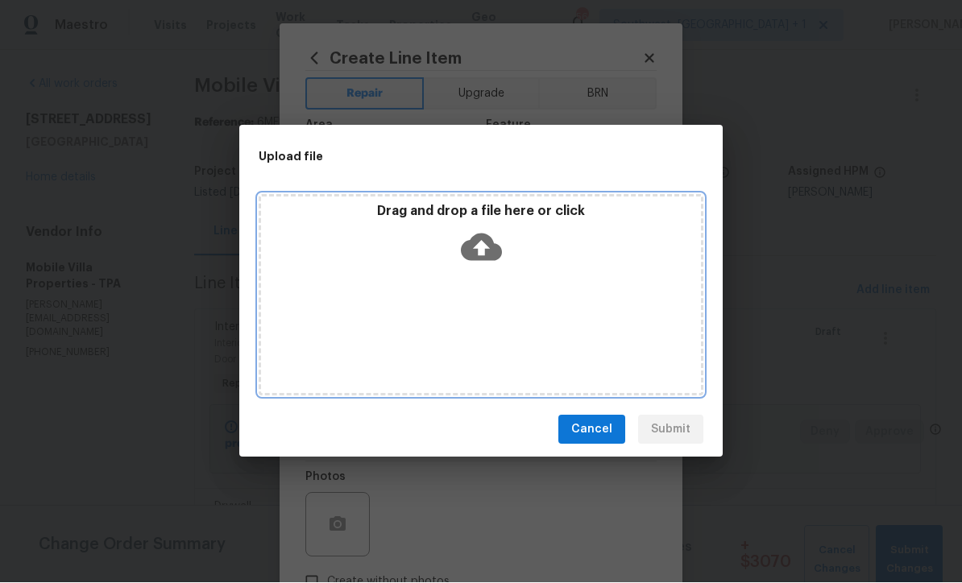
click at [475, 256] on icon at bounding box center [481, 247] width 41 height 27
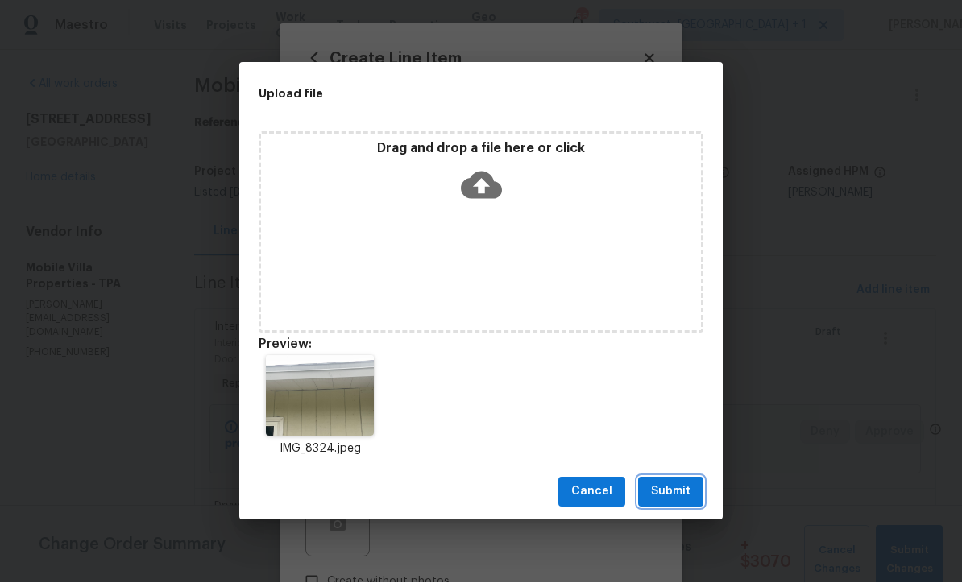
click at [684, 490] on span "Submit" at bounding box center [670, 493] width 39 height 20
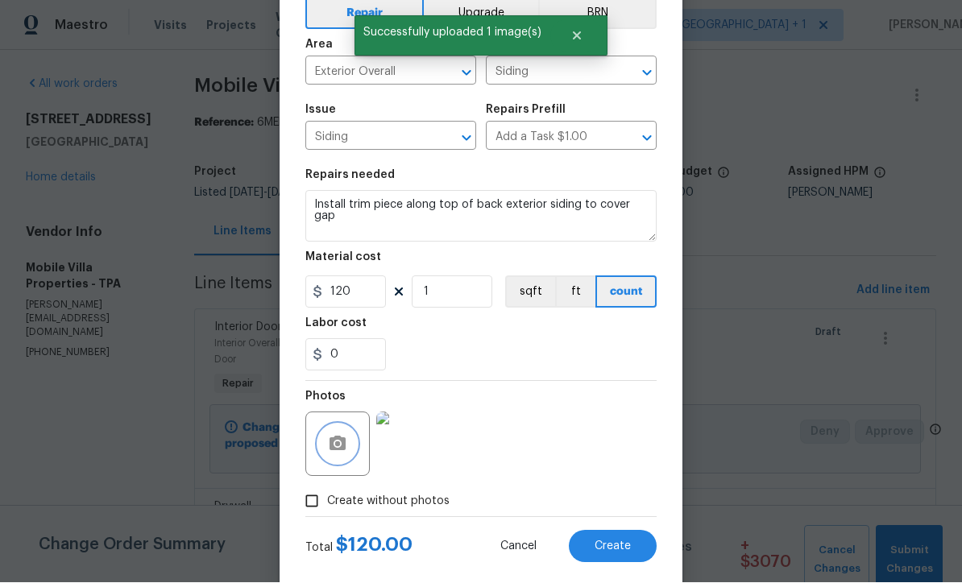
scroll to position [98, 0]
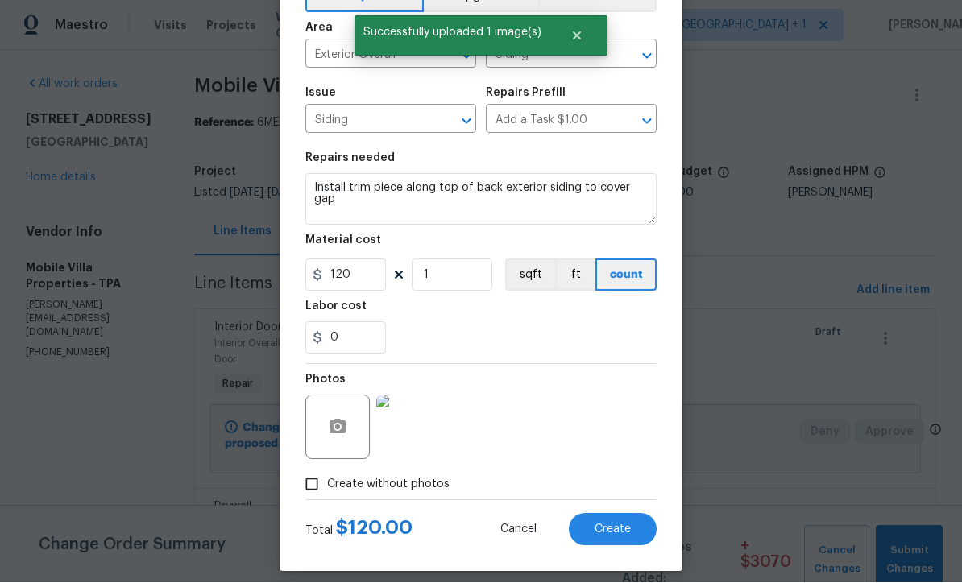
click at [634, 543] on button "Create" at bounding box center [613, 530] width 88 height 32
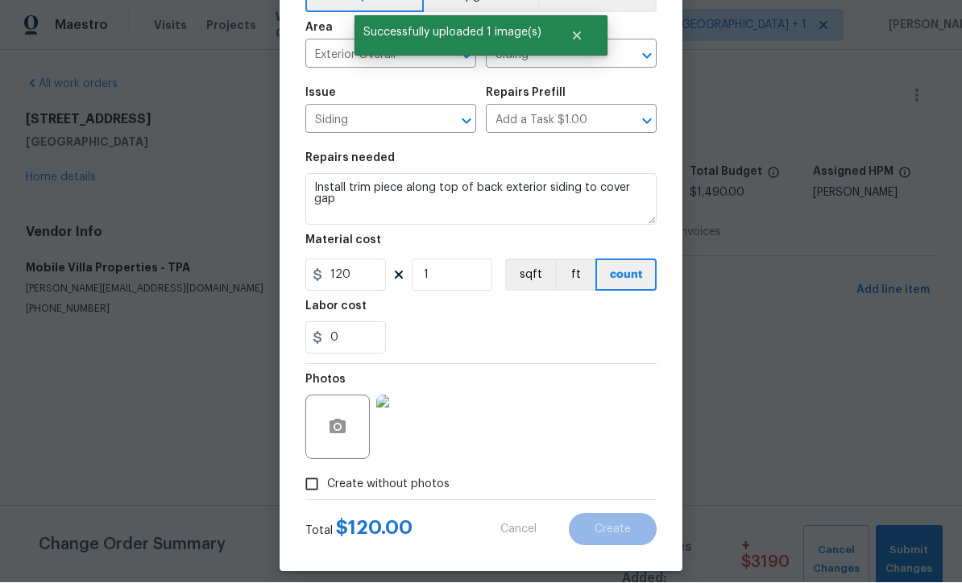
type input "0"
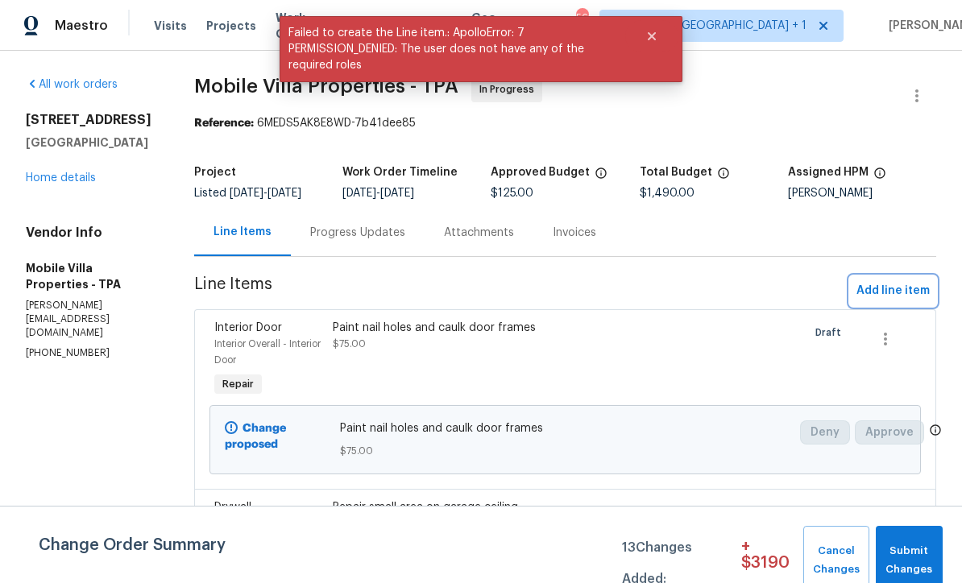
click at [893, 301] on span "Add line item" at bounding box center [893, 291] width 73 height 20
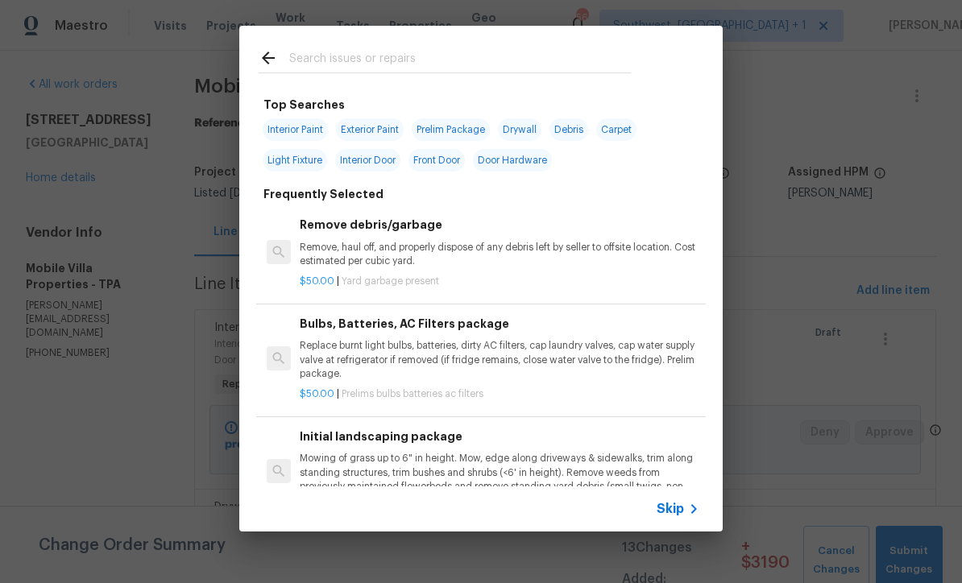
click at [669, 518] on div "Skip" at bounding box center [680, 509] width 47 height 19
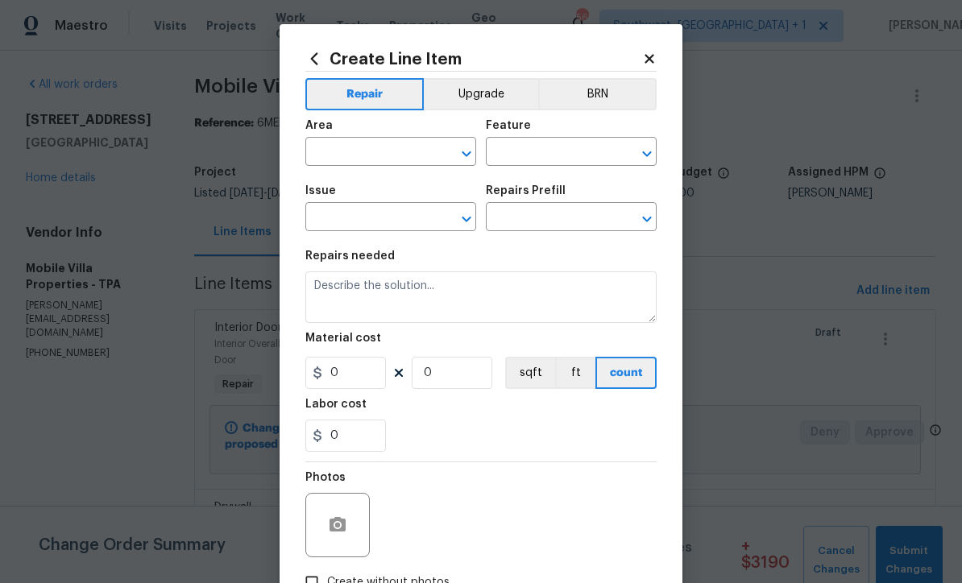
click at [394, 151] on input "text" at bounding box center [368, 153] width 126 height 25
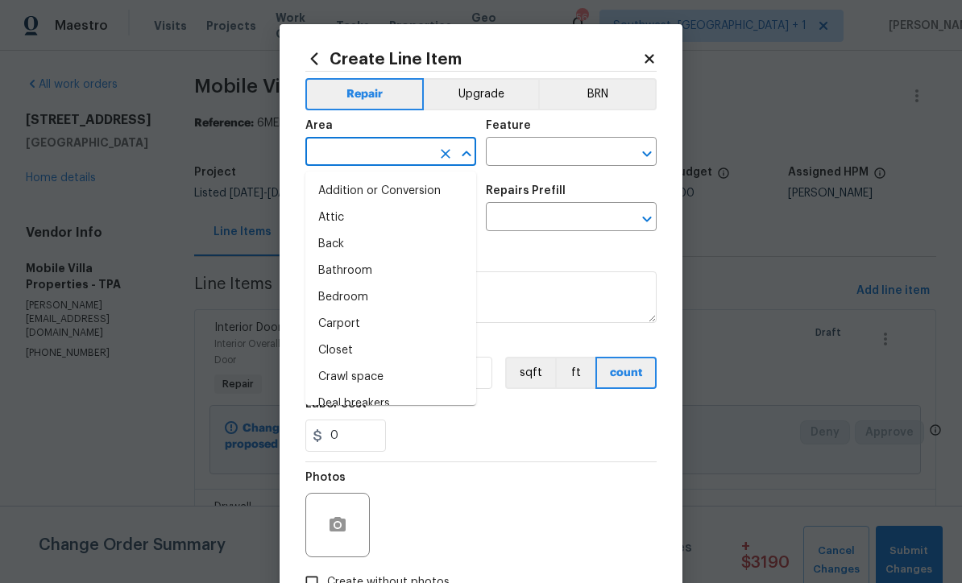
scroll to position [0, 0]
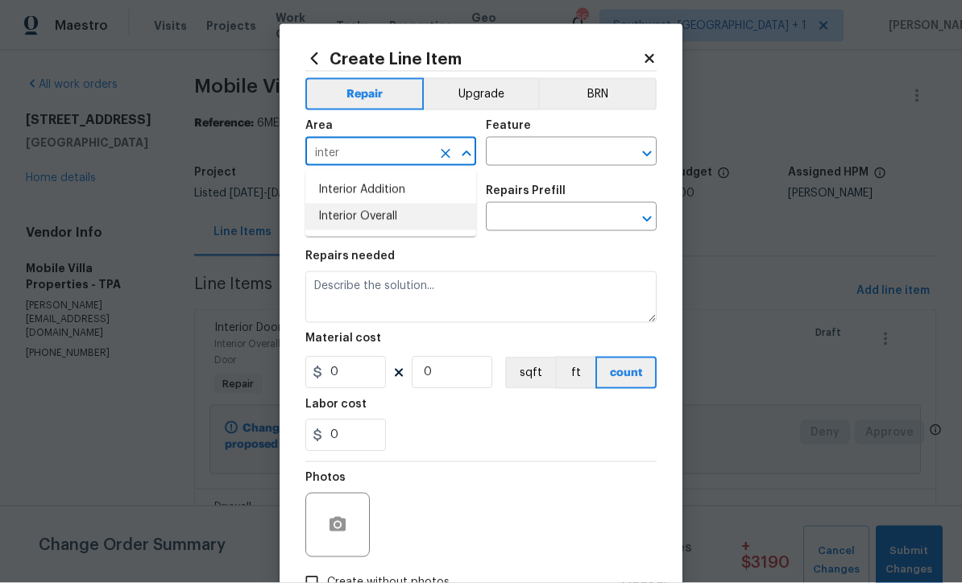
click at [402, 208] on li "Interior Overall" at bounding box center [390, 217] width 171 height 27
type input "Interior Overall"
click at [567, 145] on input "text" at bounding box center [549, 153] width 126 height 25
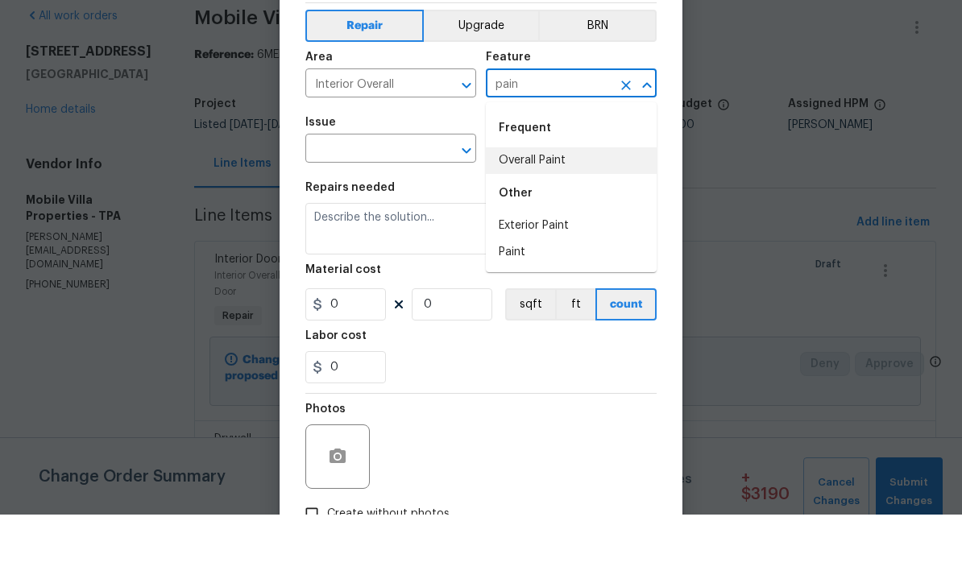
click at [559, 216] on li "Overall Paint" at bounding box center [571, 229] width 171 height 27
type input "Overall Paint"
click at [430, 206] on input "text" at bounding box center [368, 218] width 126 height 25
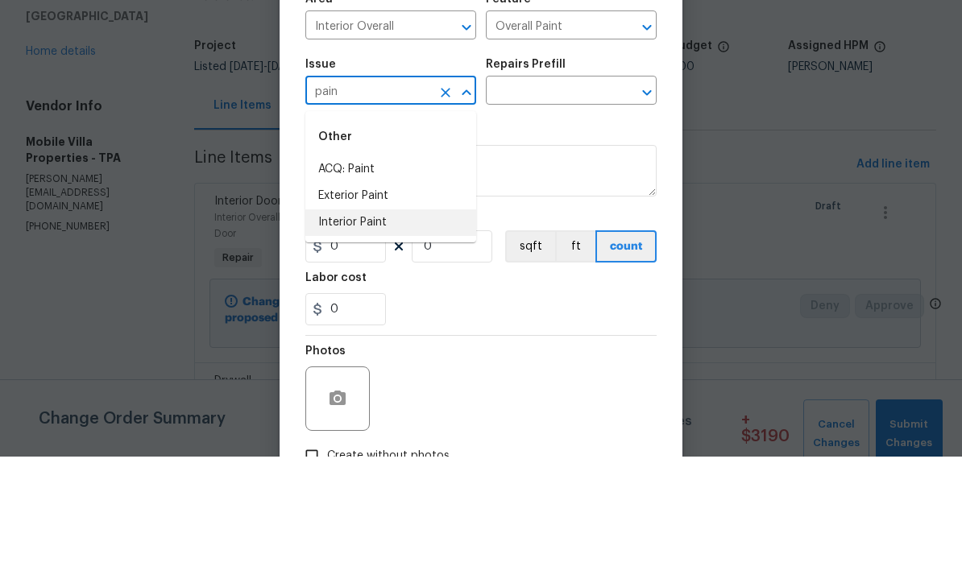
click at [391, 336] on li "Interior Paint" at bounding box center [390, 349] width 171 height 27
type input "Interior Paint"
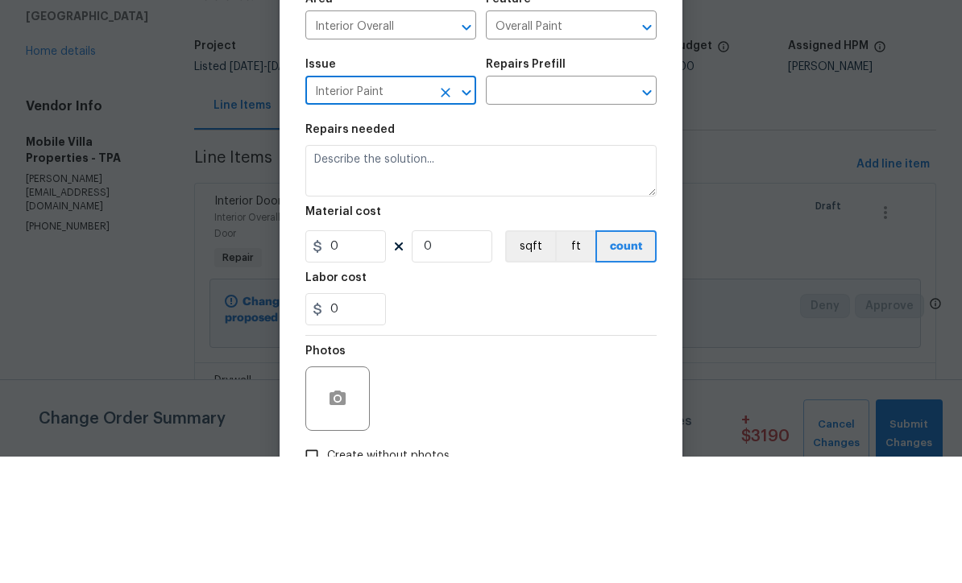
click at [562, 206] on input "text" at bounding box center [549, 218] width 126 height 25
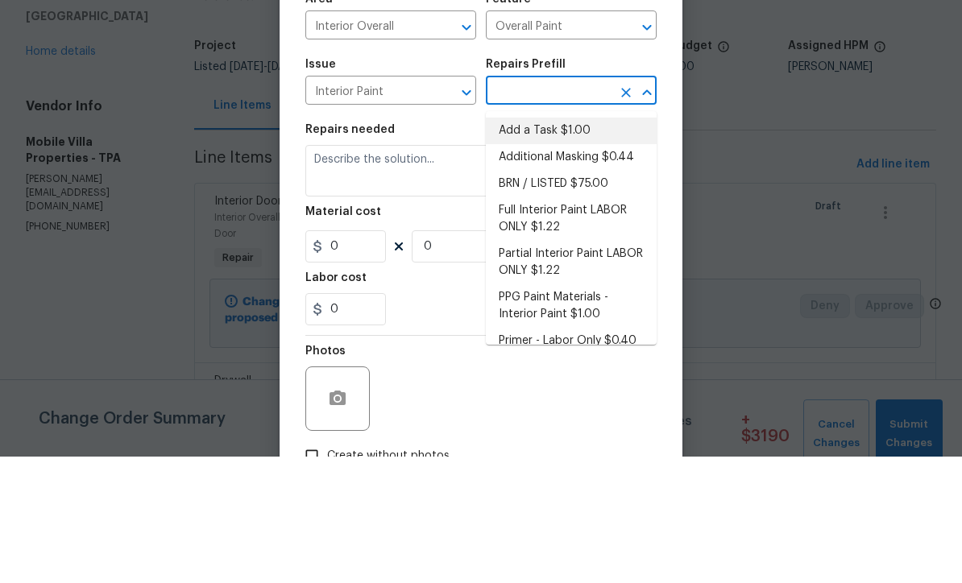
click at [566, 244] on li "Add a Task $1.00" at bounding box center [571, 257] width 171 height 27
type input "Add a Task $1.00"
type textarea "HPM to detail"
type input "1"
type input "Add a Task $1.00"
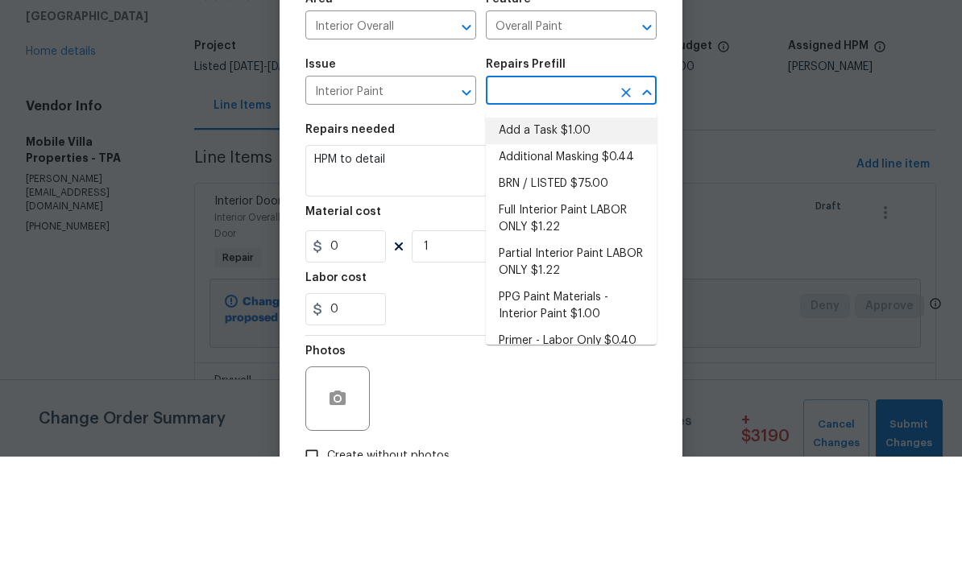
type input "1"
click at [486, 272] on textarea "HPM to detail" at bounding box center [480, 298] width 351 height 52
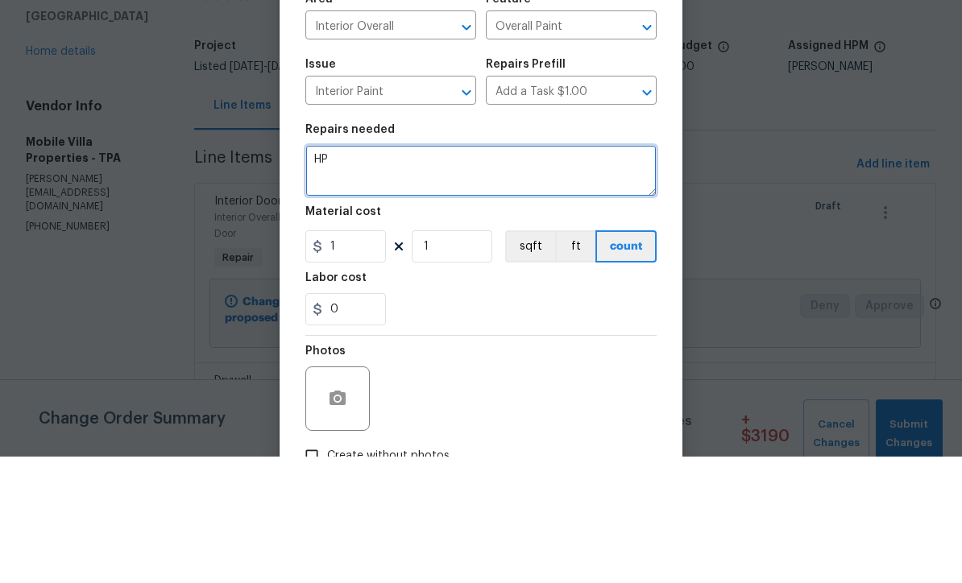
type textarea "H"
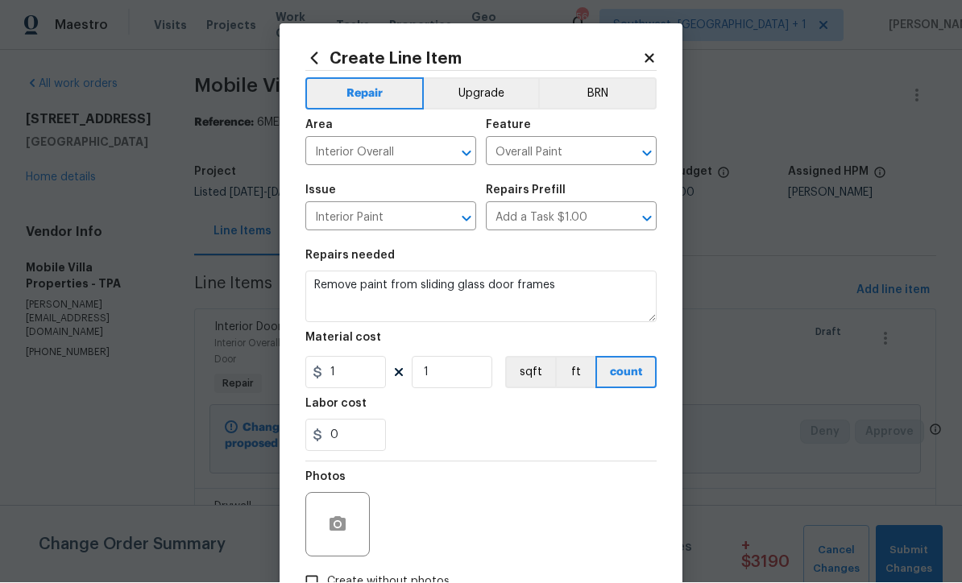
scroll to position [50, 0]
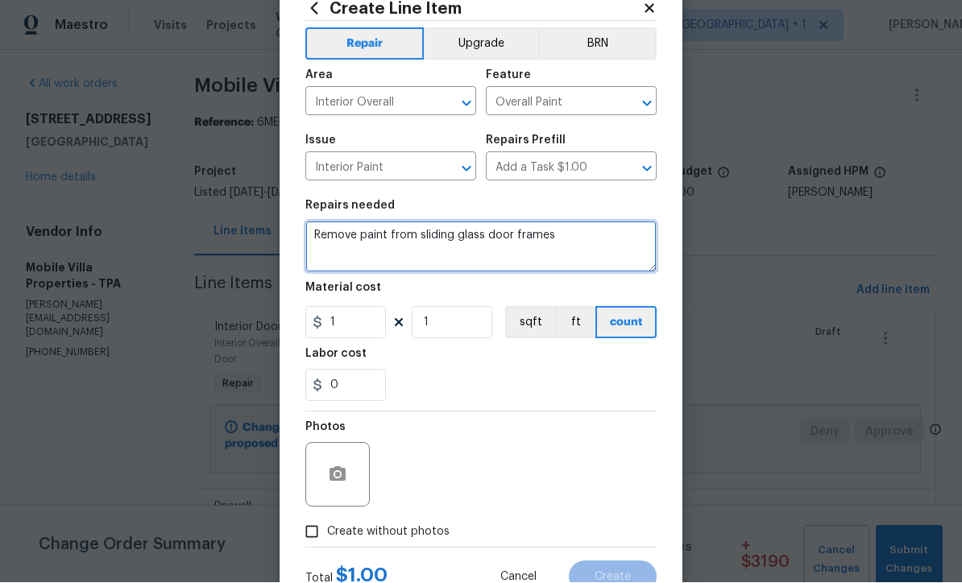
type textarea "Remove paint from sliding glass door frames"
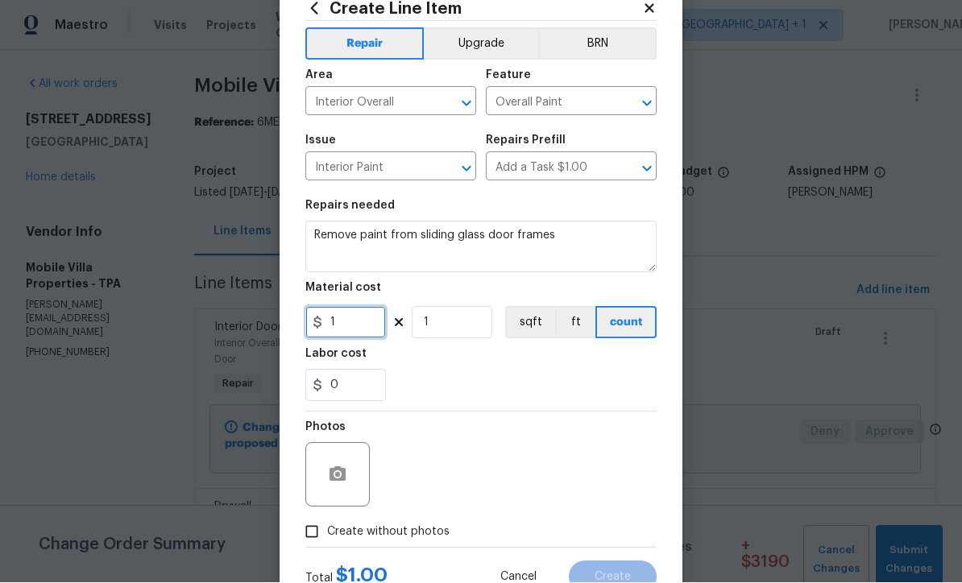
click at [373, 334] on input "1" at bounding box center [345, 323] width 81 height 32
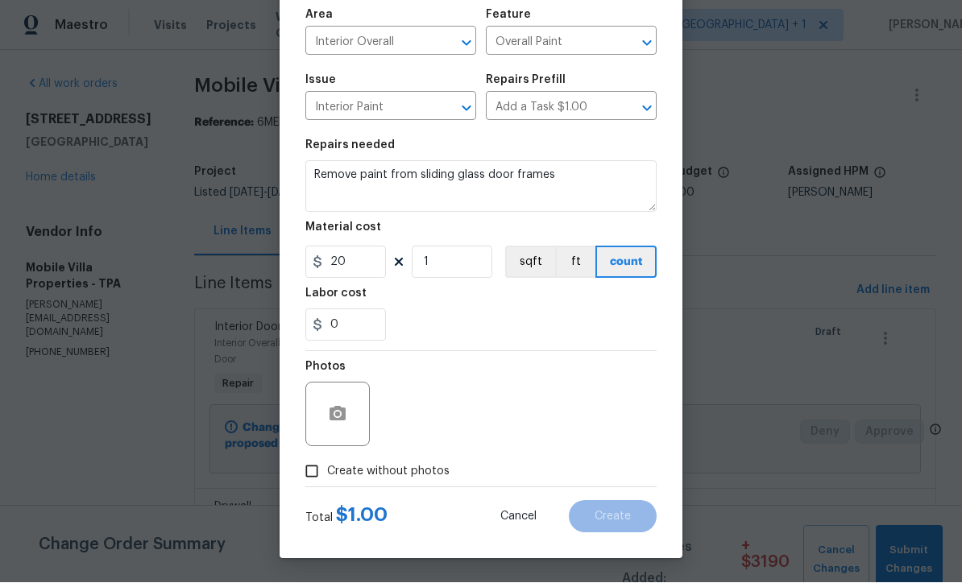
scroll to position [114, 0]
type input "20"
click at [334, 420] on icon "button" at bounding box center [338, 414] width 16 height 15
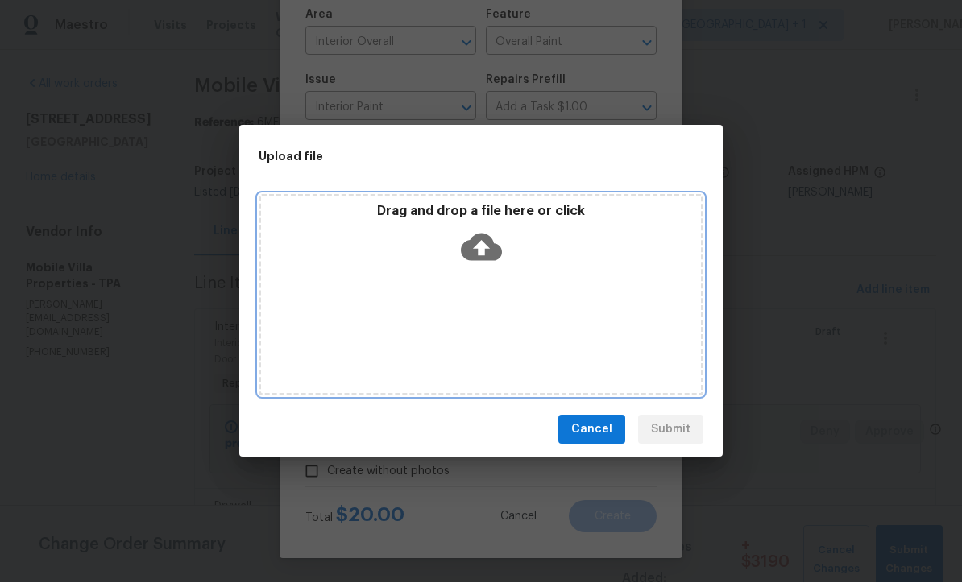
click at [470, 247] on icon at bounding box center [481, 247] width 41 height 27
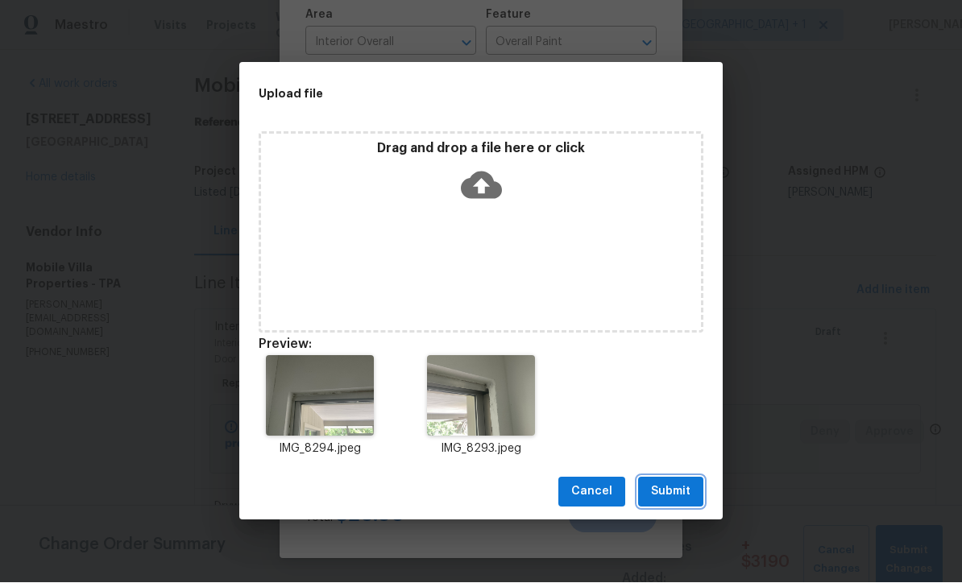
click at [681, 488] on span "Submit" at bounding box center [670, 493] width 39 height 20
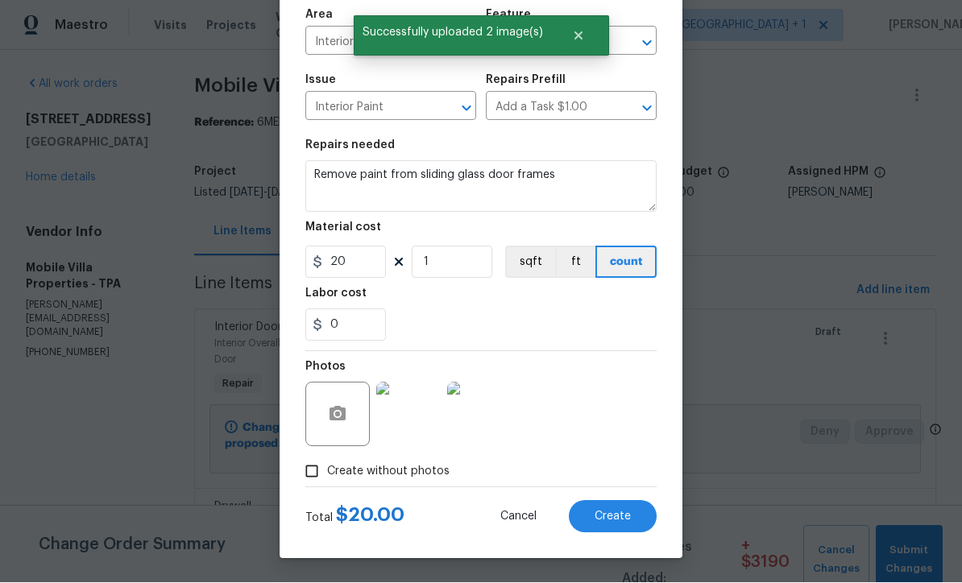
click at [620, 522] on span "Create" at bounding box center [613, 518] width 36 height 12
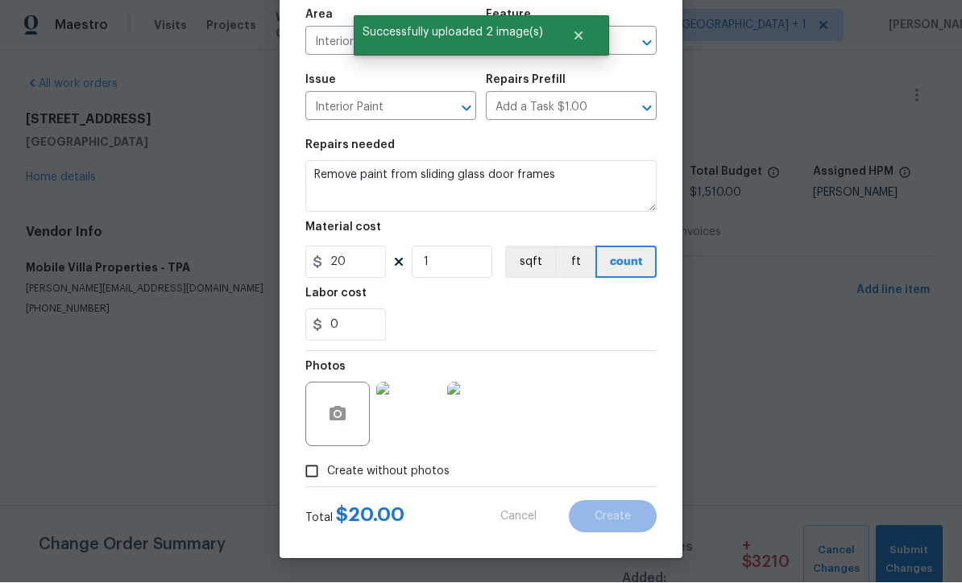
type input "0"
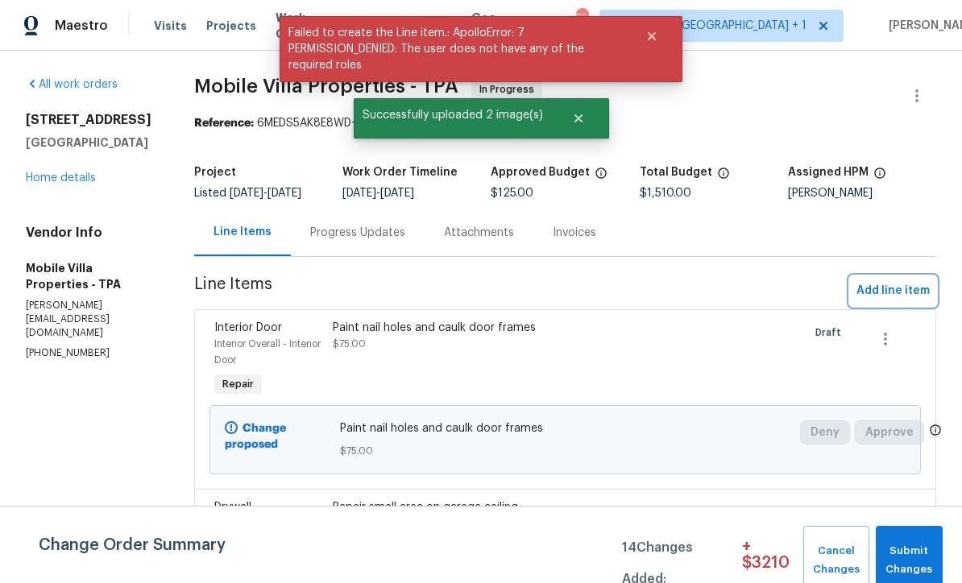
click at [897, 301] on span "Add line item" at bounding box center [893, 291] width 73 height 20
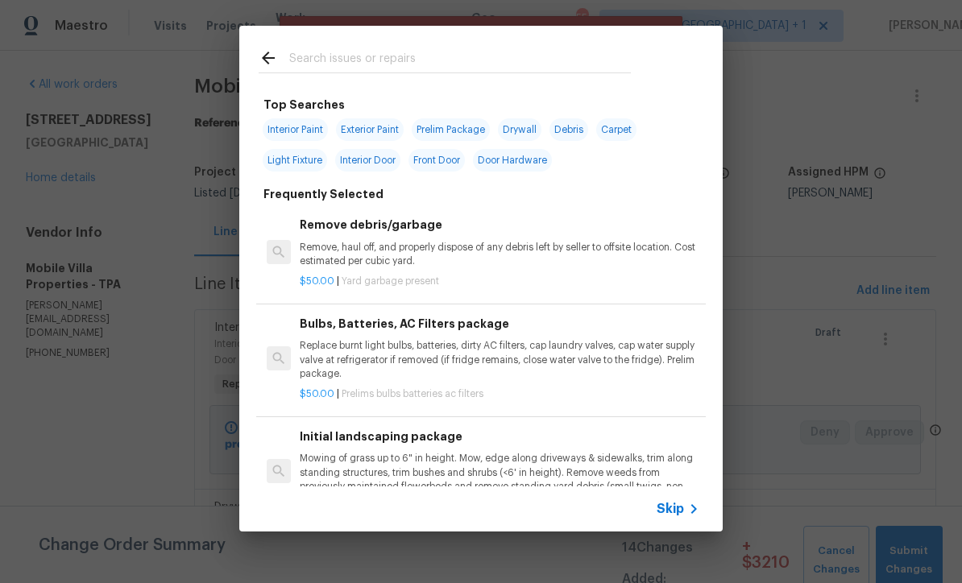
click at [680, 513] on span "Skip" at bounding box center [670, 509] width 27 height 16
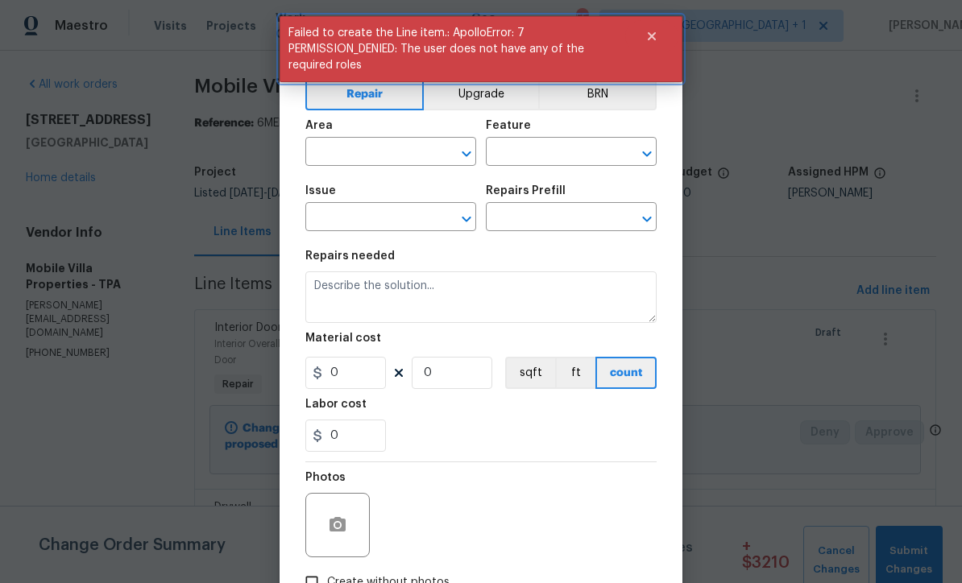
click at [651, 40] on icon "Close" at bounding box center [651, 36] width 13 height 13
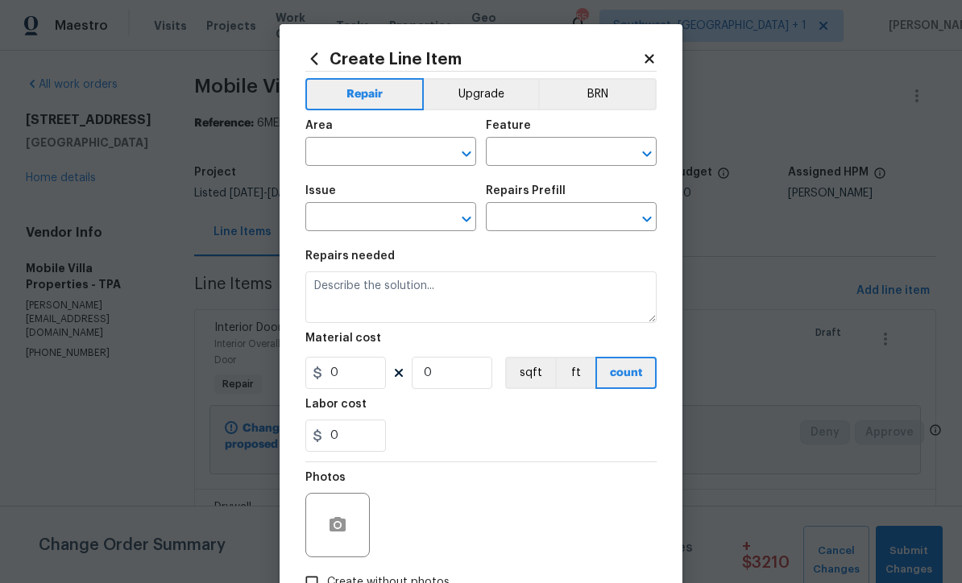
click at [412, 139] on div "Area" at bounding box center [390, 130] width 171 height 21
click at [397, 154] on input "text" at bounding box center [368, 153] width 126 height 25
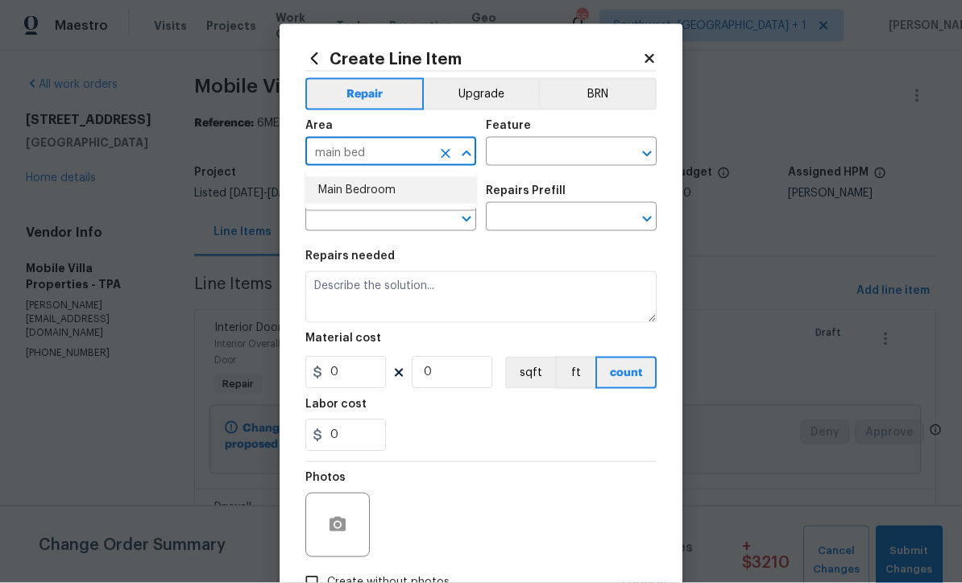
click at [398, 190] on li "Main Bedroom" at bounding box center [390, 190] width 171 height 27
type input "Main Bedroom"
click at [569, 148] on input "text" at bounding box center [549, 153] width 126 height 25
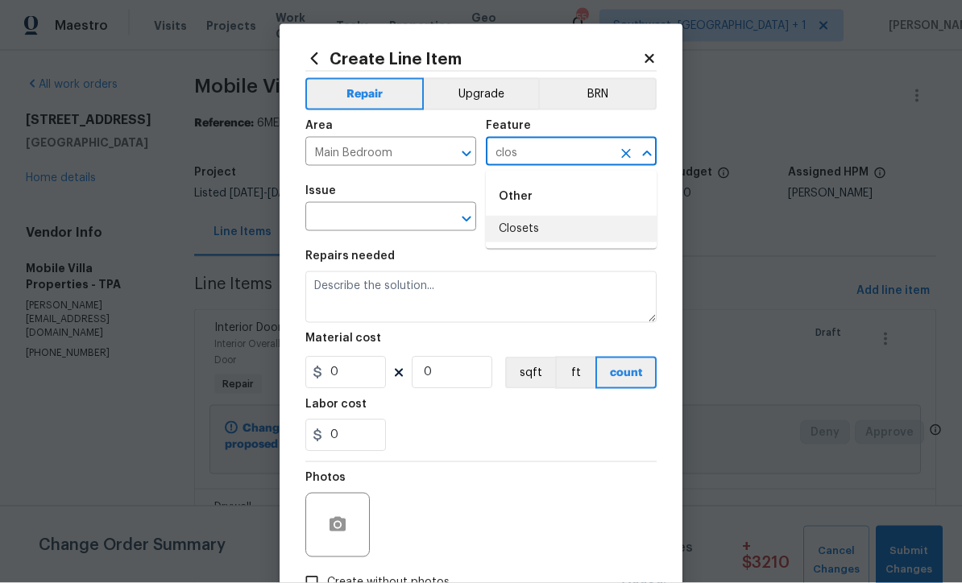
click at [534, 226] on li "Closets" at bounding box center [571, 229] width 171 height 27
type input "Closets"
click at [429, 215] on input "text" at bounding box center [368, 218] width 126 height 25
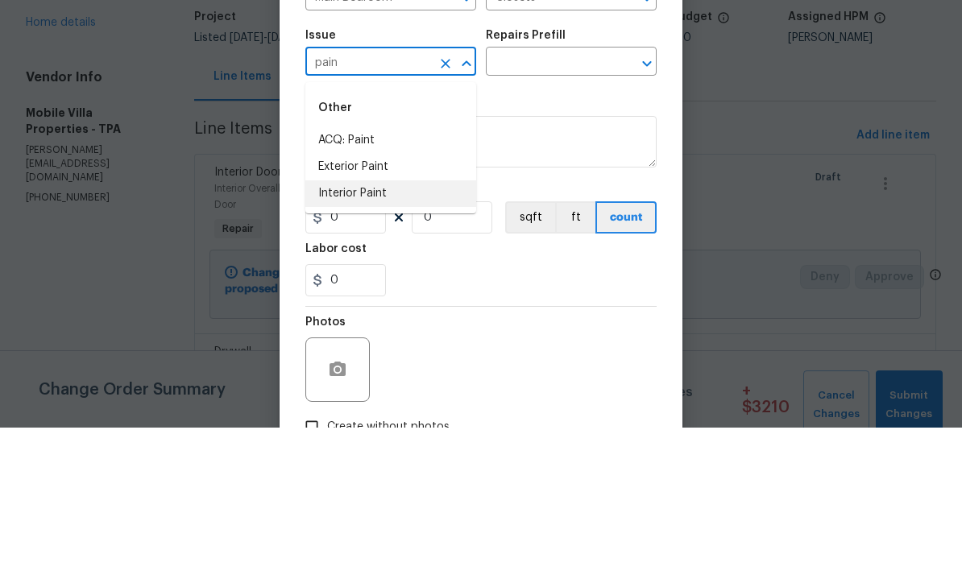
click at [392, 336] on li "Interior Paint" at bounding box center [390, 349] width 171 height 27
type input "Interior Paint"
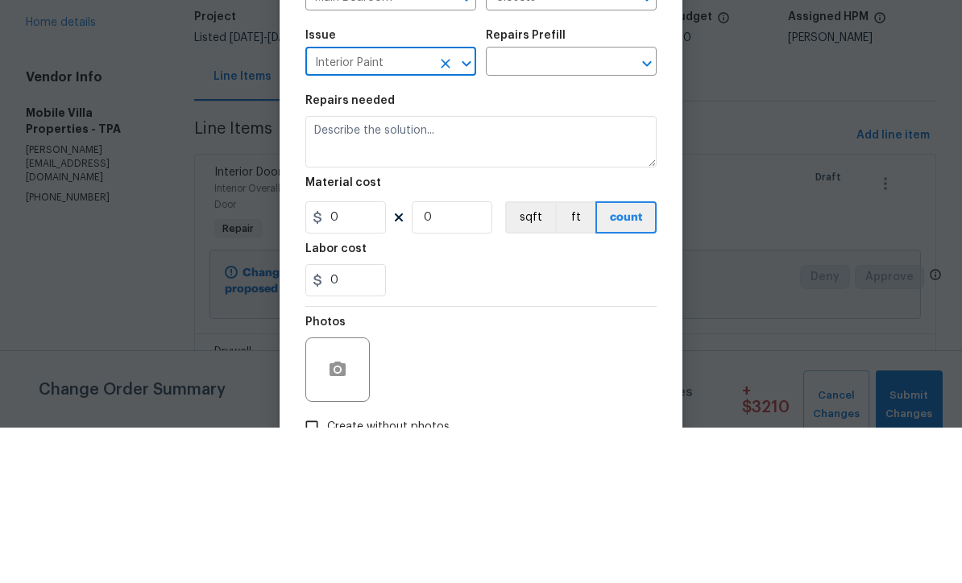
click at [579, 206] on input "text" at bounding box center [549, 218] width 126 height 25
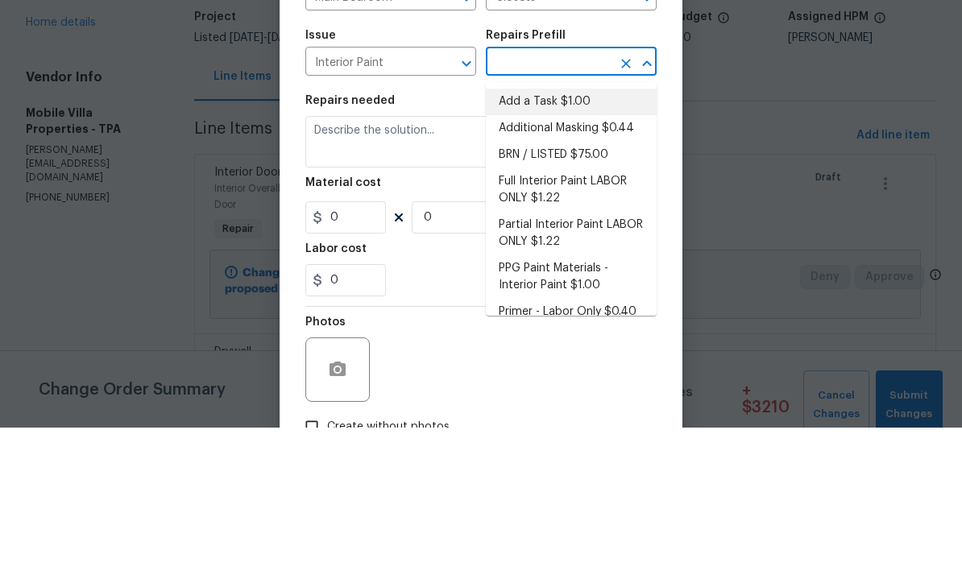
click at [569, 244] on li "Add a Task $1.00" at bounding box center [571, 257] width 171 height 27
type input "Add a Task $1.00"
type input "Overall Paint"
type textarea "HPM to detail"
type input "1"
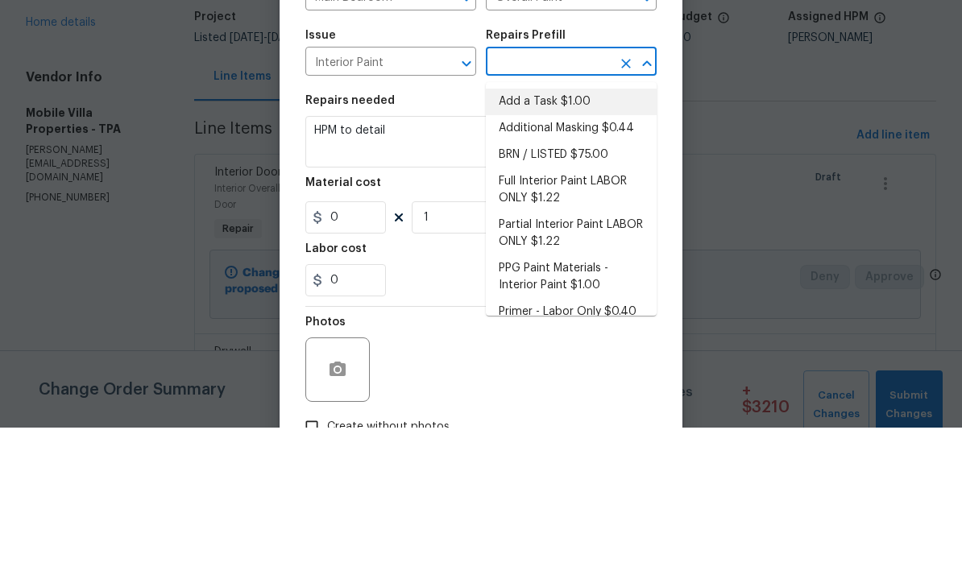
type input "Add a Task $1.00"
type input "1"
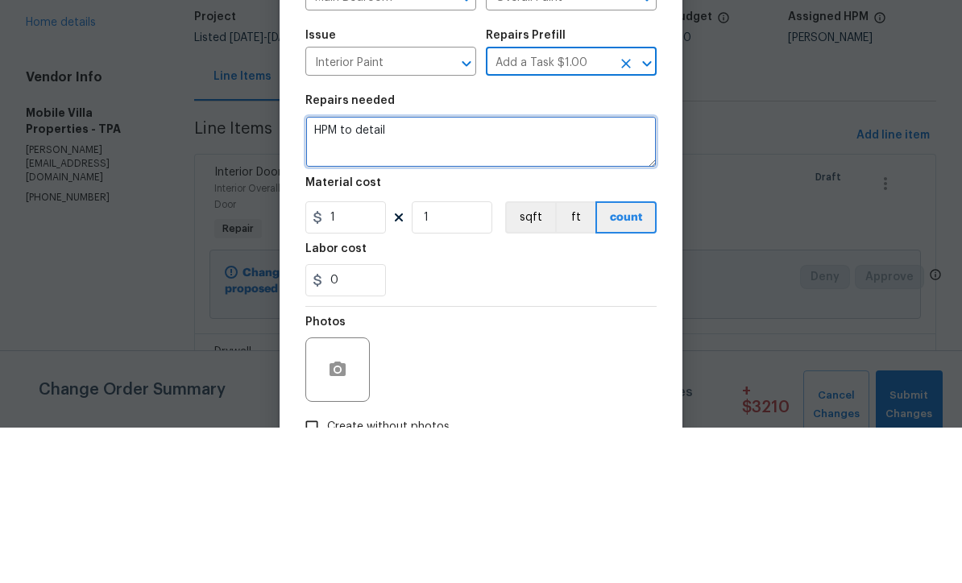
click at [472, 272] on textarea "HPM to detail" at bounding box center [480, 298] width 351 height 52
type textarea "H"
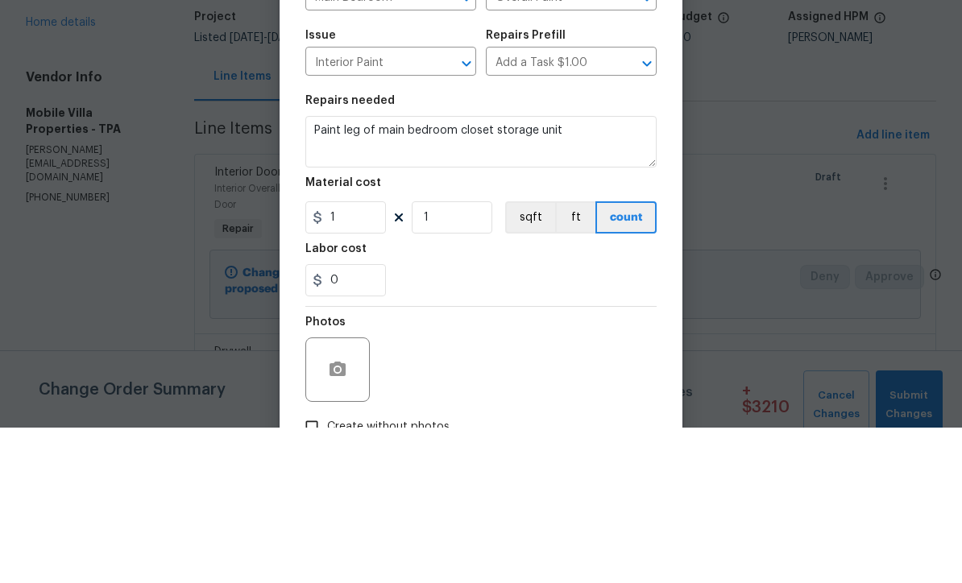
scroll to position [53, 0]
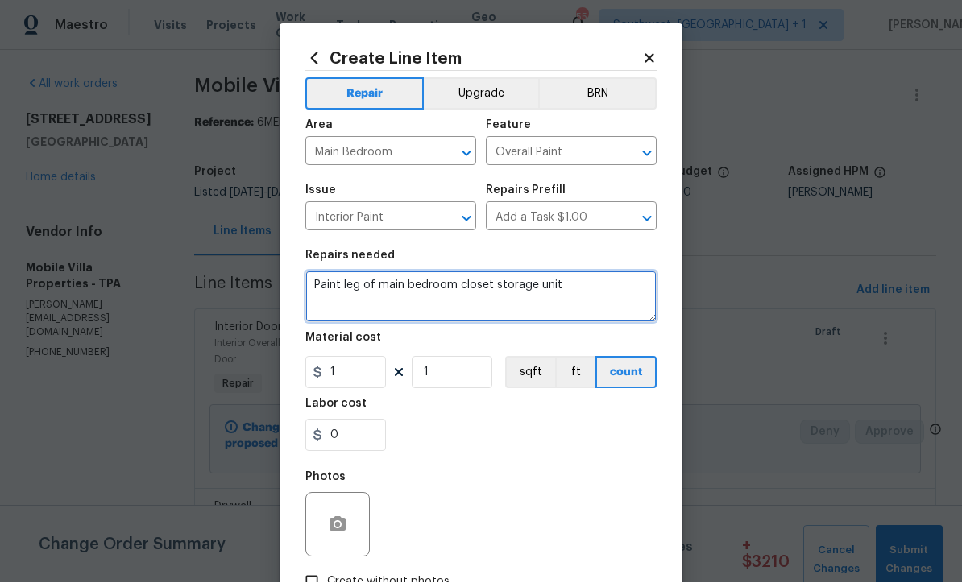
type textarea "Paint leg of main bedroom closet storage unit"
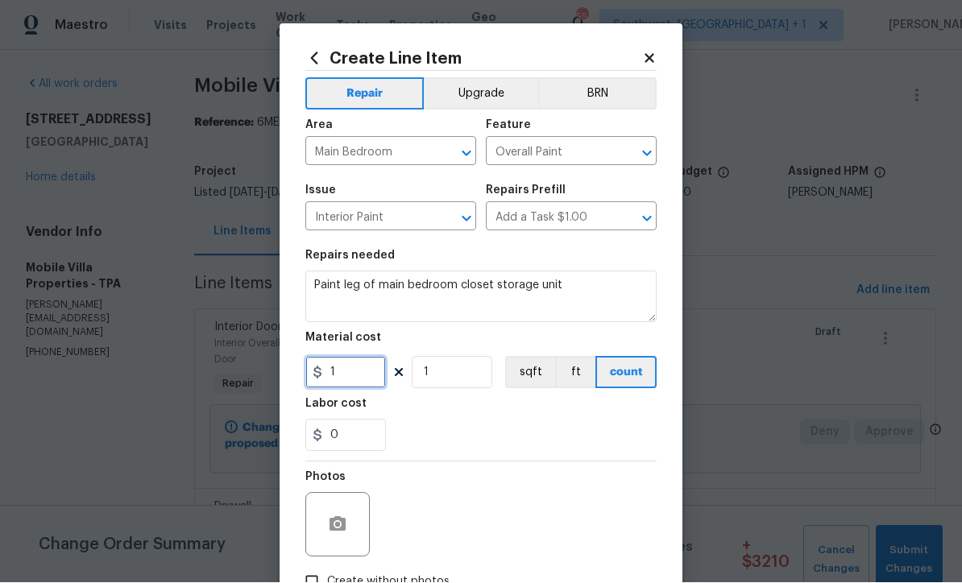
click at [376, 389] on input "1" at bounding box center [345, 373] width 81 height 32
type input "15"
click at [344, 524] on icon "button" at bounding box center [338, 524] width 16 height 15
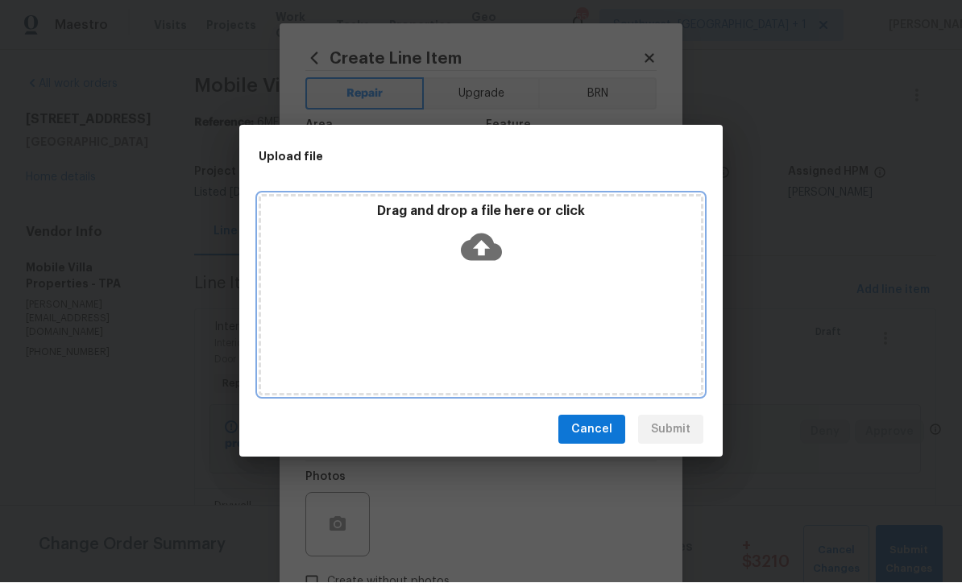
click at [481, 250] on icon at bounding box center [481, 247] width 41 height 41
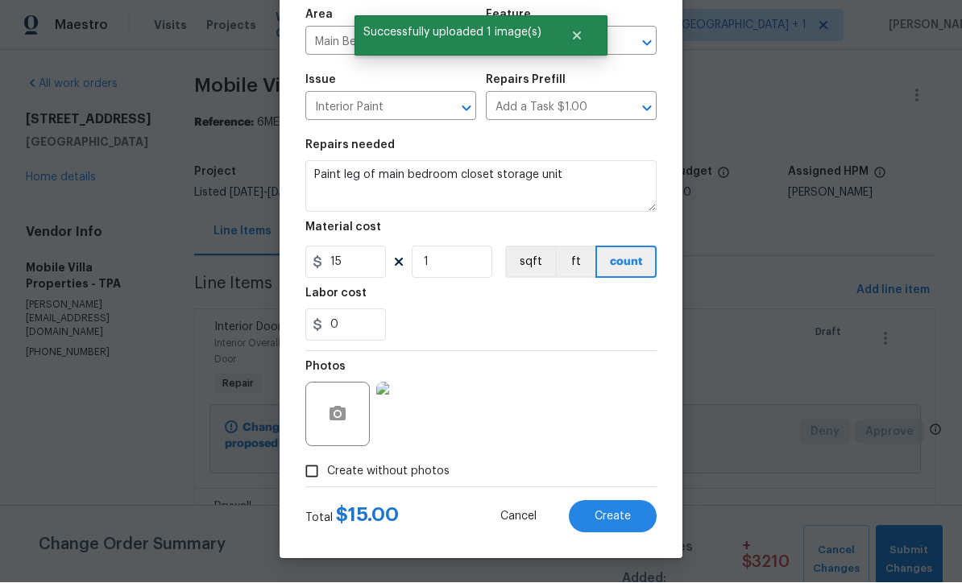
scroll to position [114, 0]
click at [625, 518] on span "Create" at bounding box center [613, 518] width 36 height 12
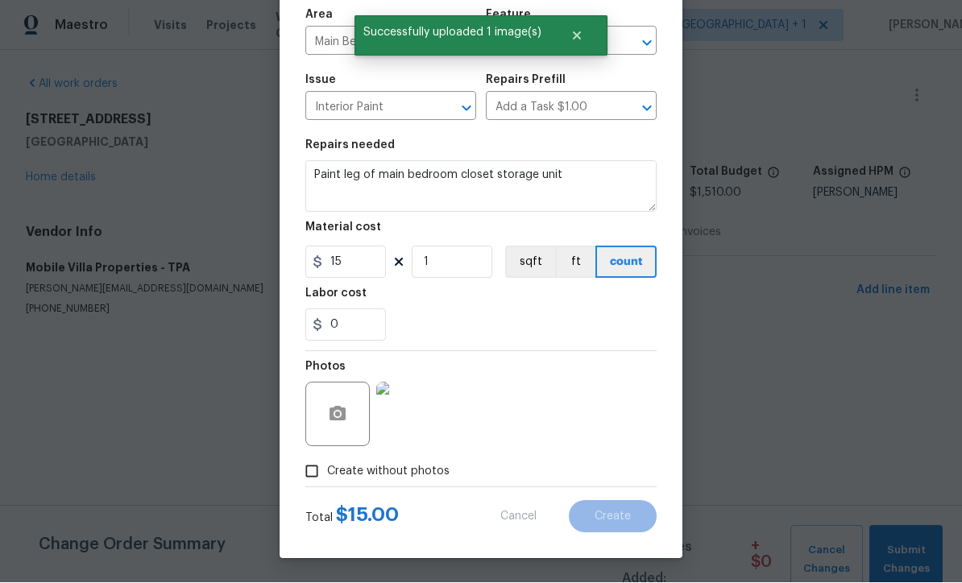
type input "0"
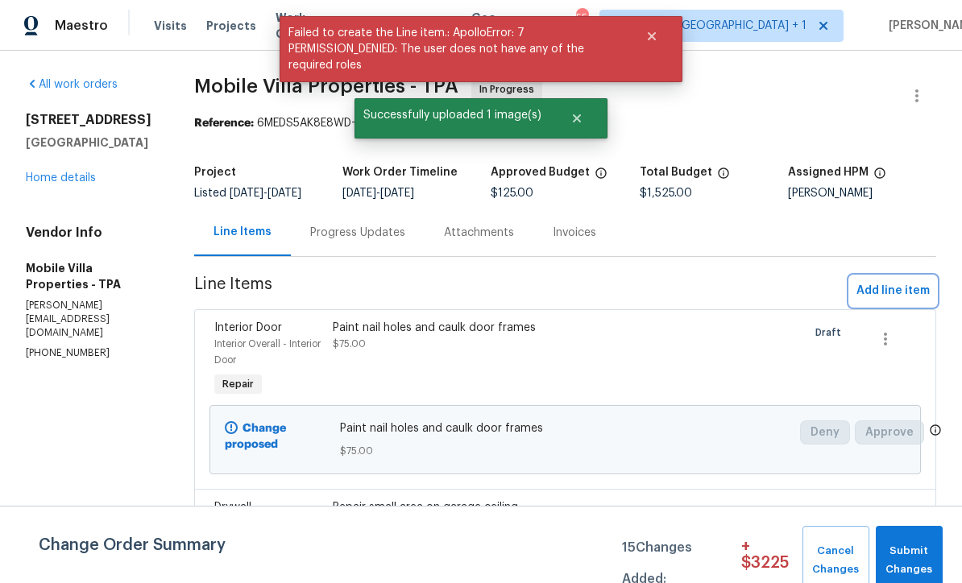
click at [892, 301] on span "Add line item" at bounding box center [893, 291] width 73 height 20
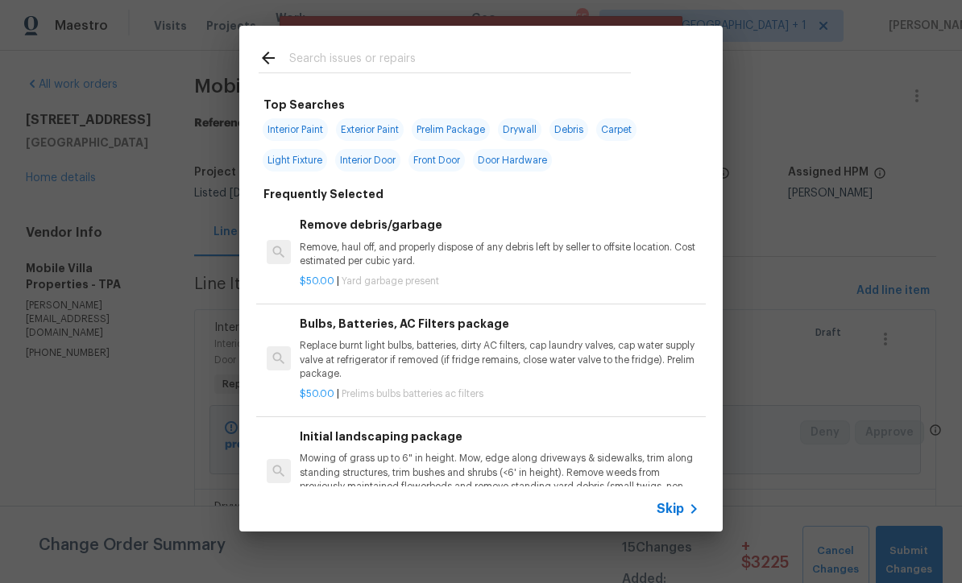
click at [669, 516] on span "Skip" at bounding box center [670, 509] width 27 height 16
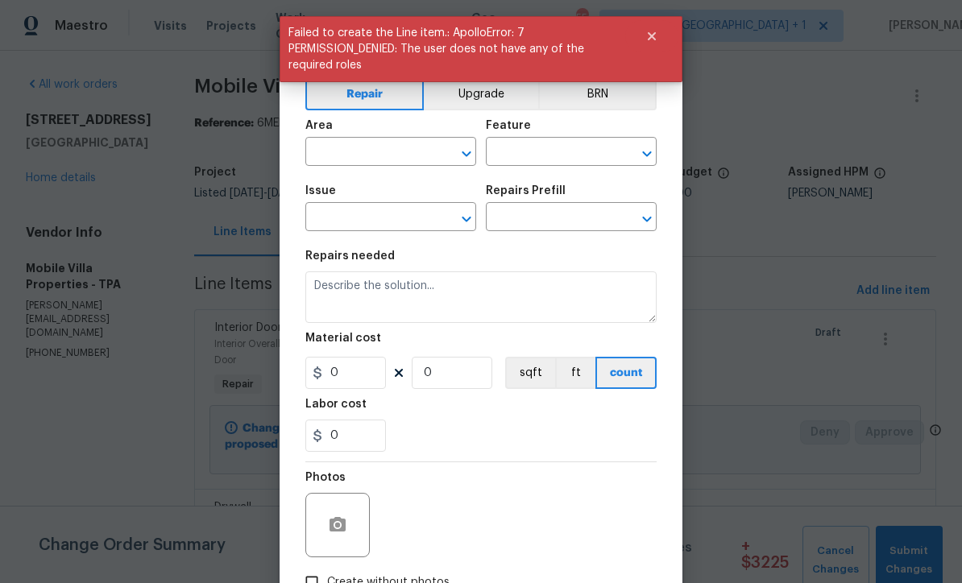
click at [396, 157] on input "text" at bounding box center [368, 153] width 126 height 25
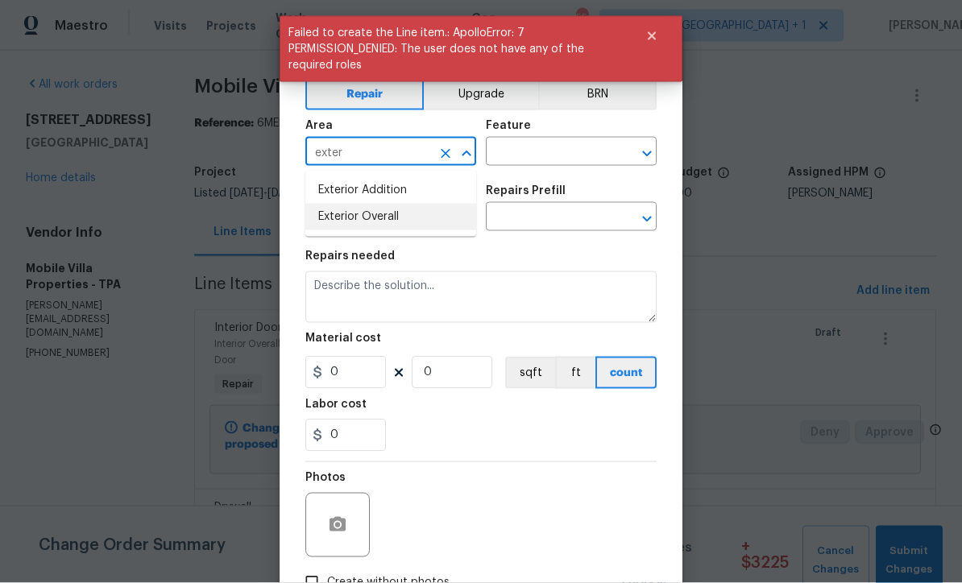
click at [388, 218] on li "Exterior Overall" at bounding box center [390, 217] width 171 height 27
type input "Exterior Overall"
click at [550, 150] on input "text" at bounding box center [549, 153] width 126 height 25
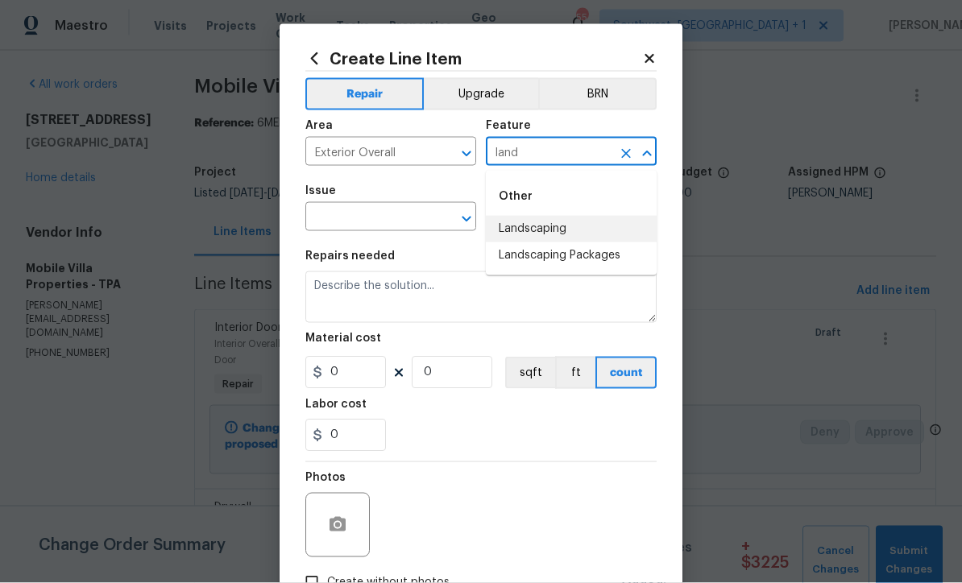
click at [554, 227] on li "Landscaping" at bounding box center [571, 229] width 171 height 27
type input "Landscaping"
click at [430, 219] on input "text" at bounding box center [368, 218] width 126 height 25
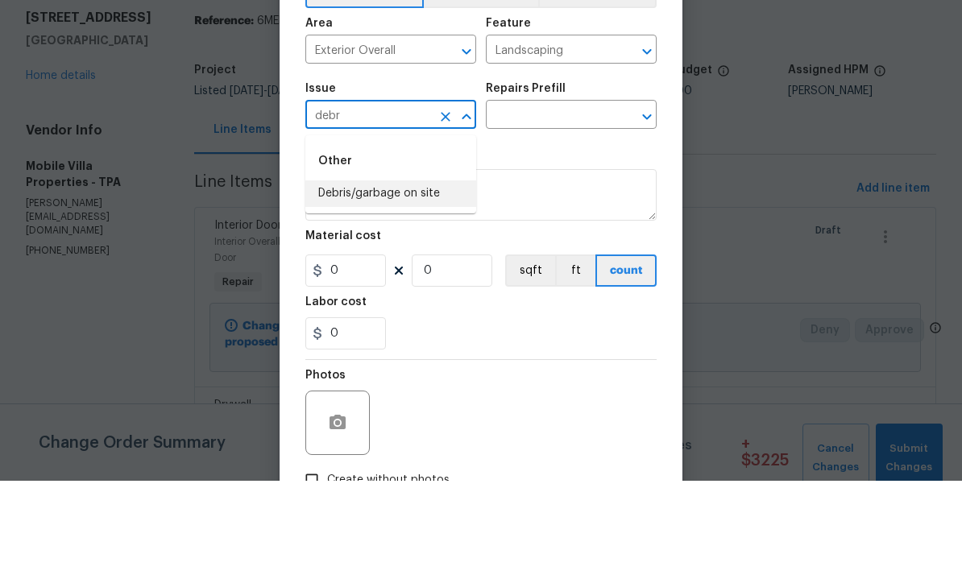
click at [418, 283] on li "Debris/garbage on site" at bounding box center [390, 296] width 171 height 27
type input "Debris/garbage on site"
click at [587, 206] on input "text" at bounding box center [549, 218] width 126 height 25
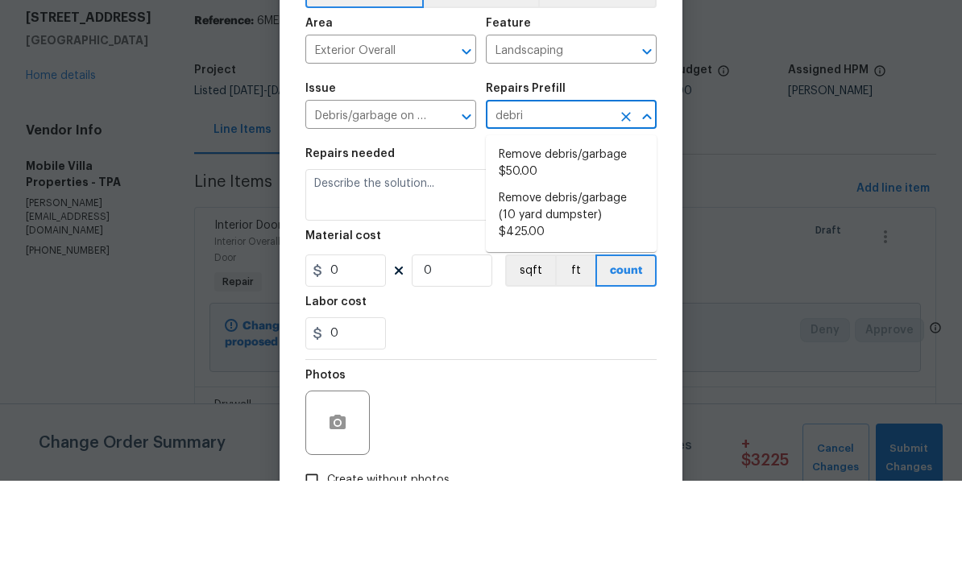
click at [585, 244] on li "Remove debris/garbage $50.00" at bounding box center [571, 266] width 171 height 44
type input "Remove debris/garbage $50.00"
type textarea "Remove, haul off, and properly dispose of any debris left by seller to offsite …"
type input "1"
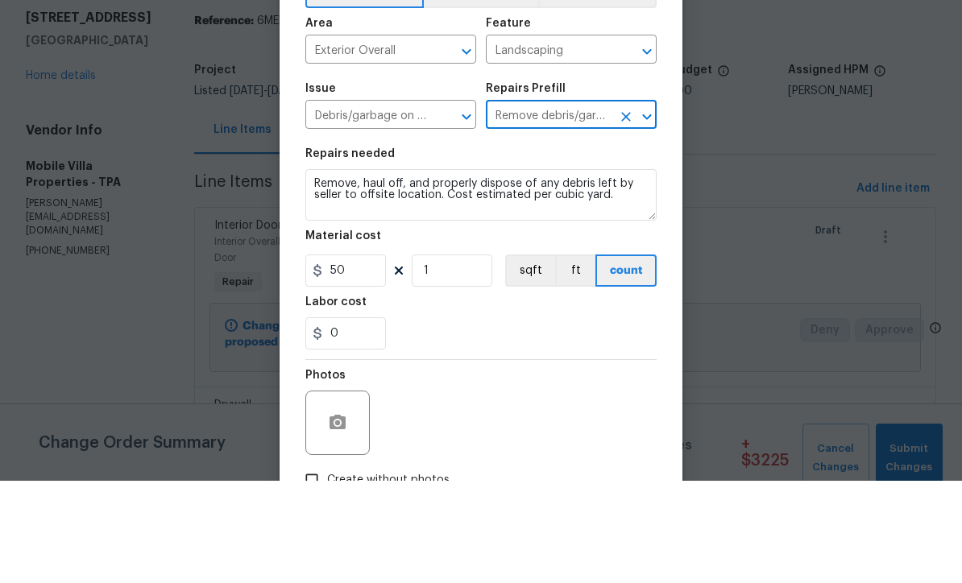
scroll to position [53, 0]
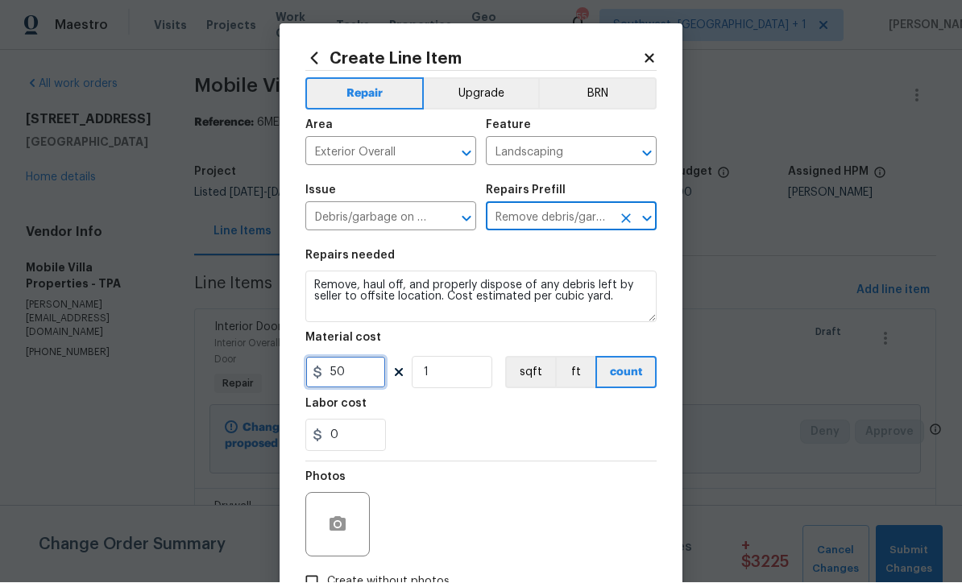
click at [380, 379] on input "50" at bounding box center [345, 373] width 81 height 32
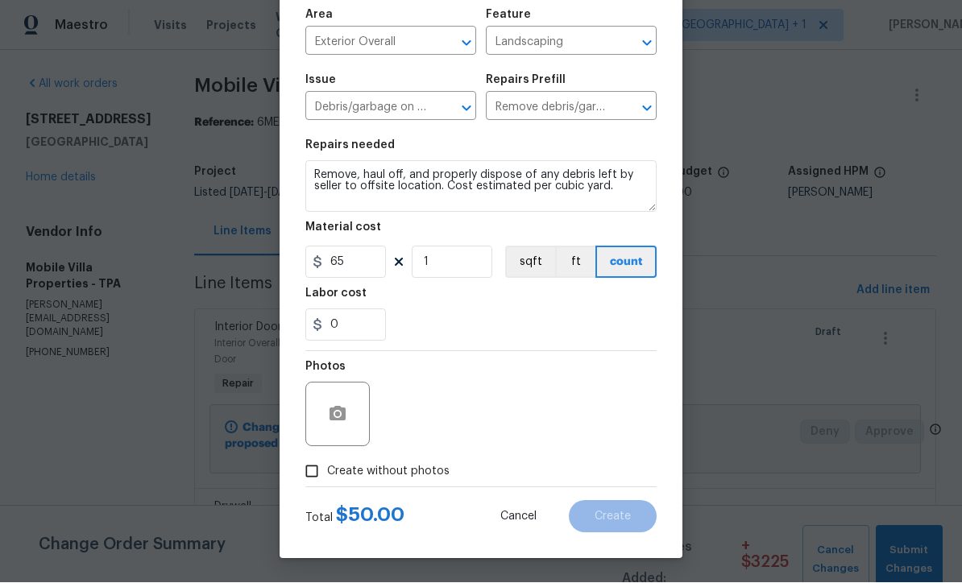
scroll to position [114, 0]
type input "65"
click at [313, 475] on input "Create without photos" at bounding box center [312, 472] width 31 height 31
checkbox input "true"
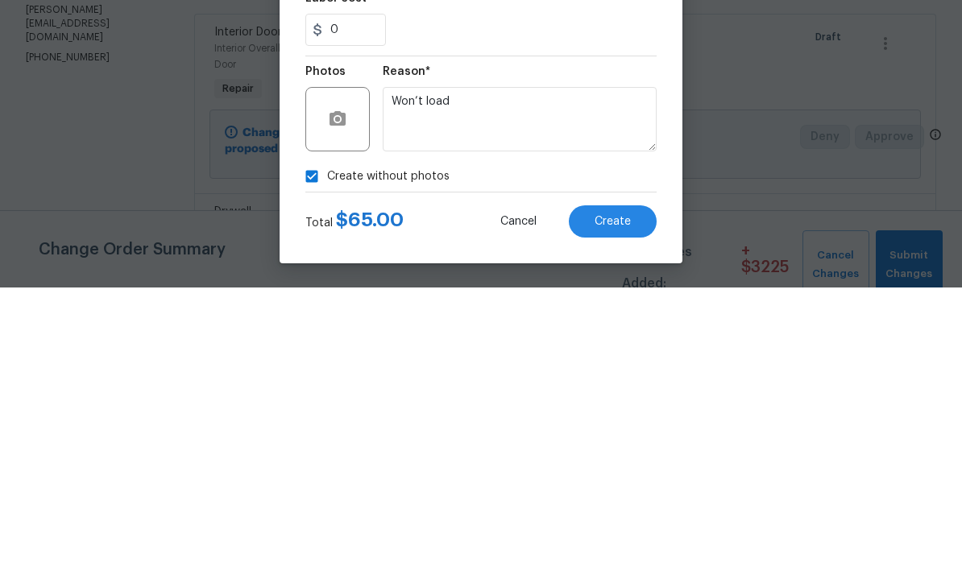
type textarea "Won’t load"
click at [607, 512] on span "Create" at bounding box center [613, 518] width 36 height 12
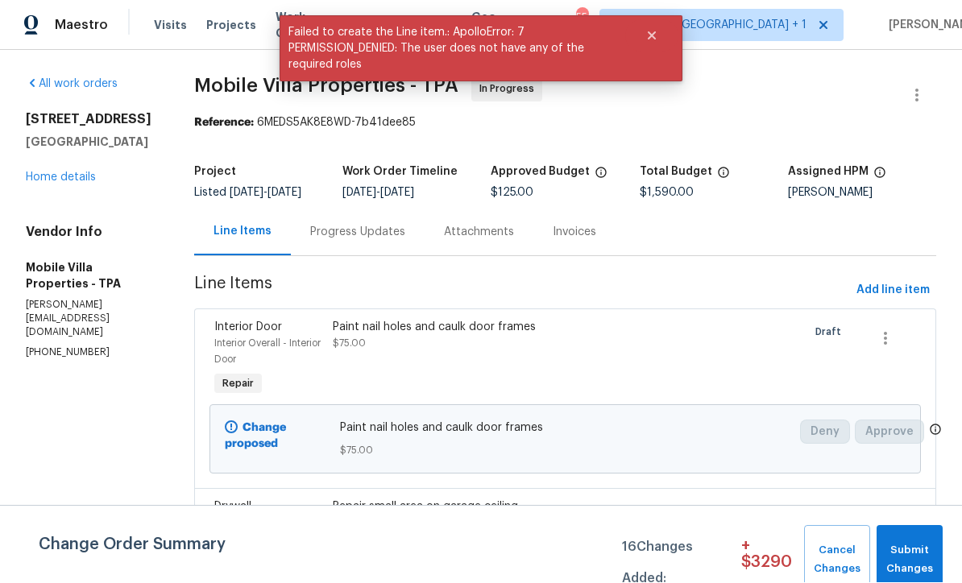
scroll to position [1, 0]
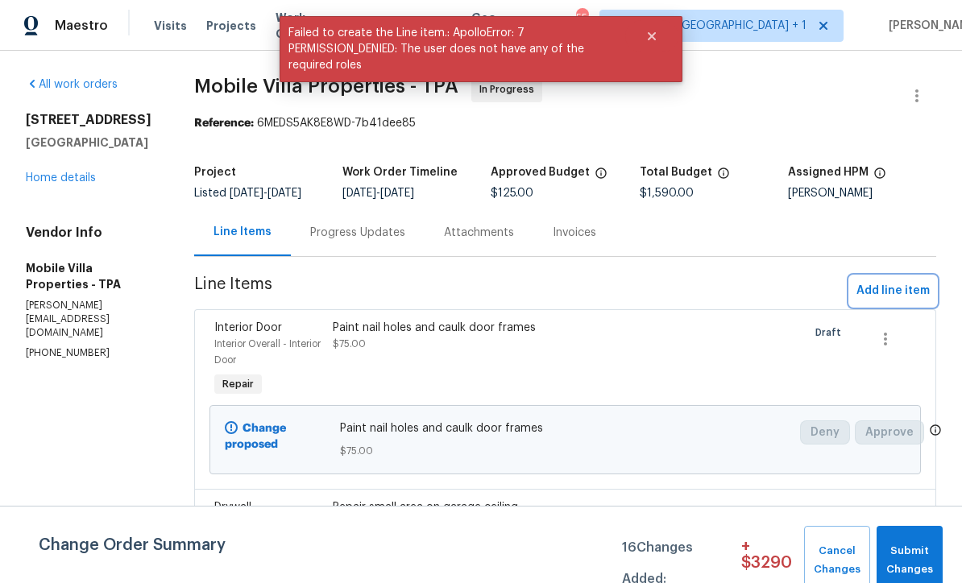
click at [898, 300] on span "Add line item" at bounding box center [893, 291] width 73 height 20
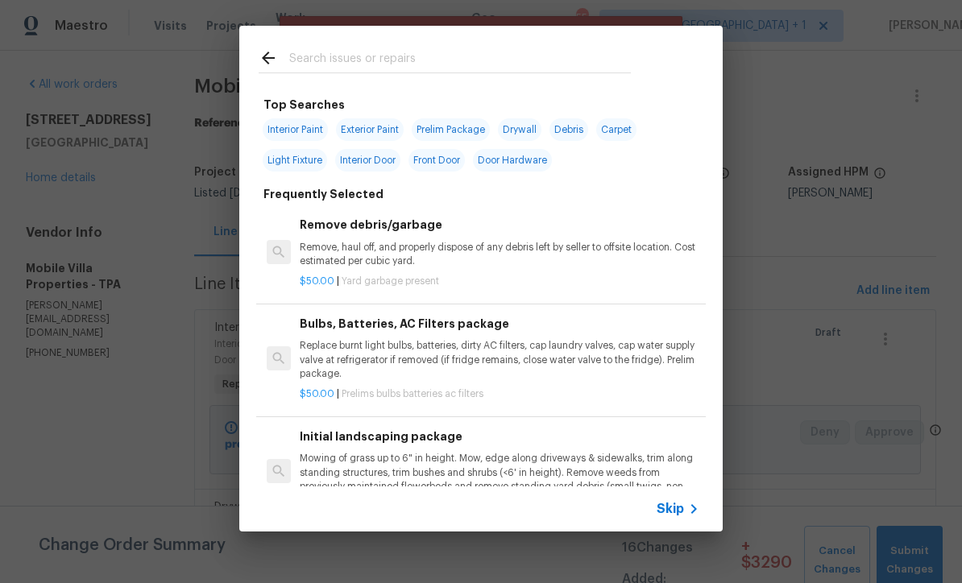
click at [662, 517] on div "Skip" at bounding box center [680, 509] width 47 height 19
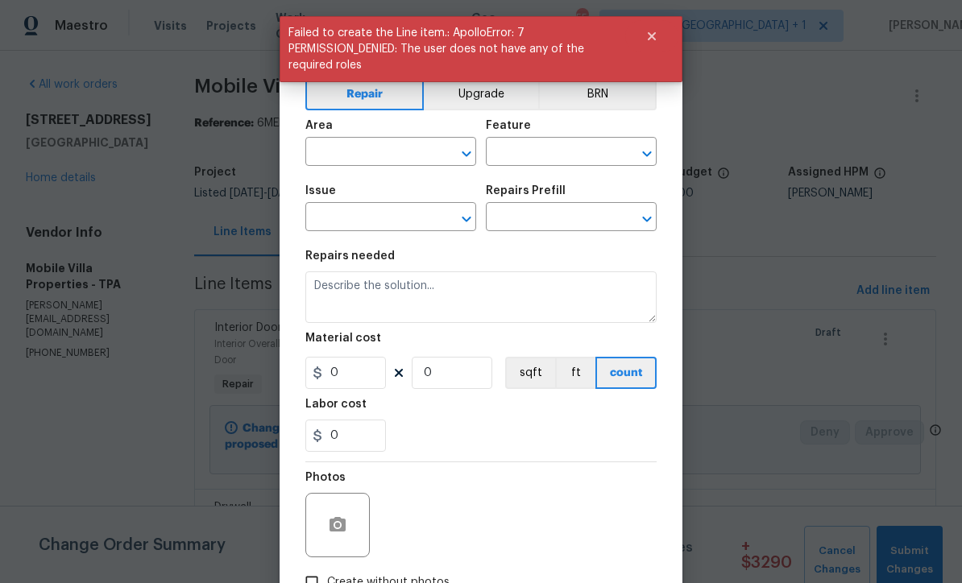
click at [388, 159] on input "text" at bounding box center [368, 153] width 126 height 25
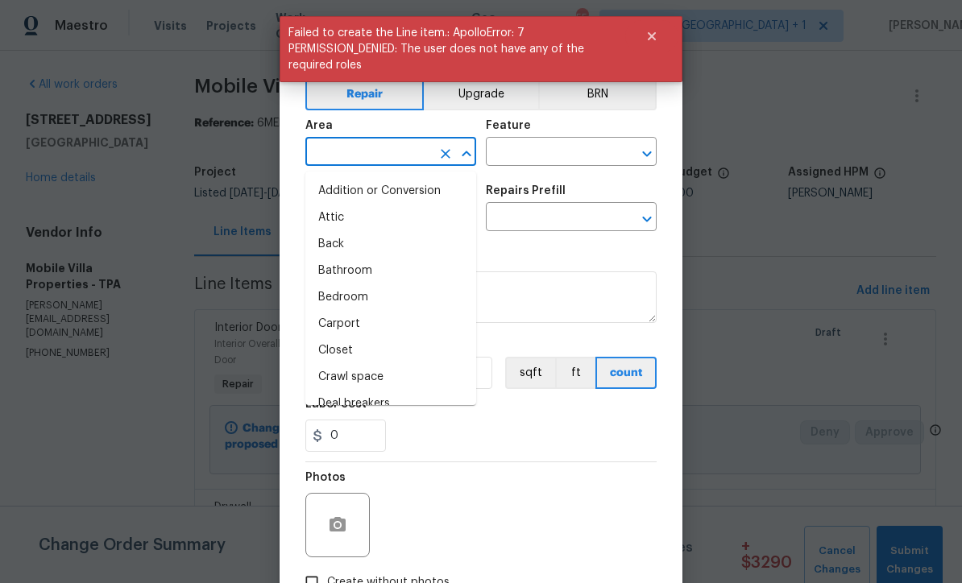
scroll to position [0, 0]
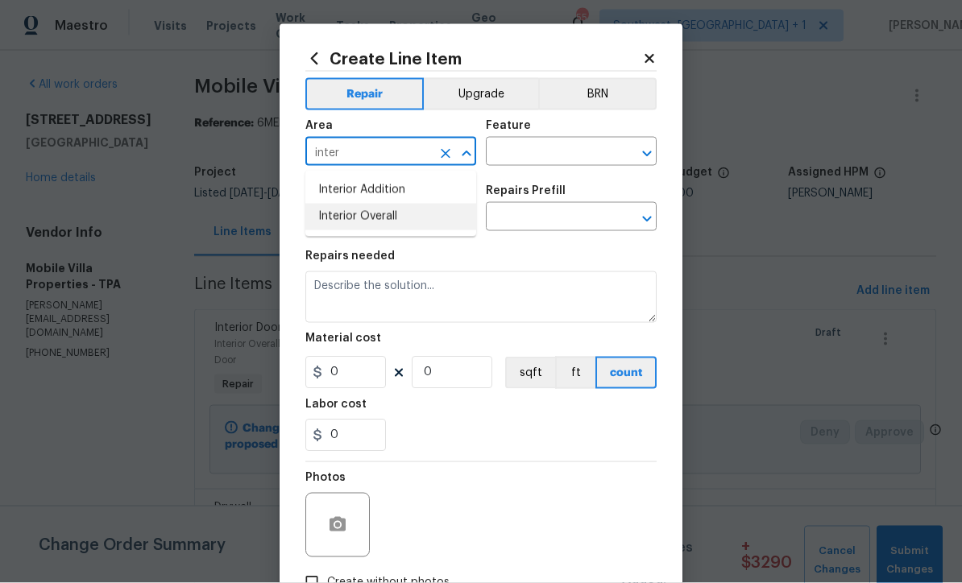
click at [404, 219] on li "Interior Overall" at bounding box center [390, 217] width 171 height 27
type input "Interior Overall"
click at [561, 151] on input "text" at bounding box center [549, 153] width 126 height 25
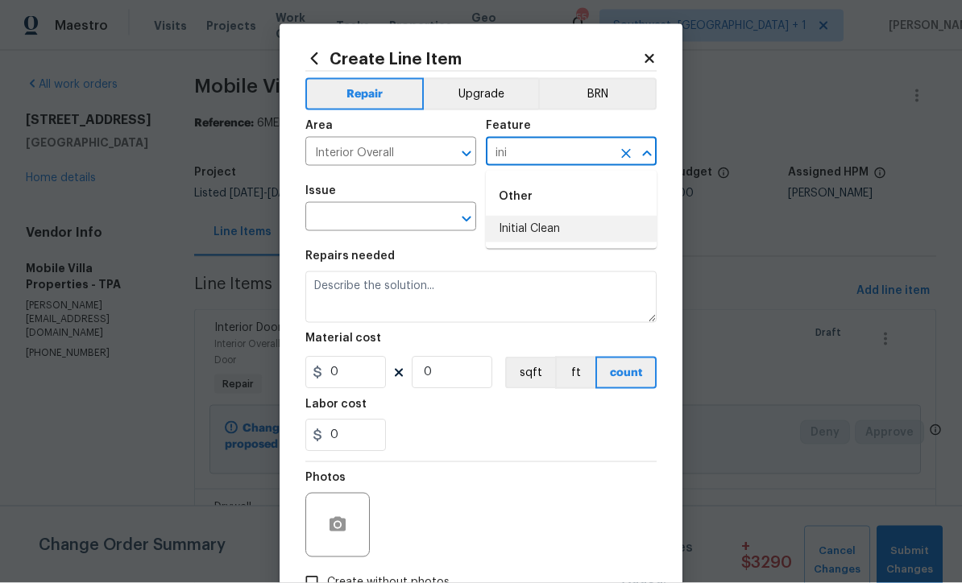
click at [533, 225] on li "Initial Clean" at bounding box center [571, 229] width 171 height 27
type input "Initial Clean"
click at [425, 226] on input "text" at bounding box center [368, 218] width 126 height 25
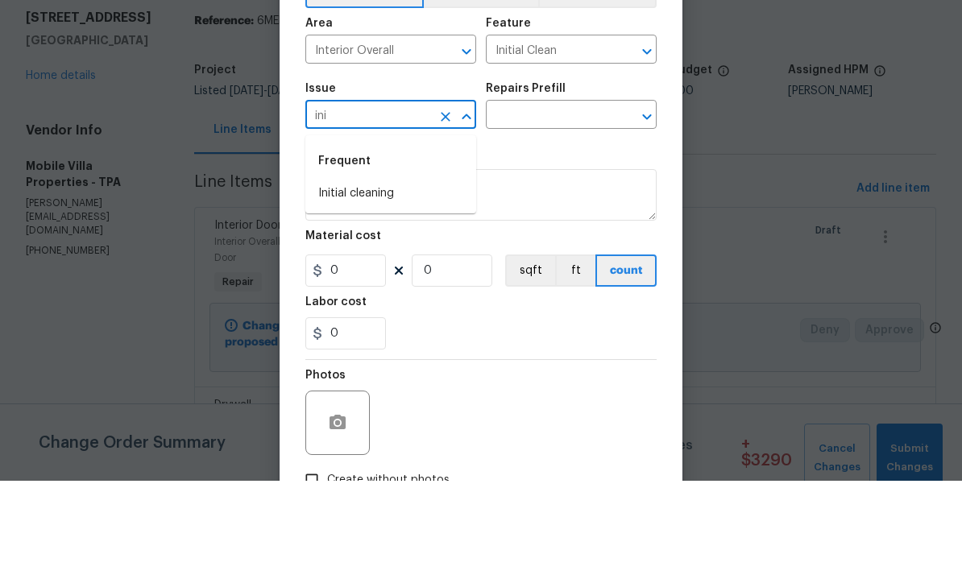
click at [394, 283] on li "Initial cleaning" at bounding box center [390, 296] width 171 height 27
type input "Initial cleaning"
click at [577, 206] on input "text" at bounding box center [549, 218] width 126 height 25
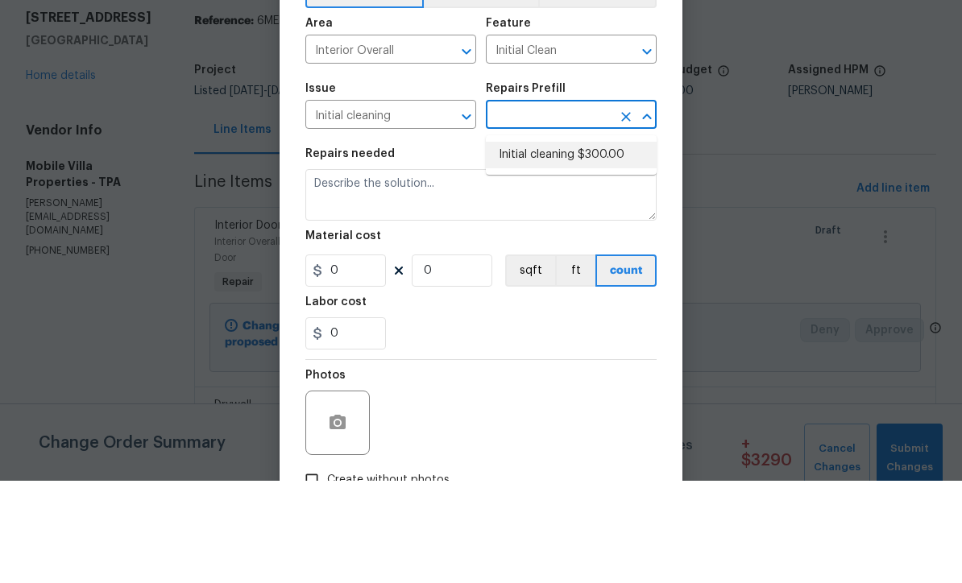
click at [593, 244] on li "Initial cleaning $300.00" at bounding box center [571, 257] width 171 height 27
type input "Initial cleaning $300.00"
type input "Home Readiness Packages"
type textarea "1. Wipe down exterior doors and trim. 2. Clean out all exterior light fixtures …"
type input "1"
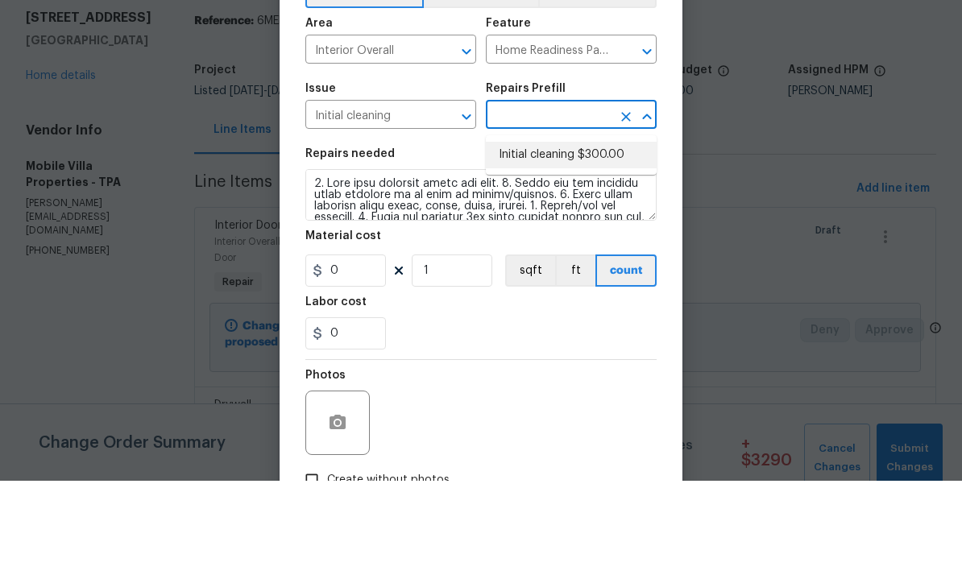
type input "Initial cleaning $300.00"
type input "300"
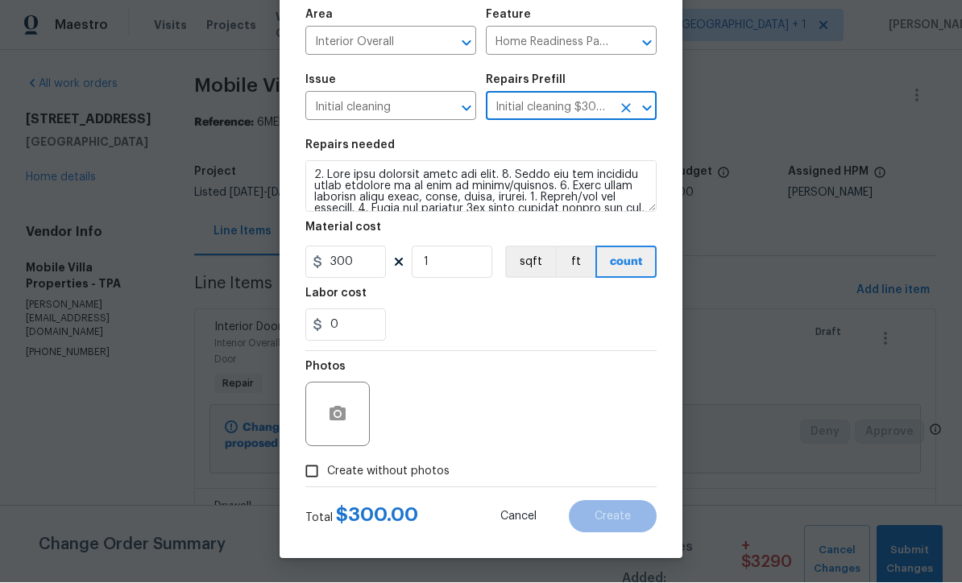
scroll to position [114, 0]
click at [313, 486] on input "Create without photos" at bounding box center [312, 472] width 31 height 31
checkbox input "true"
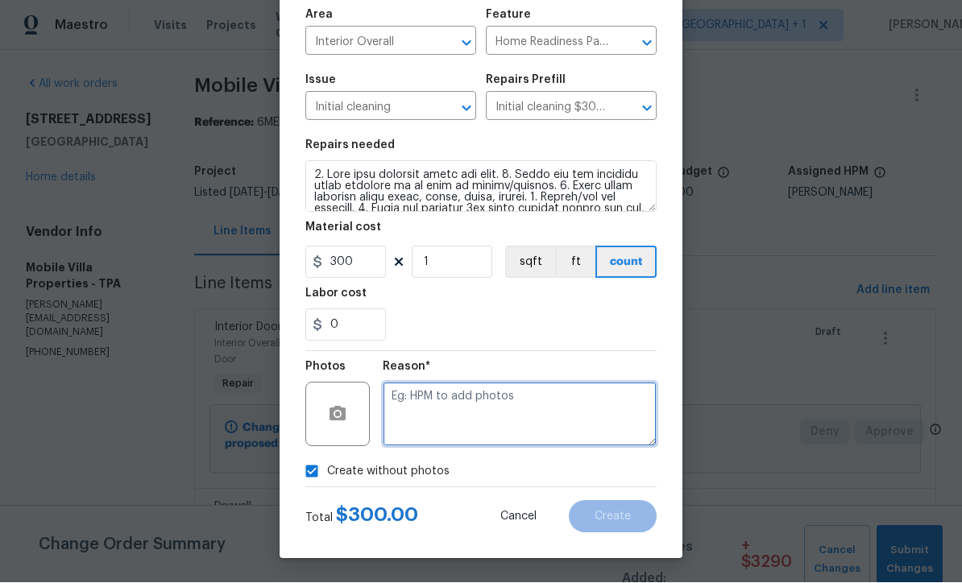
click at [486, 428] on textarea at bounding box center [520, 415] width 274 height 64
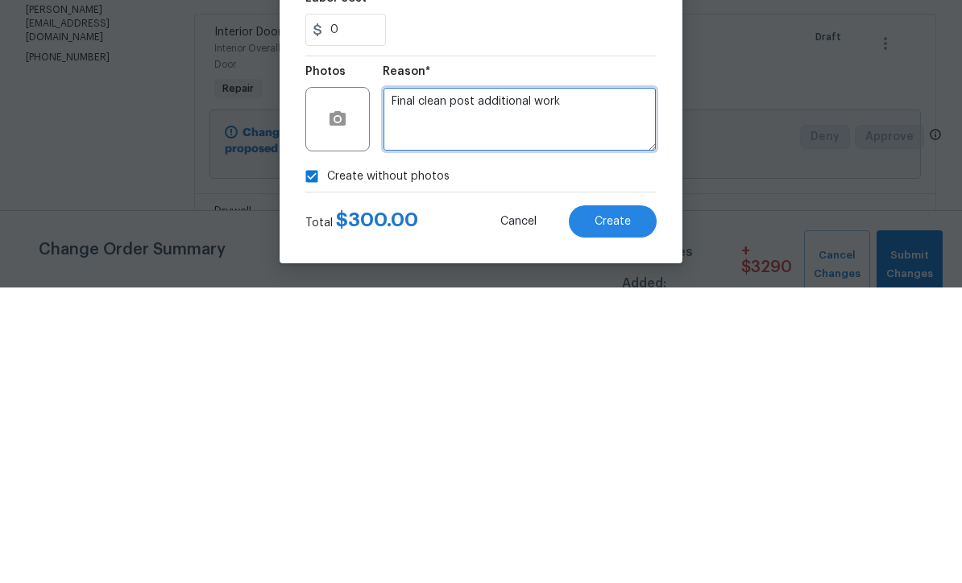
type textarea "Final clean post additional work"
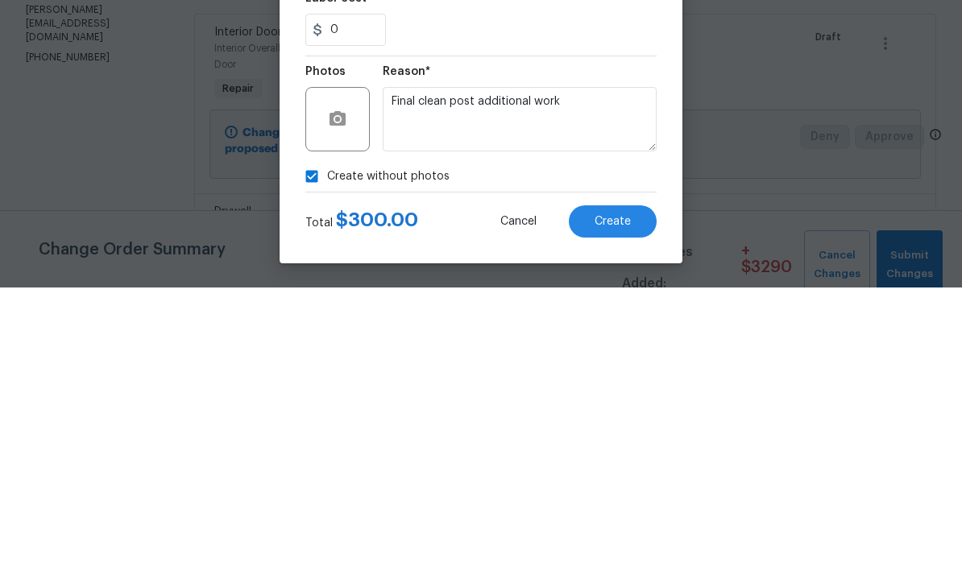
click at [625, 512] on span "Create" at bounding box center [613, 518] width 36 height 12
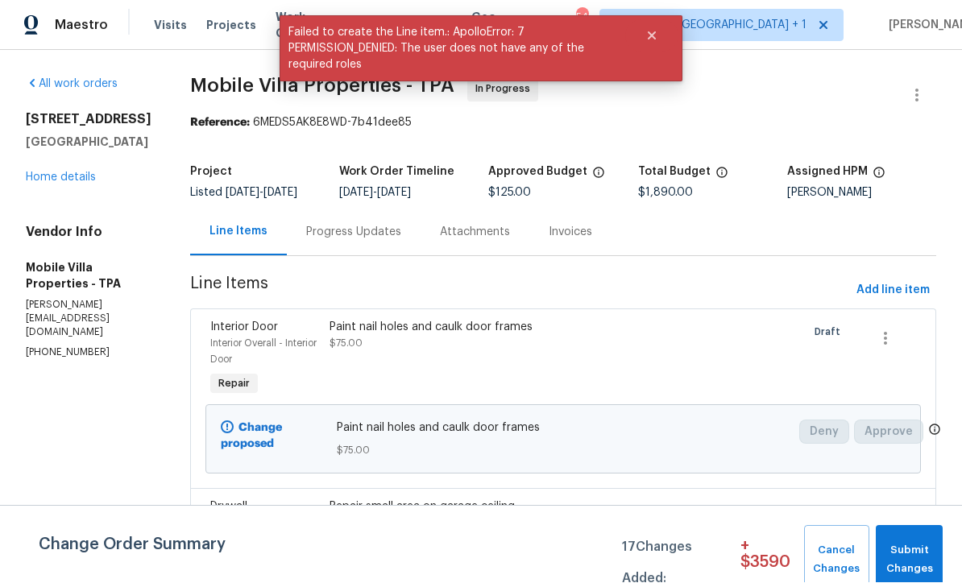
scroll to position [1, 0]
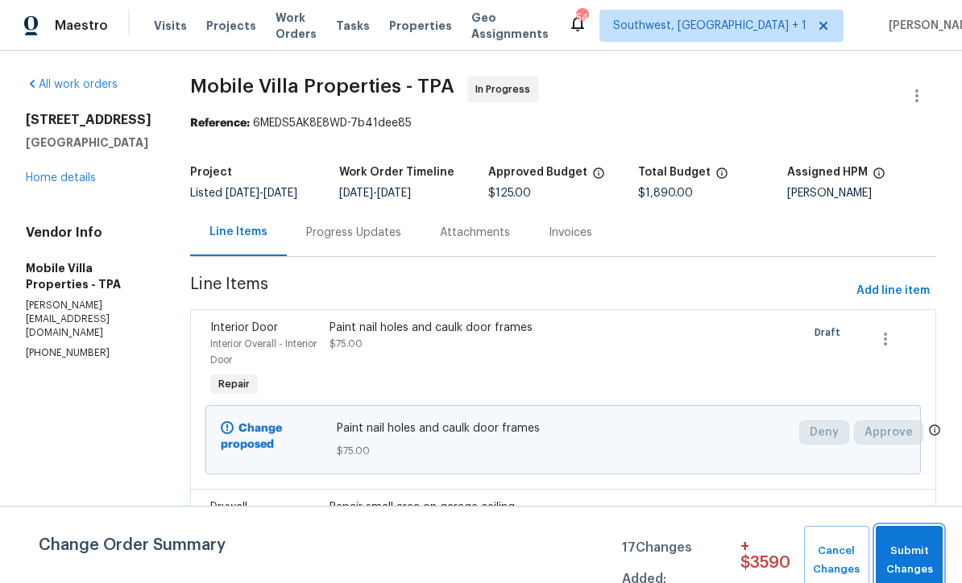
click at [918, 559] on span "Submit Changes" at bounding box center [909, 560] width 51 height 37
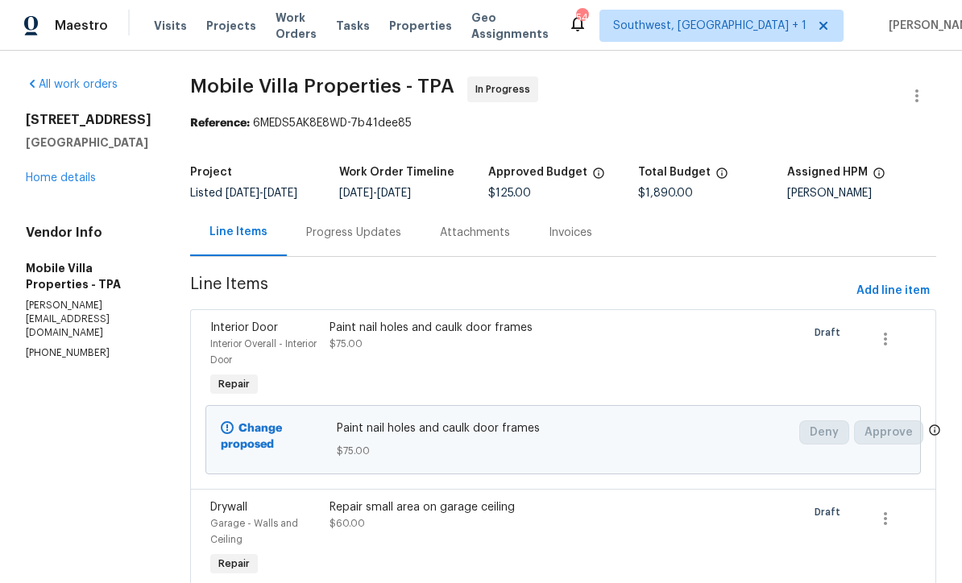
click at [56, 184] on link "Home details" at bounding box center [61, 177] width 70 height 11
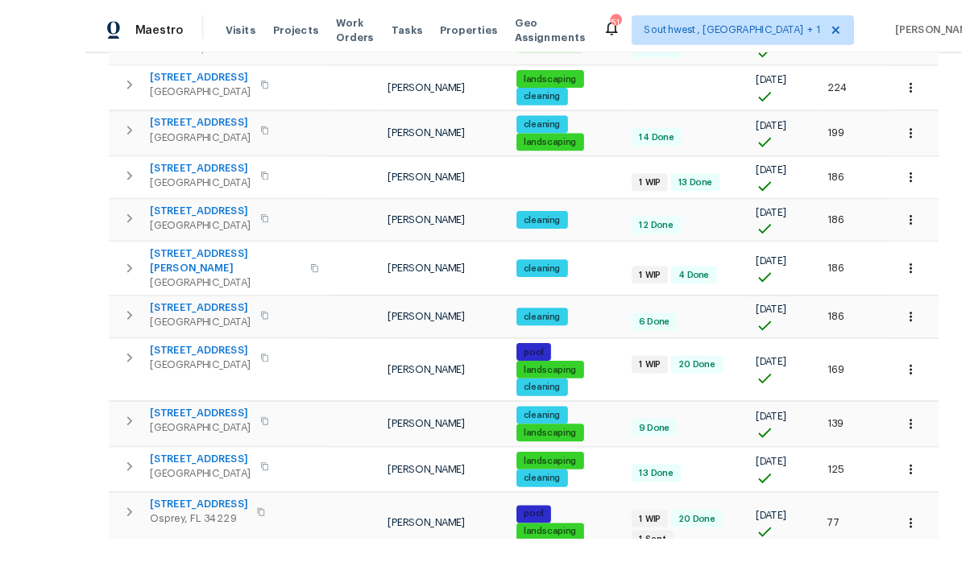
scroll to position [53, 0]
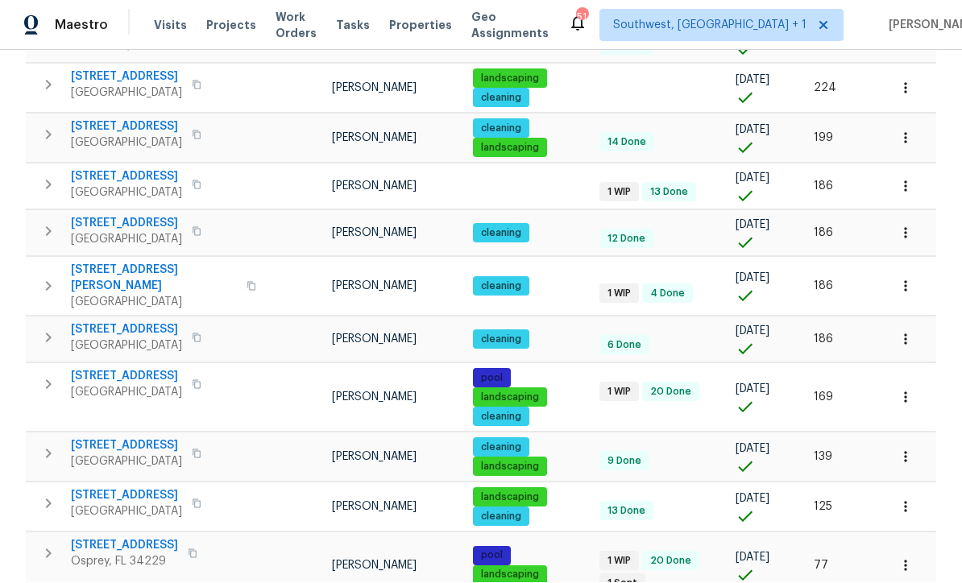
click at [908, 450] on icon "button" at bounding box center [906, 458] width 16 height 16
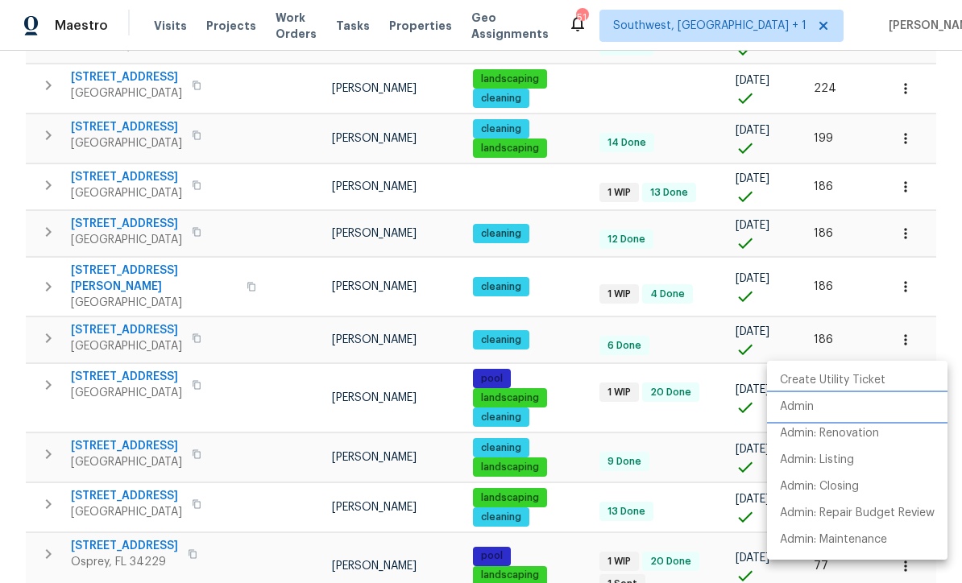
click at [804, 407] on p "Admin" at bounding box center [797, 407] width 34 height 17
click at [24, 280] on div at bounding box center [481, 291] width 962 height 583
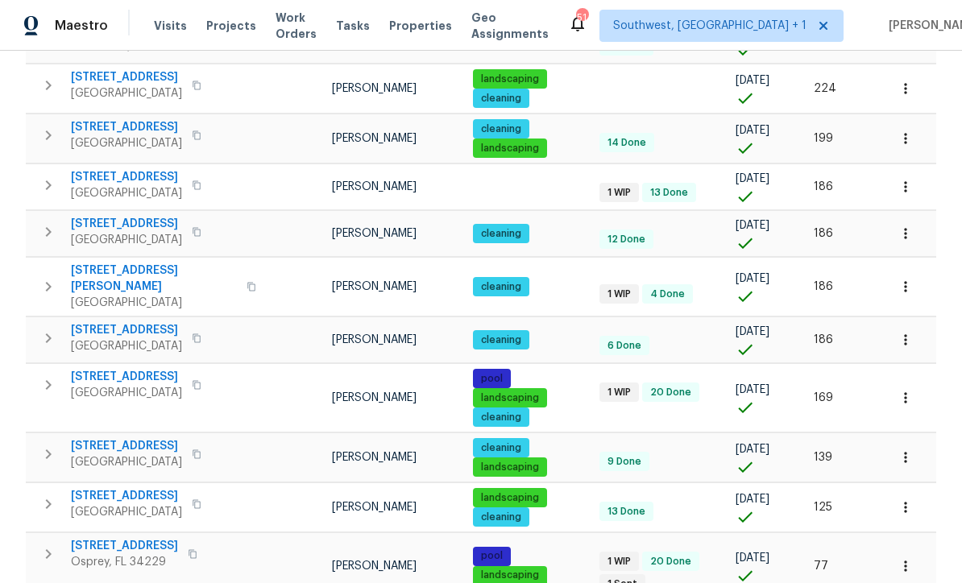
click at [911, 500] on icon "button" at bounding box center [906, 508] width 16 height 16
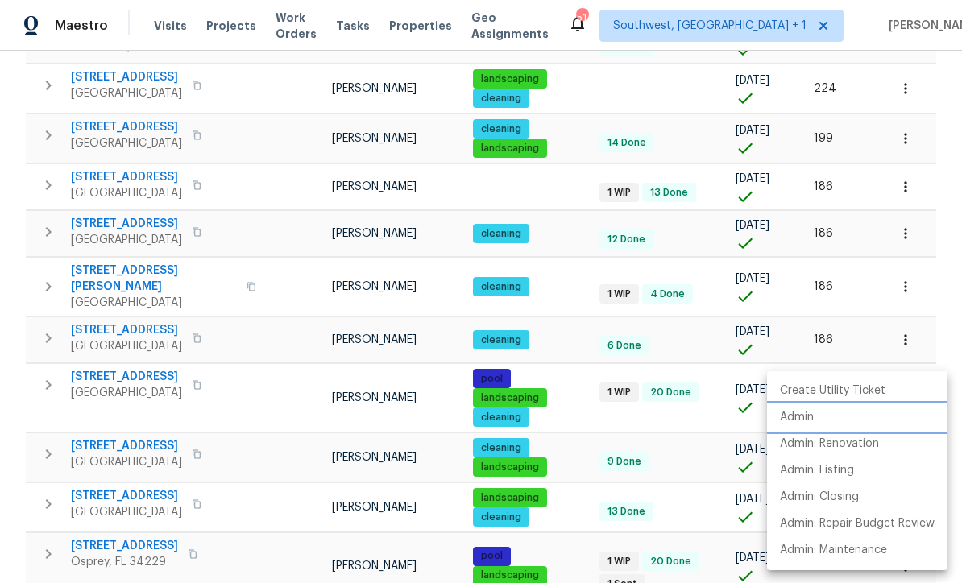
click at [798, 426] on li "Admin" at bounding box center [857, 418] width 181 height 27
click at [574, 436] on div at bounding box center [481, 291] width 962 height 583
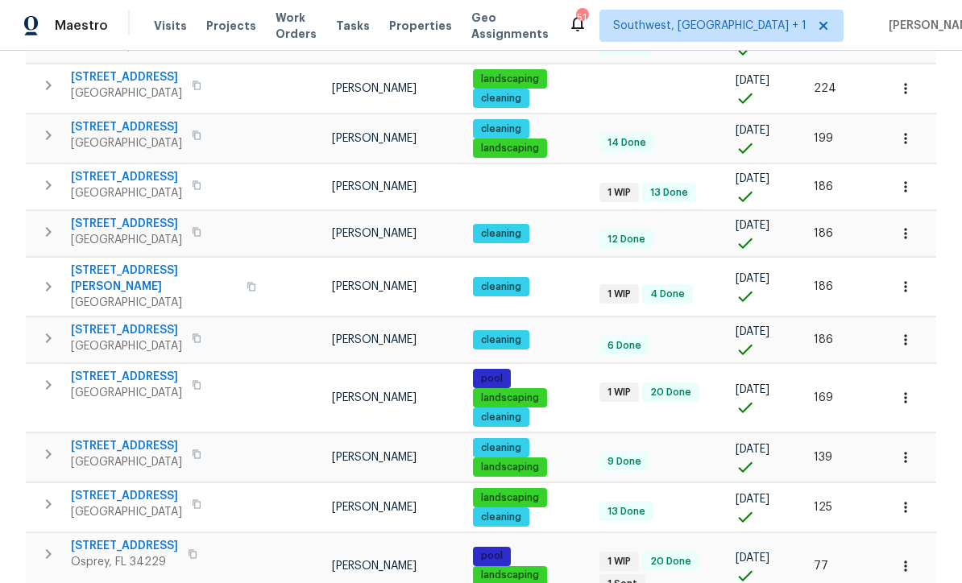
click at [909, 558] on icon "button" at bounding box center [906, 566] width 16 height 16
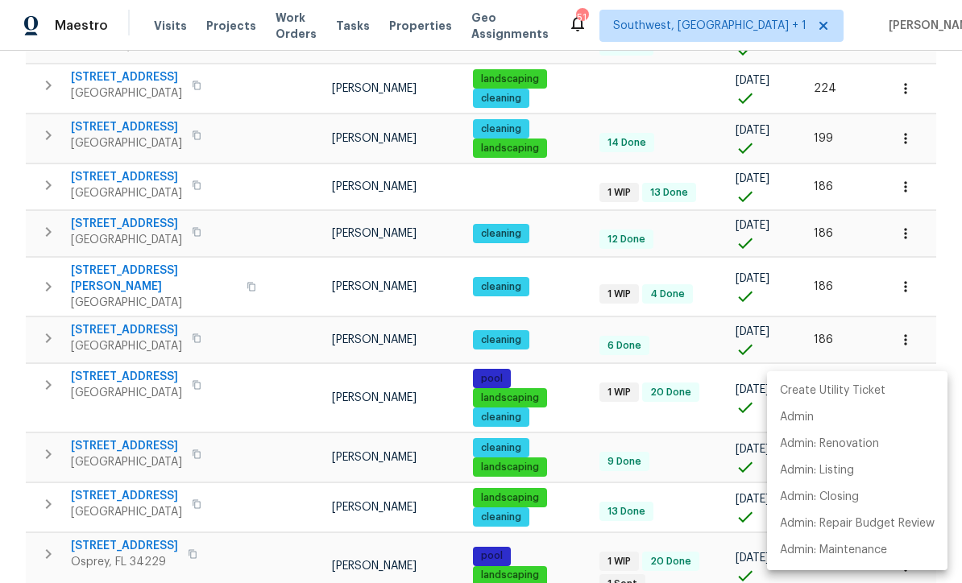
click at [536, 528] on div at bounding box center [481, 291] width 962 height 583
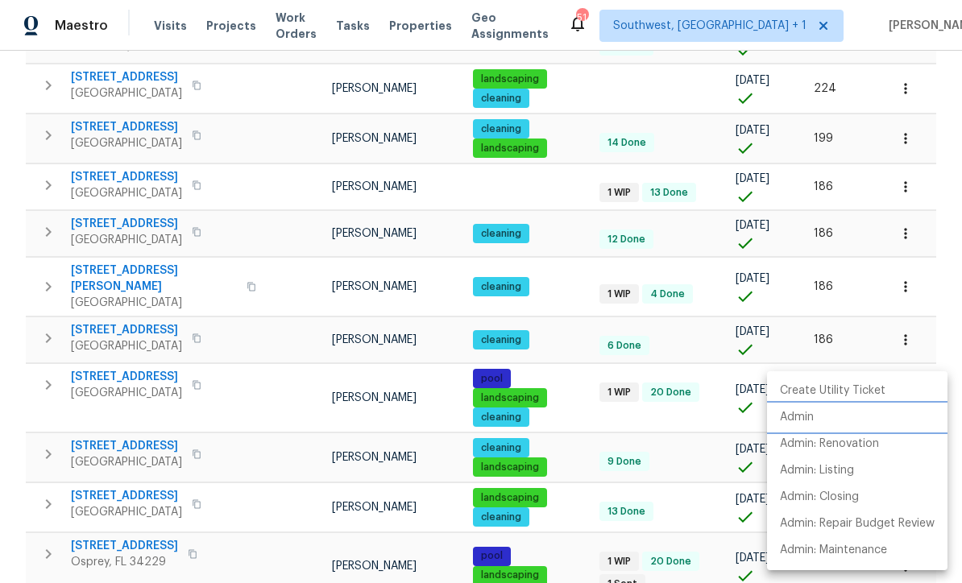
click at [807, 413] on p "Admin" at bounding box center [797, 417] width 34 height 17
click at [571, 445] on div at bounding box center [481, 291] width 962 height 583
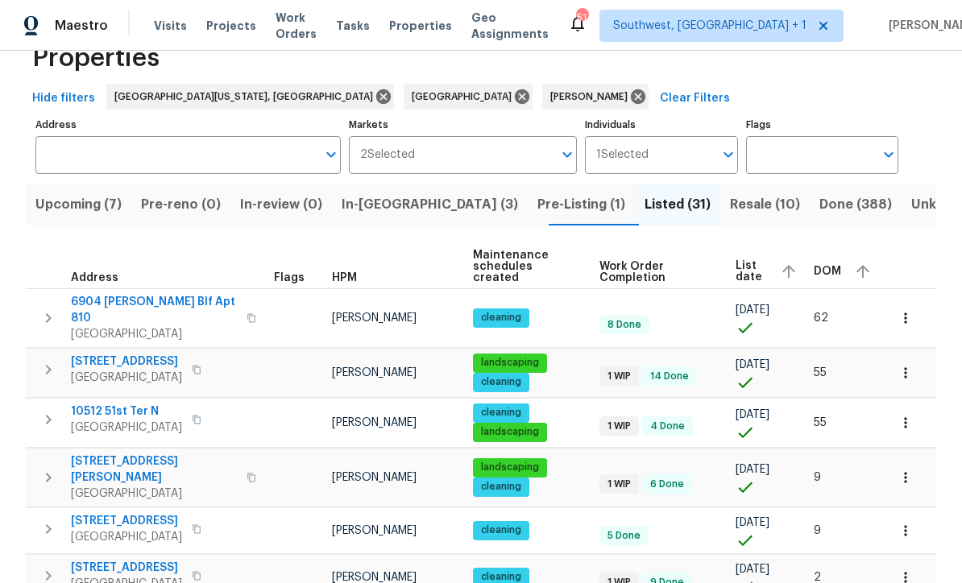
scroll to position [43, 0]
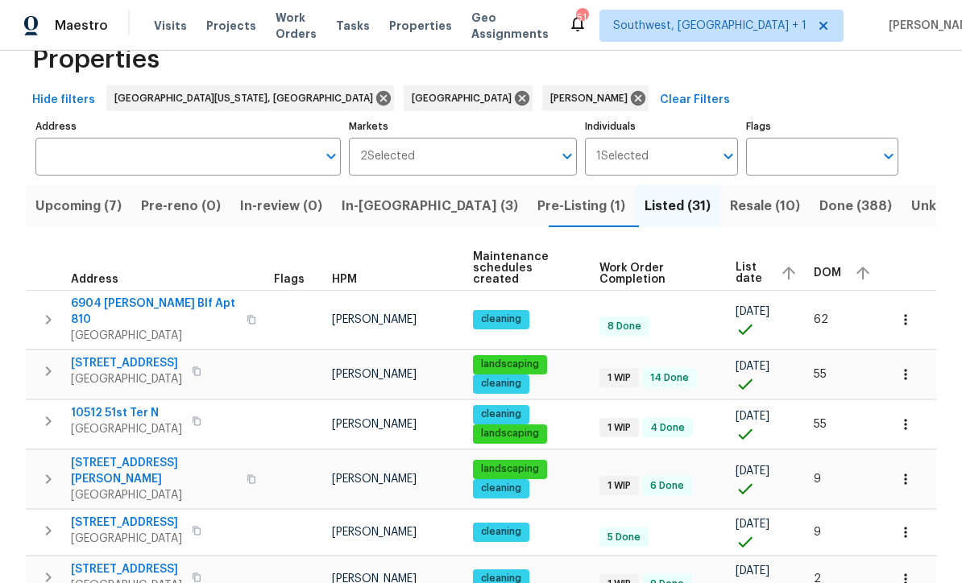
click at [905, 312] on icon "button" at bounding box center [906, 320] width 16 height 16
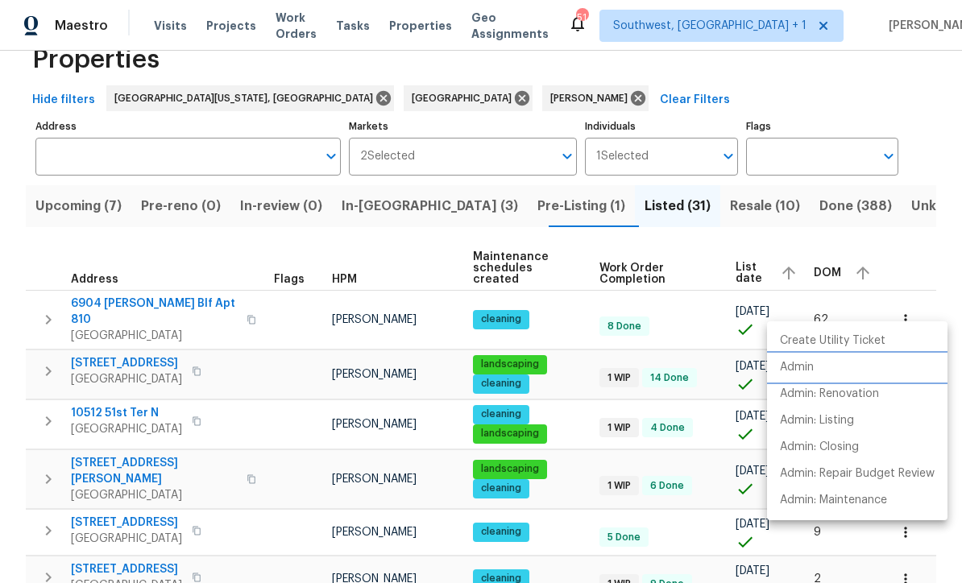
click at [807, 369] on p "Admin" at bounding box center [797, 367] width 34 height 17
click at [575, 417] on div at bounding box center [481, 291] width 962 height 583
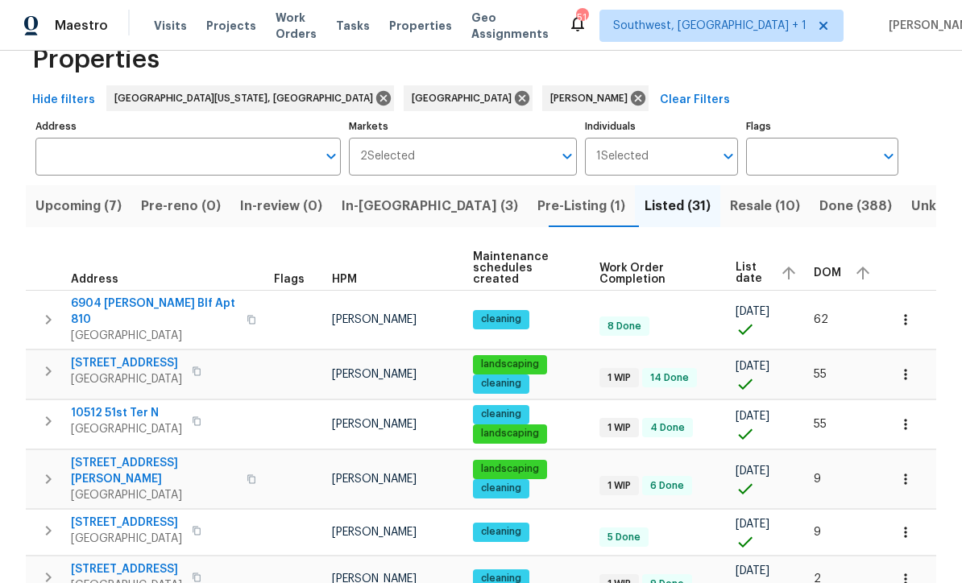
click at [907, 369] on icon "button" at bounding box center [905, 374] width 2 height 10
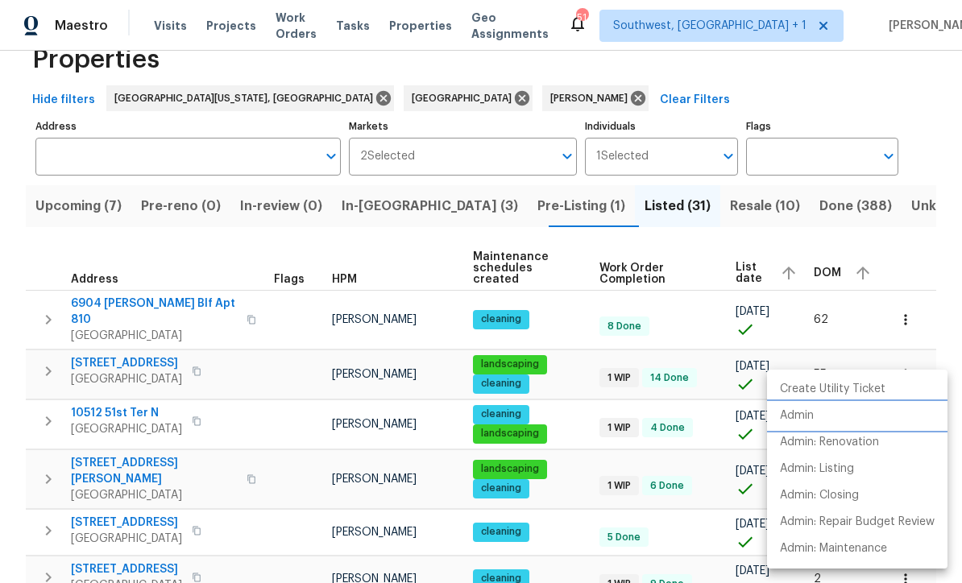
click at [812, 413] on p "Admin" at bounding box center [797, 416] width 34 height 17
click at [582, 401] on div at bounding box center [481, 291] width 962 height 583
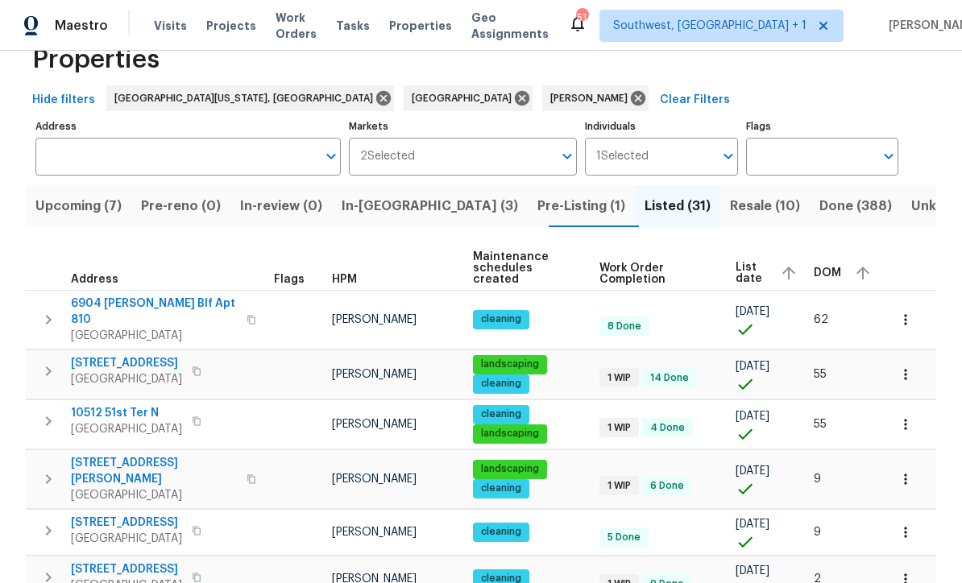
click at [903, 417] on icon "button" at bounding box center [906, 425] width 16 height 16
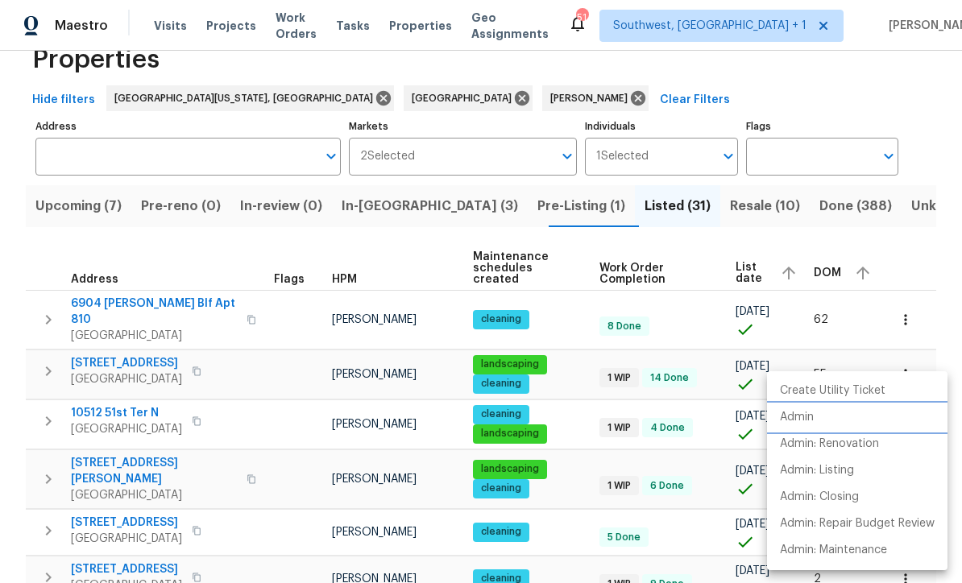
click at [799, 421] on p "Admin" at bounding box center [797, 417] width 34 height 17
click at [578, 463] on div at bounding box center [481, 291] width 962 height 583
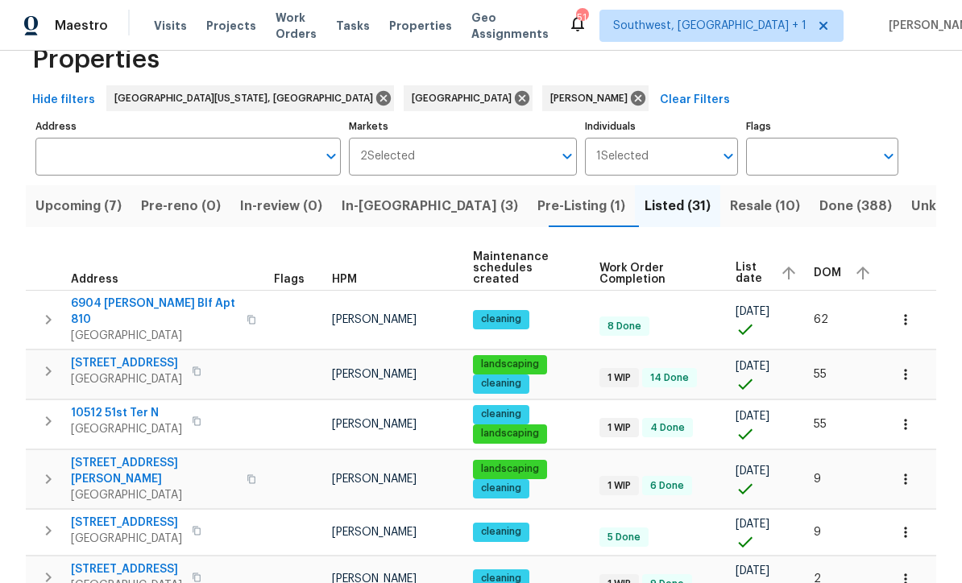
scroll to position [53, 0]
click at [911, 471] on icon "button" at bounding box center [906, 479] width 16 height 16
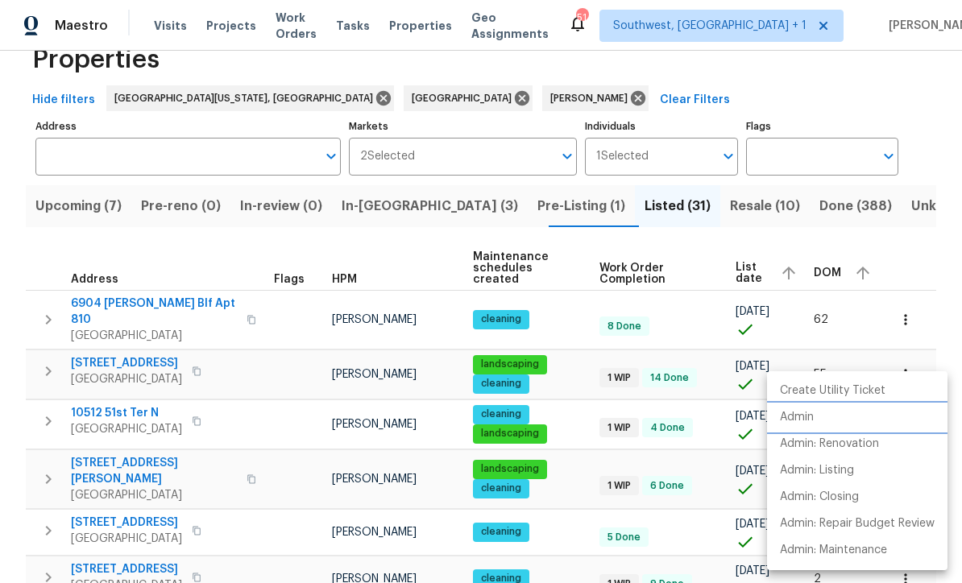
click at [807, 423] on p "Admin" at bounding box center [797, 417] width 34 height 17
click at [585, 411] on div at bounding box center [481, 291] width 962 height 583
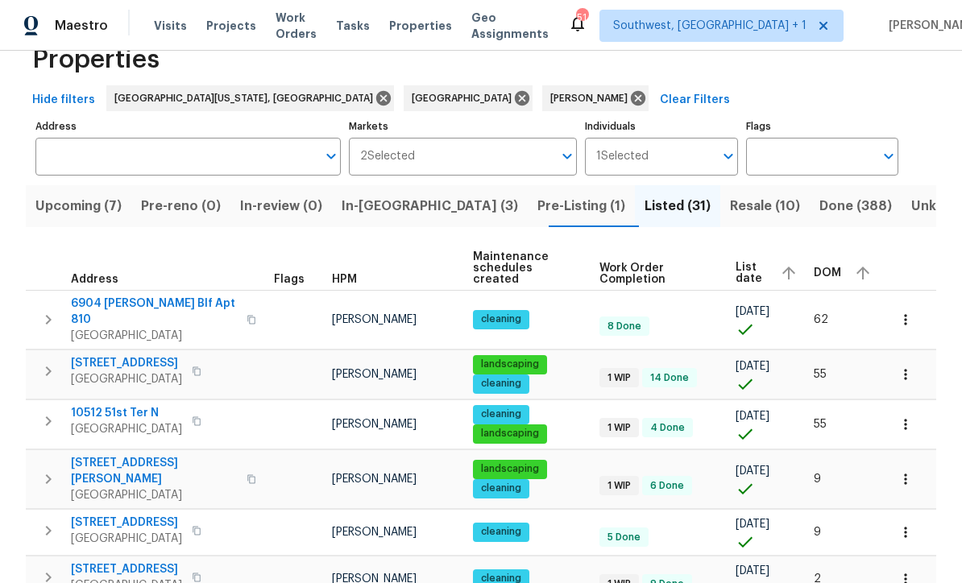
click at [903, 525] on icon "button" at bounding box center [906, 533] width 16 height 16
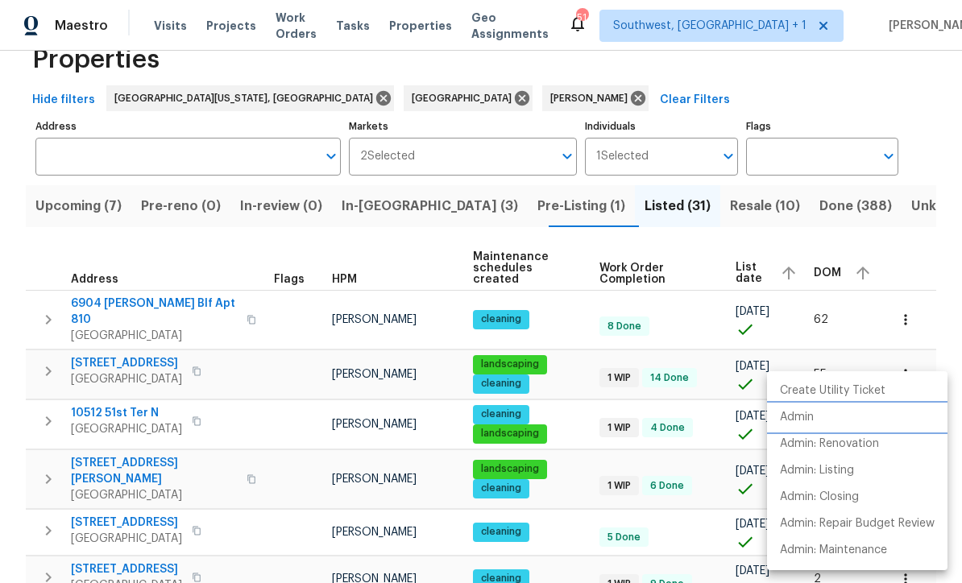
click at [803, 419] on p "Admin" at bounding box center [797, 417] width 34 height 17
click at [697, 455] on div at bounding box center [481, 291] width 962 height 583
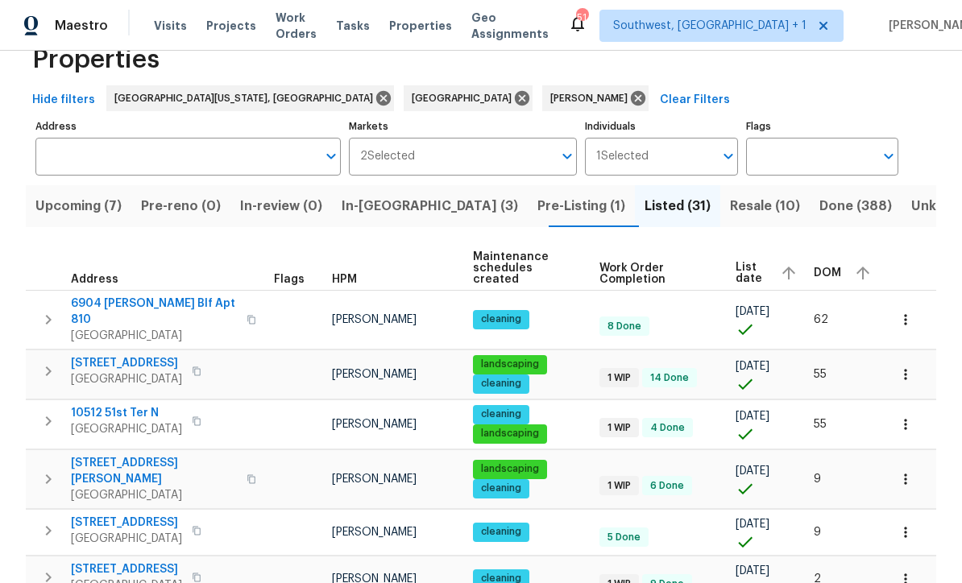
click at [903, 571] on icon "button" at bounding box center [906, 579] width 16 height 16
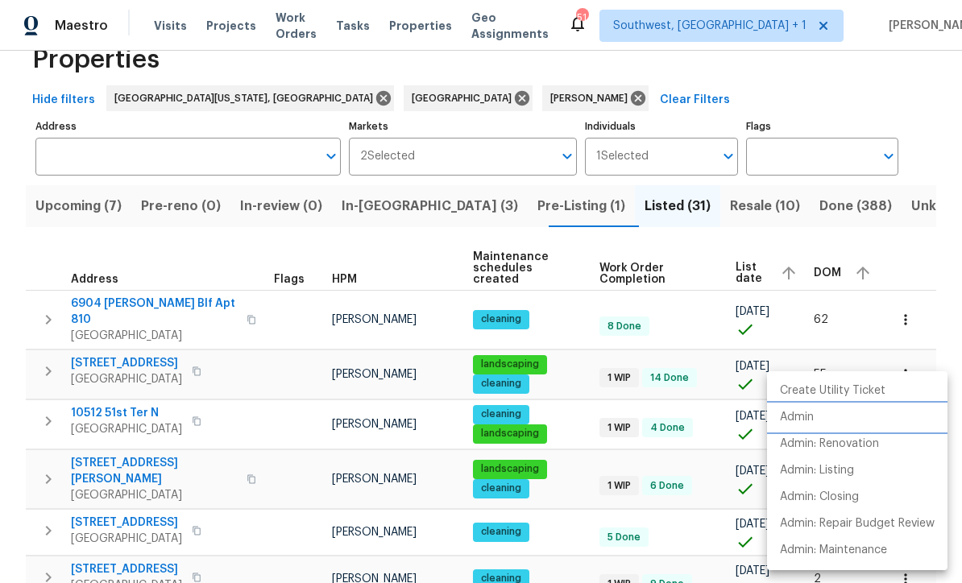
click at [808, 424] on p "Admin" at bounding box center [797, 417] width 34 height 17
click at [682, 546] on div at bounding box center [481, 291] width 962 height 583
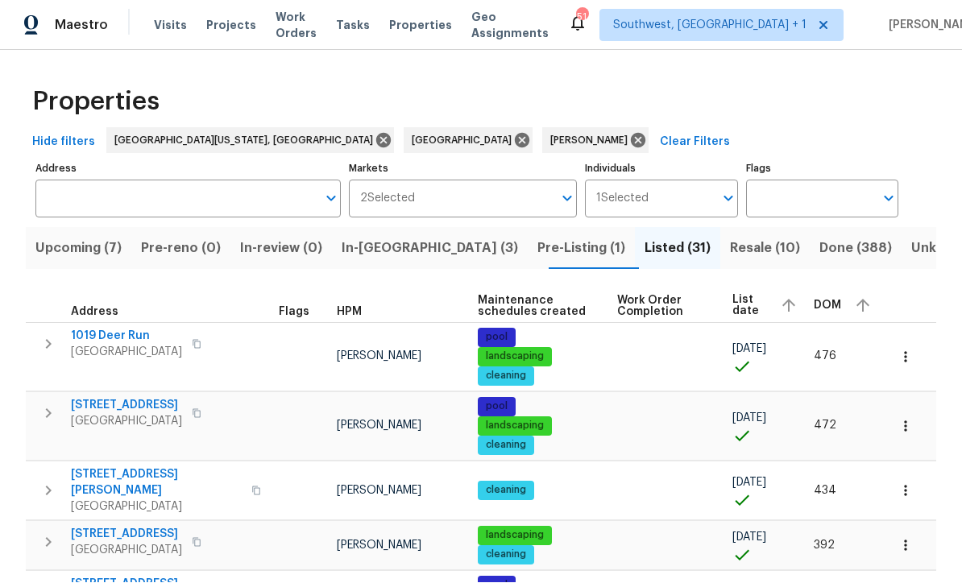
scroll to position [1, 0]
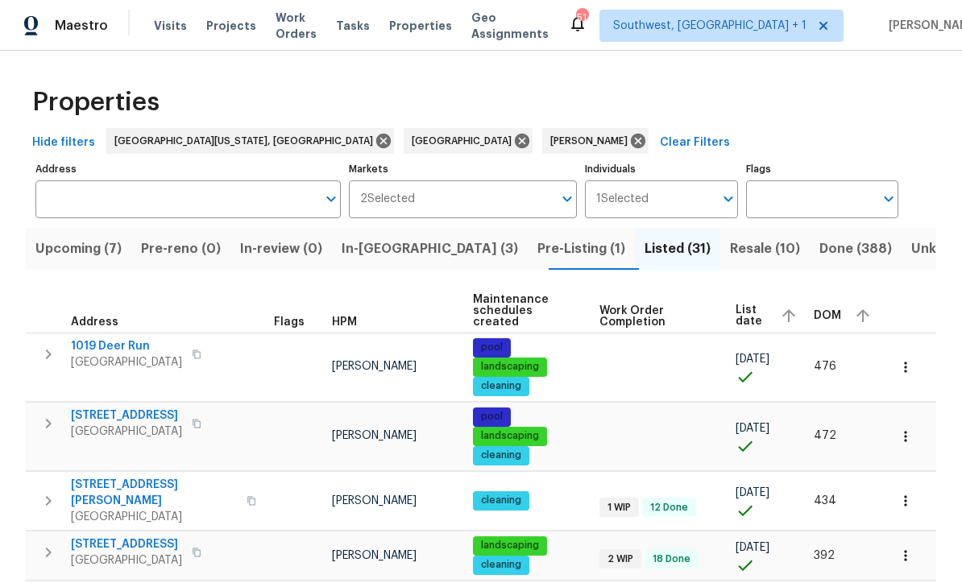
click at [537, 251] on span "Pre-Listing (1)" at bounding box center [581, 249] width 88 height 23
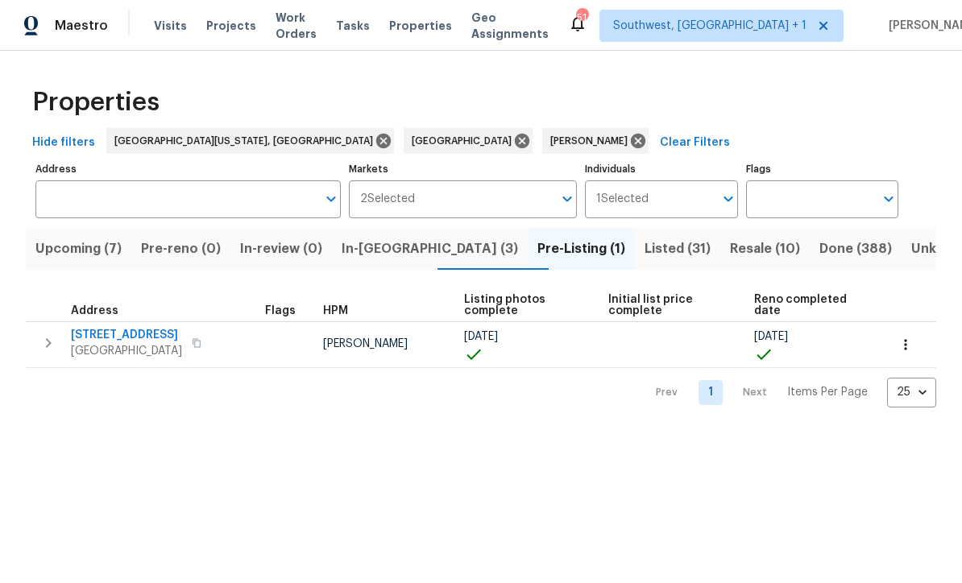
click at [645, 247] on span "Listed (31)" at bounding box center [678, 249] width 66 height 23
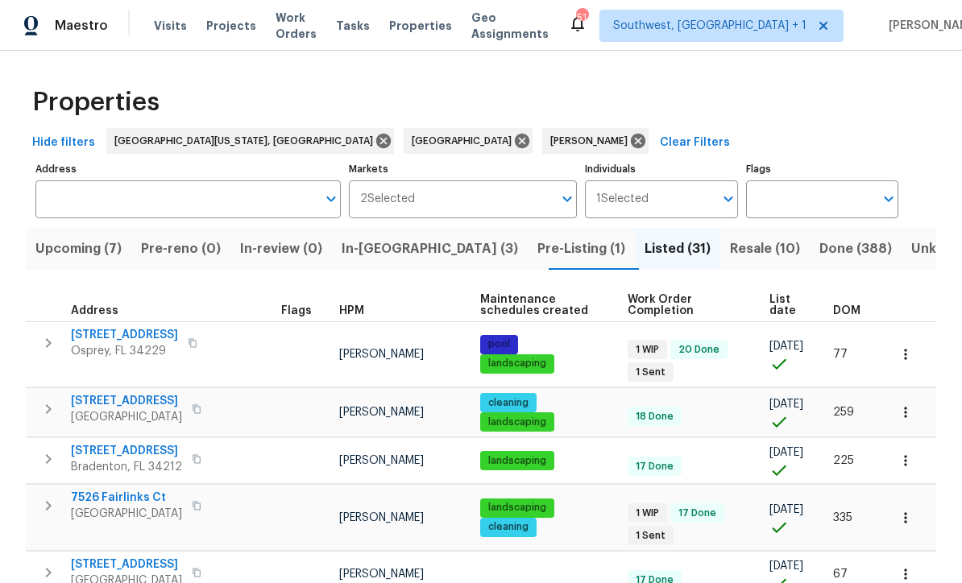
click at [779, 307] on span "List date" at bounding box center [788, 305] width 36 height 23
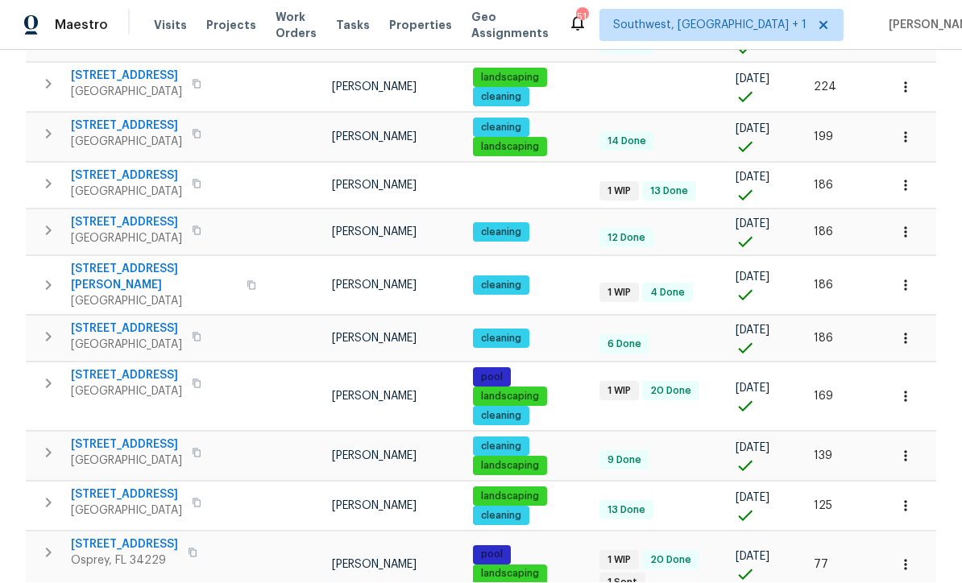
scroll to position [1082, 0]
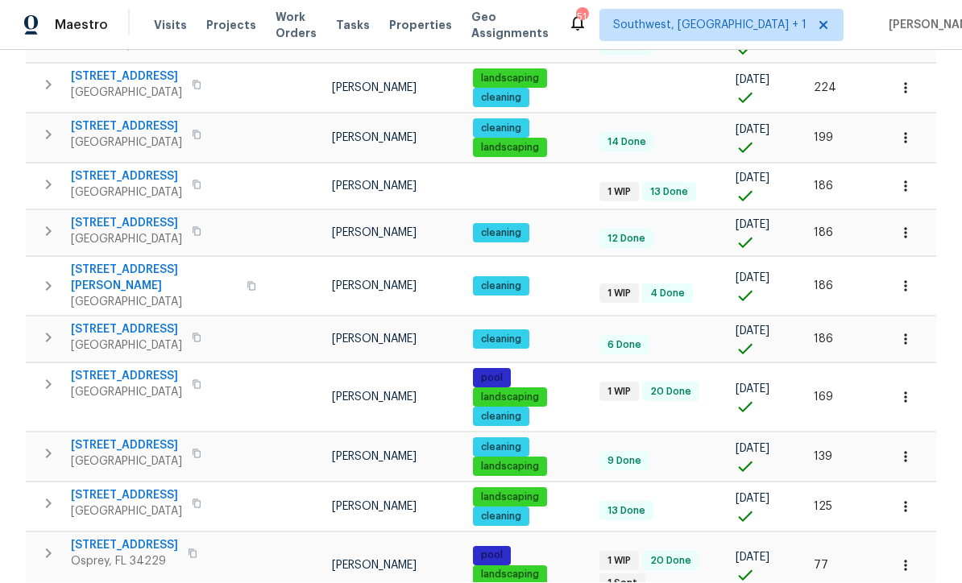
click at [114, 538] on span "[STREET_ADDRESS]" at bounding box center [124, 546] width 107 height 16
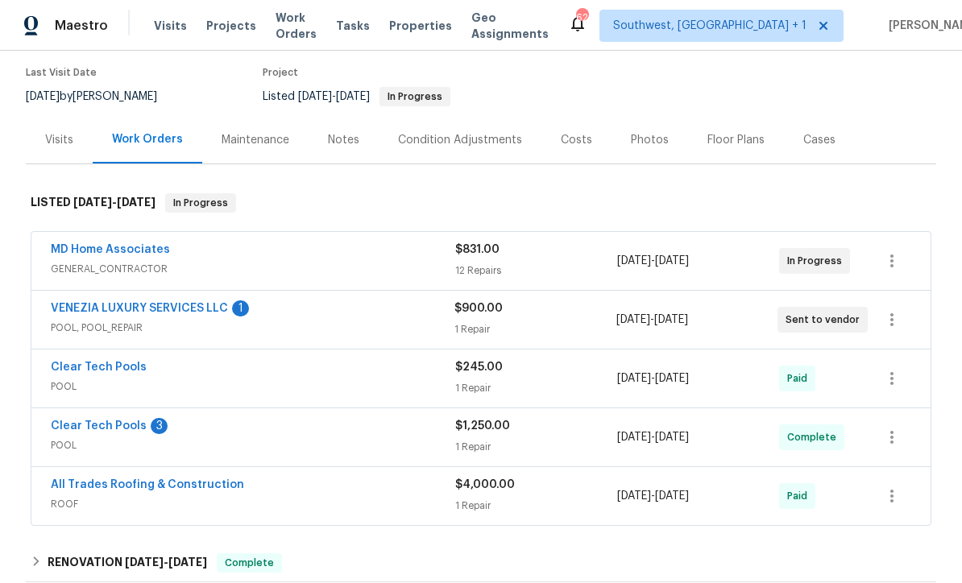
scroll to position [143, 0]
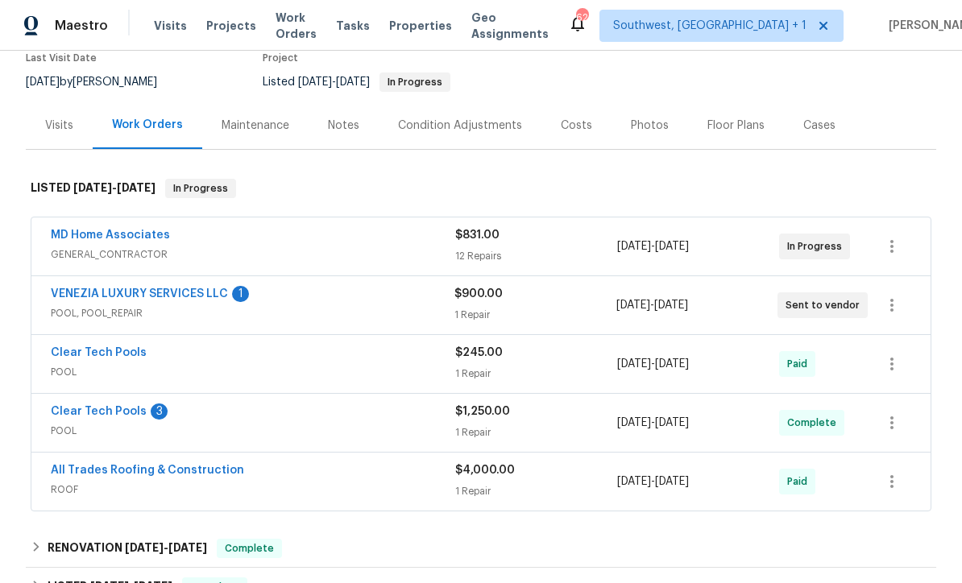
click at [192, 293] on link "VENEZIA LUXURY SERVICES LLC" at bounding box center [139, 293] width 177 height 11
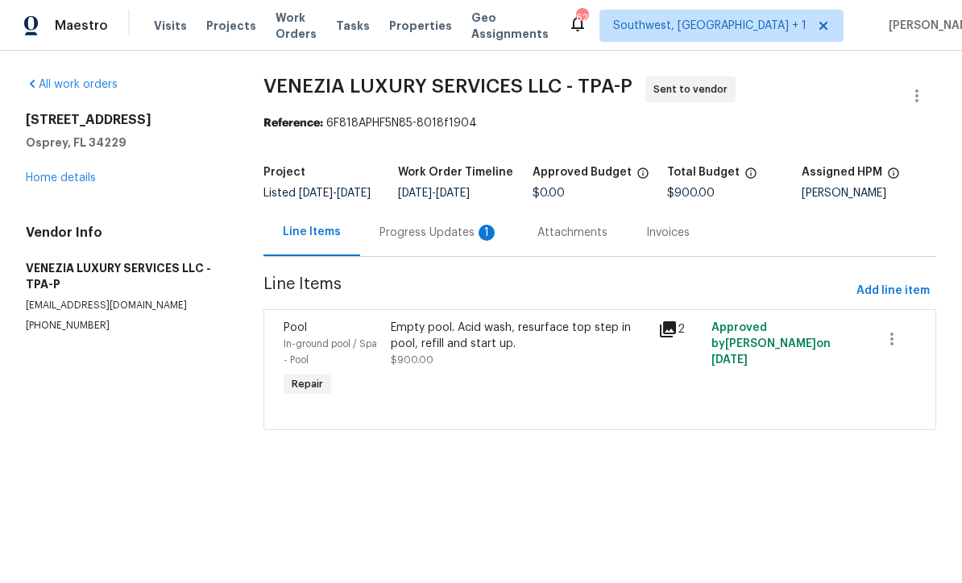
click at [446, 241] on div "Progress Updates 1" at bounding box center [439, 233] width 119 height 16
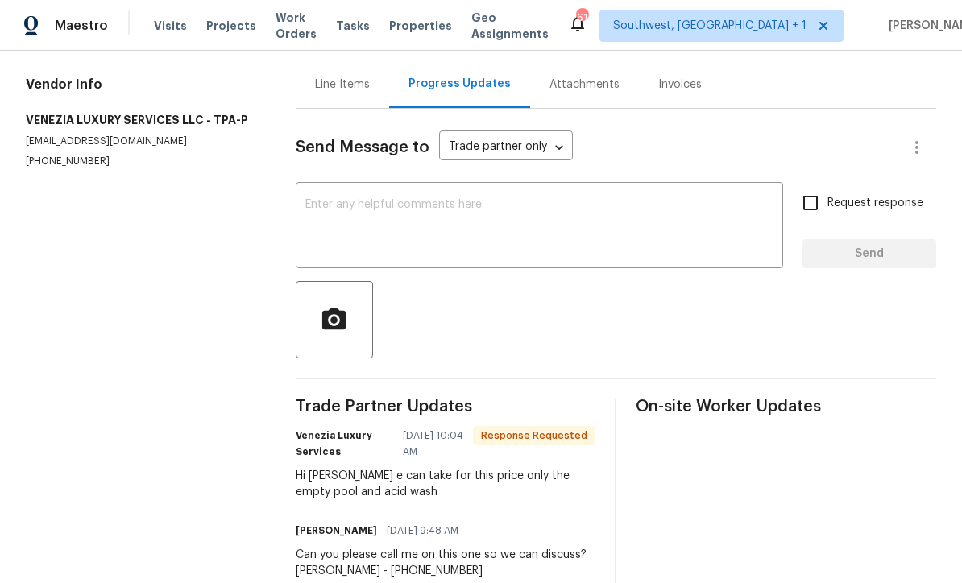
click at [365, 93] on div "Line Items" at bounding box center [342, 85] width 55 height 16
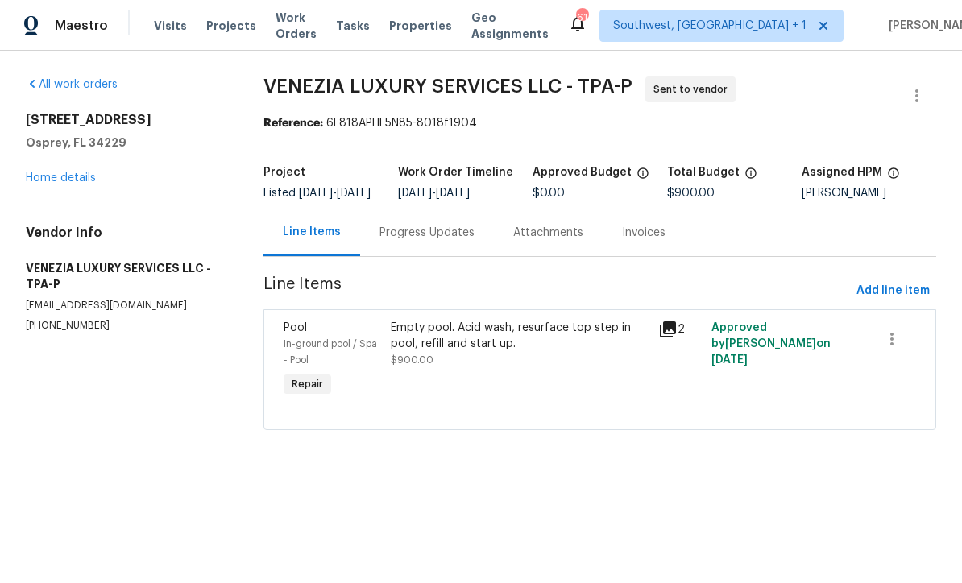
click at [433, 241] on div "Progress Updates" at bounding box center [427, 233] width 95 height 16
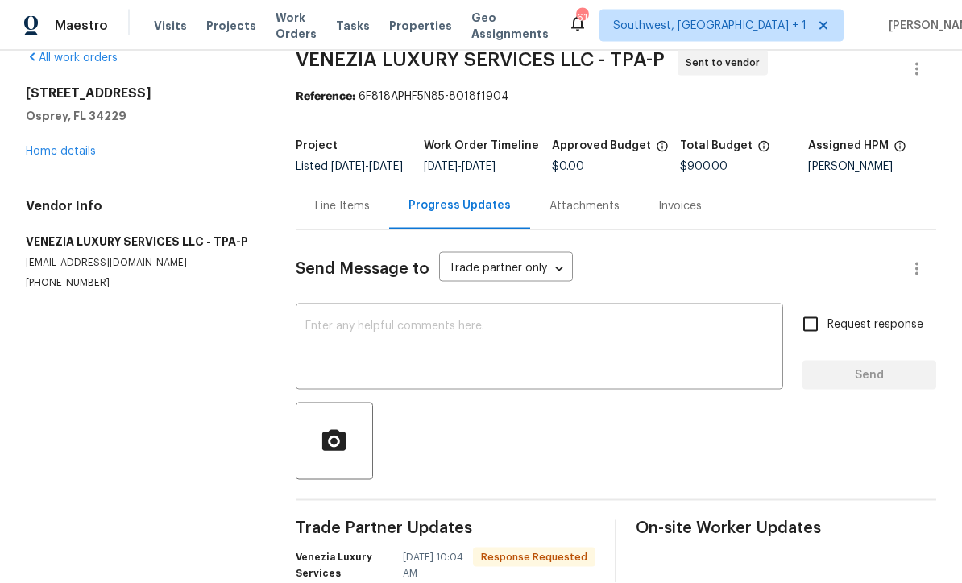
scroll to position [25, 0]
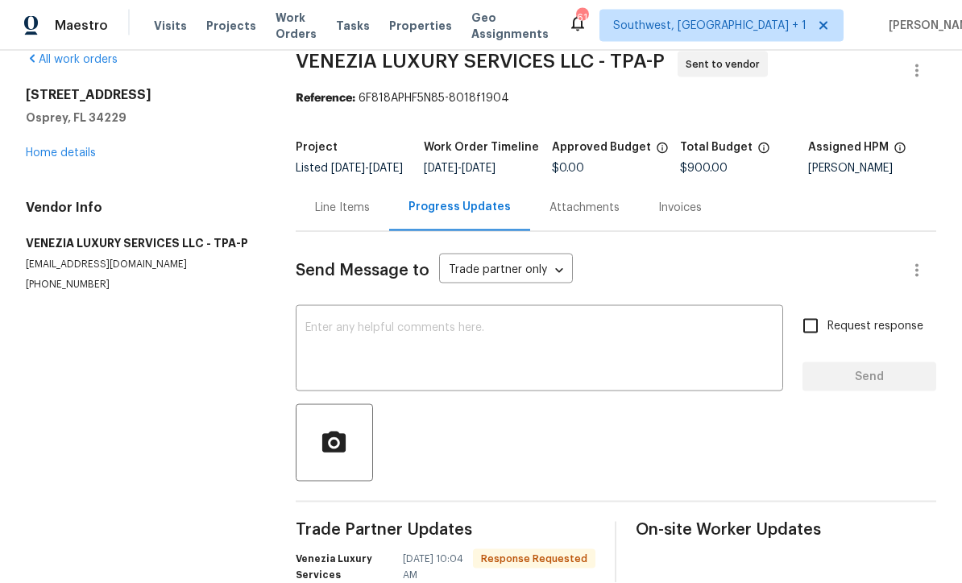
click at [370, 200] on div "Line Items" at bounding box center [342, 208] width 55 height 16
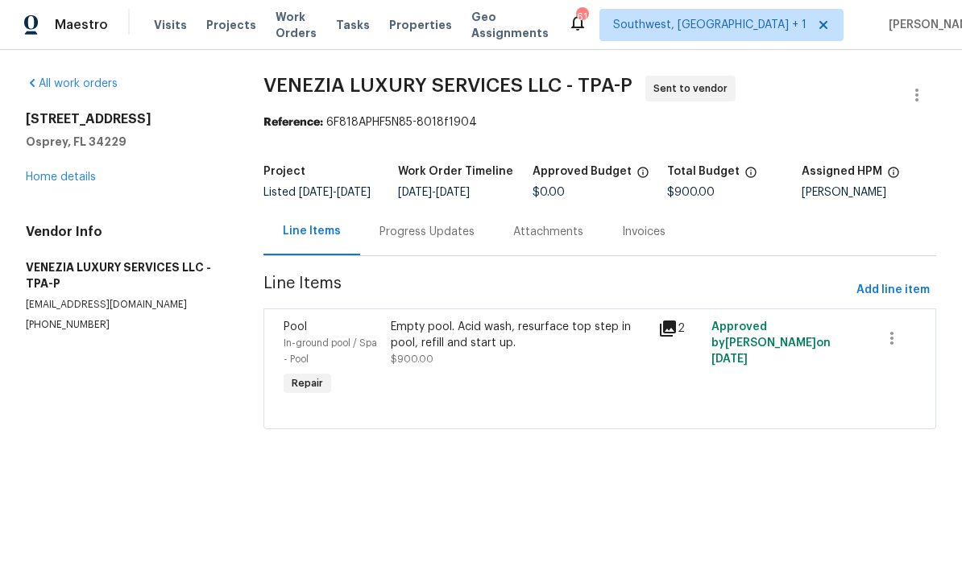
click at [676, 333] on icon at bounding box center [667, 329] width 19 height 19
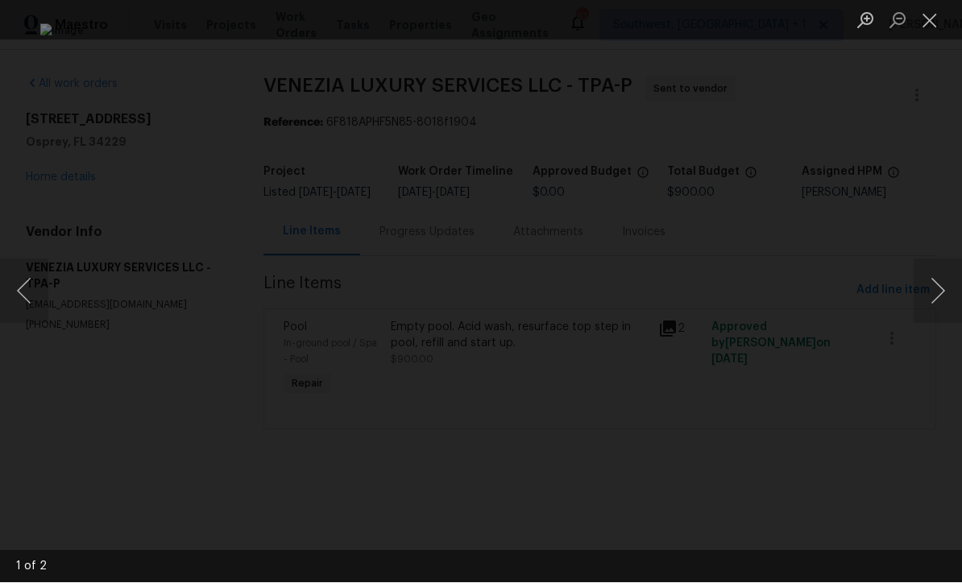
click at [944, 299] on button "Next image" at bounding box center [938, 291] width 48 height 64
click at [942, 289] on button "Next image" at bounding box center [938, 291] width 48 height 64
click at [30, 287] on button "Previous image" at bounding box center [24, 291] width 48 height 64
click at [930, 19] on button "Close lightbox" at bounding box center [930, 20] width 32 height 28
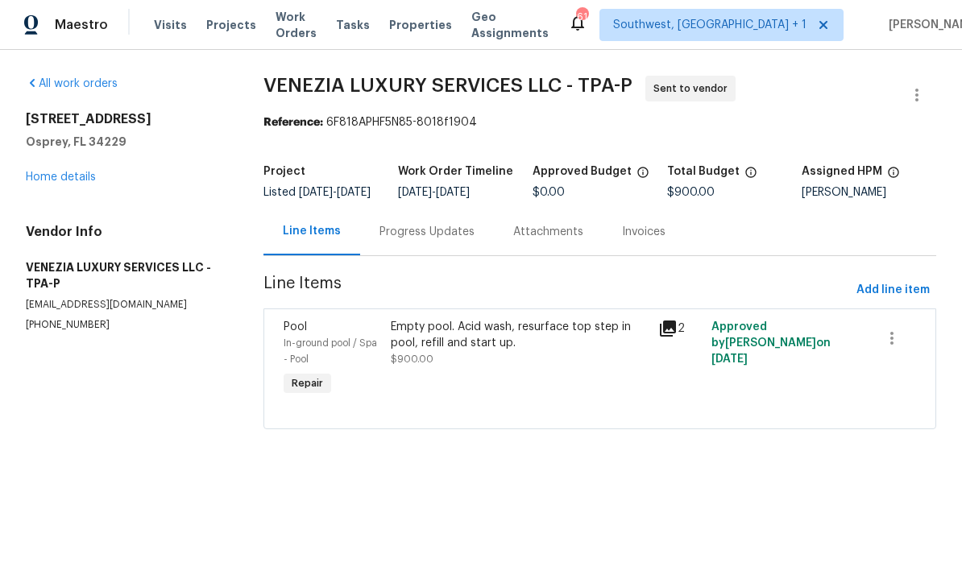
click at [438, 241] on div "Progress Updates" at bounding box center [427, 233] width 95 height 16
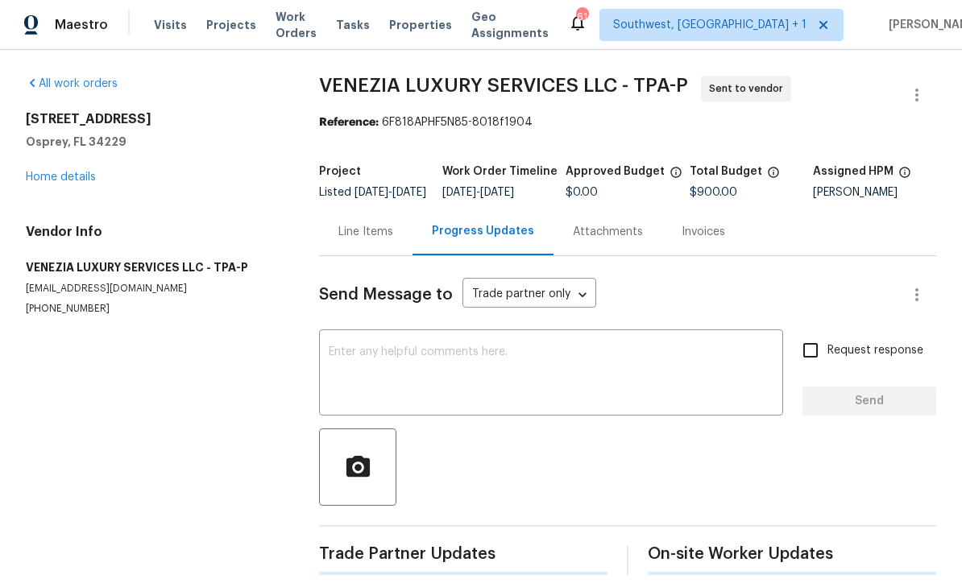
scroll to position [1, 0]
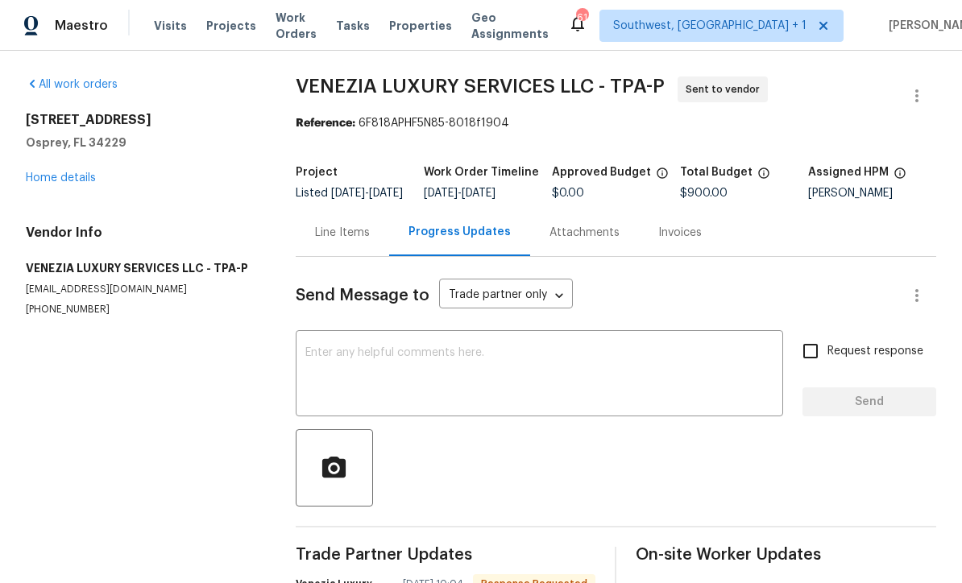
click at [436, 374] on textarea at bounding box center [539, 375] width 468 height 56
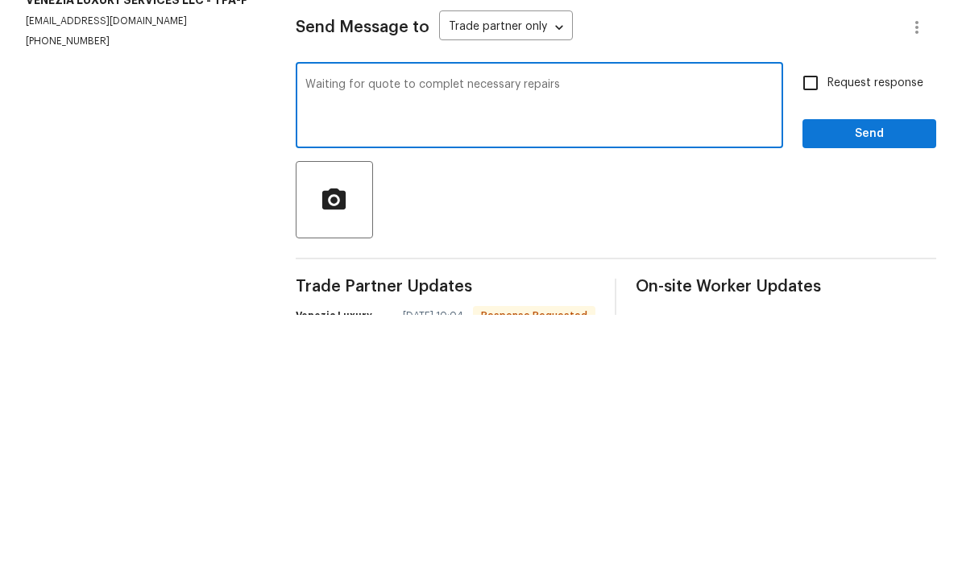
type textarea "Waiting for quote to complet necessary repairs"
click at [818, 334] on input "Request response" at bounding box center [811, 351] width 34 height 34
checkbox input "true"
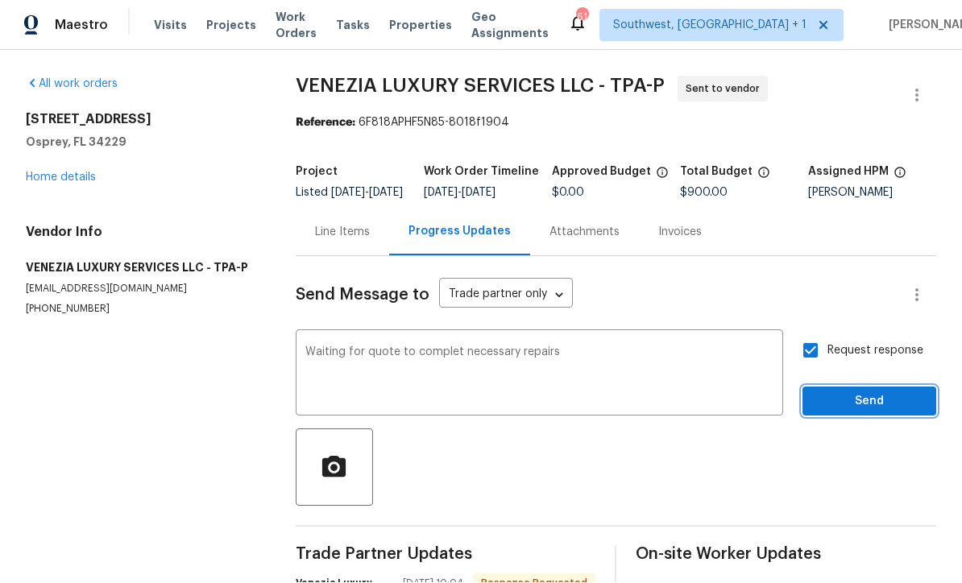
click at [869, 392] on span "Send" at bounding box center [869, 402] width 108 height 20
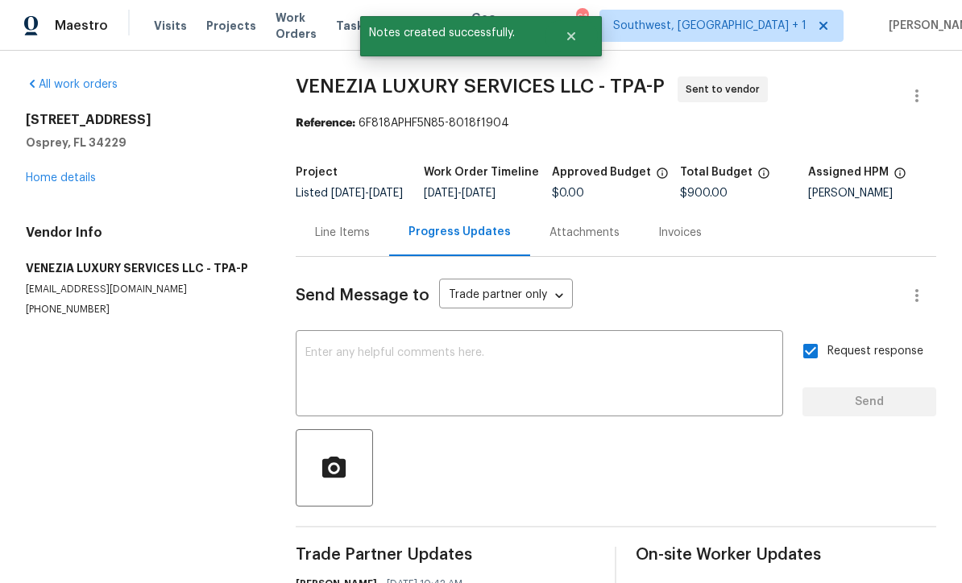
click at [77, 136] on div "[STREET_ADDRESS] Home details" at bounding box center [141, 149] width 231 height 74
click at [71, 172] on link "Home details" at bounding box center [61, 177] width 70 height 11
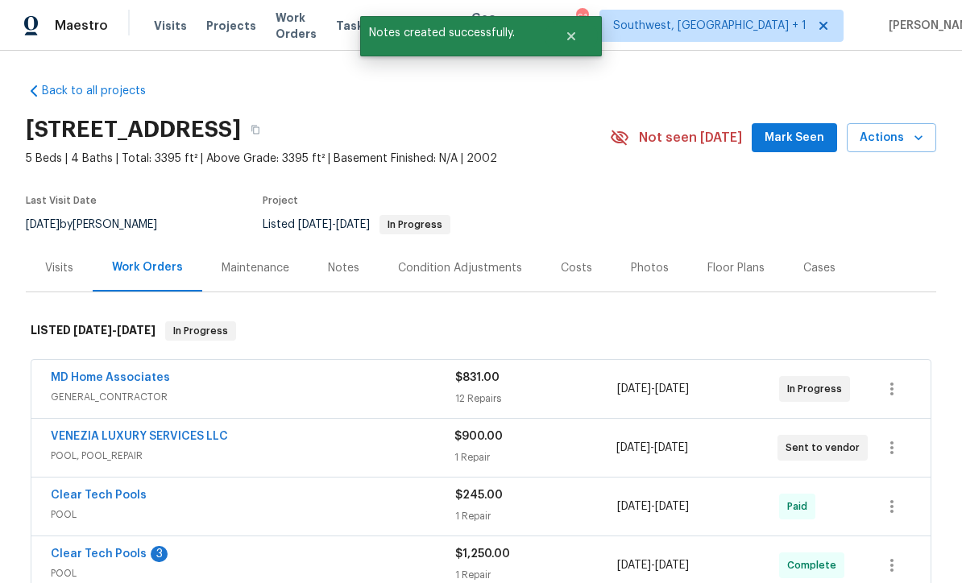
click at [81, 549] on link "Clear Tech Pools" at bounding box center [99, 554] width 96 height 11
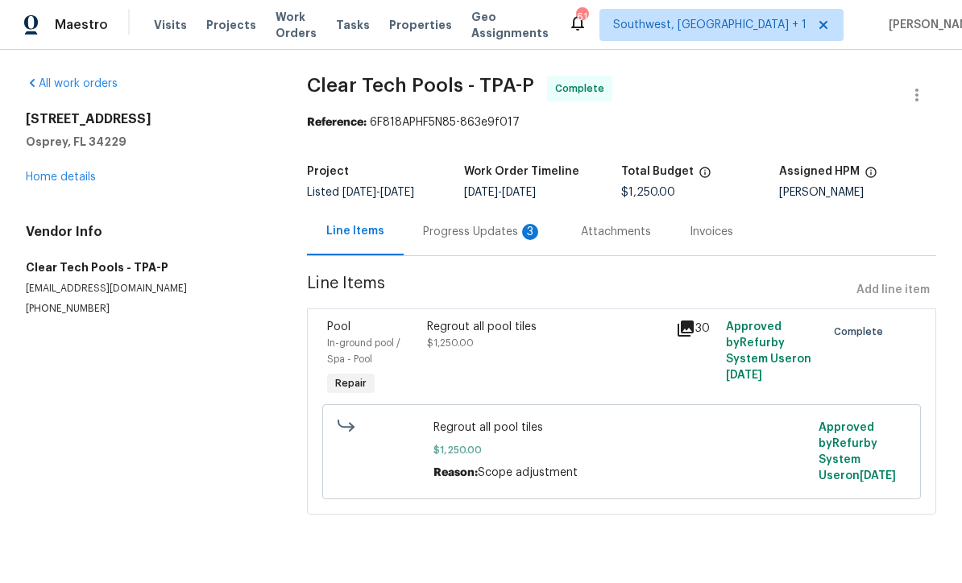
click at [483, 239] on div "Progress Updates 3" at bounding box center [482, 233] width 119 height 16
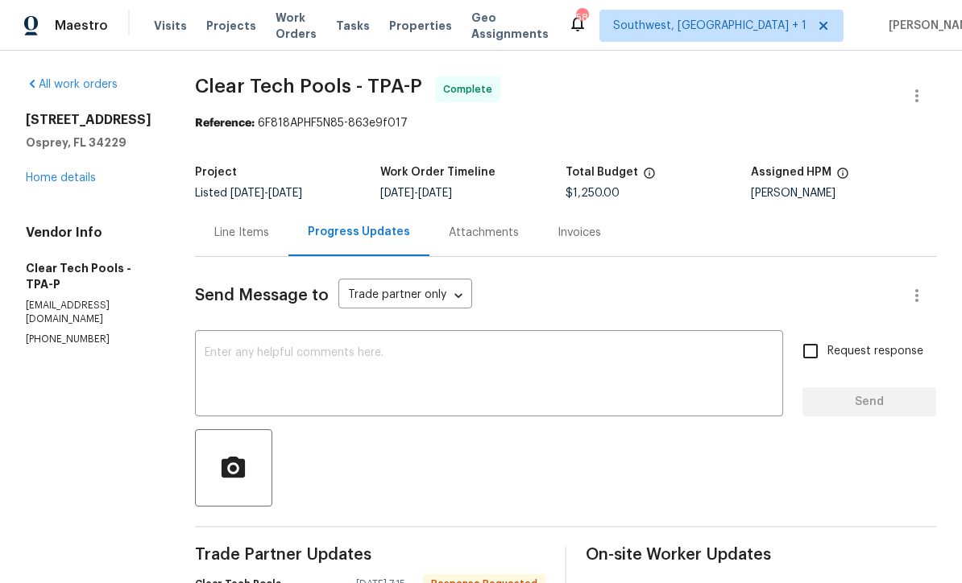
click at [268, 239] on div "Line Items" at bounding box center [241, 233] width 55 height 16
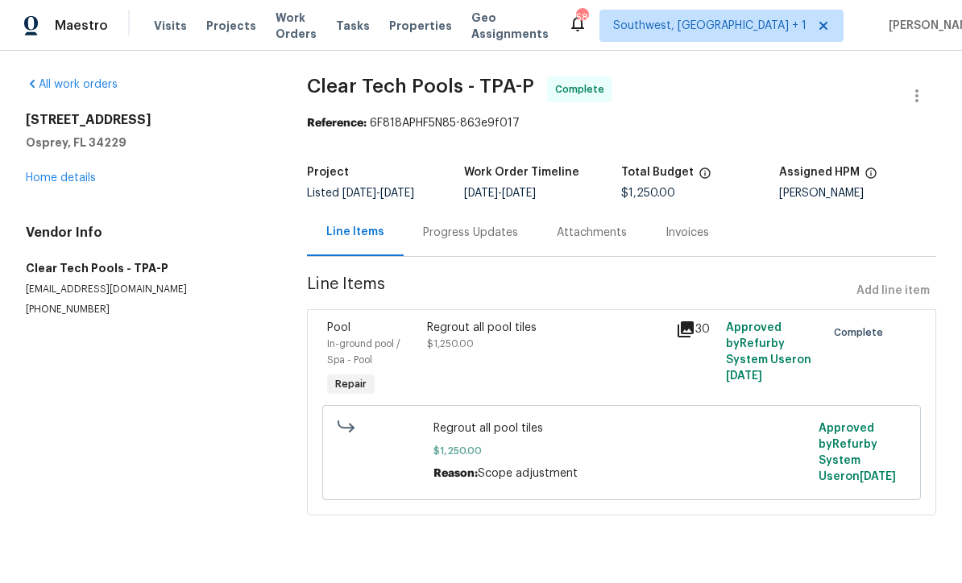
click at [48, 182] on link "Home details" at bounding box center [61, 177] width 70 height 11
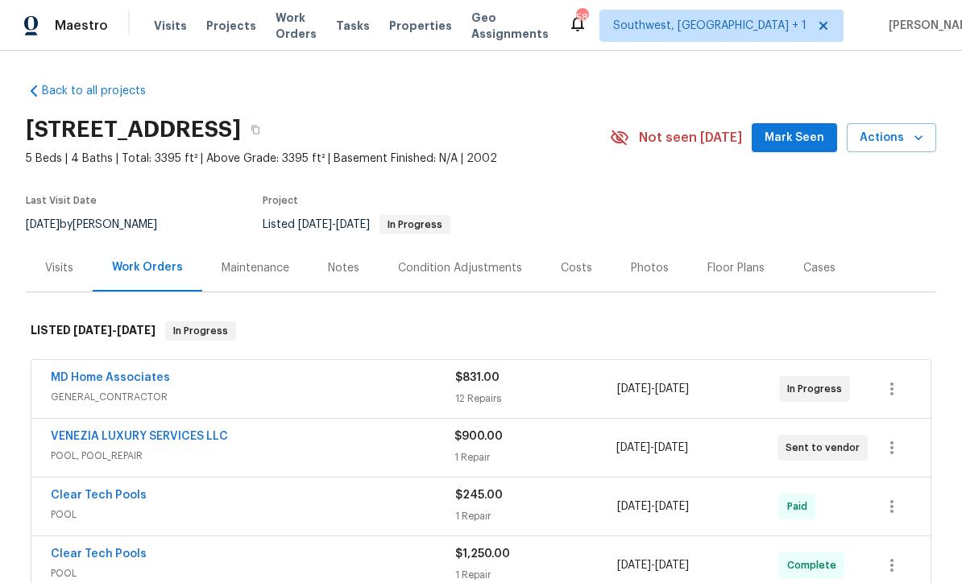
click at [103, 376] on link "MD Home Associates" at bounding box center [110, 377] width 119 height 11
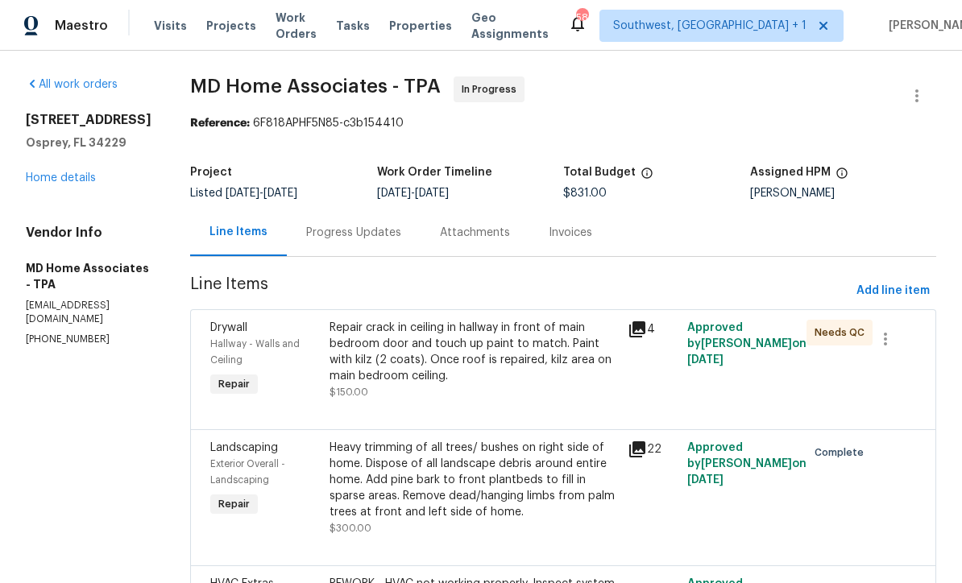
click at [398, 234] on div "Progress Updates" at bounding box center [353, 233] width 95 height 16
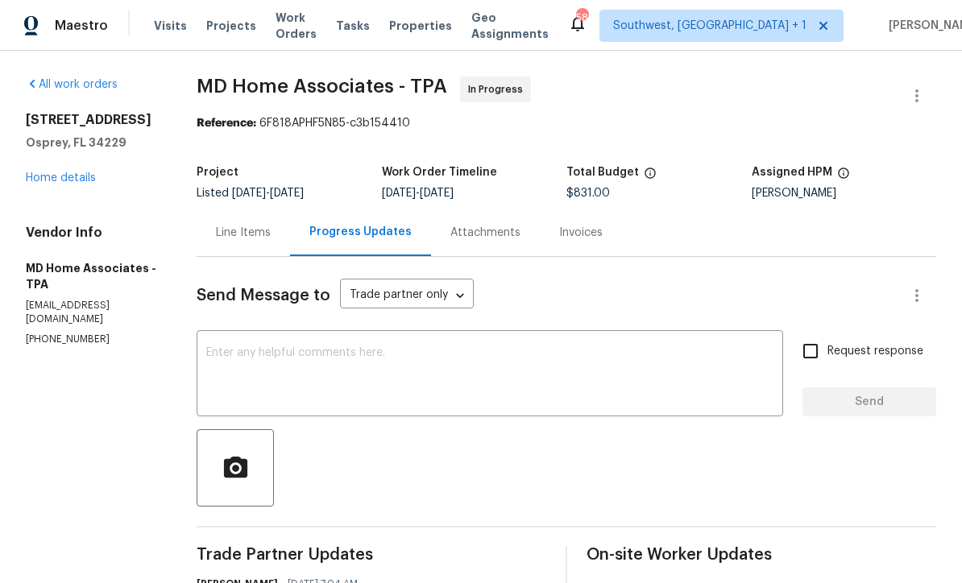
click at [476, 360] on textarea at bounding box center [489, 375] width 567 height 56
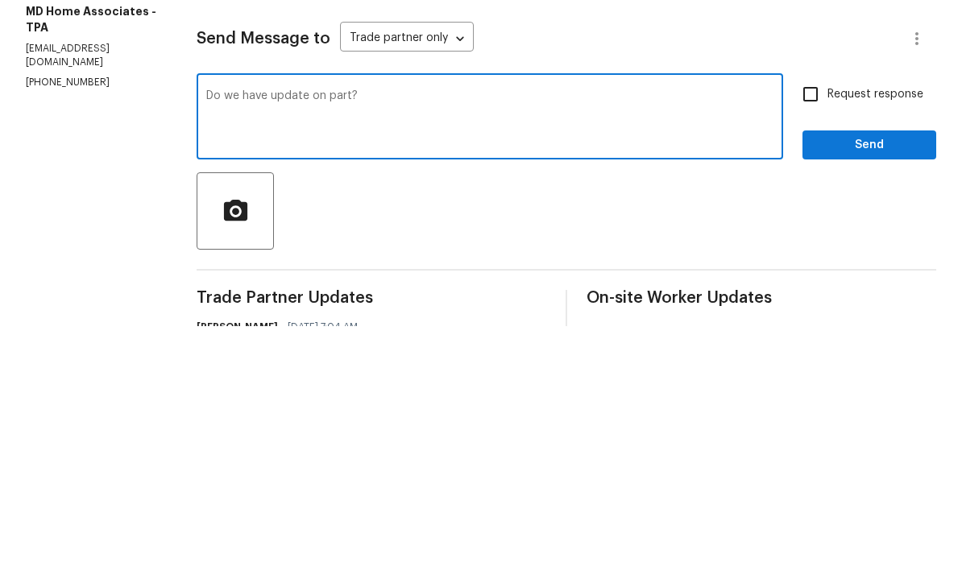
type textarea "Do we have update on part?"
click at [811, 334] on input "Request response" at bounding box center [811, 351] width 34 height 34
checkbox input "true"
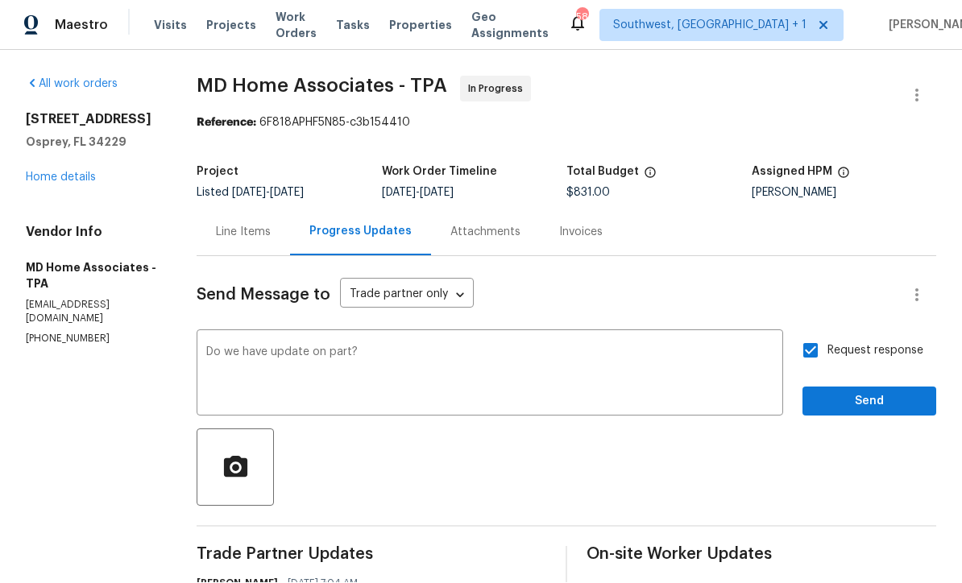
click at [853, 392] on span "Send" at bounding box center [869, 402] width 108 height 20
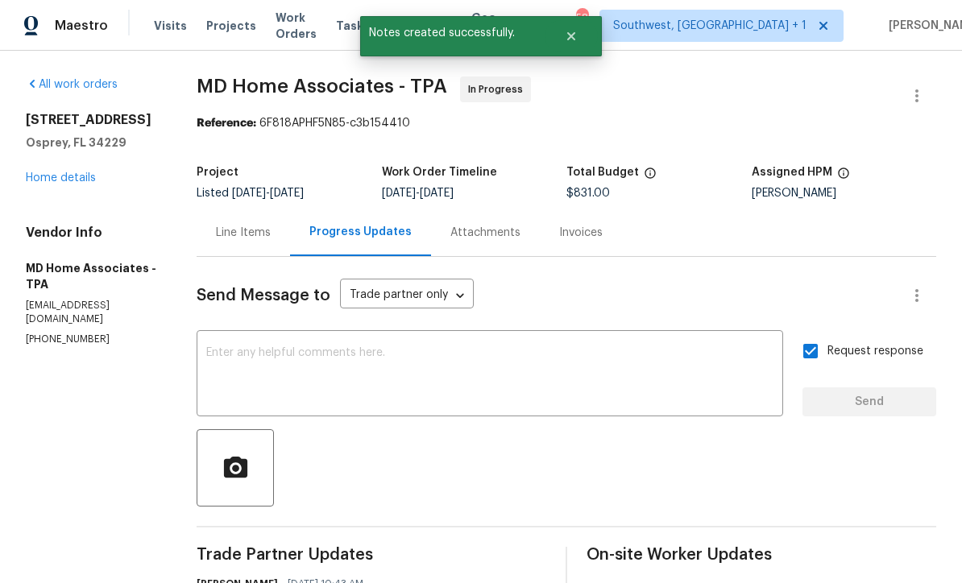
click at [63, 172] on link "Home details" at bounding box center [61, 177] width 70 height 11
